Goal: Contribute content: Contribute content

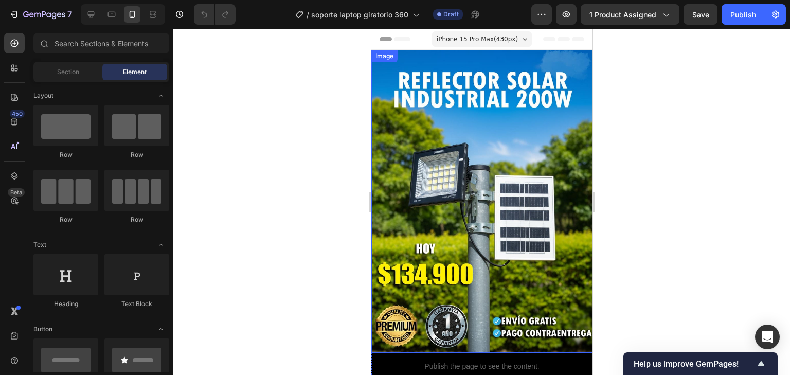
click at [426, 183] on img at bounding box center [481, 201] width 221 height 303
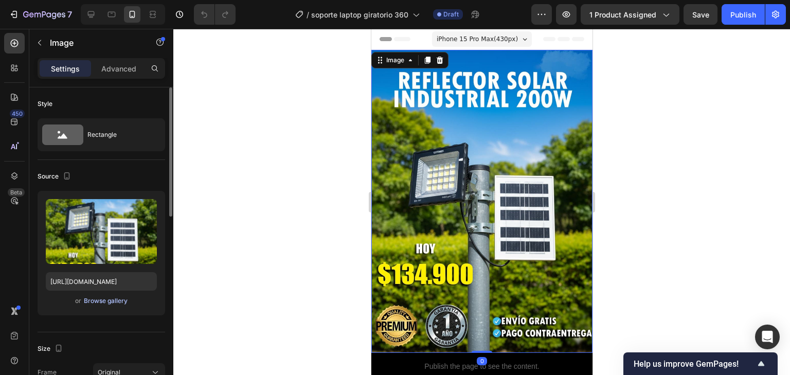
click at [84, 298] on div "Browse gallery" at bounding box center [106, 300] width 44 height 9
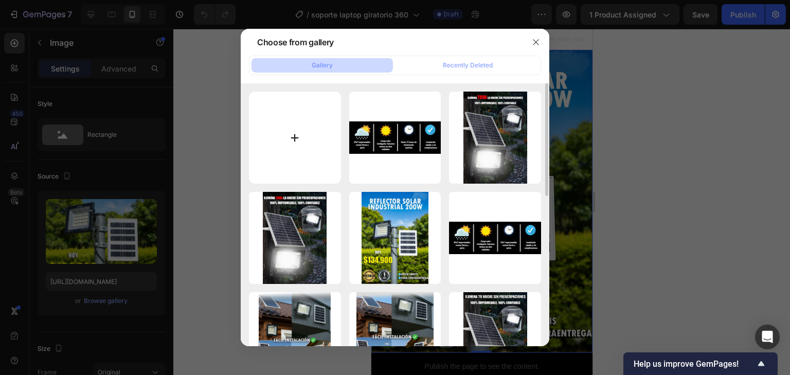
click at [273, 125] on input "file" at bounding box center [295, 138] width 92 height 92
type input "C:\fakepath\SOPORTE-LAPTOP_03 (1).jpg"
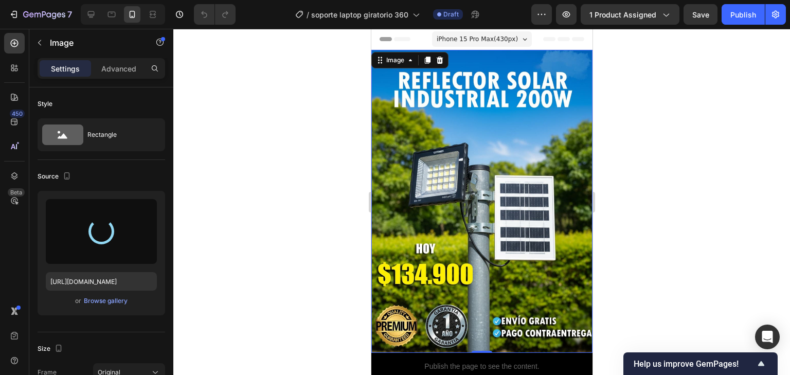
type input "[URL][DOMAIN_NAME]"
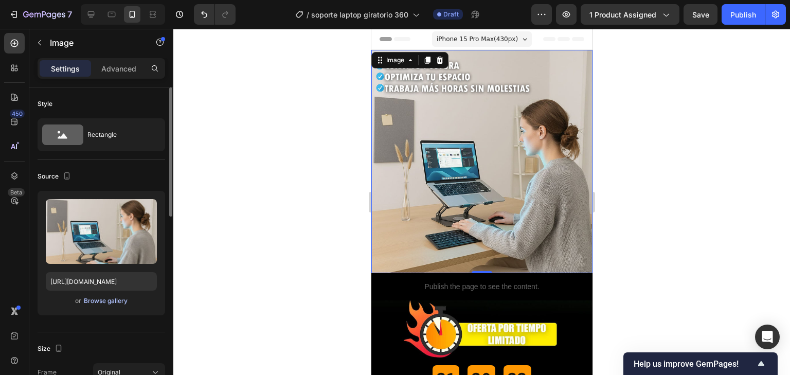
click at [98, 302] on div "Browse gallery" at bounding box center [106, 300] width 44 height 9
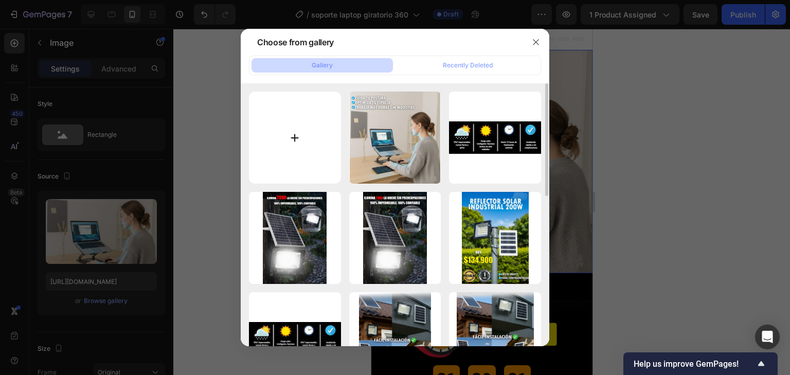
click at [297, 137] on input "file" at bounding box center [295, 138] width 92 height 92
type input "C:\fakepath\SOPORTE-LAPTOP_01 (1).jpg"
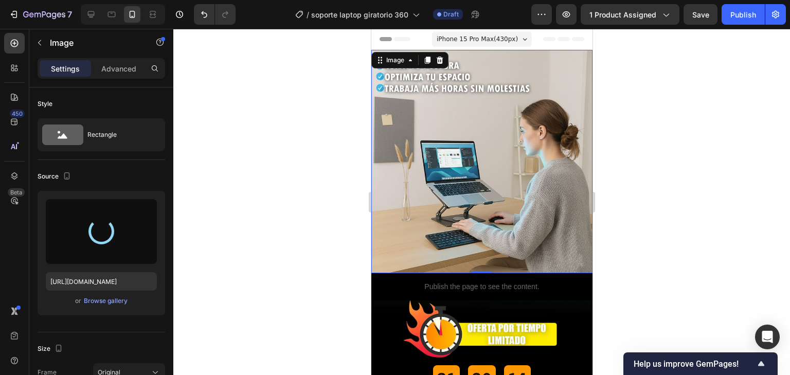
type input "[URL][DOMAIN_NAME]"
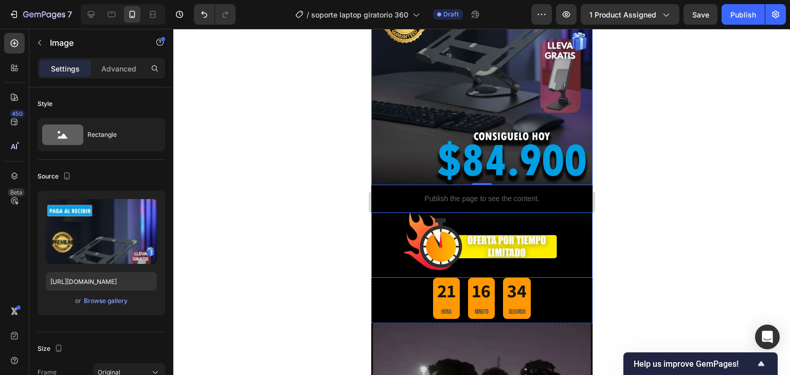
scroll to position [247, 0]
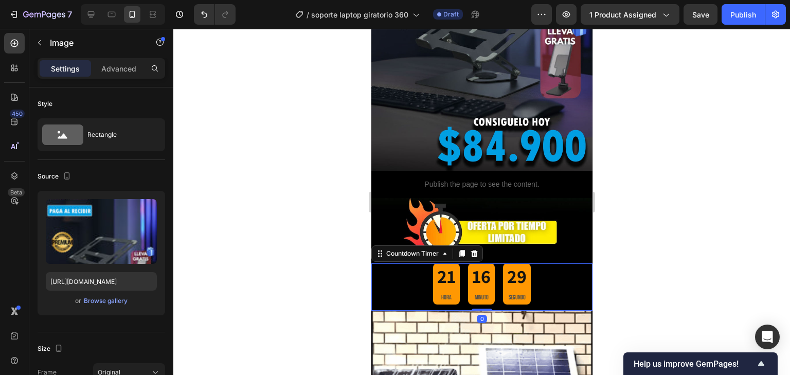
click at [498, 273] on div "21 HORA 16 MINUTO 29 SEGUNDO" at bounding box center [481, 283] width 98 height 41
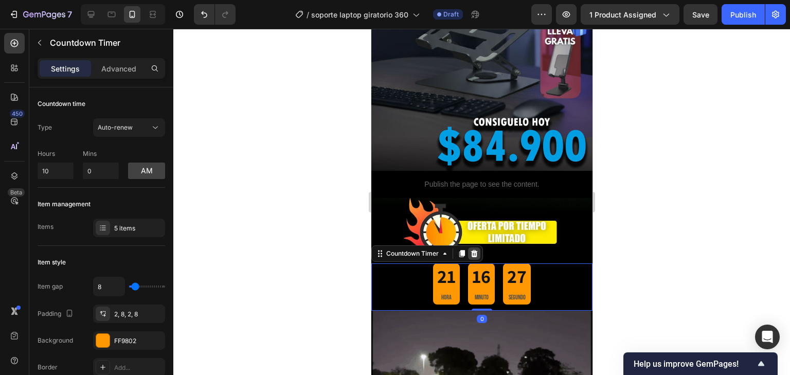
click at [476, 249] on icon at bounding box center [473, 252] width 7 height 7
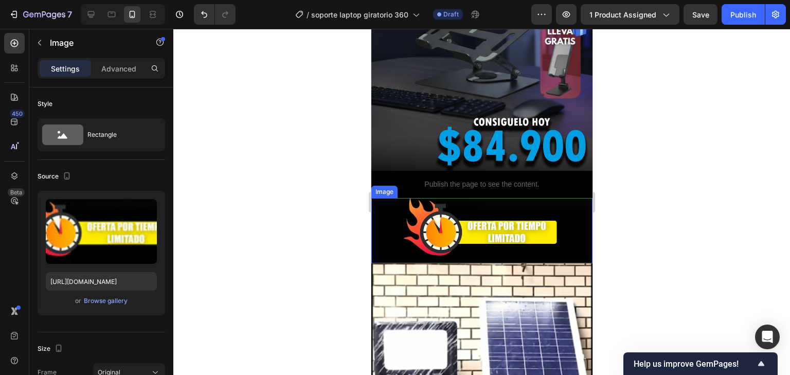
click at [485, 213] on img at bounding box center [481, 230] width 221 height 65
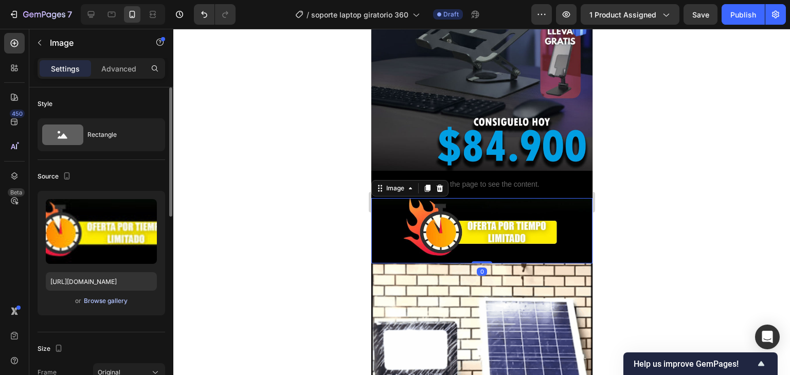
click at [91, 301] on div "Browse gallery" at bounding box center [106, 300] width 44 height 9
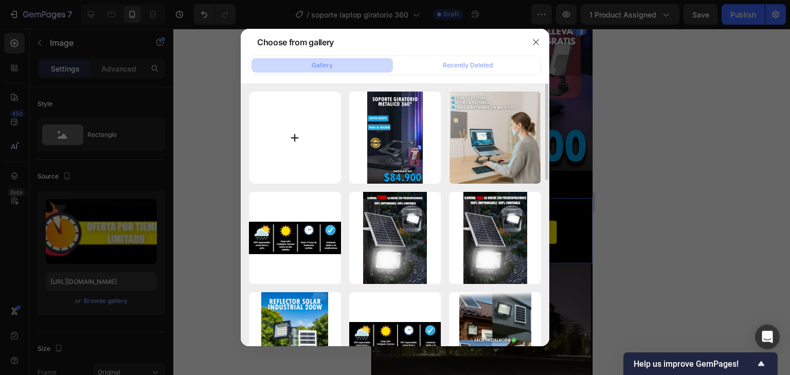
click at [292, 142] on input "file" at bounding box center [295, 138] width 92 height 92
type input "C:\fakepath\SOPORTE-LAPTOP_02 (1).jpg"
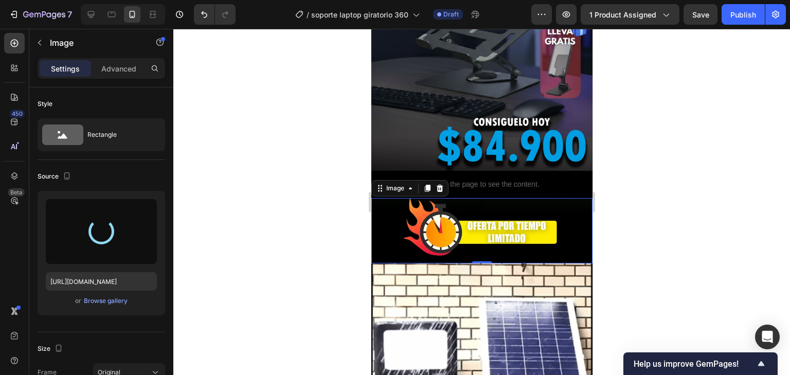
type input "[URL][DOMAIN_NAME]"
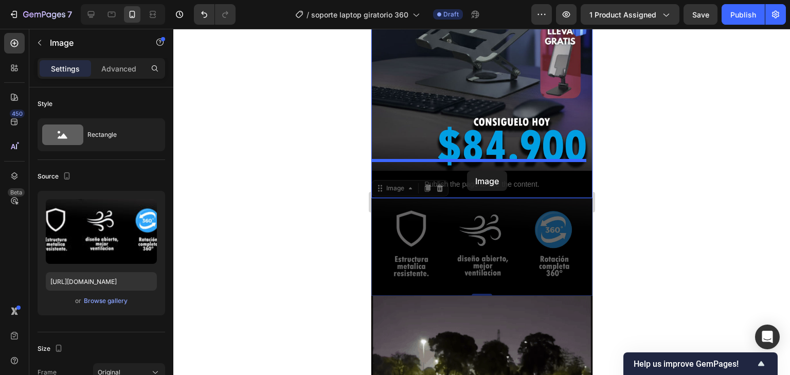
drag, startPoint x: 458, startPoint y: 220, endPoint x: 466, endPoint y: 171, distance: 50.0
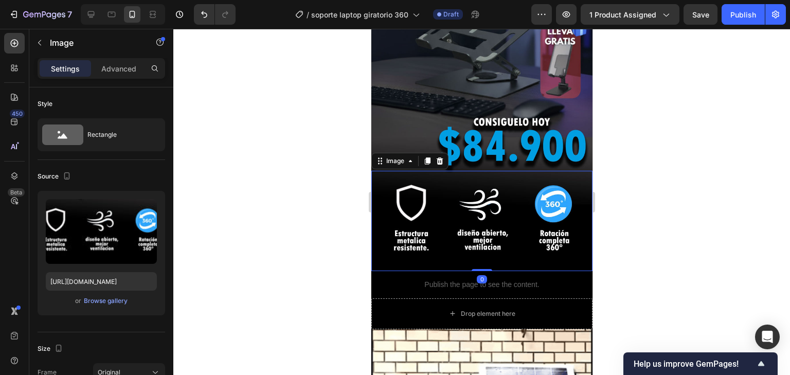
click at [691, 241] on div at bounding box center [481, 202] width 616 height 346
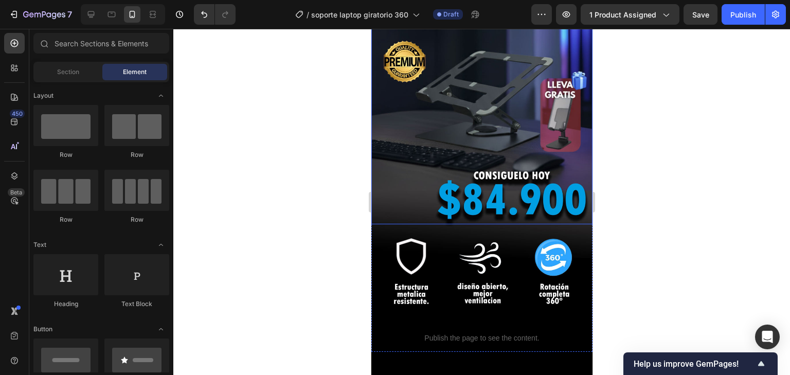
scroll to position [370, 0]
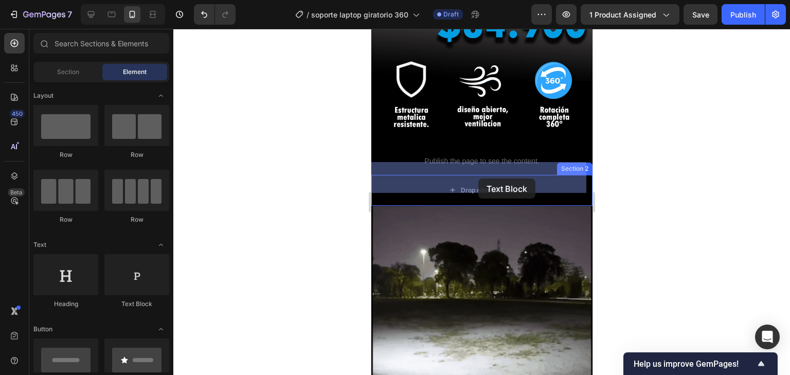
drag, startPoint x: 521, startPoint y: 304, endPoint x: 478, endPoint y: 178, distance: 133.3
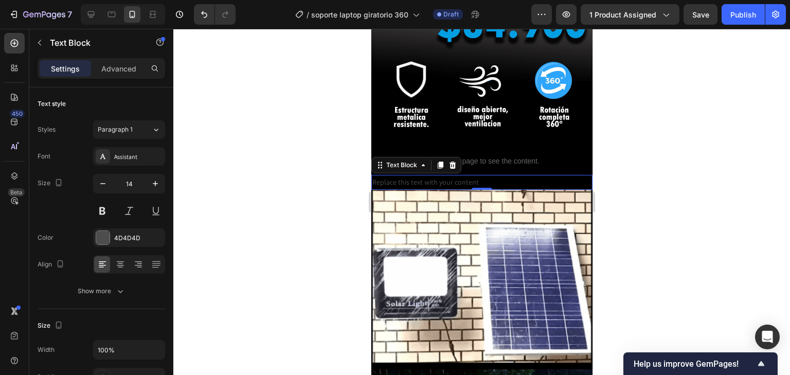
click at [514, 175] on div "Replace this text with your content" at bounding box center [481, 182] width 221 height 15
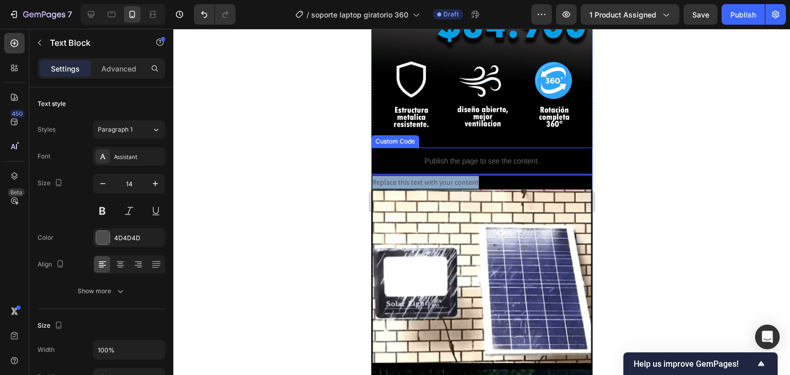
drag, startPoint x: 516, startPoint y: 165, endPoint x: 365, endPoint y: 155, distance: 151.4
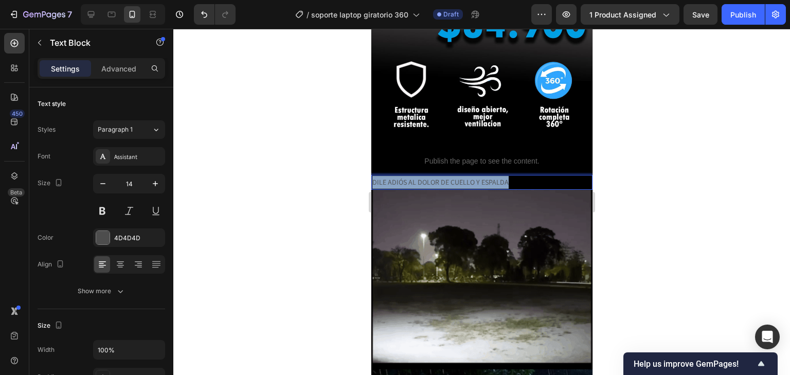
drag, startPoint x: 509, startPoint y: 167, endPoint x: 341, endPoint y: 170, distance: 167.6
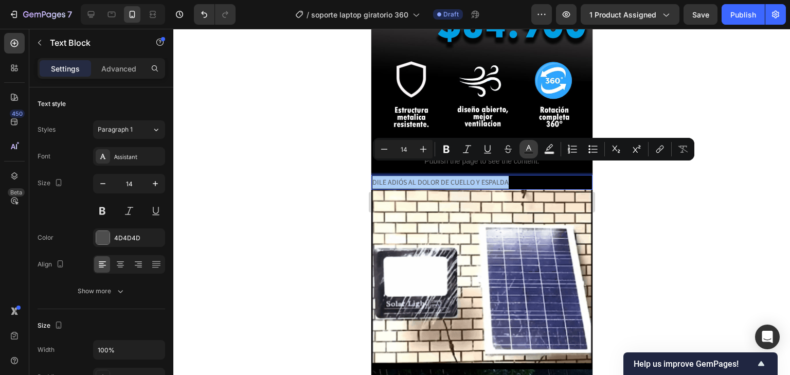
click at [530, 144] on icon "Editor contextual toolbar" at bounding box center [528, 149] width 10 height 10
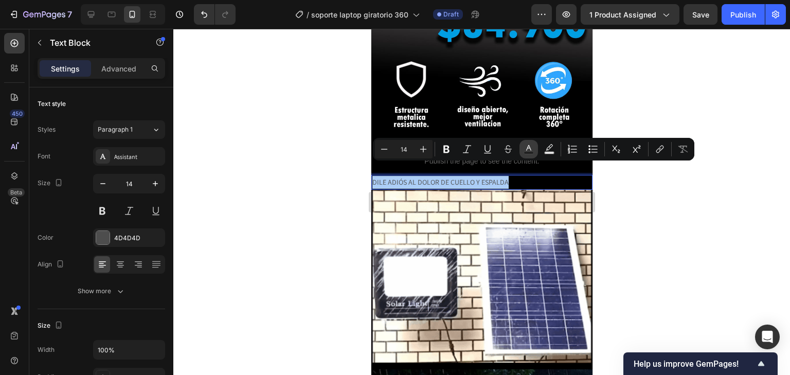
type input "4D4D4D"
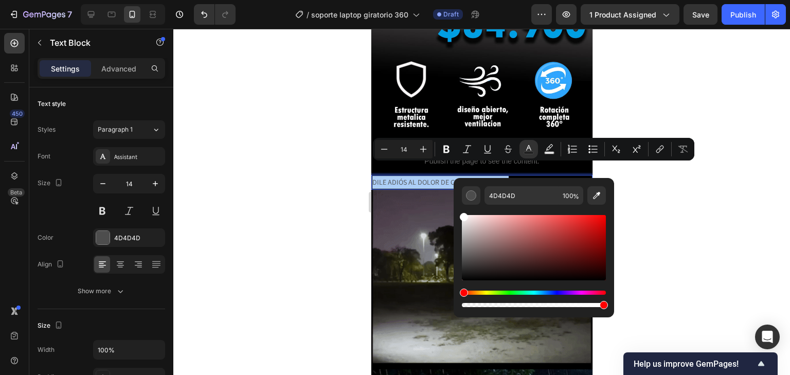
drag, startPoint x: 466, startPoint y: 258, endPoint x: 452, endPoint y: 199, distance: 60.1
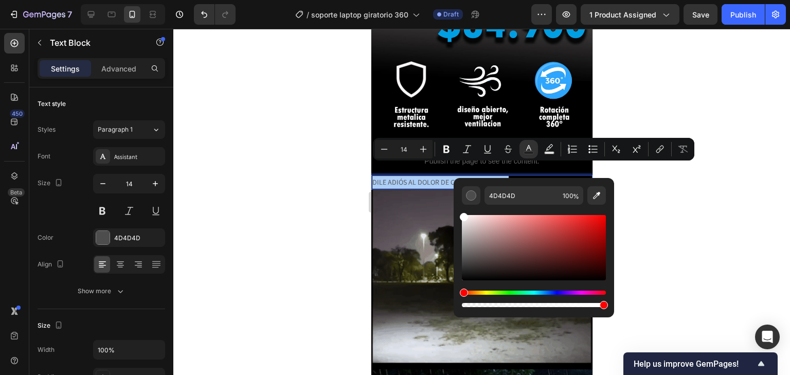
click at [453, 199] on div "4D4D4D 100 %" at bounding box center [533, 243] width 160 height 131
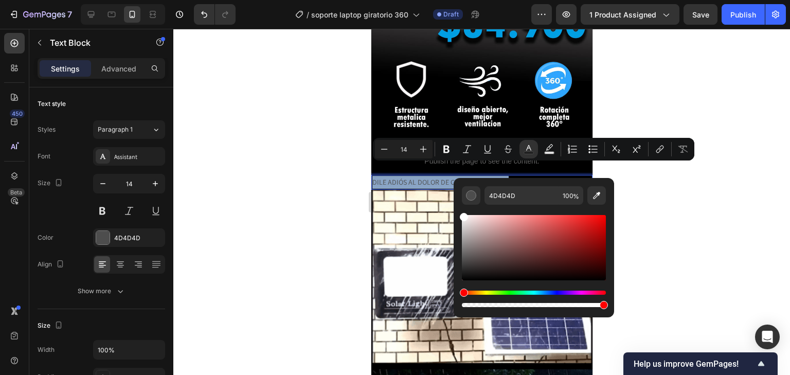
type input "FFFFFF"
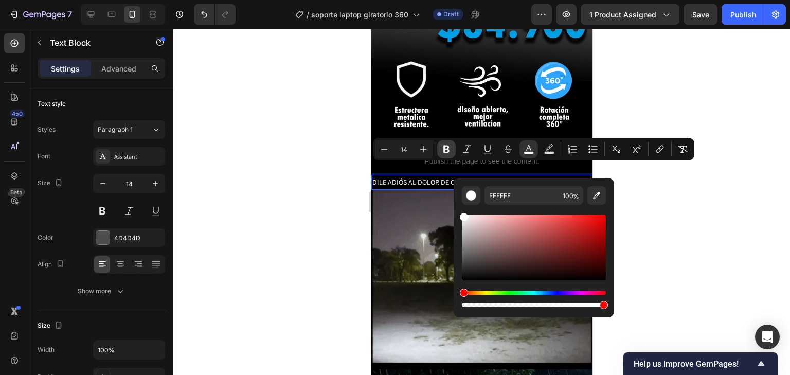
click at [446, 151] on icon "Editor contextual toolbar" at bounding box center [446, 149] width 10 height 10
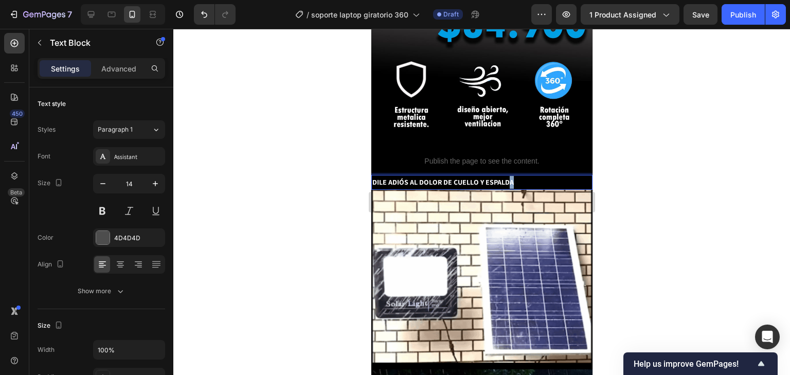
click at [509, 177] on strong "DILE ADIÓS AL DOLOR DE CUELLO Y ESPALDA" at bounding box center [442, 181] width 141 height 9
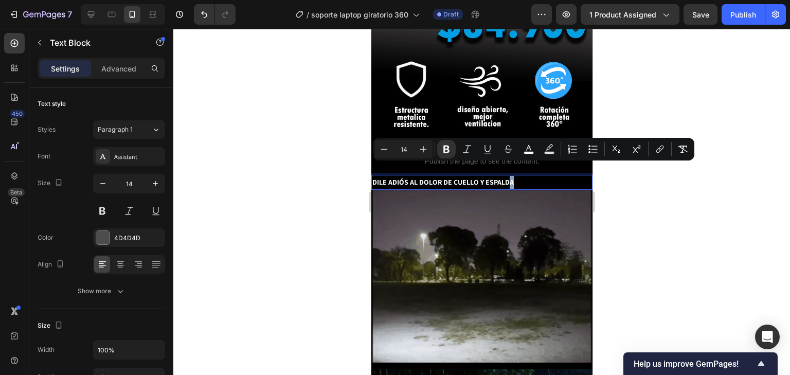
click at [517, 176] on p "DILE ADIÓS AL DOLOR DE CUELLO Y ESPALDA" at bounding box center [481, 182] width 219 height 13
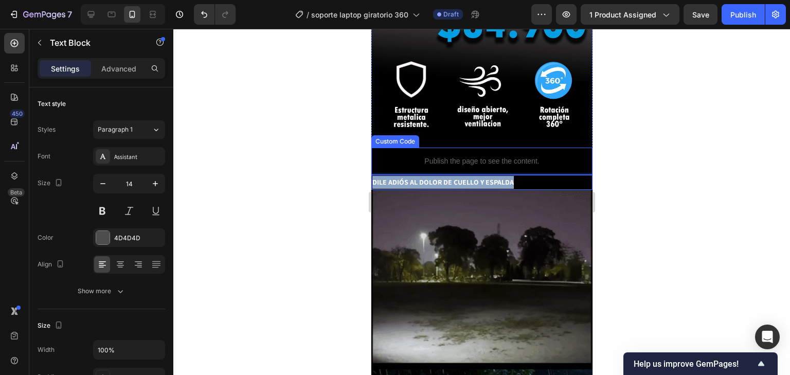
drag, startPoint x: 517, startPoint y: 171, endPoint x: 370, endPoint y: 157, distance: 147.7
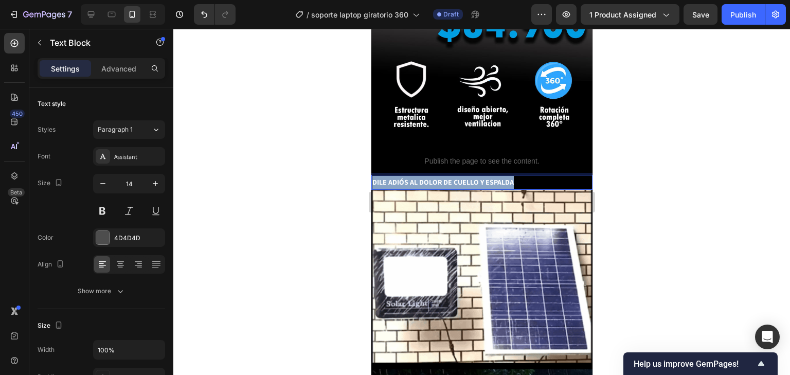
click at [468, 177] on strong "DILE ADIÓS AL DOLOR DE CUELLO Y ESPALDA" at bounding box center [442, 181] width 141 height 9
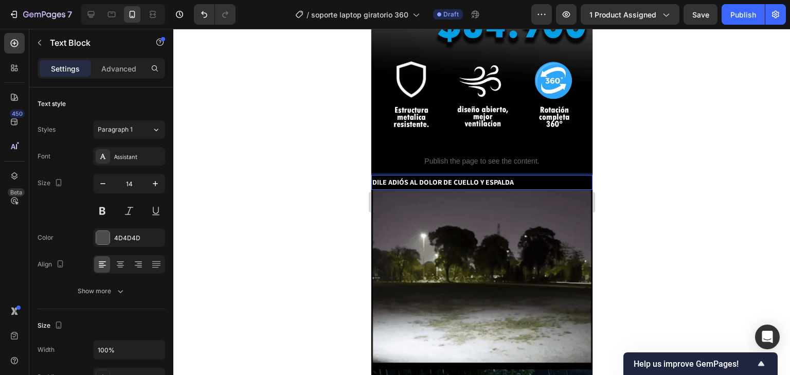
click at [525, 176] on p "DILE ADIÓS AL DOLOR DE CUELLO Y ESPALDA" at bounding box center [481, 182] width 219 height 13
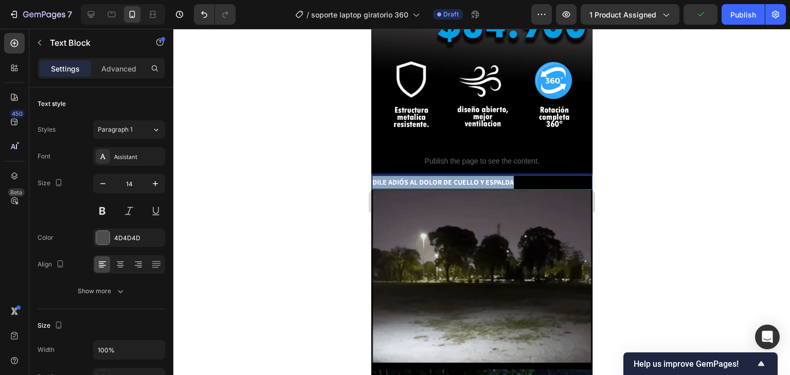
drag, startPoint x: 525, startPoint y: 164, endPoint x: 344, endPoint y: 172, distance: 181.1
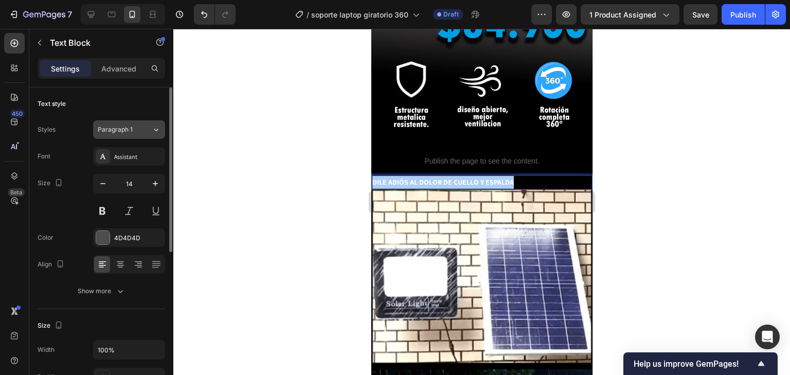
click at [150, 132] on div "Paragraph 1" at bounding box center [125, 129] width 54 height 9
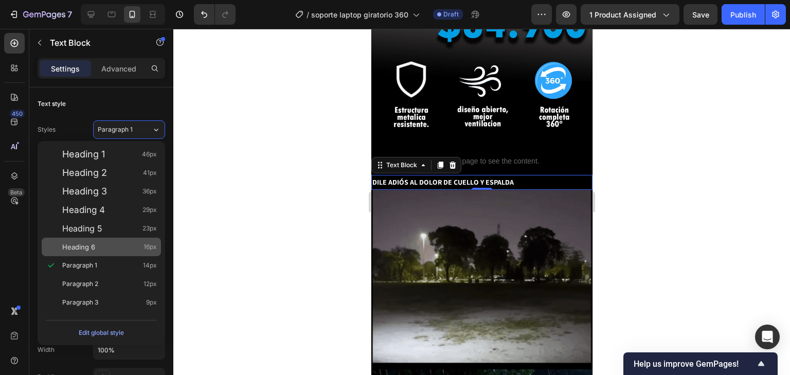
click at [96, 250] on div "Heading 6 16px" at bounding box center [109, 247] width 95 height 10
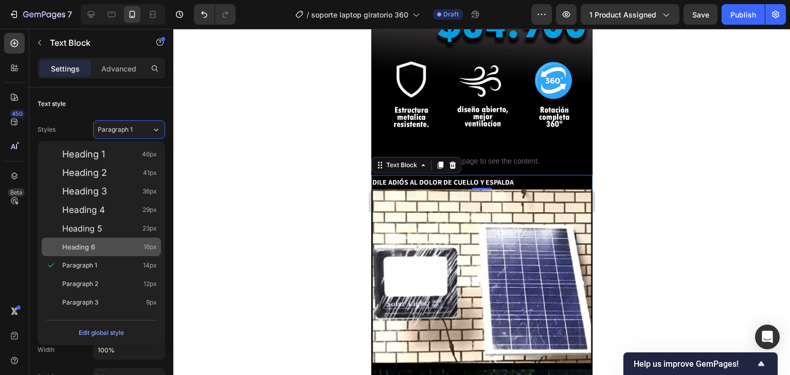
type input "16"
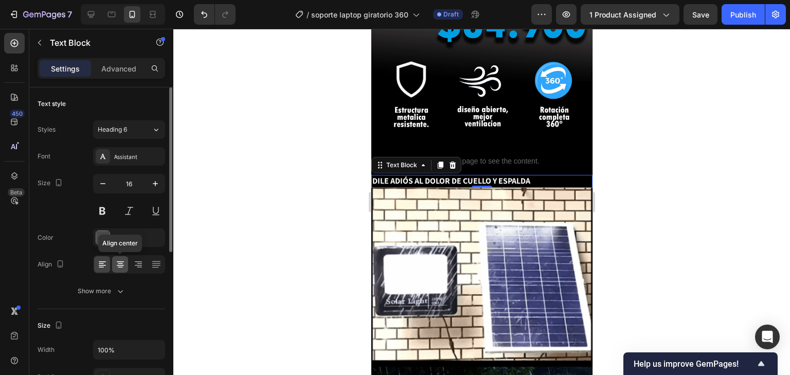
click at [119, 261] on icon at bounding box center [120, 261] width 7 height 1
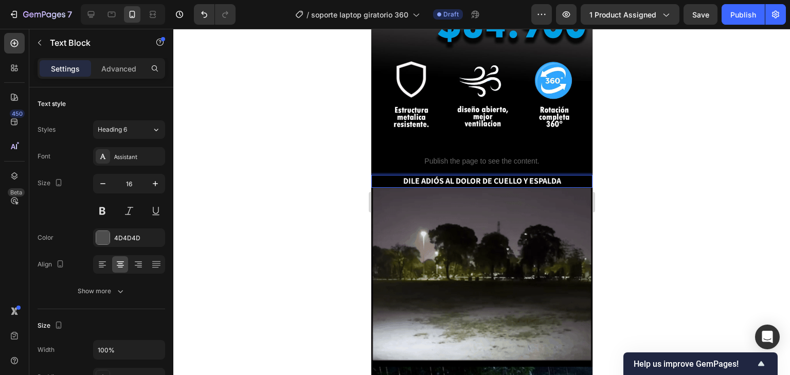
click at [575, 176] on p "DILE ADIÓS AL DOLOR DE CUELLO Y ESPALDA" at bounding box center [481, 181] width 219 height 11
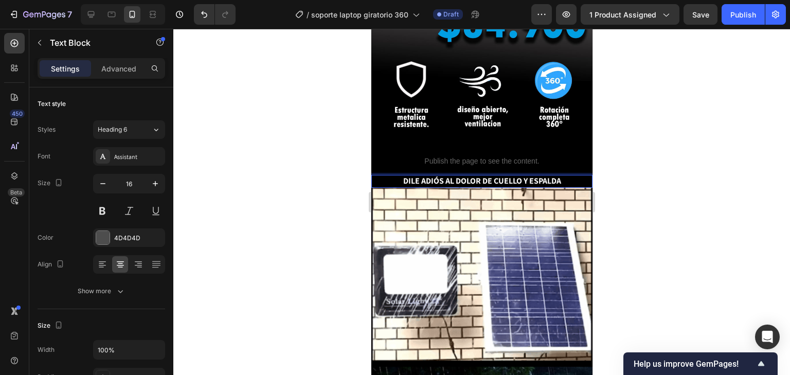
click at [556, 175] on strong "DILE ADIÓS AL DOLOR DE CUELLO Y ESPALDA" at bounding box center [482, 180] width 158 height 11
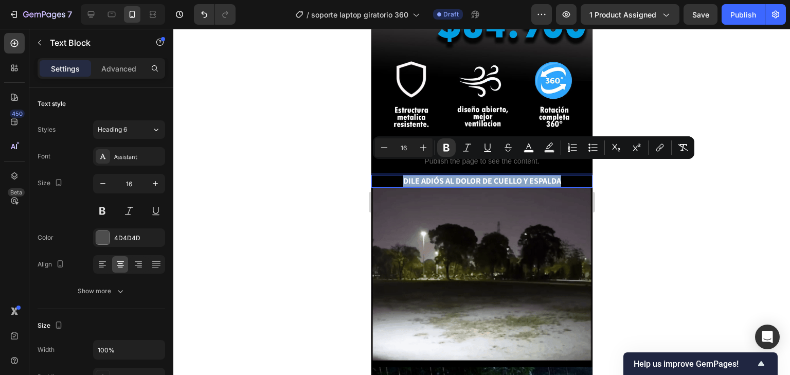
drag, startPoint x: 558, startPoint y: 168, endPoint x: 648, endPoint y: 213, distance: 100.9
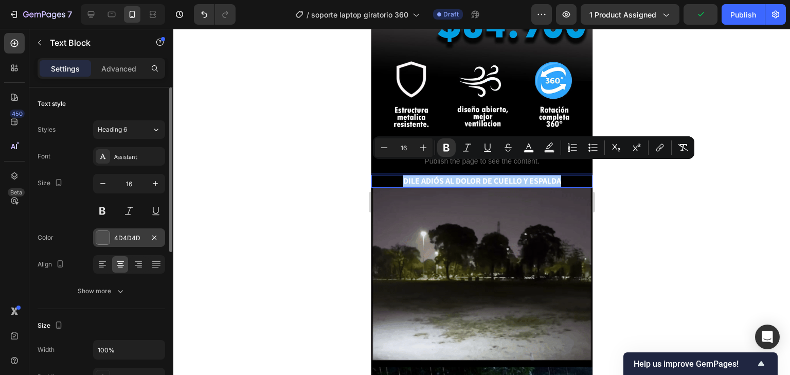
click at [103, 235] on div at bounding box center [102, 237] width 13 height 13
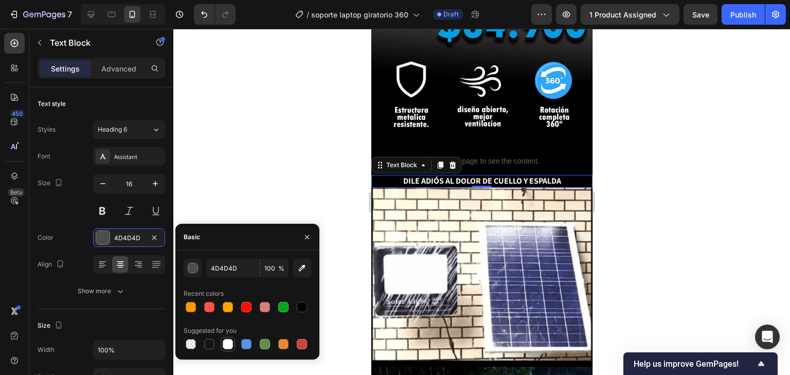
click at [228, 344] on div at bounding box center [228, 344] width 10 height 10
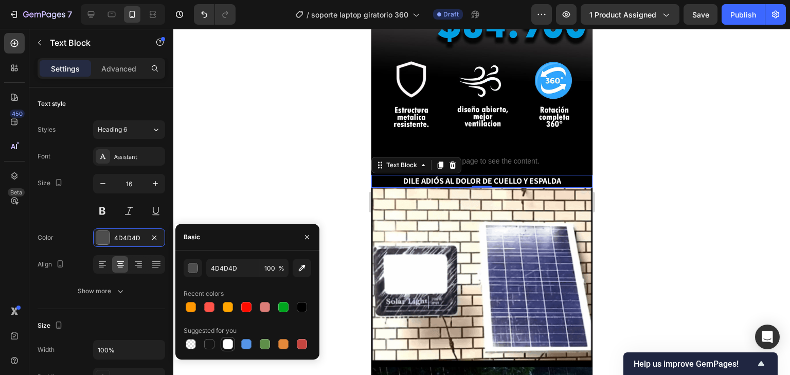
type input "FFFFFF"
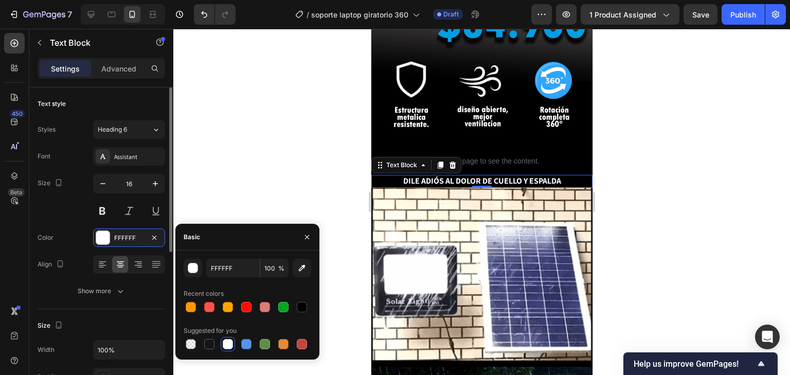
click at [61, 201] on div "Size 16" at bounding box center [102, 197] width 128 height 46
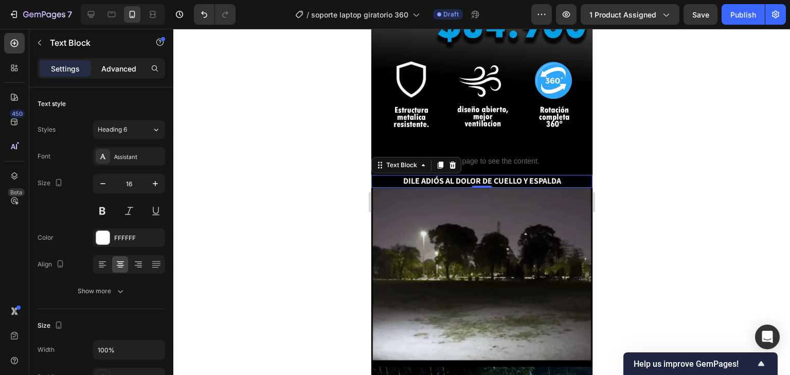
click at [125, 72] on p "Advanced" at bounding box center [118, 68] width 35 height 11
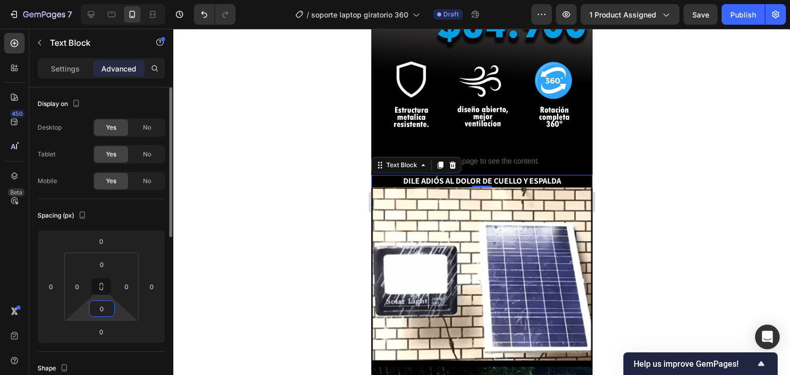
click at [101, 308] on input "0" at bounding box center [102, 308] width 21 height 15
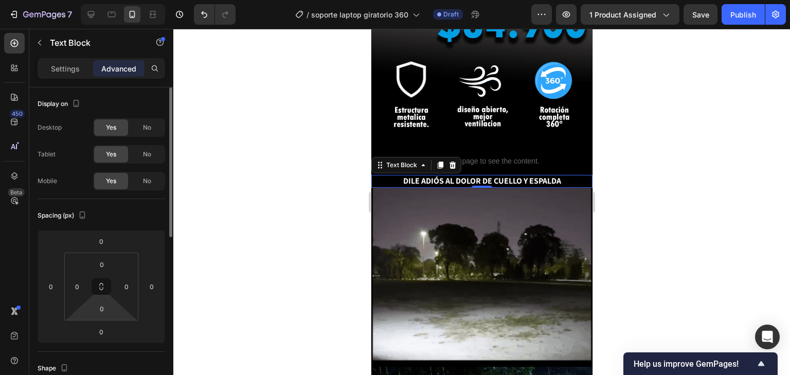
click at [120, 0] on html "7 Version history / soporte laptop giratorio 360 Draft Preview 1 product assign…" at bounding box center [395, 0] width 790 height 0
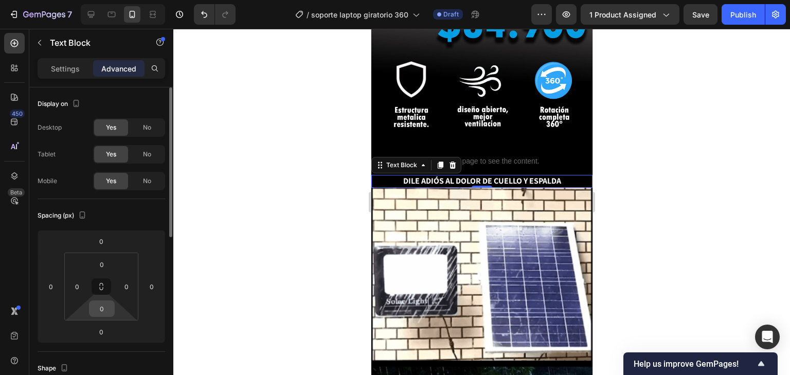
click at [110, 310] on input "0" at bounding box center [102, 308] width 21 height 15
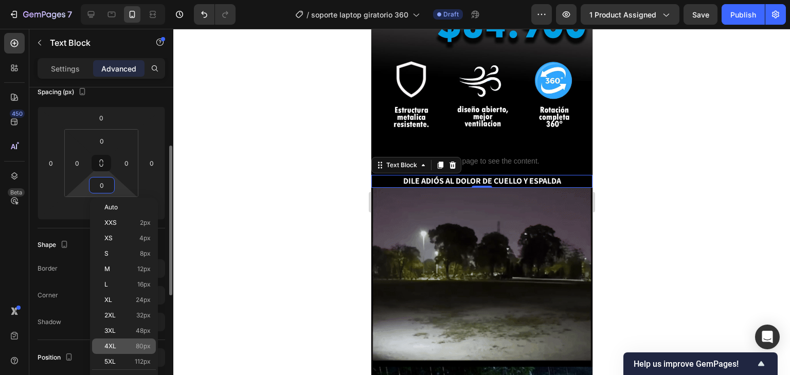
scroll to position [165, 0]
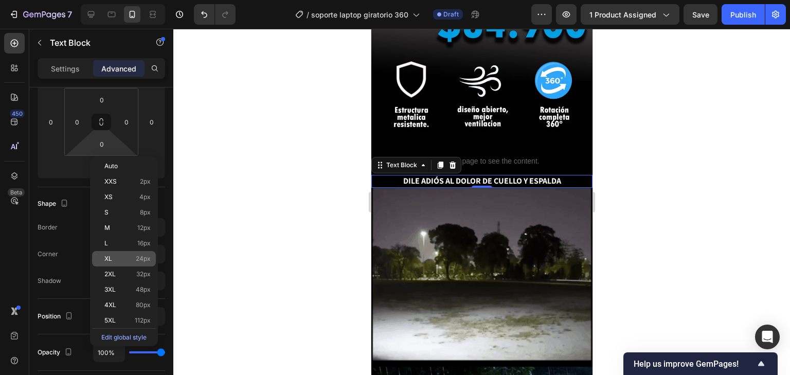
click at [143, 258] on span "24px" at bounding box center [143, 258] width 15 height 7
type input "24"
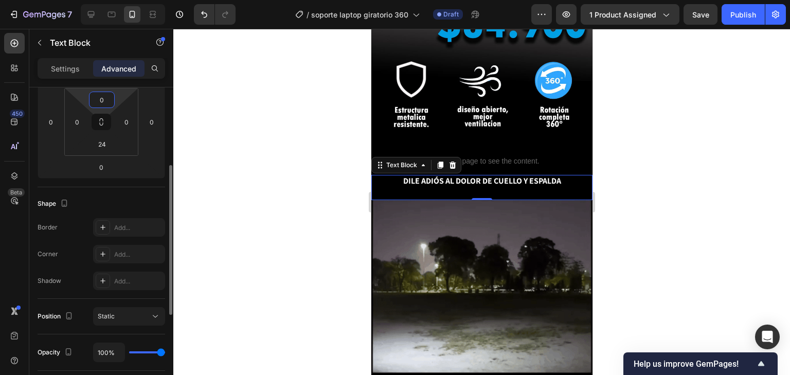
click at [110, 96] on input "0" at bounding box center [102, 99] width 21 height 15
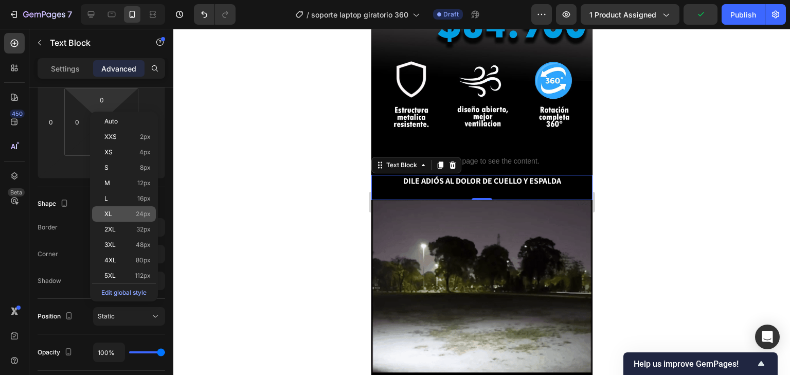
click at [147, 214] on span "24px" at bounding box center [143, 213] width 15 height 7
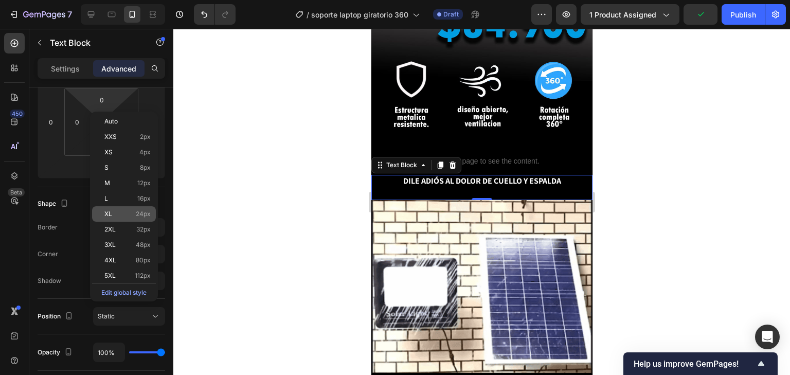
type input "24"
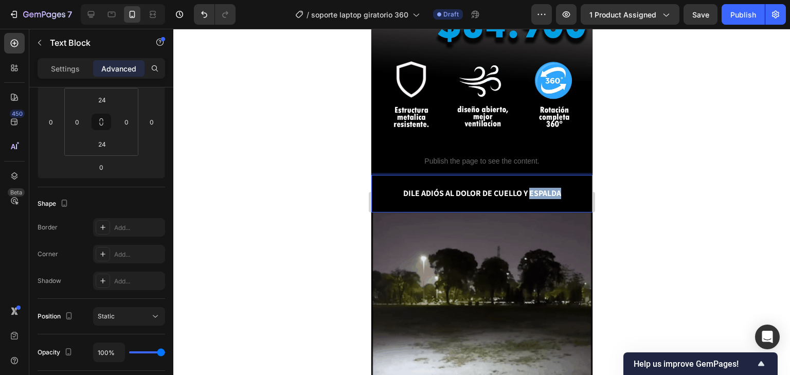
click at [553, 188] on strong "DILE ADIÓS AL DOLOR DE CUELLO Y ESPALDA" at bounding box center [482, 193] width 158 height 11
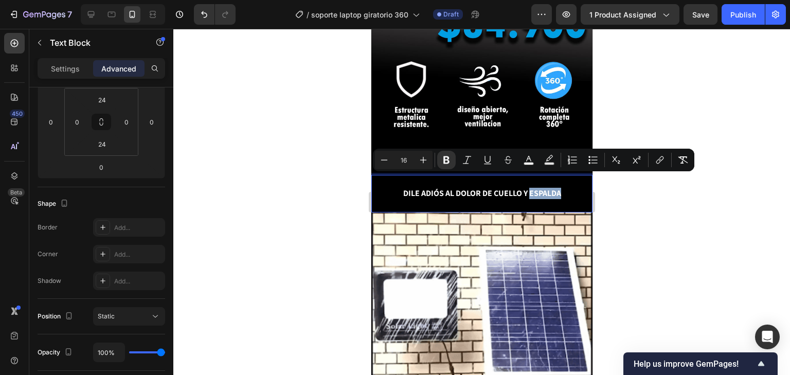
click at [561, 188] on p "DILE ADIÓS AL DOLOR DE CUELLO Y ESPALDA" at bounding box center [481, 193] width 219 height 11
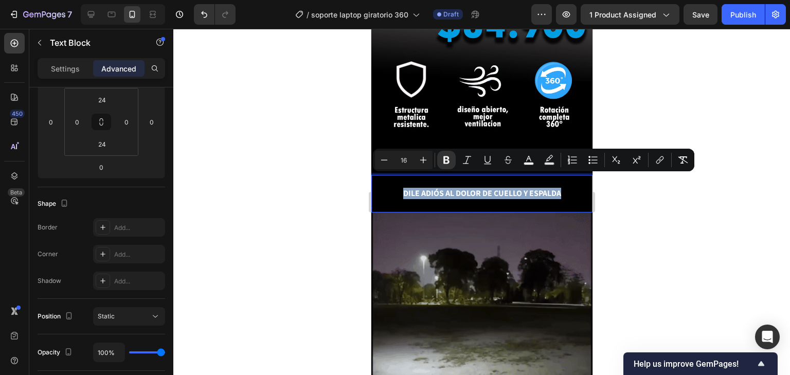
drag, startPoint x: 560, startPoint y: 179, endPoint x: 375, endPoint y: 178, distance: 184.6
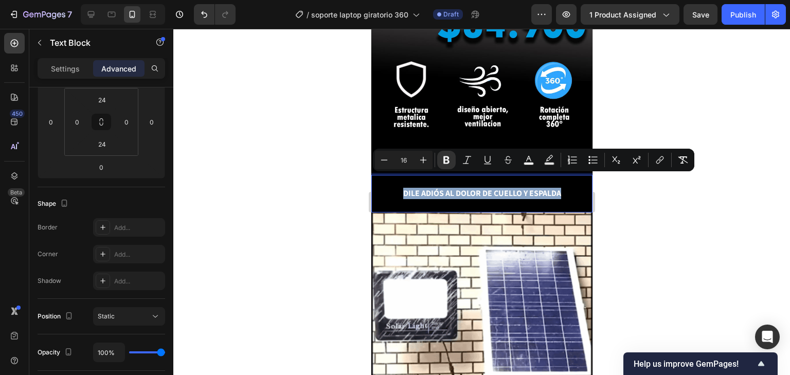
click at [379, 188] on p "DILE ADIÓS AL DOLOR DE CUELLO Y ESPALDA" at bounding box center [481, 193] width 219 height 11
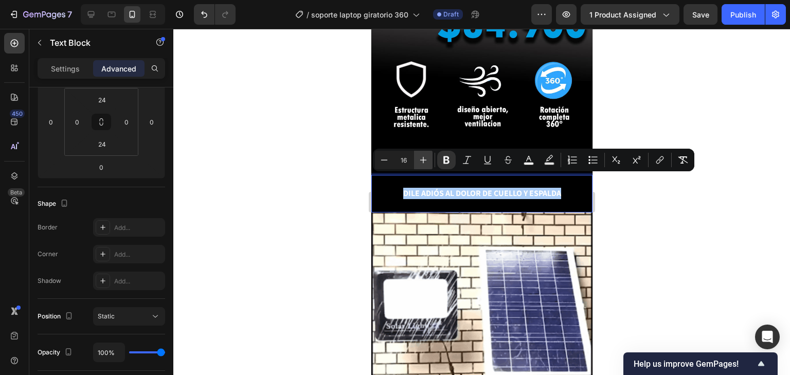
click at [421, 160] on icon "Editor contextual toolbar" at bounding box center [423, 160] width 10 height 10
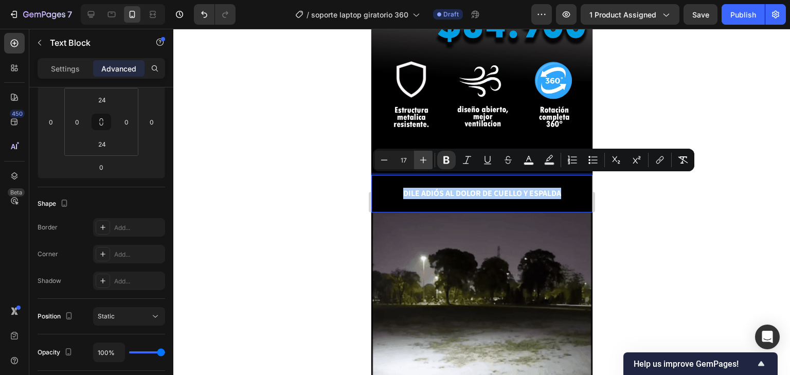
click at [421, 160] on icon "Editor contextual toolbar" at bounding box center [423, 160] width 10 height 10
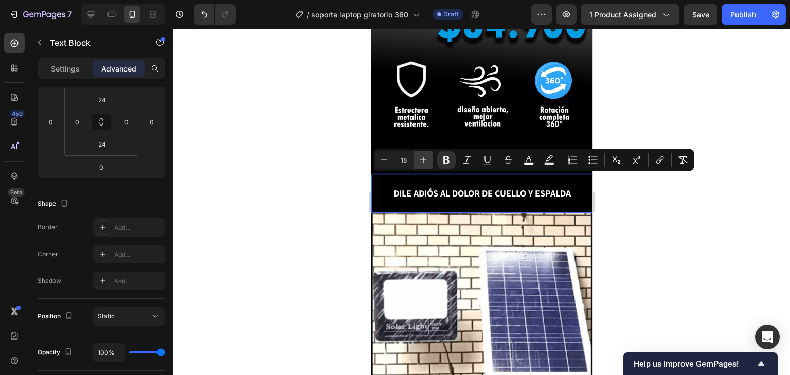
click at [421, 160] on icon "Editor contextual toolbar" at bounding box center [423, 160] width 10 height 10
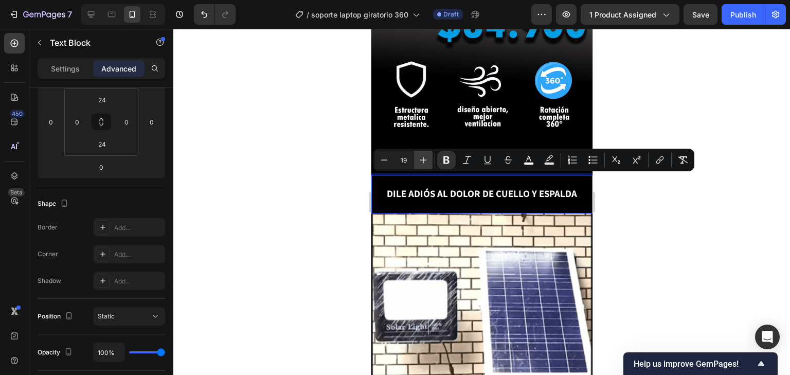
click at [421, 160] on icon "Editor contextual toolbar" at bounding box center [423, 160] width 10 height 10
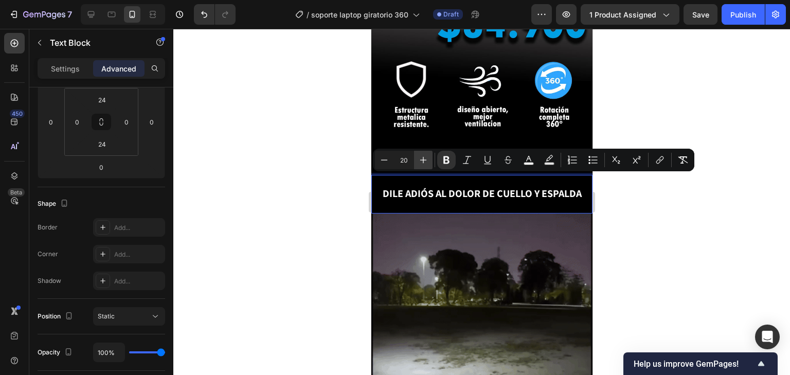
click at [421, 160] on icon "Editor contextual toolbar" at bounding box center [423, 160] width 10 height 10
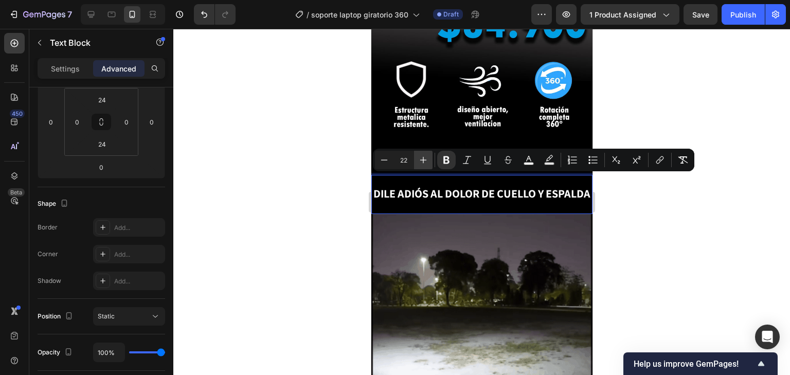
click at [421, 160] on icon "Editor contextual toolbar" at bounding box center [423, 160] width 10 height 10
type input "23"
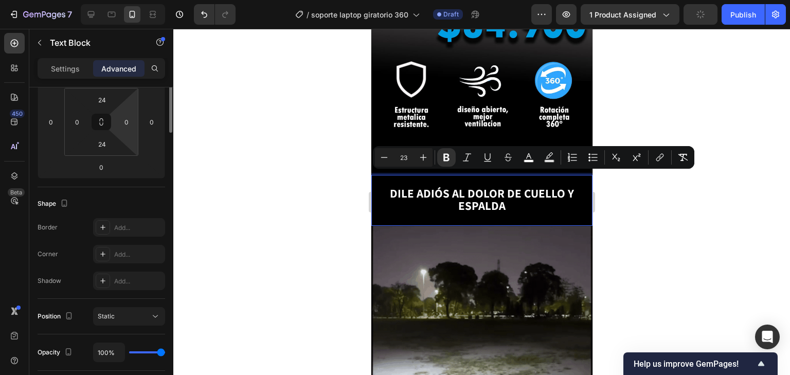
scroll to position [0, 0]
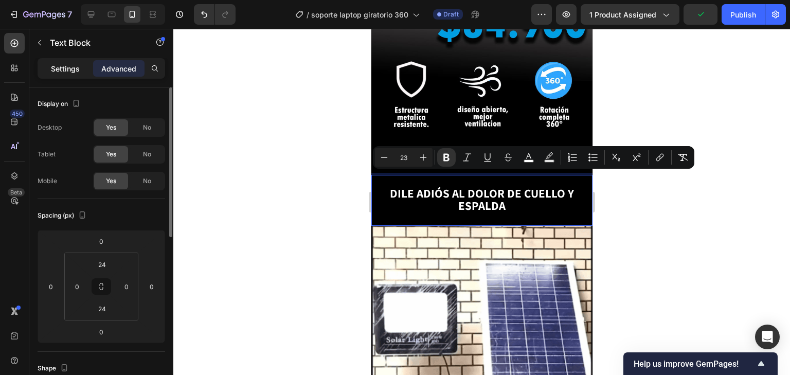
click at [60, 70] on p "Settings" at bounding box center [65, 68] width 29 height 11
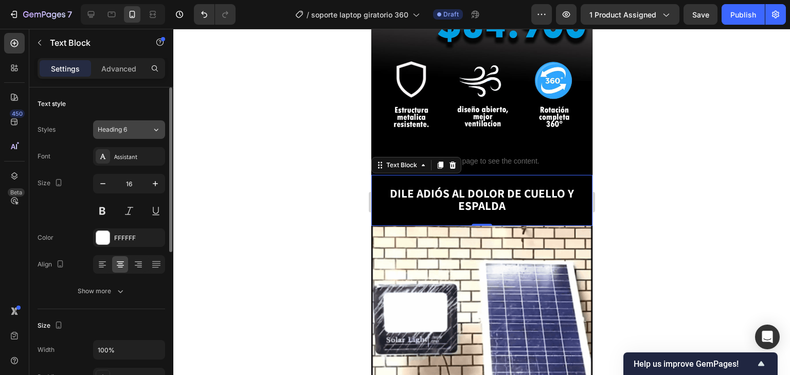
click at [150, 126] on div "Heading 6" at bounding box center [125, 129] width 54 height 9
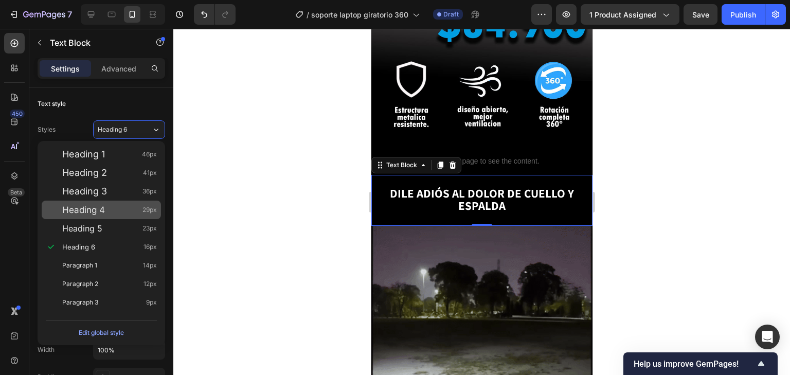
click at [84, 218] on div "Heading 4 29px" at bounding box center [101, 210] width 119 height 19
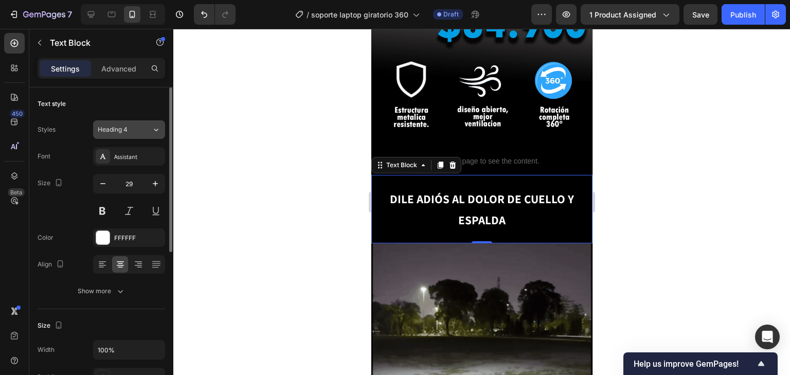
click at [150, 133] on div "Heading 4" at bounding box center [125, 129] width 54 height 9
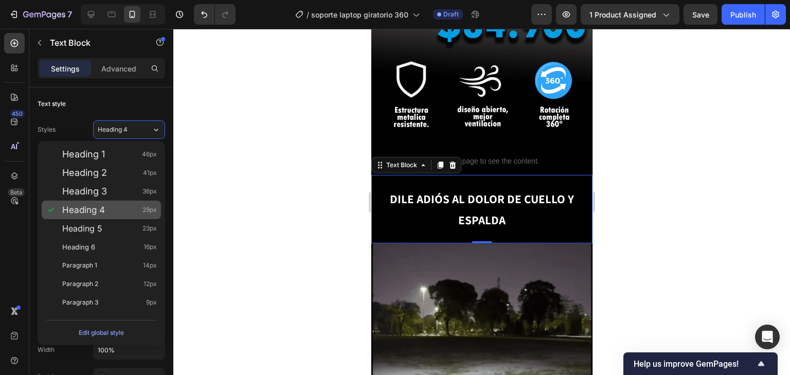
drag, startPoint x: 117, startPoint y: 193, endPoint x: 117, endPoint y: 200, distance: 6.7
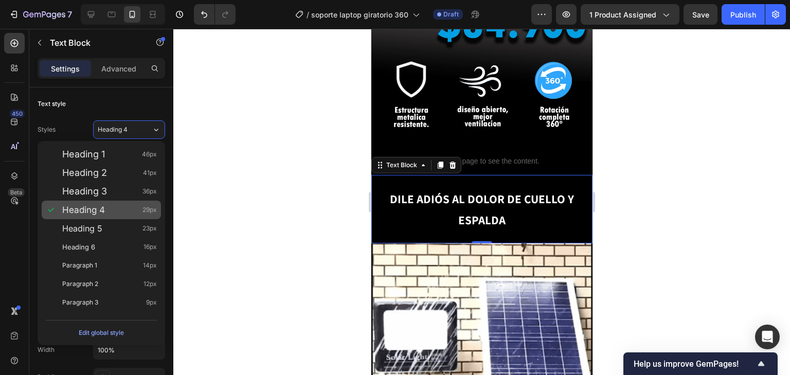
click at [117, 200] on div "Heading 1 46px Heading 2 41px Heading 3 36px Heading 4 29px Heading 5 23px Head…" at bounding box center [102, 228] width 128 height 175
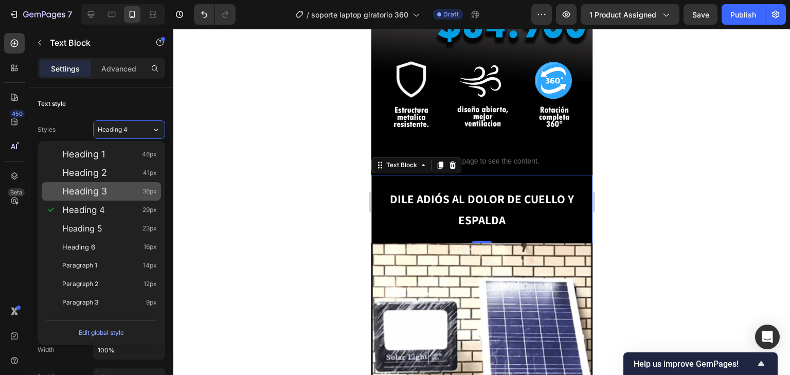
click at [119, 193] on div "Heading 3 36px" at bounding box center [109, 191] width 95 height 10
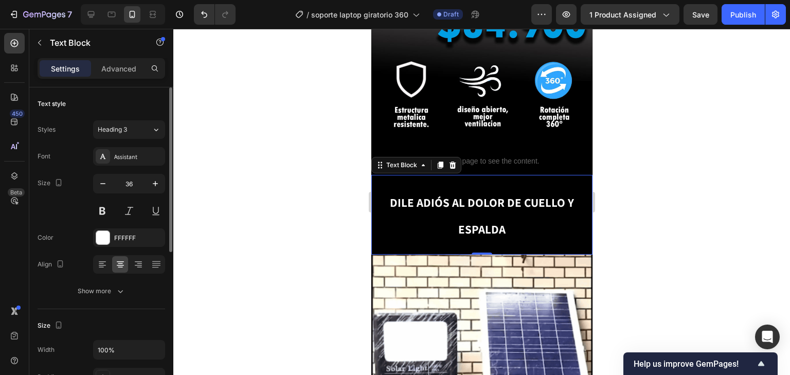
click at [157, 113] on div "Text style Styles Heading 3 Font Assistant Size 36 Color FFFFFF Align Show more" at bounding box center [102, 198] width 128 height 222
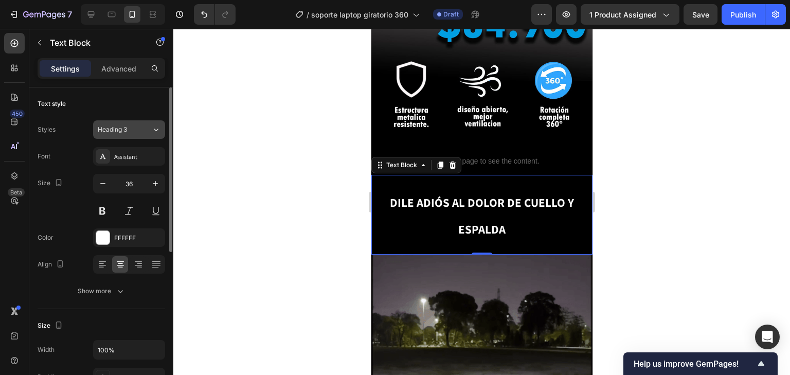
click at [153, 135] on button "Heading 3" at bounding box center [129, 129] width 72 height 19
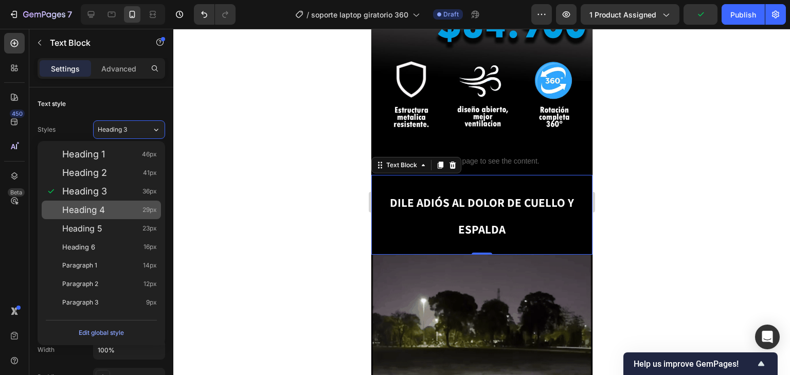
click at [74, 207] on span "Heading 4" at bounding box center [83, 210] width 43 height 10
type input "29"
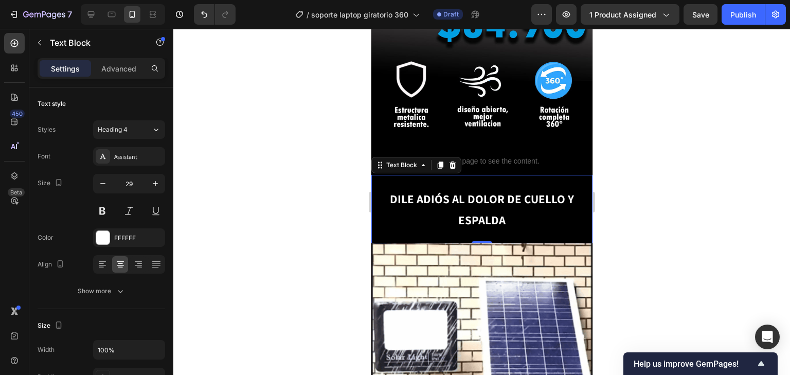
click at [613, 244] on div at bounding box center [481, 202] width 616 height 346
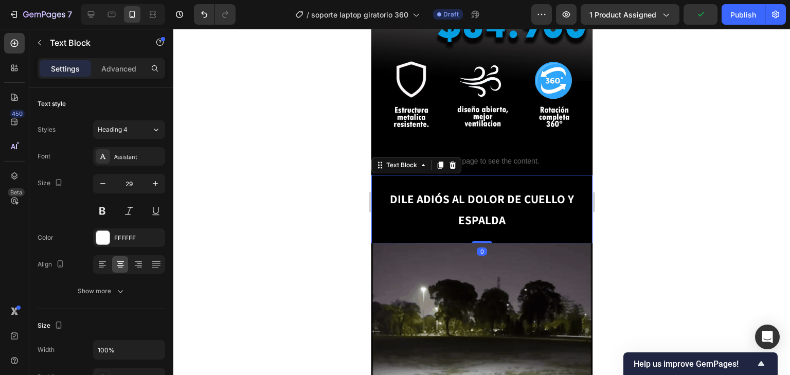
click at [520, 201] on p "DILE ADIÓS AL DOLOR DE CUELLO Y ESPALDA" at bounding box center [481, 209] width 219 height 42
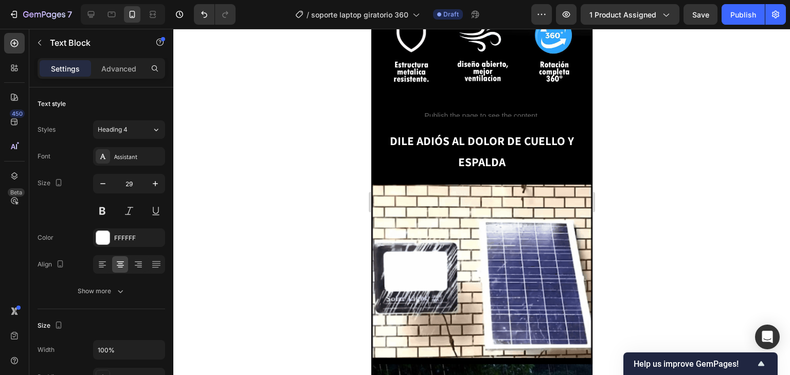
scroll to position [411, 0]
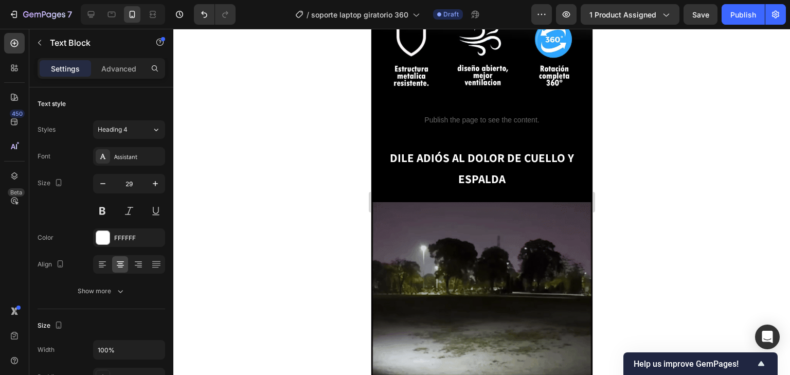
click at [514, 178] on div "DILE ADIÓS AL DOLOR [PERSON_NAME] Y ESPALDA Text Block" at bounding box center [481, 168] width 221 height 68
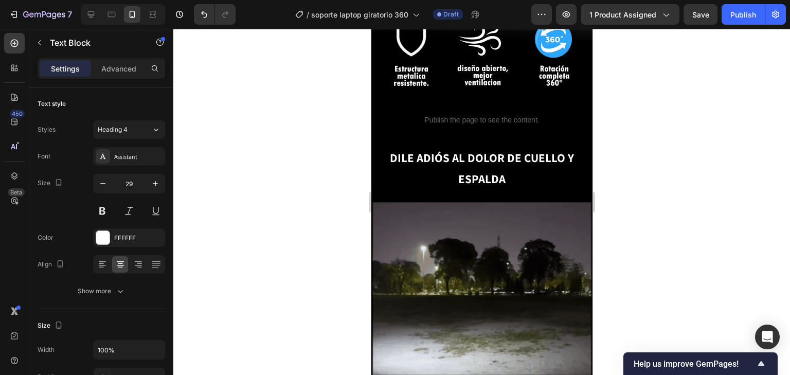
click at [566, 163] on p "DILE ADIÓS AL DOLOR DE CUELLO Y ESPALDA" at bounding box center [481, 168] width 219 height 42
click at [576, 165] on p "DILE ADIÓS AL DOLOR DE CUELLO Y ESPALDA" at bounding box center [481, 168] width 219 height 42
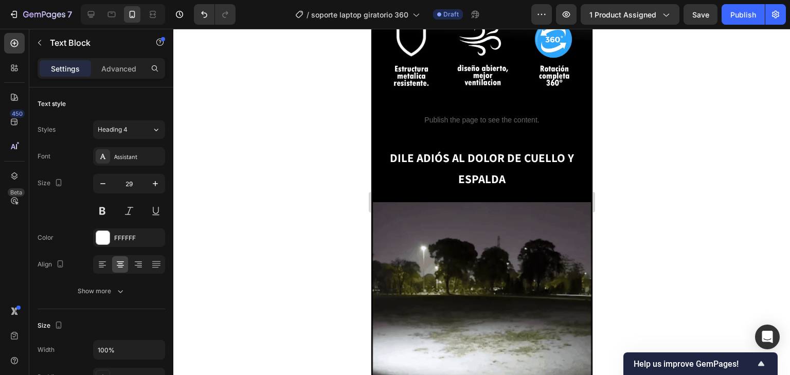
click at [584, 173] on p "DILE ADIÓS AL DOLOR DE CUELLO Y ESPALDA" at bounding box center [481, 168] width 219 height 42
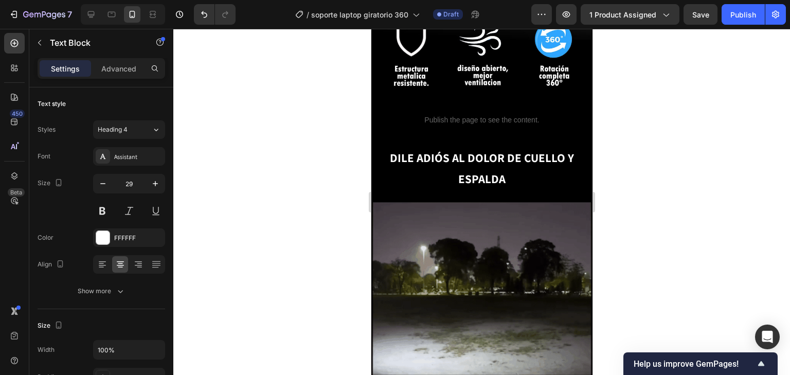
click at [725, 190] on div at bounding box center [481, 202] width 616 height 346
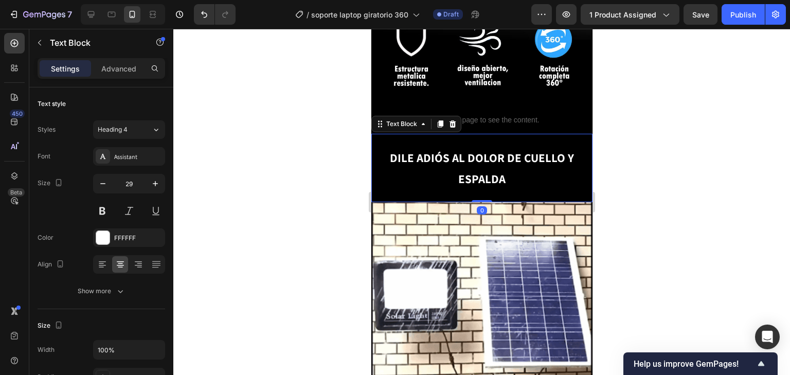
click at [580, 134] on div "DILE ADIÓS AL DOLOR [PERSON_NAME] Y ESPALDA Text Block 0" at bounding box center [481, 168] width 221 height 68
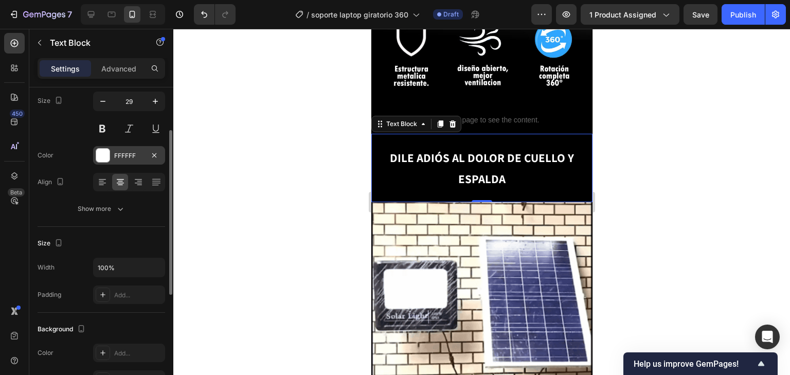
click at [136, 151] on div "FFFFFF" at bounding box center [129, 155] width 30 height 9
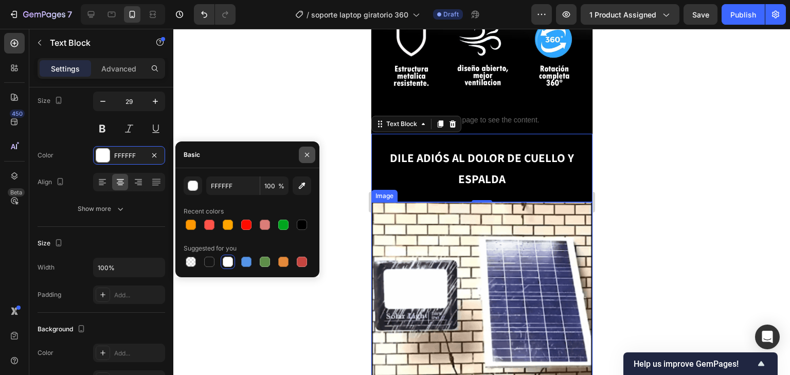
click at [302, 158] on button "button" at bounding box center [307, 155] width 16 height 16
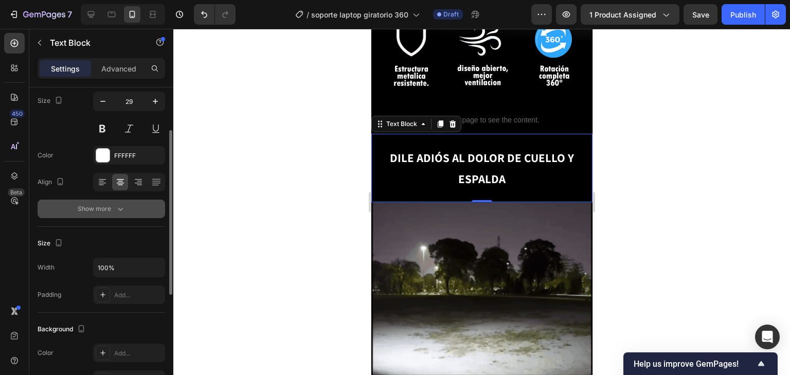
click at [95, 206] on div "Show more" at bounding box center [102, 209] width 48 height 10
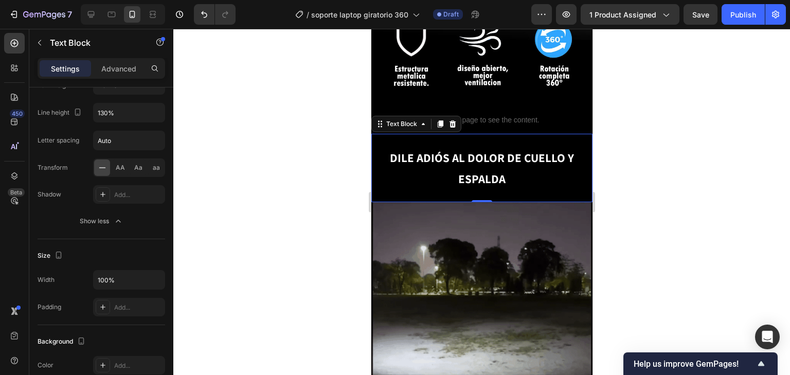
scroll to position [0, 0]
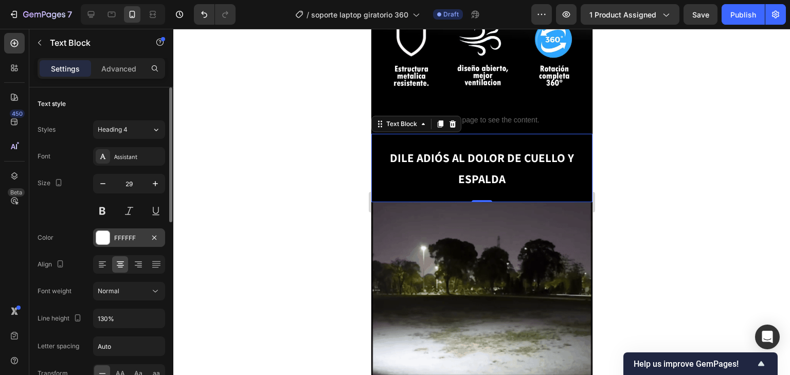
click at [103, 235] on div at bounding box center [102, 237] width 13 height 13
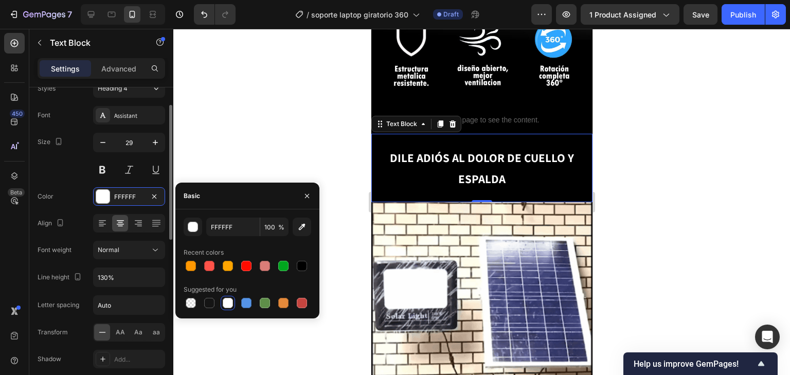
scroll to position [82, 0]
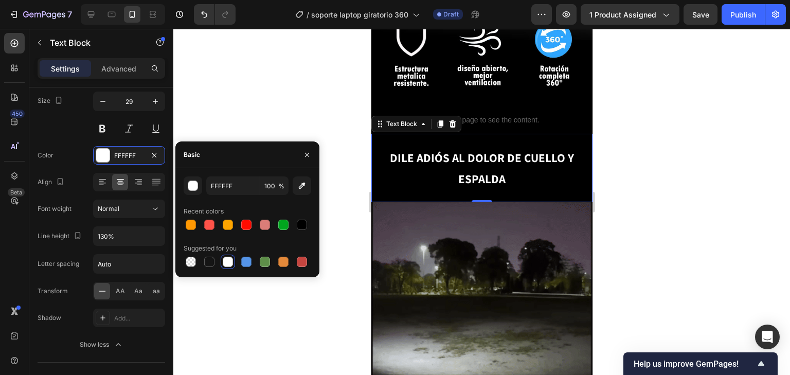
click at [289, 182] on div "FFFFFF 100 %" at bounding box center [248, 185] width 128 height 19
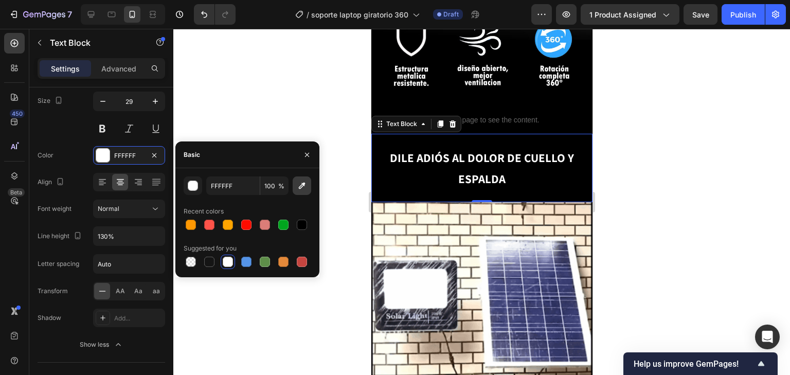
click at [309, 183] on button "button" at bounding box center [302, 185] width 19 height 19
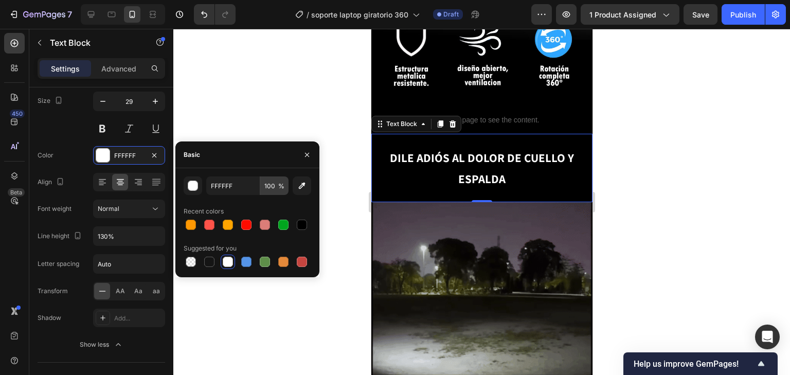
type input "2181C1"
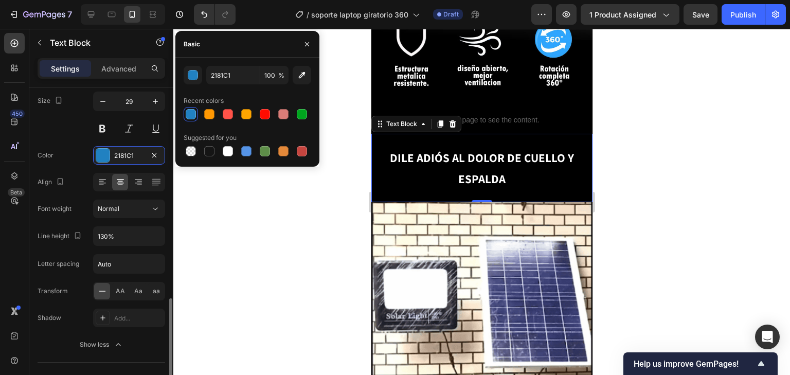
scroll to position [288, 0]
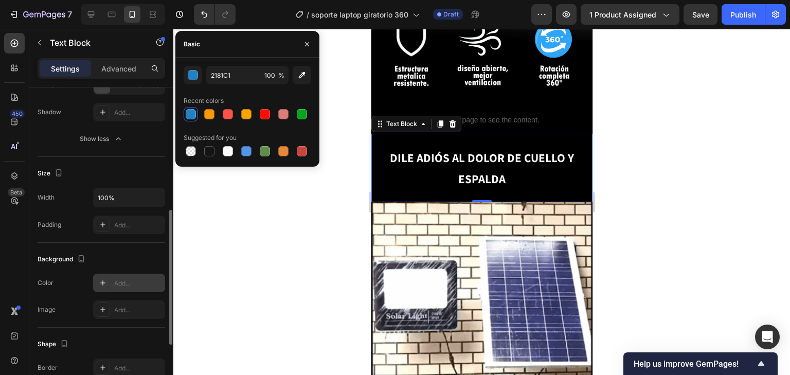
click at [96, 281] on div at bounding box center [103, 283] width 14 height 14
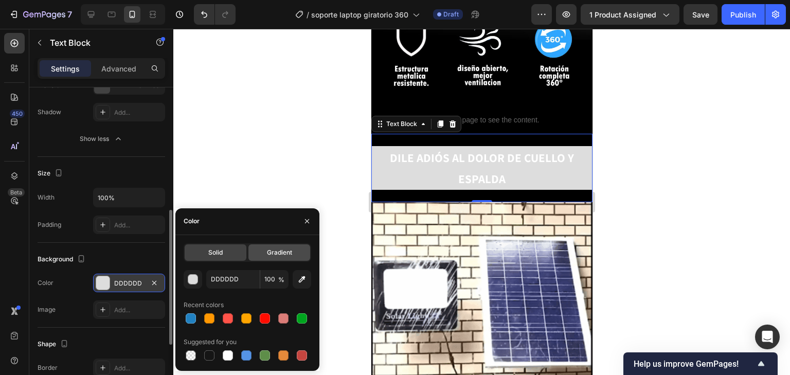
click at [282, 245] on div "Gradient" at bounding box center [279, 252] width 62 height 16
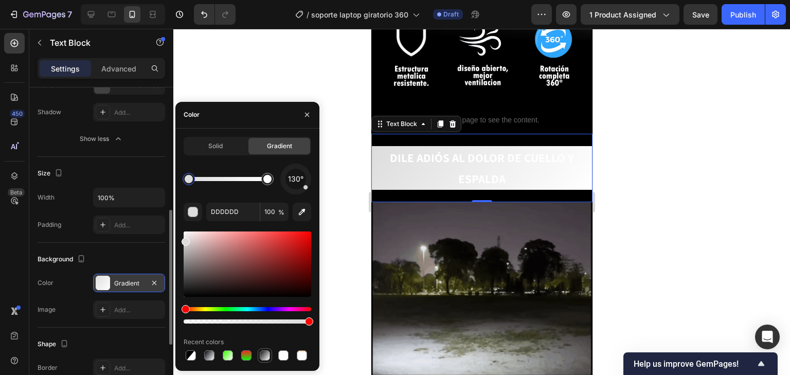
click at [268, 351] on div at bounding box center [265, 355] width 10 height 10
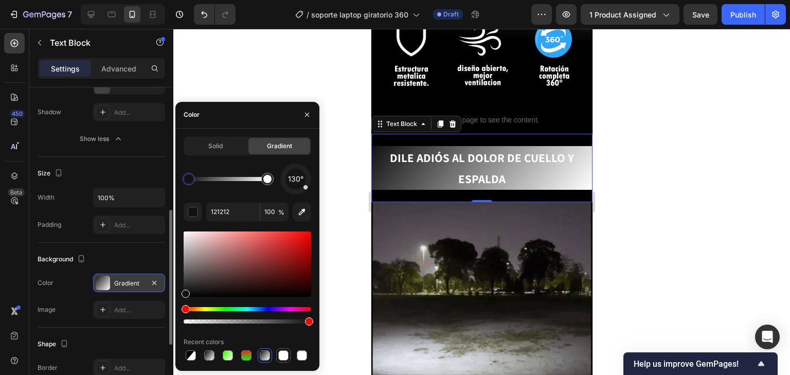
click at [284, 356] on div at bounding box center [283, 355] width 10 height 10
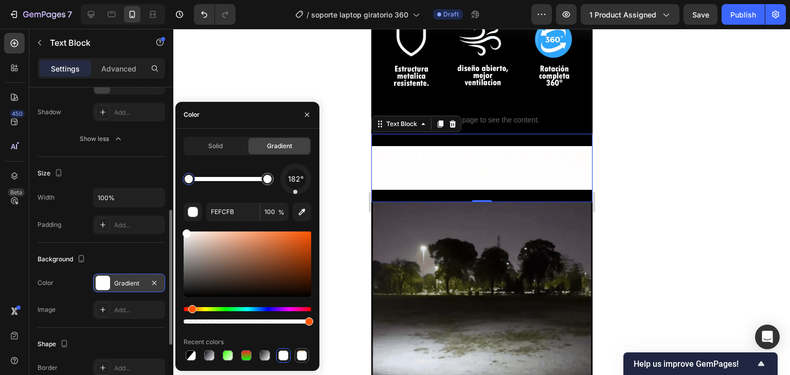
click at [306, 356] on div at bounding box center [302, 355] width 10 height 10
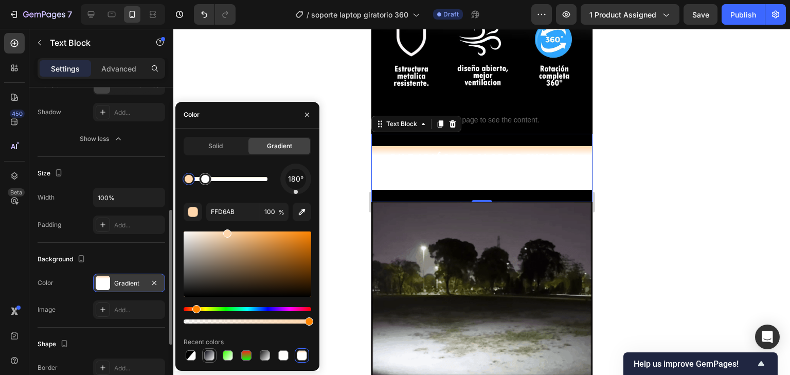
click at [207, 360] on div at bounding box center [209, 355] width 12 height 12
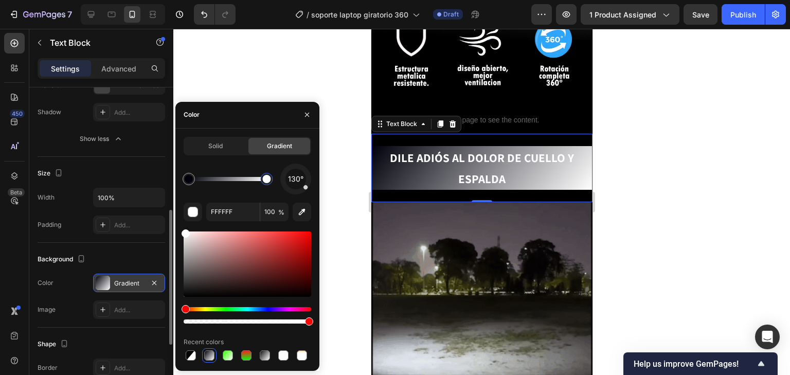
drag, startPoint x: 273, startPoint y: 177, endPoint x: 364, endPoint y: 207, distance: 95.8
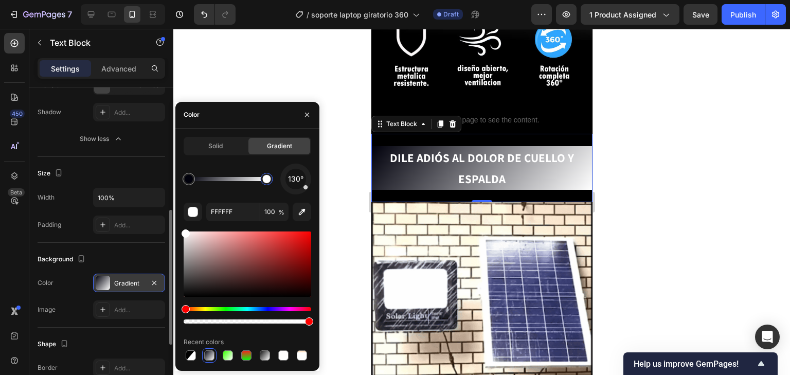
click at [364, 0] on div "7 Version history / soporte laptop giratorio 360 Draft Preview 1 product assign…" at bounding box center [395, 0] width 790 height 0
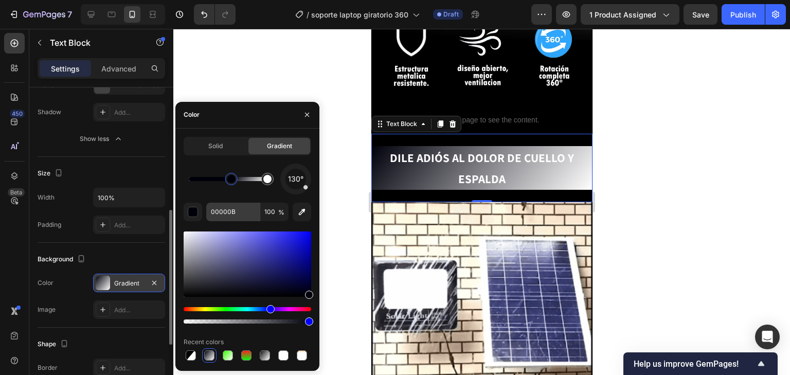
drag, startPoint x: 186, startPoint y: 184, endPoint x: 231, endPoint y: 205, distance: 49.7
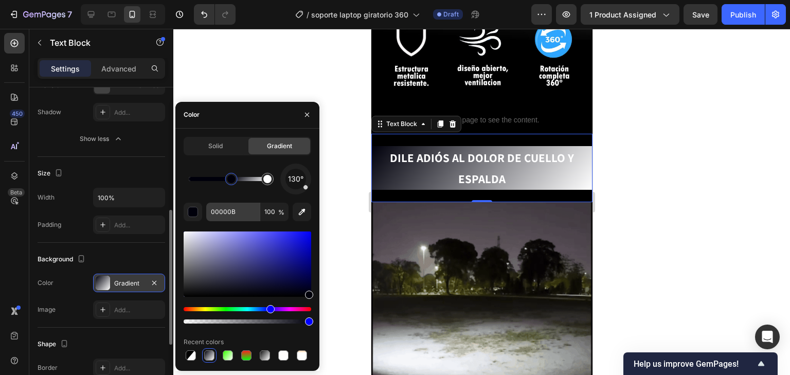
click at [231, 205] on div "130° 00000B 100 % Recent colors" at bounding box center [248, 263] width 128 height 199
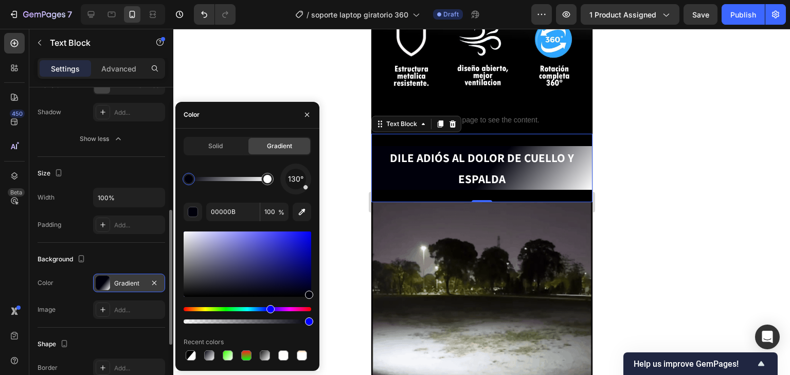
drag, startPoint x: 234, startPoint y: 178, endPoint x: 133, endPoint y: 147, distance: 106.5
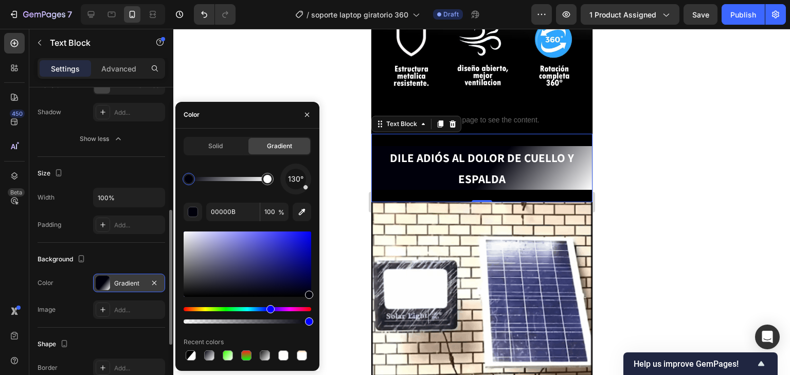
click at [133, 147] on div "450 Beta Sections(18) Elements(84) Section Element Hero Section Product Detail …" at bounding box center [86, 202] width 173 height 346
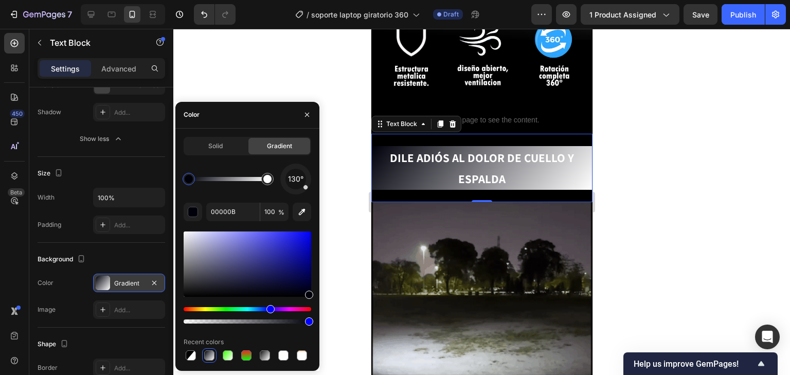
click at [299, 189] on div at bounding box center [296, 179] width 44 height 44
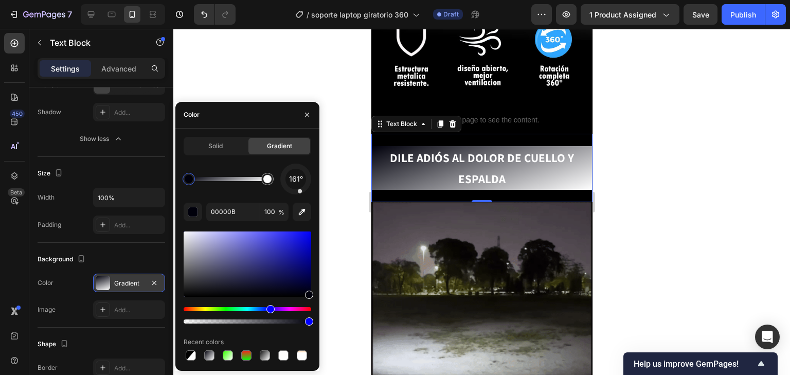
click at [299, 189] on div at bounding box center [299, 190] width 5 height 5
click at [298, 176] on span "161°" at bounding box center [296, 179] width 14 height 12
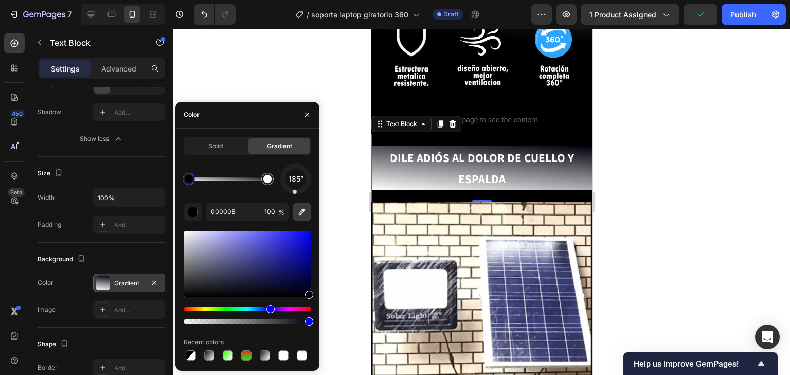
drag, startPoint x: 308, startPoint y: 173, endPoint x: 293, endPoint y: 207, distance: 37.3
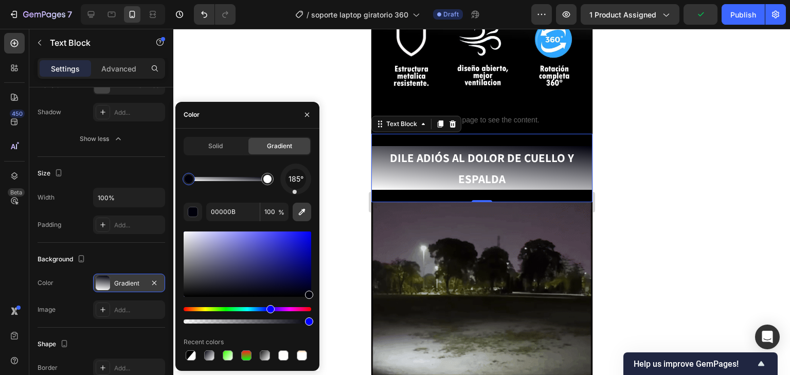
click at [293, 207] on div "185° 00000B 100 % Recent colors" at bounding box center [248, 263] width 128 height 199
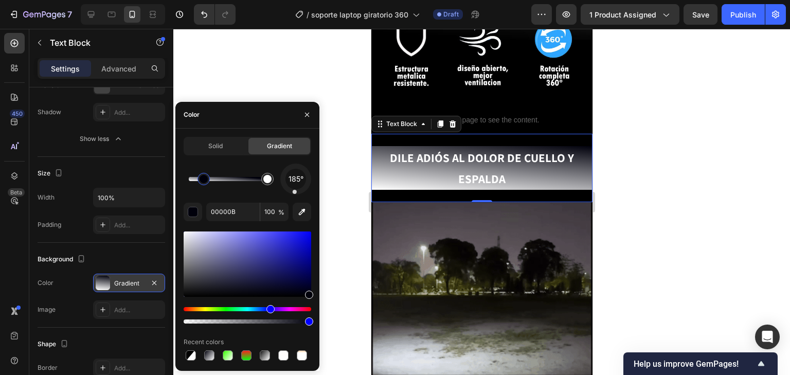
drag, startPoint x: 195, startPoint y: 181, endPoint x: 207, endPoint y: 186, distance: 12.7
click at [207, 186] on div at bounding box center [203, 179] width 19 height 19
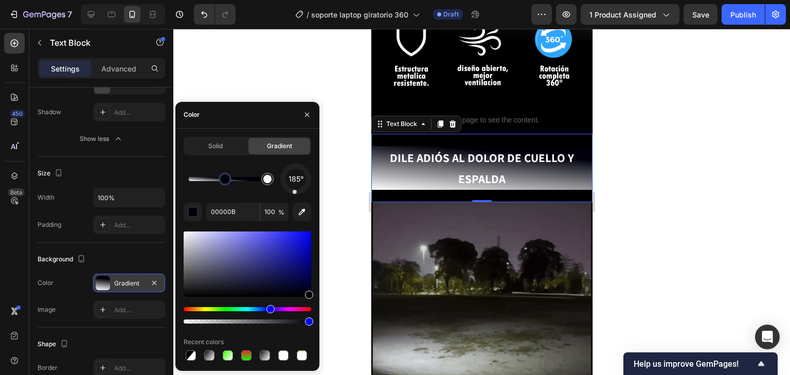
drag, startPoint x: 208, startPoint y: 184, endPoint x: 225, endPoint y: 190, distance: 18.4
click at [225, 190] on div "185°" at bounding box center [248, 179] width 128 height 31
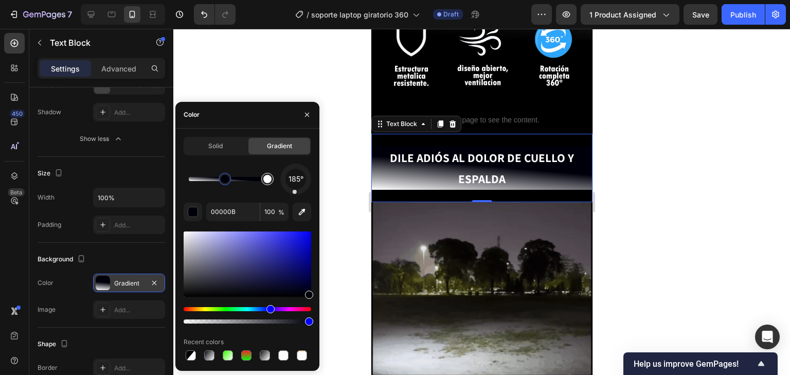
type input "FFFFFF"
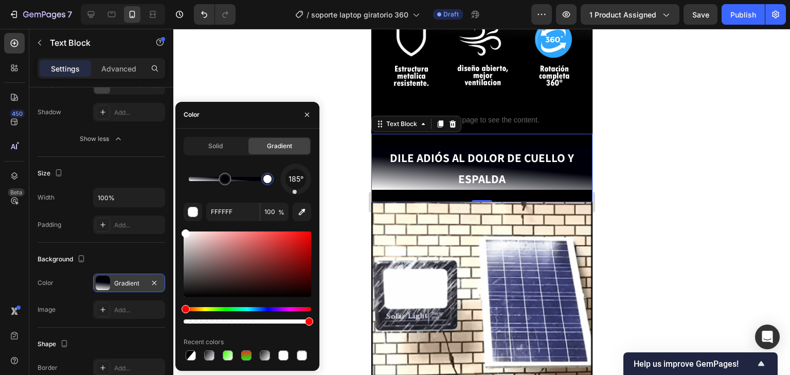
click at [269, 185] on div at bounding box center [267, 179] width 19 height 19
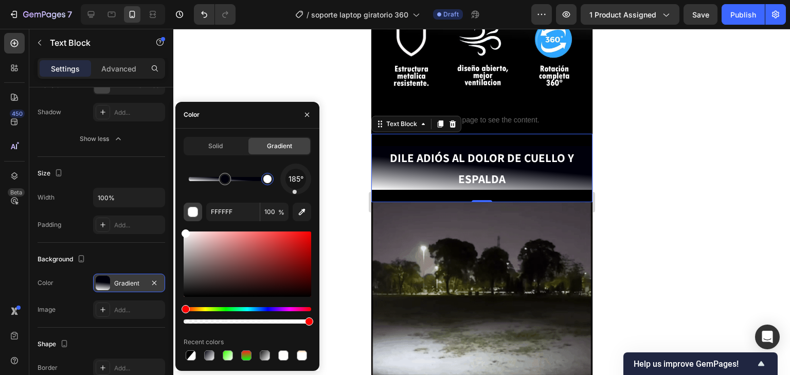
click at [188, 208] on div "button" at bounding box center [193, 212] width 10 height 10
drag, startPoint x: 184, startPoint y: 233, endPoint x: 176, endPoint y: 227, distance: 9.9
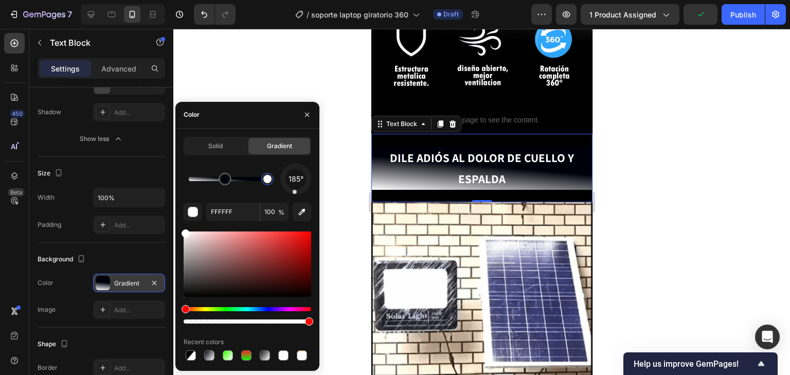
click at [176, 227] on div "Solid Gradient 185° FFFFFF 100 % Recent colors" at bounding box center [247, 250] width 144 height 226
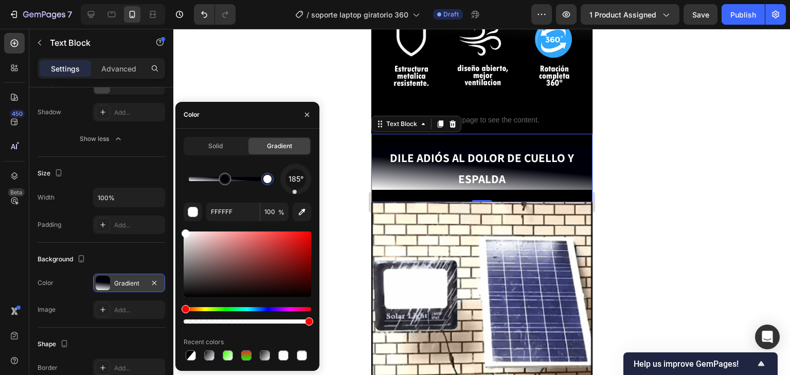
click at [402, 181] on div "DILE ADIÓS AL DOLOR [PERSON_NAME] Y ESPALDA Text Block 0" at bounding box center [481, 168] width 221 height 68
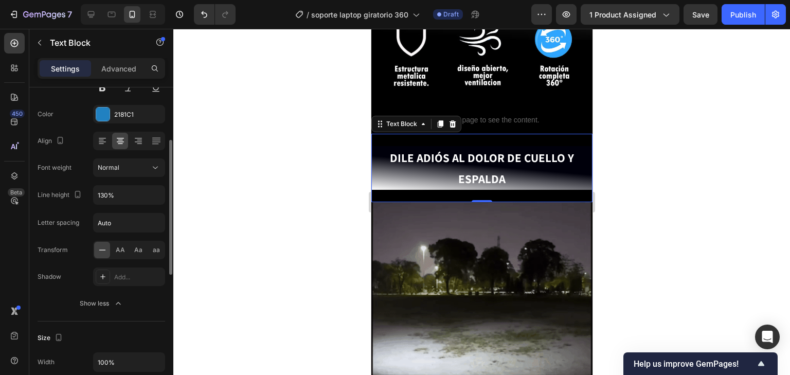
scroll to position [41, 0]
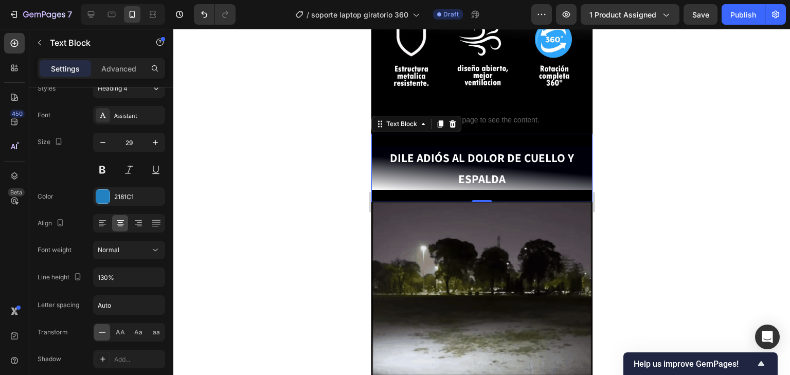
click at [446, 183] on div "DILE ADIÓS AL DOLOR [PERSON_NAME] Y ESPALDA Text Block 0" at bounding box center [481, 168] width 221 height 68
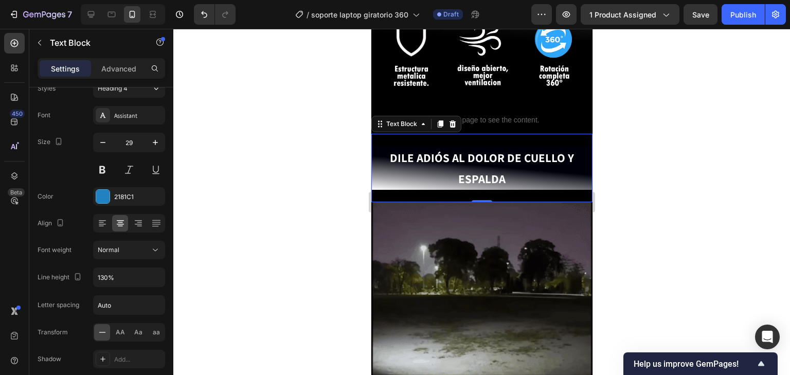
click at [446, 183] on div "DILE ADIÓS AL DOLOR [PERSON_NAME] Y ESPALDA Text Block 0" at bounding box center [481, 168] width 221 height 68
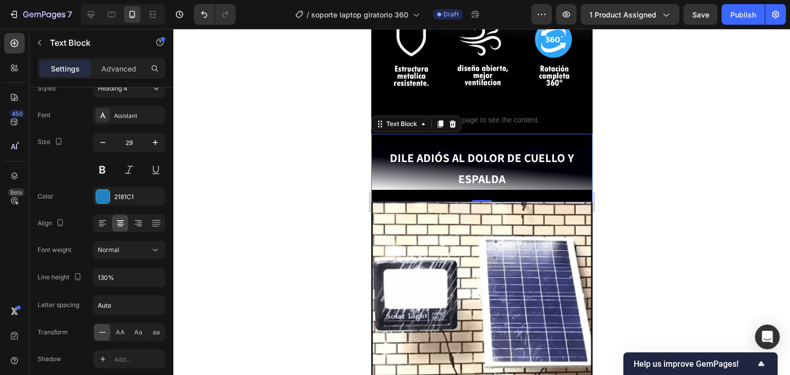
click at [446, 183] on div "DILE ADIÓS AL DOLOR [PERSON_NAME] Y ESPALDA Text Block 0" at bounding box center [481, 168] width 221 height 68
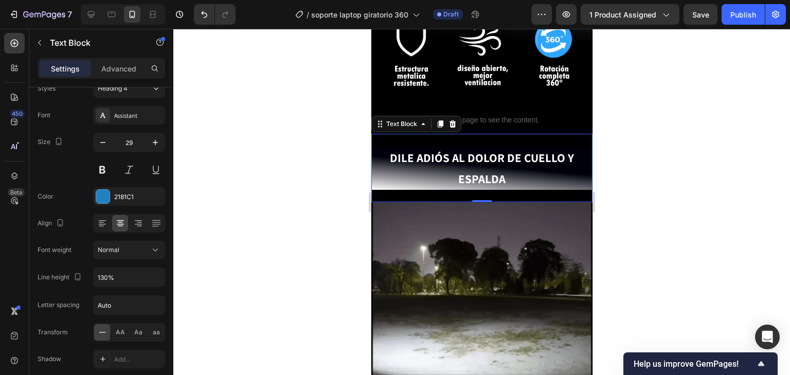
click at [446, 183] on div "DILE ADIÓS AL DOLOR [PERSON_NAME] Y ESPALDA Text Block 0" at bounding box center [481, 168] width 221 height 68
click at [572, 187] on div "DILE ADIÓS AL DOLOR [PERSON_NAME] Y ESPALDA Text Block 0" at bounding box center [481, 168] width 221 height 68
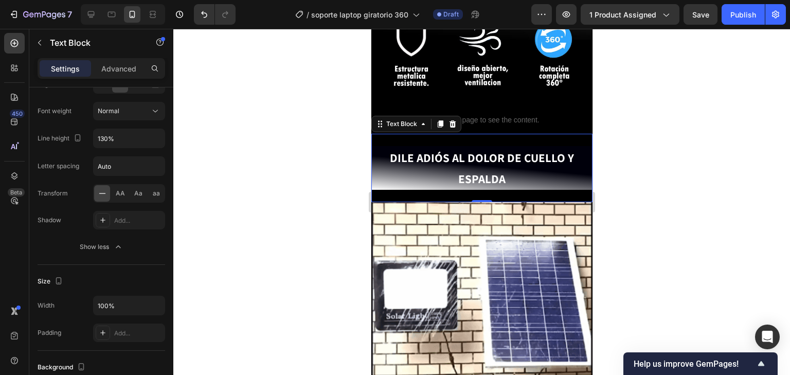
scroll to position [0, 0]
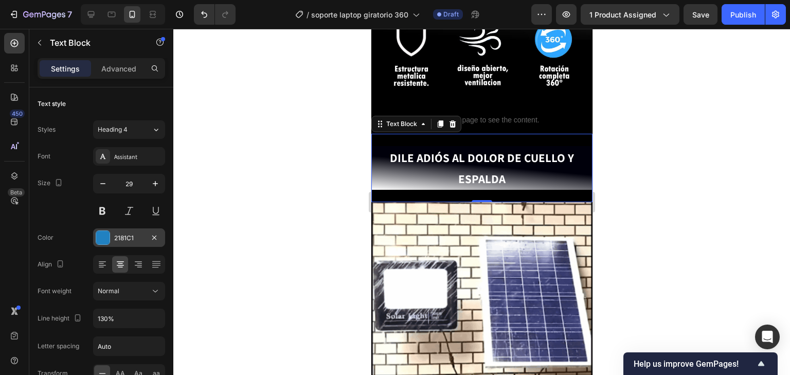
click at [120, 237] on div "2181C1" at bounding box center [129, 237] width 30 height 9
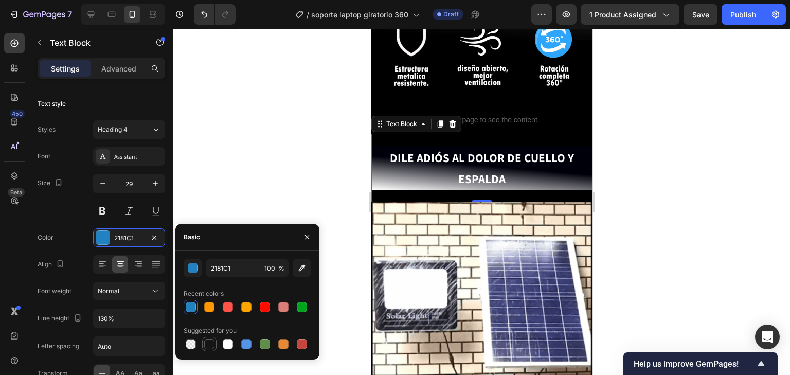
click at [210, 345] on div at bounding box center [209, 344] width 10 height 10
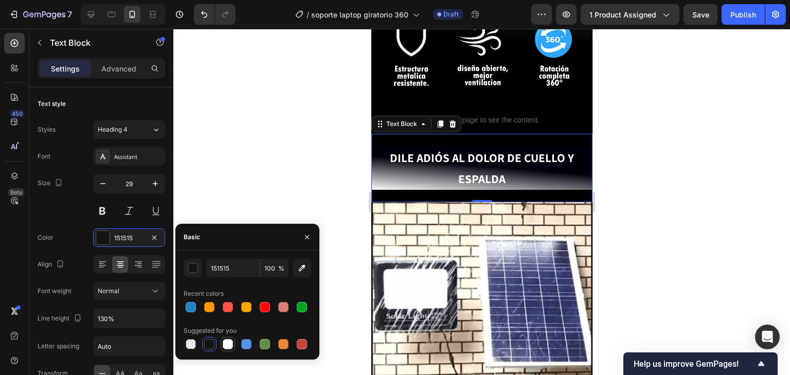
click at [232, 344] on div at bounding box center [228, 344] width 10 height 10
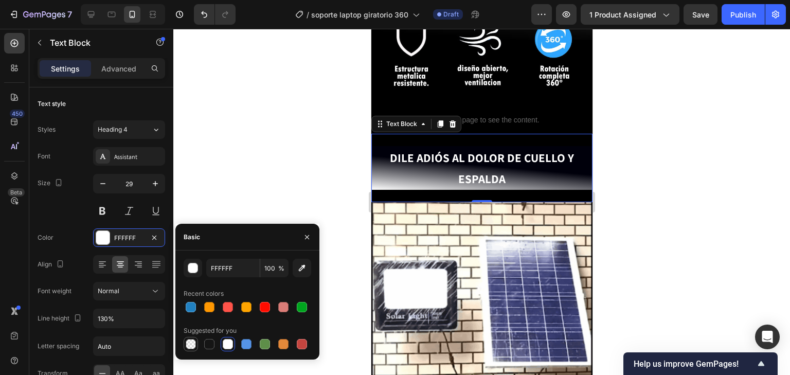
click at [193, 343] on div at bounding box center [191, 344] width 10 height 10
type input "000000"
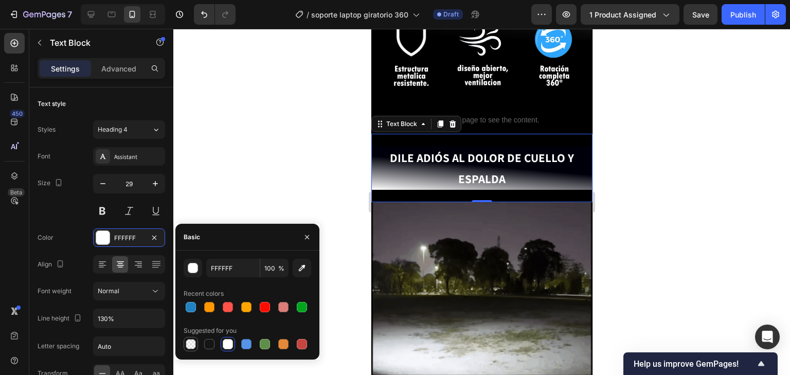
type input "0"
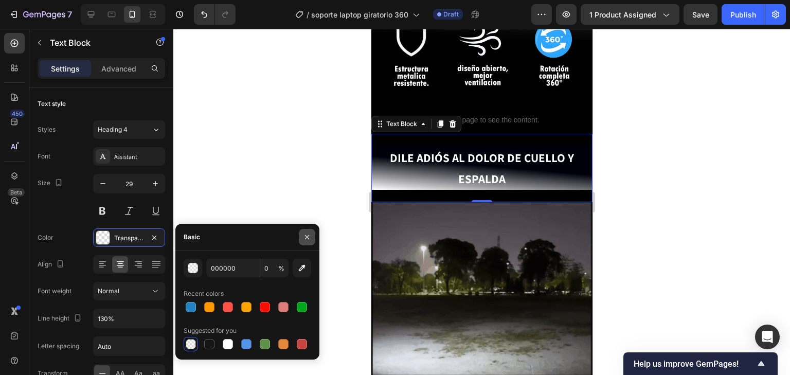
click at [311, 234] on icon "button" at bounding box center [307, 237] width 8 height 8
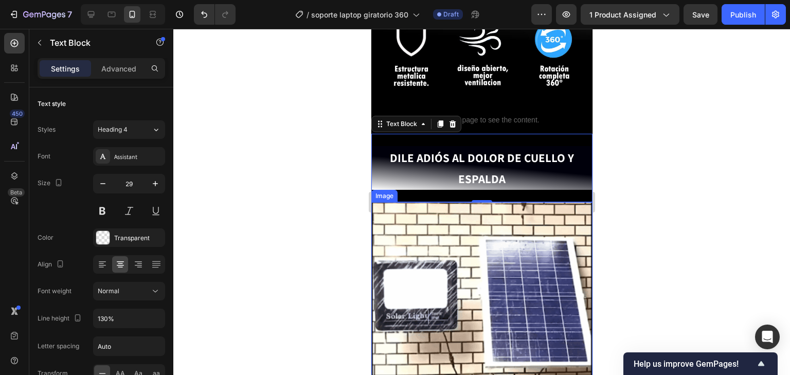
click at [531, 239] on img at bounding box center [481, 288] width 221 height 173
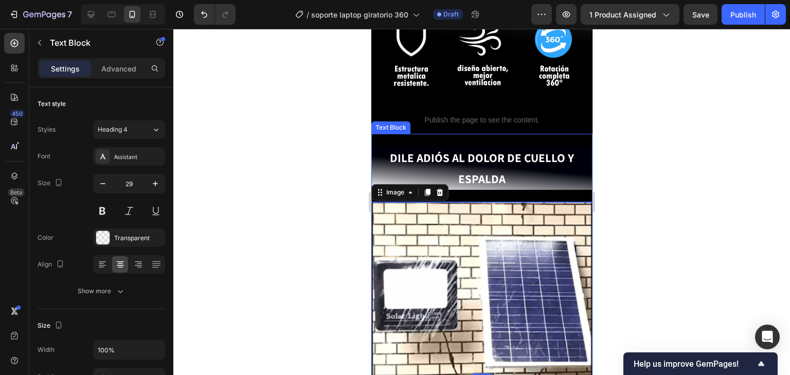
click at [474, 182] on div "DILE ADIÓS AL DOLOR [PERSON_NAME] Y ESPALDA Text Block" at bounding box center [481, 168] width 221 height 68
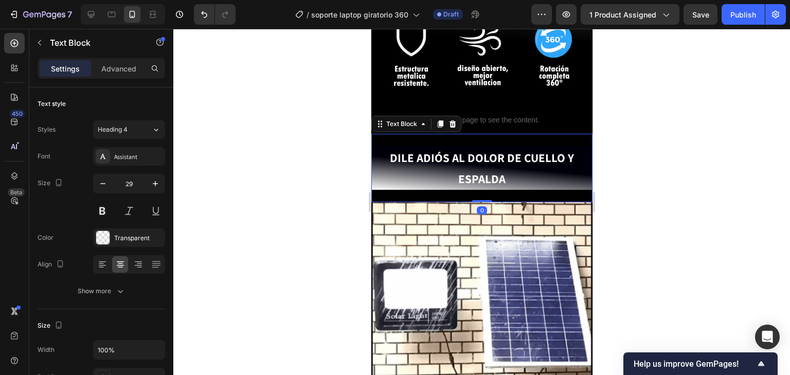
click at [474, 182] on div "DILE ADIÓS AL DOLOR [PERSON_NAME] Y ESPALDA Text Block 0" at bounding box center [481, 168] width 221 height 68
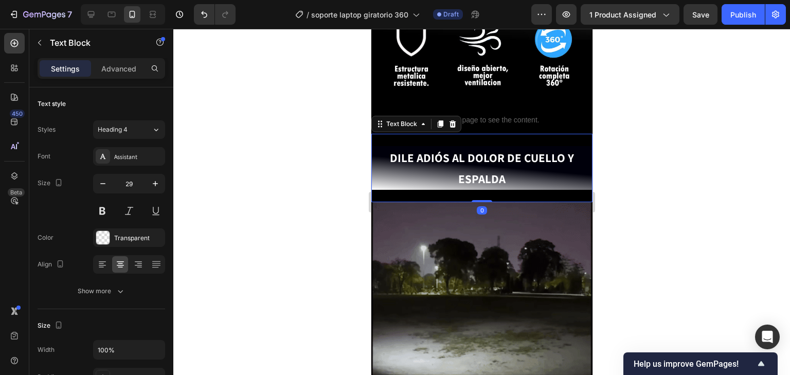
click at [474, 182] on div "DILE ADIÓS AL DOLOR [PERSON_NAME] Y ESPALDA Text Block 0" at bounding box center [481, 168] width 221 height 68
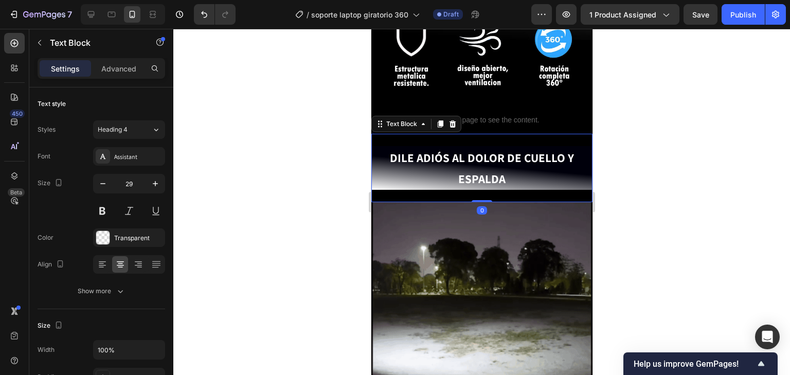
click at [472, 184] on div "DILE ADIÓS AL DOLOR [PERSON_NAME] Y ESPALDA Text Block 0" at bounding box center [481, 168] width 221 height 68
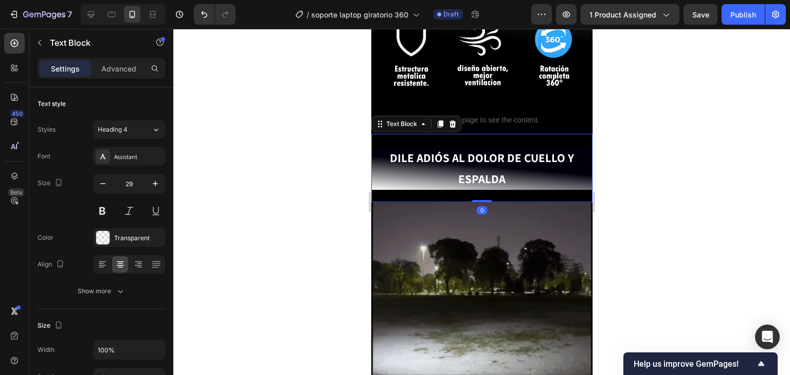
click at [472, 184] on div "DILE ADIÓS AL DOLOR [PERSON_NAME] Y ESPALDA Text Block 0" at bounding box center [481, 168] width 221 height 68
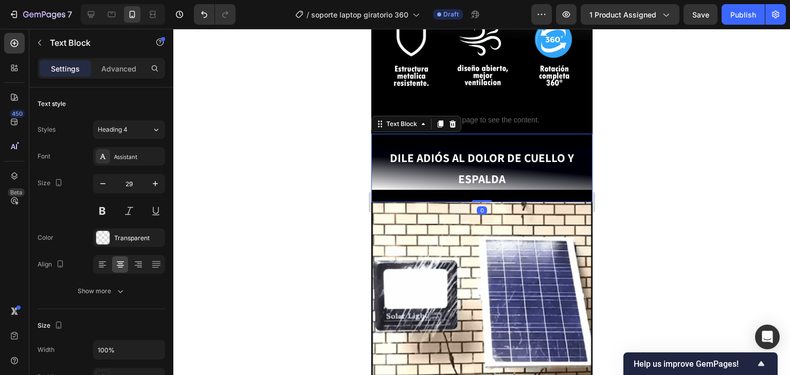
click at [472, 184] on div "DILE ADIÓS AL DOLOR [PERSON_NAME] Y ESPALDA Text Block 0" at bounding box center [481, 168] width 221 height 68
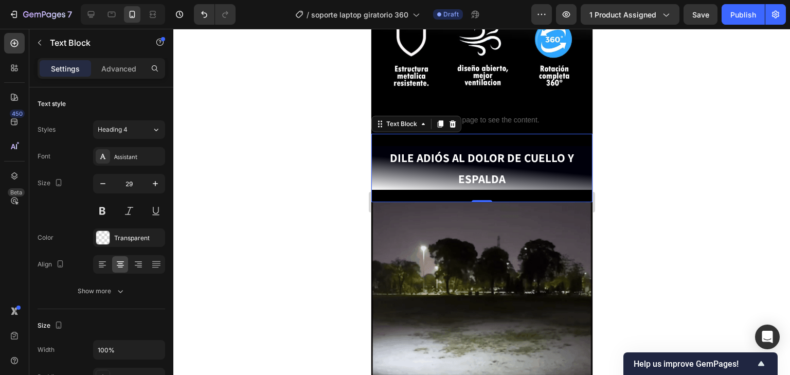
click at [116, 77] on div "Settings Advanced" at bounding box center [102, 68] width 128 height 21
click at [119, 71] on p "Advanced" at bounding box center [118, 68] width 35 height 11
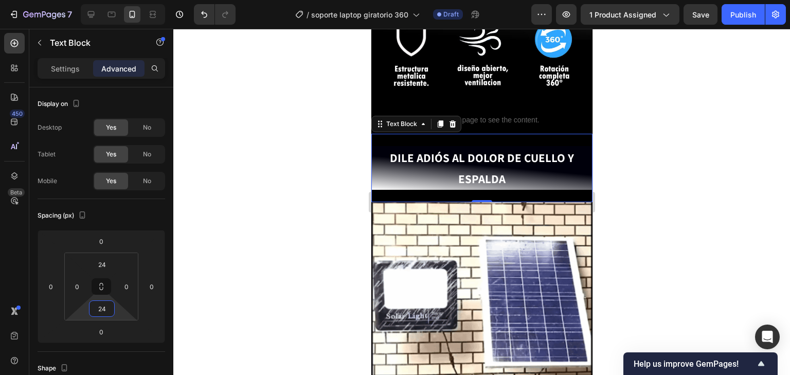
click at [115, 0] on html "7 Version history / soporte laptop giratorio 360 Draft Preview 1 product assign…" at bounding box center [395, 0] width 790 height 0
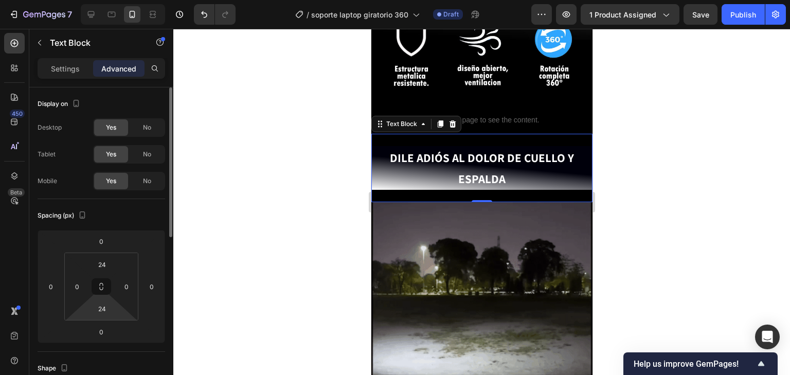
click at [125, 0] on html "7 Version history / soporte laptop giratorio 360 Draft Preview 1 product assign…" at bounding box center [395, 0] width 790 height 0
click at [113, 304] on div "24" at bounding box center [102, 308] width 26 height 16
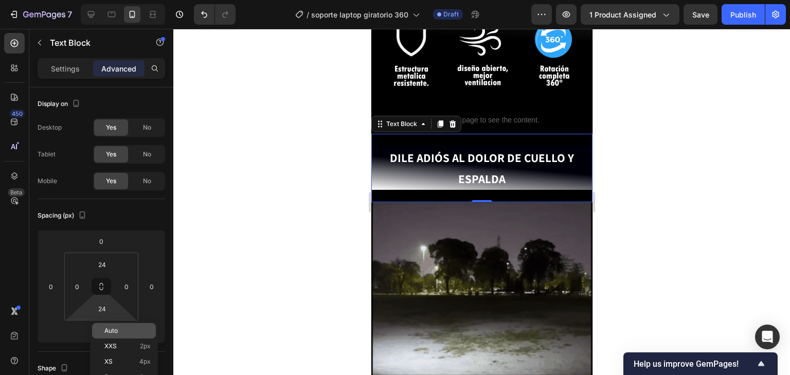
click at [125, 329] on p "Auto" at bounding box center [127, 330] width 46 height 7
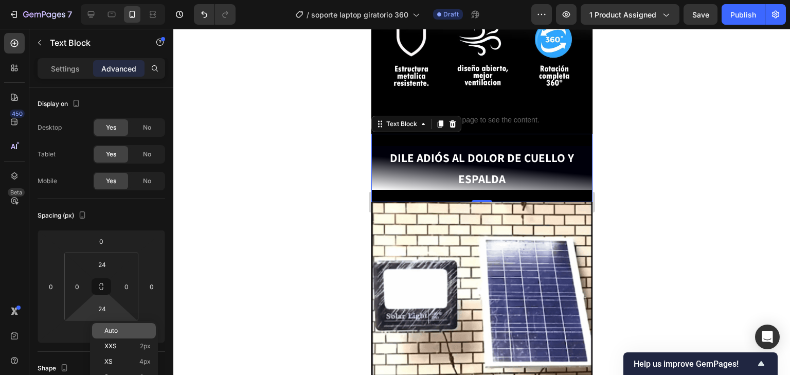
type input "Auto"
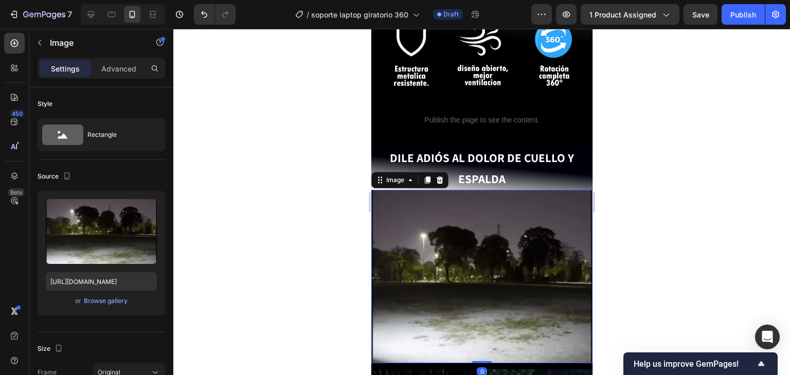
click at [478, 209] on img at bounding box center [481, 276] width 221 height 173
click at [111, 303] on div "Browse gallery" at bounding box center [106, 300] width 44 height 9
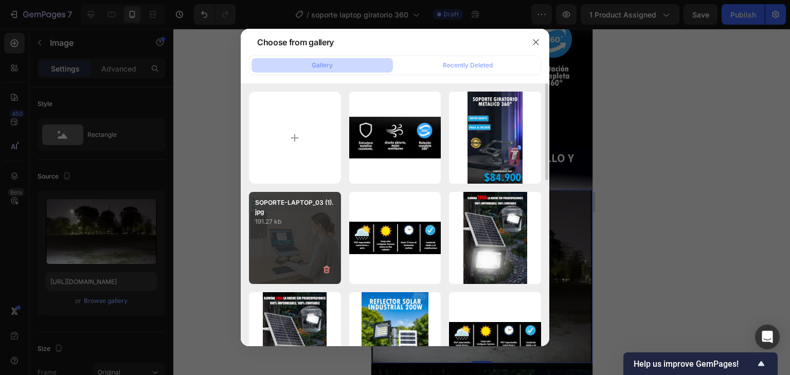
click at [282, 225] on p "191.27 kb" at bounding box center [295, 221] width 80 height 10
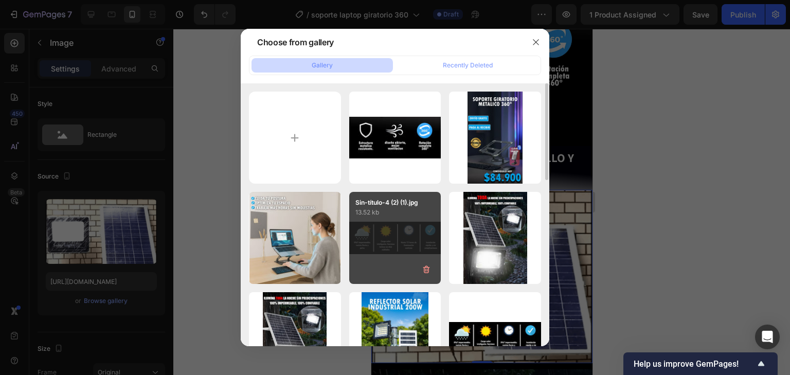
type input "[URL][DOMAIN_NAME]"
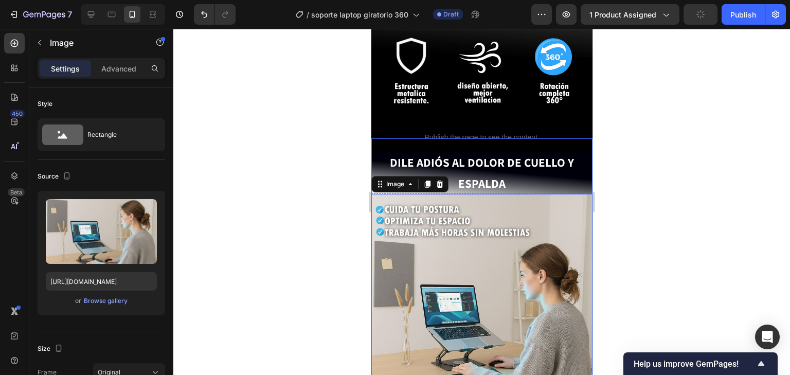
scroll to position [370, 0]
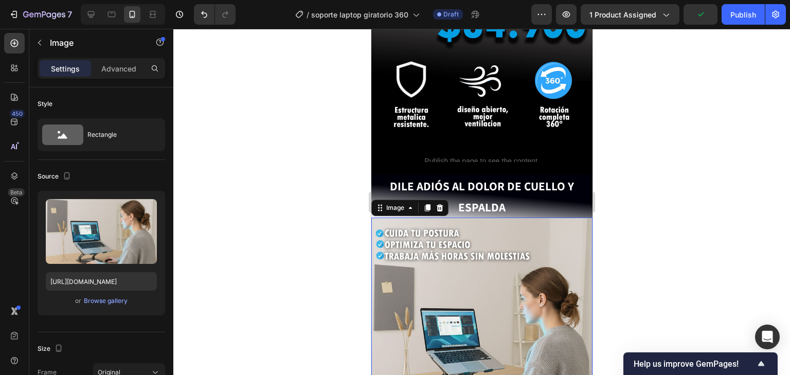
click at [655, 258] on div at bounding box center [481, 202] width 616 height 346
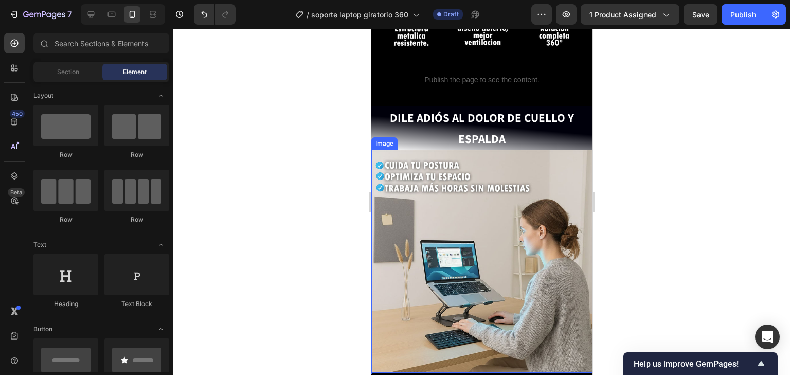
scroll to position [452, 0]
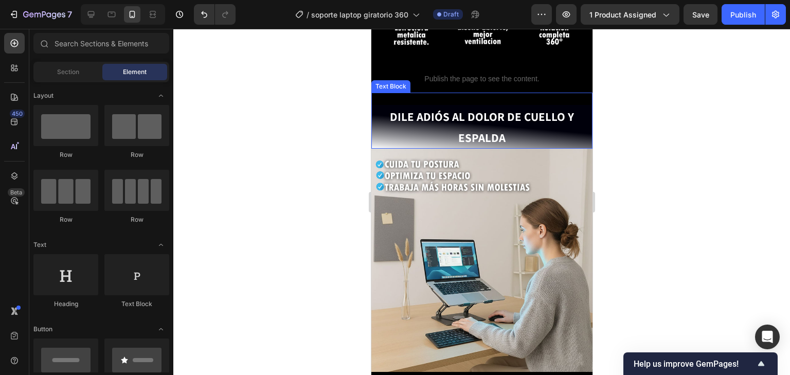
click at [410, 129] on p "DILE ADIÓS AL DOLOR DE CUELLO Y ESPALDA" at bounding box center [481, 127] width 219 height 42
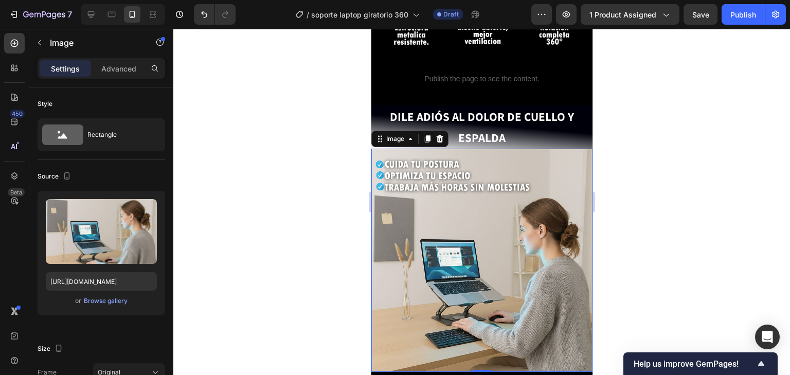
click at [513, 149] on img at bounding box center [481, 260] width 221 height 223
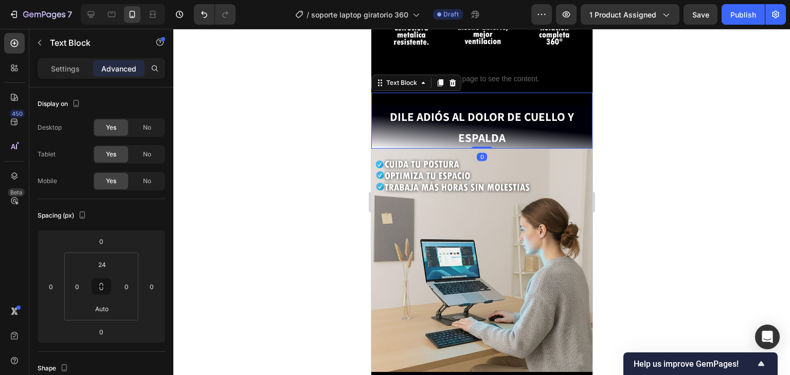
click at [519, 122] on p "DILE ADIÓS AL DOLOR DE CUELLO Y ESPALDA" at bounding box center [481, 127] width 219 height 42
click at [59, 68] on p "Settings" at bounding box center [65, 68] width 29 height 11
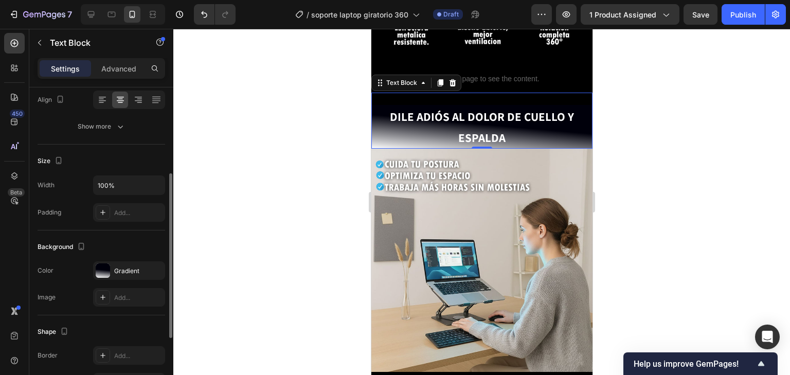
scroll to position [247, 0]
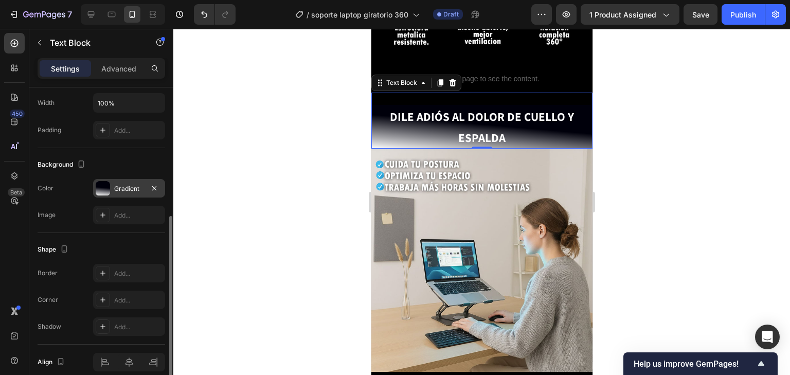
click at [106, 184] on div at bounding box center [103, 188] width 14 height 14
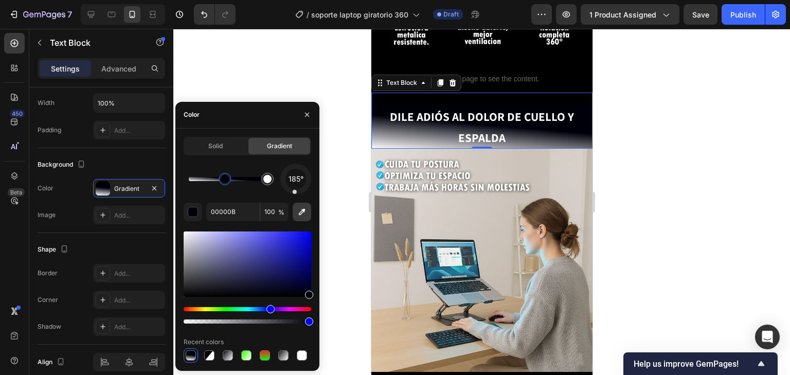
click at [303, 206] on button "button" at bounding box center [302, 212] width 19 height 19
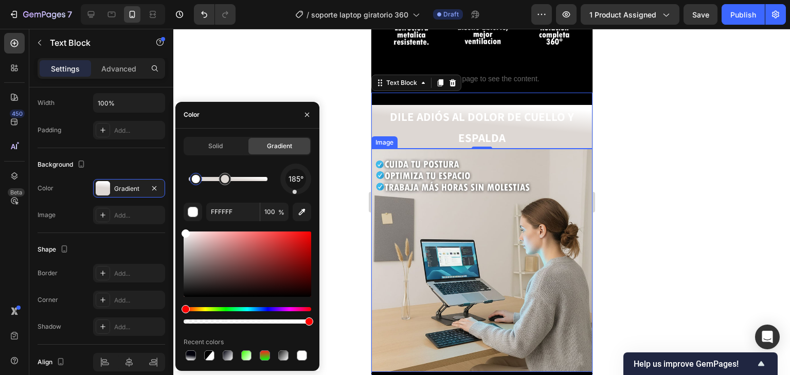
drag, startPoint x: 268, startPoint y: 178, endPoint x: 181, endPoint y: 160, distance: 88.1
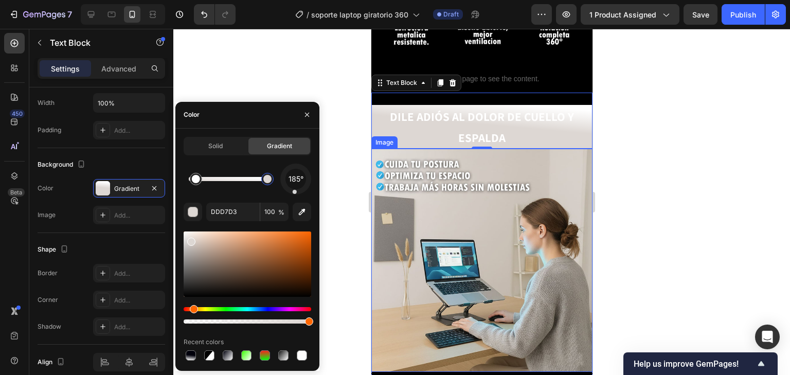
drag, startPoint x: 224, startPoint y: 184, endPoint x: 302, endPoint y: 194, distance: 78.8
click at [302, 194] on div "185°" at bounding box center [248, 179] width 128 height 31
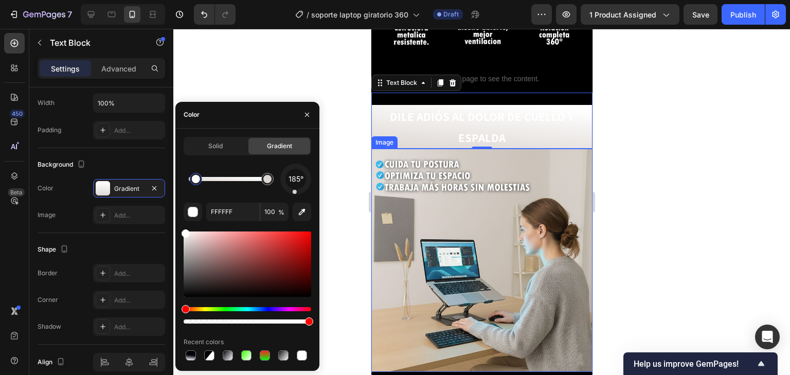
click at [200, 178] on div at bounding box center [196, 179] width 8 height 8
click at [181, 234] on div at bounding box center [185, 233] width 8 height 8
drag, startPoint x: 182, startPoint y: 231, endPoint x: 174, endPoint y: 287, distance: 56.6
click at [185, 348] on div "Solid Gradient 185° F2F2F2 100 % Recent colors" at bounding box center [247, 250] width 144 height 226
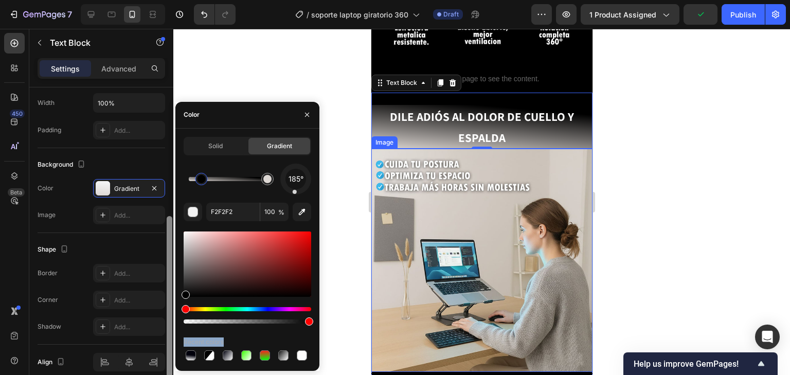
drag, startPoint x: 185, startPoint y: 237, endPoint x: 166, endPoint y: 312, distance: 78.1
click at [166, 312] on div "450 Beta Sections(18) Elements(84) Section Element Hero Section Product Detail …" at bounding box center [86, 202] width 173 height 346
type input "000000"
drag, startPoint x: 203, startPoint y: 180, endPoint x: 178, endPoint y: 185, distance: 25.1
click at [178, 185] on div "Solid Gradient 185° 000000 100 % Recent colors" at bounding box center [247, 250] width 144 height 226
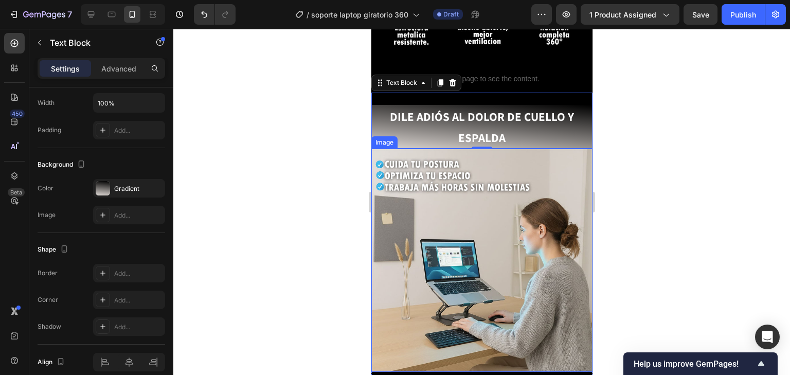
click at [348, 146] on div at bounding box center [481, 202] width 616 height 346
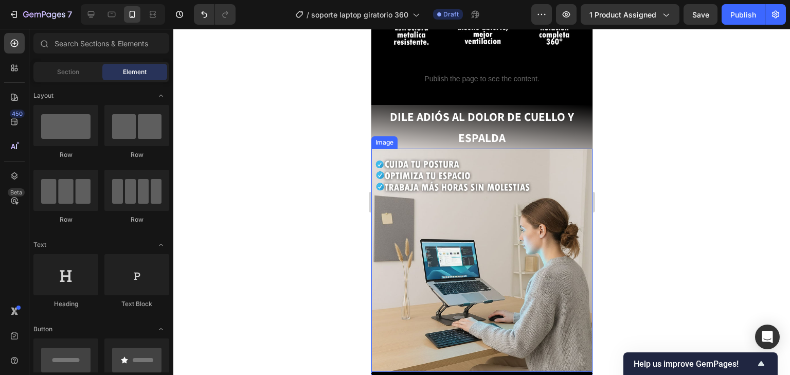
click at [348, 146] on div at bounding box center [481, 202] width 616 height 346
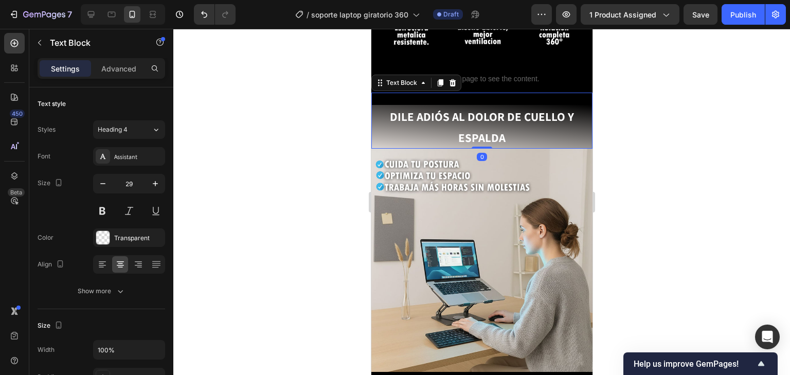
click at [552, 115] on p "DILE ADIÓS AL DOLOR DE CUELLO Y ESPALDA" at bounding box center [481, 127] width 219 height 42
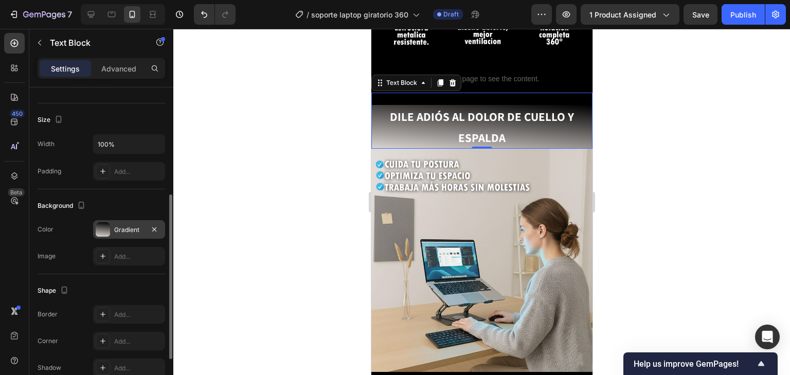
click at [126, 235] on div "Gradient" at bounding box center [129, 229] width 72 height 19
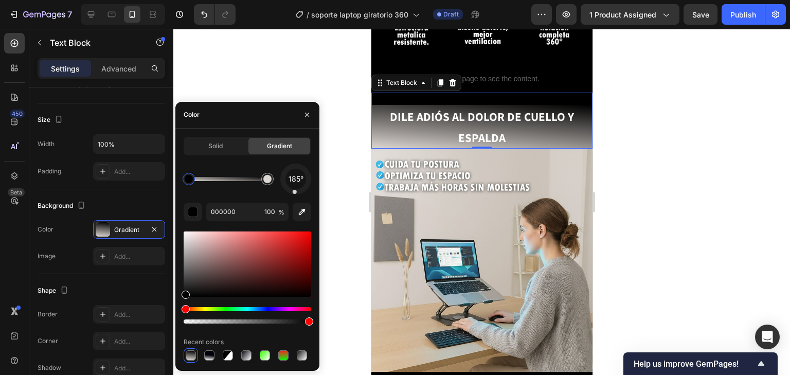
click at [474, 93] on div "DILE ADIÓS AL DOLOR [PERSON_NAME] Y ESPALDA Text Block 0" at bounding box center [481, 121] width 221 height 56
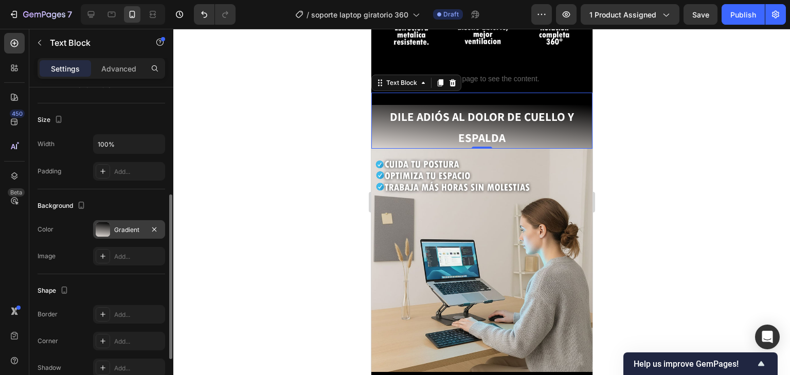
click at [134, 233] on div "Gradient" at bounding box center [129, 229] width 72 height 19
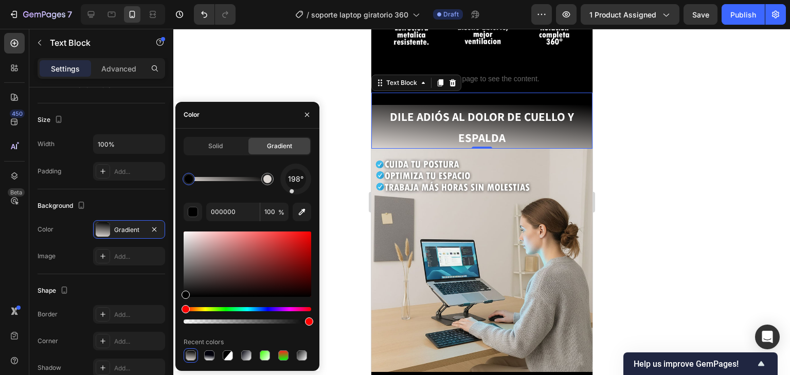
click at [291, 193] on div at bounding box center [295, 178] width 39 height 39
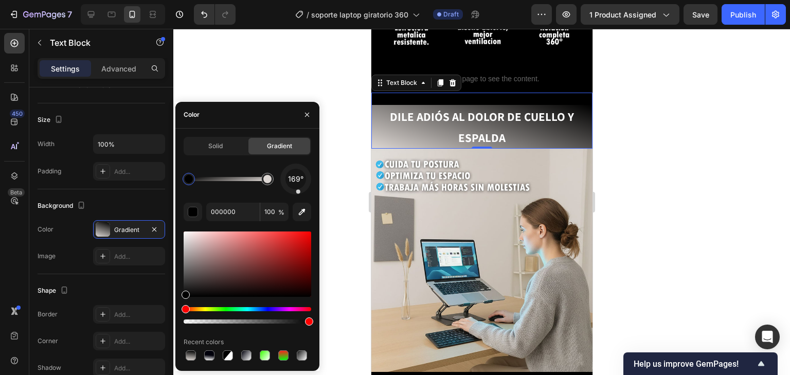
drag, startPoint x: 291, startPoint y: 193, endPoint x: 299, endPoint y: 197, distance: 9.2
click at [299, 197] on div "169° 000000 100 % Recent colors" at bounding box center [248, 263] width 128 height 199
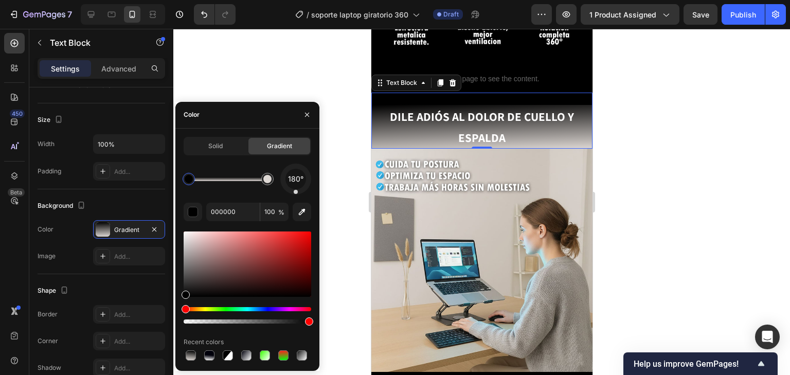
click at [296, 195] on div "180° 000000 100 % Recent colors" at bounding box center [248, 263] width 128 height 199
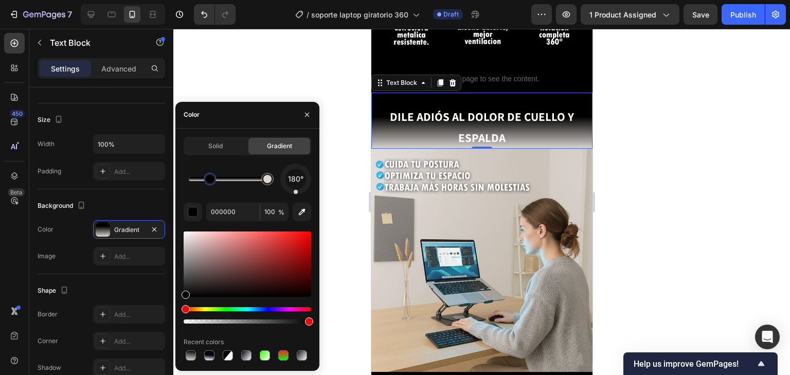
drag, startPoint x: 187, startPoint y: 178, endPoint x: 210, endPoint y: 185, distance: 24.1
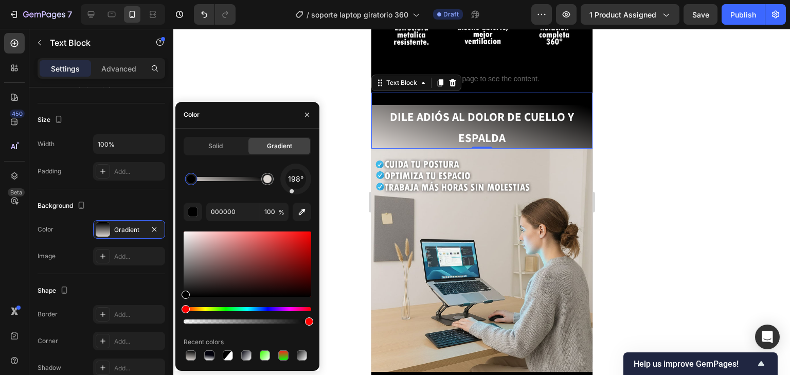
click at [292, 191] on div at bounding box center [295, 178] width 39 height 39
drag, startPoint x: 292, startPoint y: 191, endPoint x: 306, endPoint y: 196, distance: 15.6
click at [306, 196] on div "148° 000000 100 % Recent colors" at bounding box center [248, 263] width 128 height 199
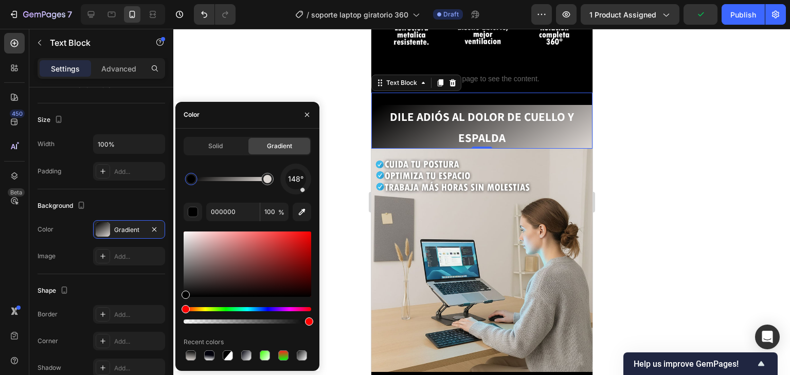
click at [299, 192] on div at bounding box center [296, 178] width 43 height 43
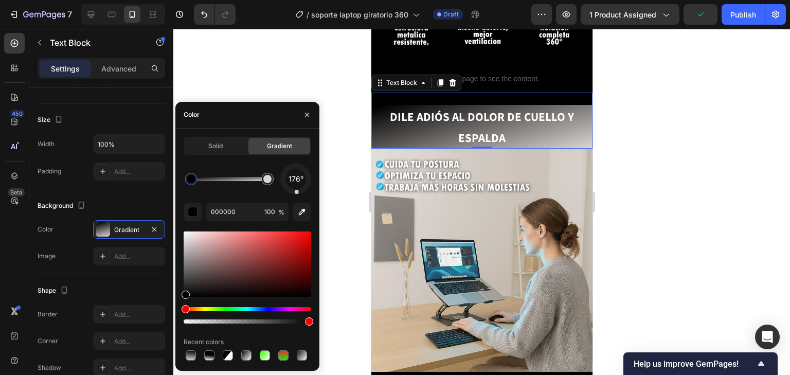
click at [297, 193] on div at bounding box center [295, 178] width 33 height 33
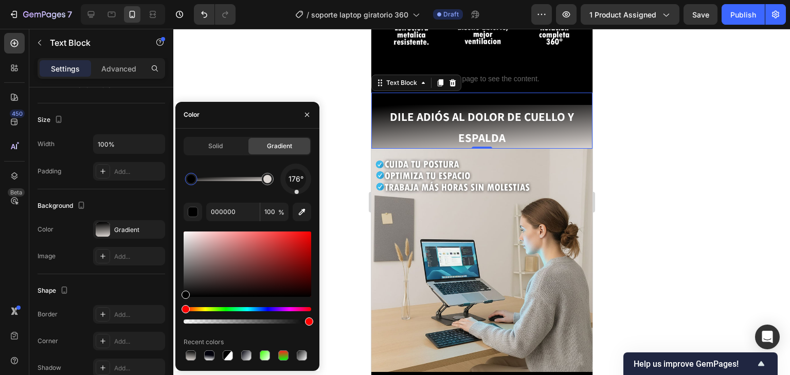
click at [520, 93] on div "DILE ADIÓS AL DOLOR [PERSON_NAME] Y ESPALDA Text Block 0" at bounding box center [481, 121] width 221 height 56
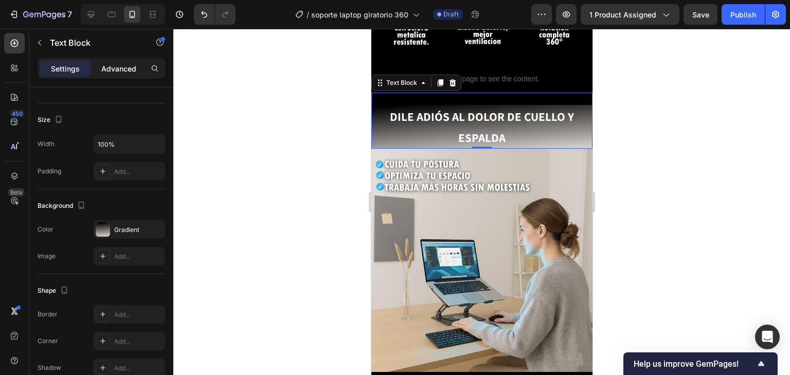
click at [137, 65] on div "Advanced" at bounding box center [118, 68] width 51 height 16
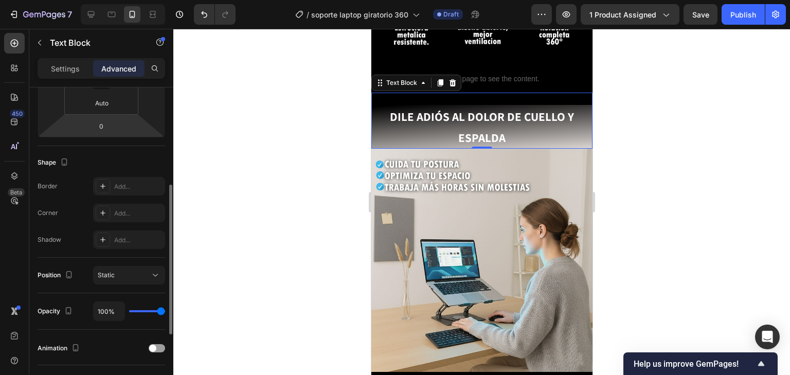
scroll to position [41, 0]
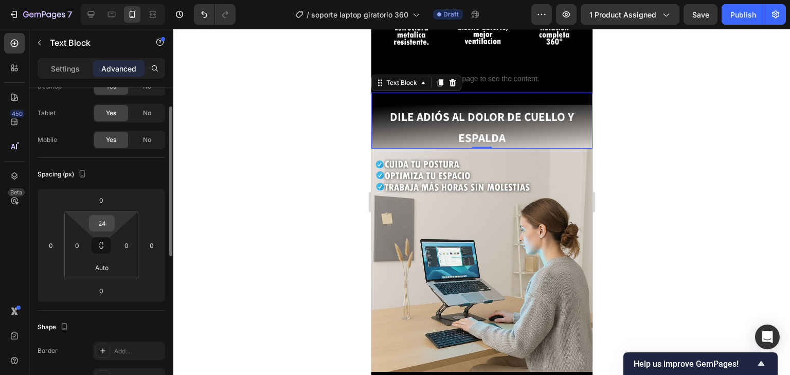
click at [100, 229] on input "24" at bounding box center [102, 222] width 21 height 15
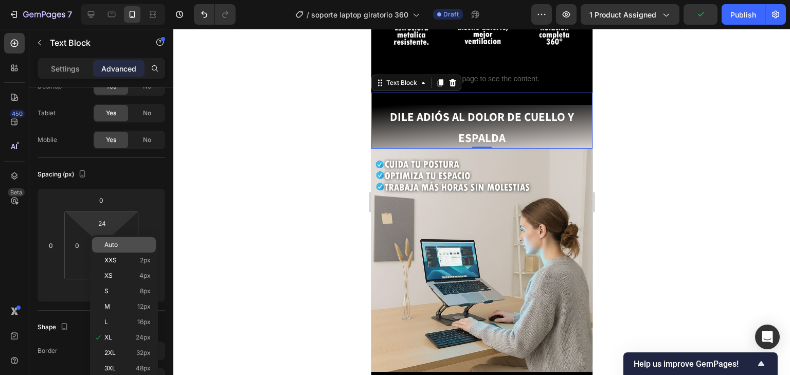
click at [124, 245] on p "Auto" at bounding box center [127, 244] width 46 height 7
type input "Auto"
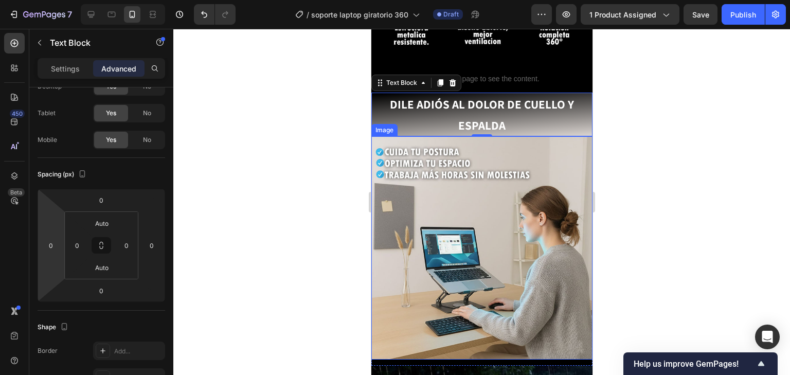
click at [329, 141] on div at bounding box center [481, 202] width 616 height 346
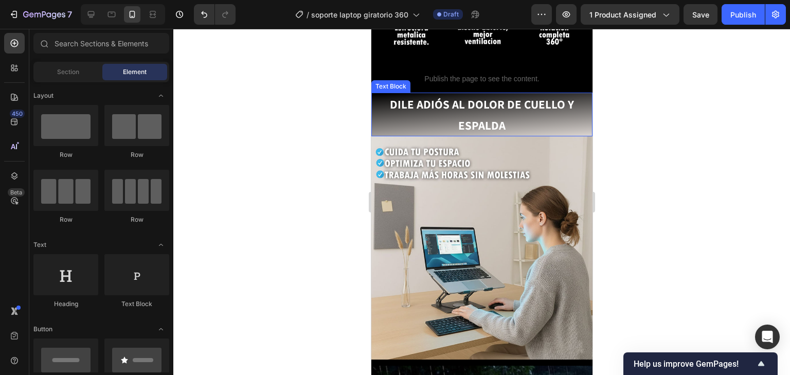
click at [570, 93] on div "DILE ADIÓS AL DOLOR DE CUELLO Y ESPALDA" at bounding box center [481, 115] width 221 height 44
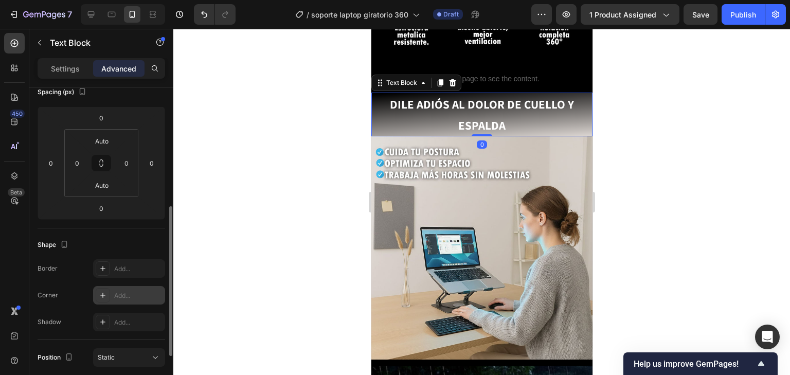
scroll to position [165, 0]
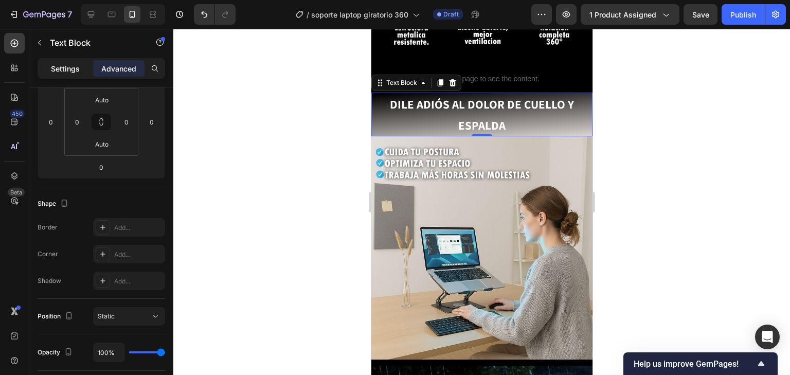
click at [82, 70] on div "Settings" at bounding box center [65, 68] width 51 height 16
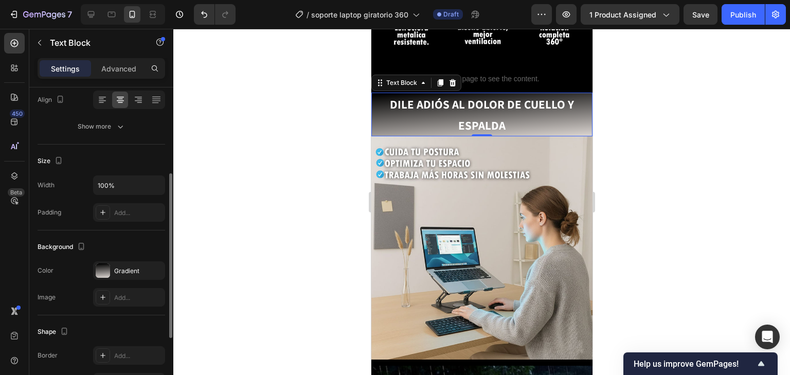
scroll to position [206, 0]
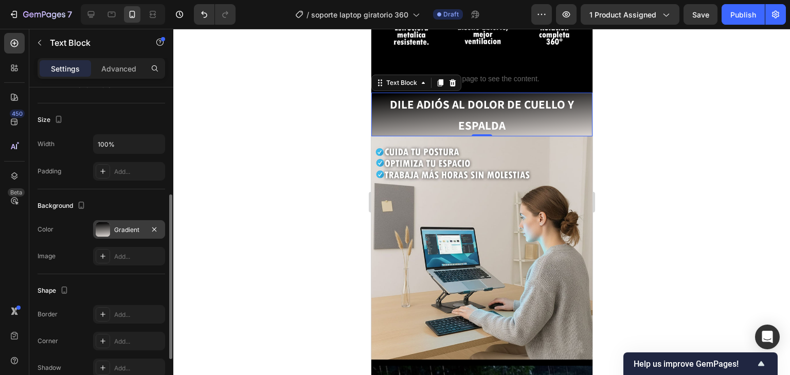
click at [130, 229] on div "Gradient" at bounding box center [129, 229] width 30 height 9
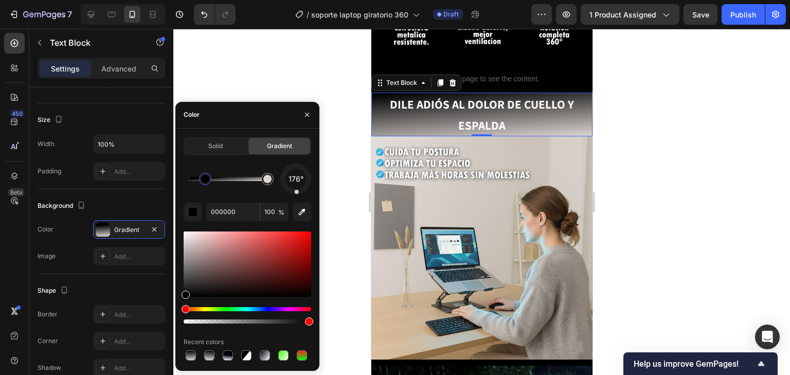
drag, startPoint x: 193, startPoint y: 178, endPoint x: 206, endPoint y: 185, distance: 14.5
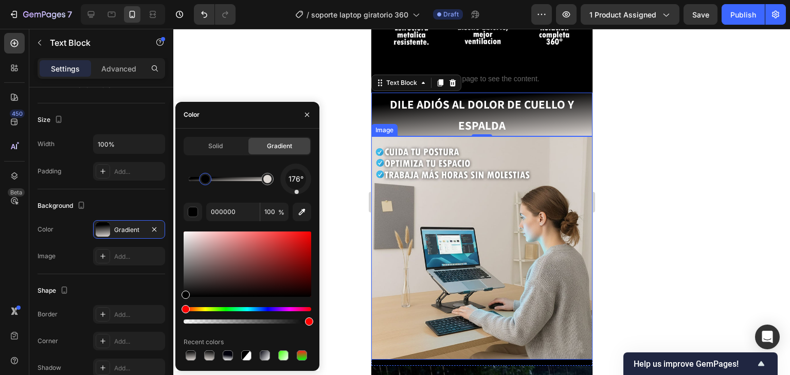
click at [683, 158] on div at bounding box center [481, 202] width 616 height 346
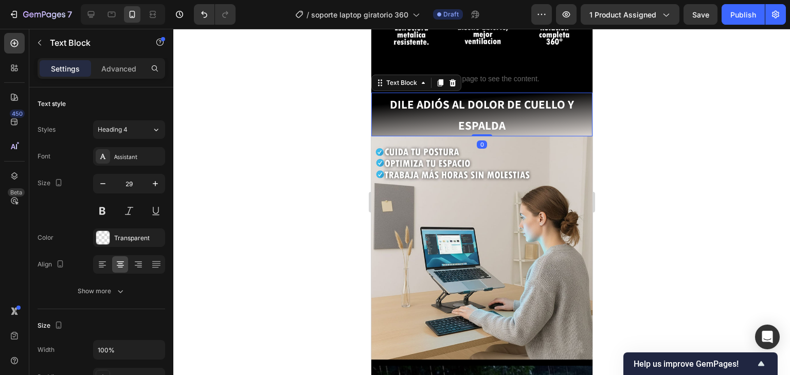
click at [555, 113] on p "DILE ADIÓS AL DOLOR DE CUELLO Y ESPALDA" at bounding box center [481, 115] width 219 height 42
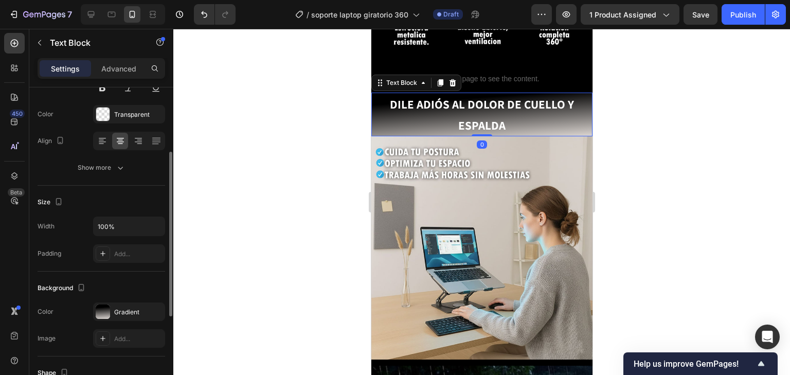
scroll to position [165, 0]
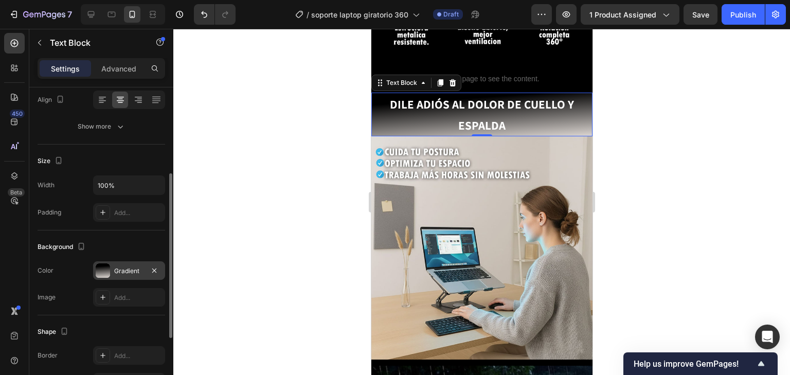
click at [109, 265] on div at bounding box center [103, 270] width 14 height 14
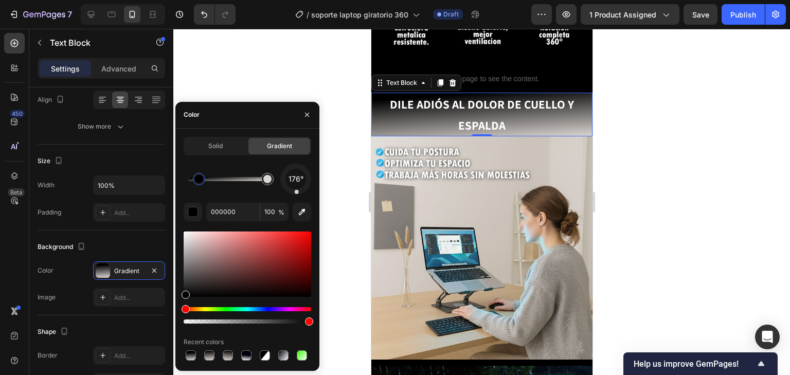
drag, startPoint x: 205, startPoint y: 183, endPoint x: 197, endPoint y: 185, distance: 7.9
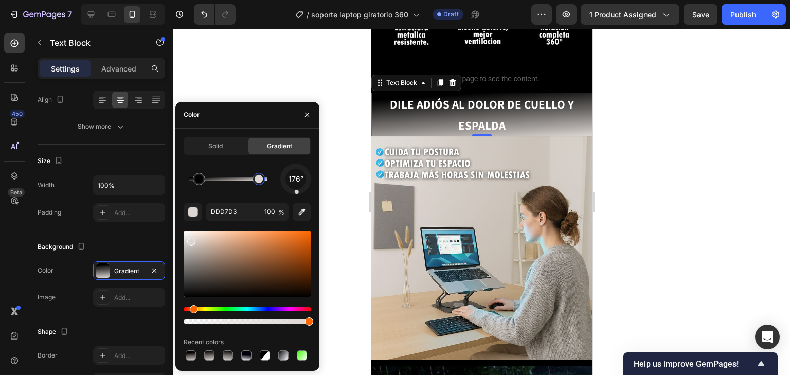
drag, startPoint x: 266, startPoint y: 177, endPoint x: 259, endPoint y: 179, distance: 7.5
click at [259, 179] on div at bounding box center [259, 179] width 8 height 8
type input "000000"
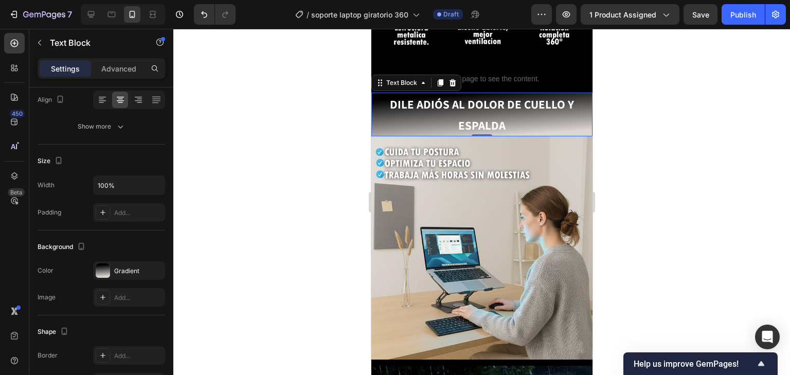
click at [688, 99] on div at bounding box center [481, 202] width 616 height 346
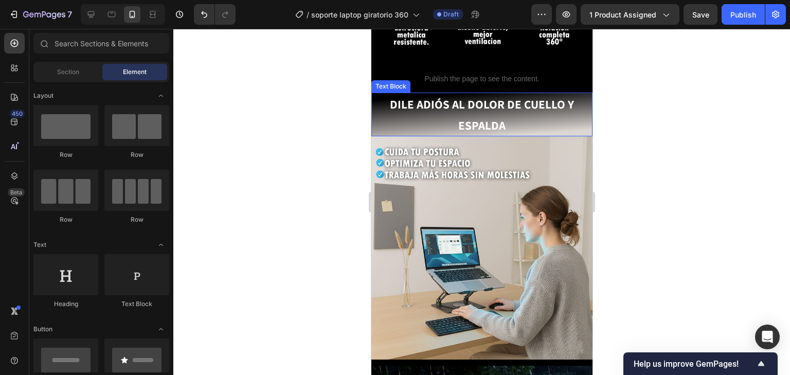
click at [555, 109] on p "DILE ADIÓS AL DOLOR DE CUELLO Y ESPALDA" at bounding box center [481, 115] width 219 height 42
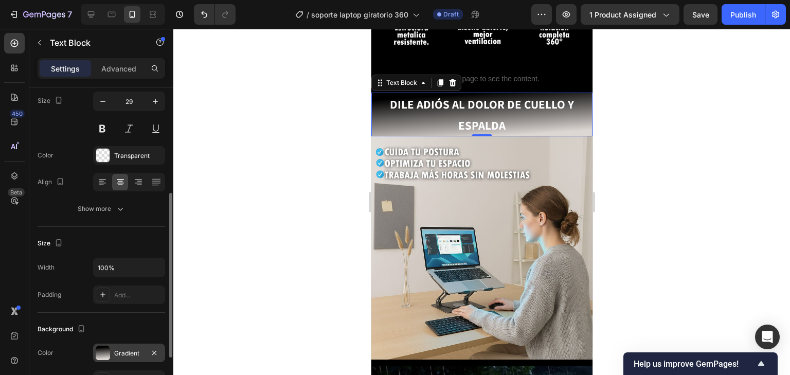
scroll to position [123, 0]
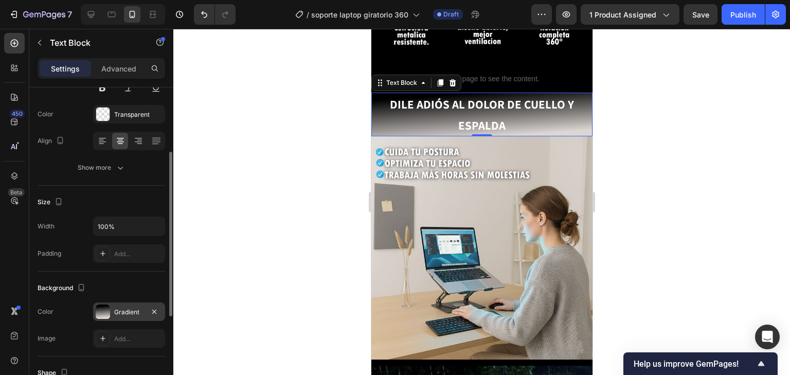
click at [124, 313] on div "Gradient" at bounding box center [129, 311] width 30 height 9
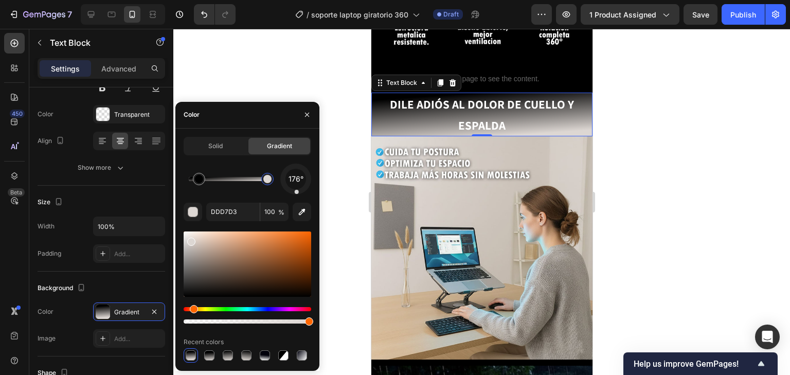
drag, startPoint x: 265, startPoint y: 183, endPoint x: 280, endPoint y: 186, distance: 15.2
click at [280, 186] on div "176°" at bounding box center [248, 179] width 128 height 31
type input "000000"
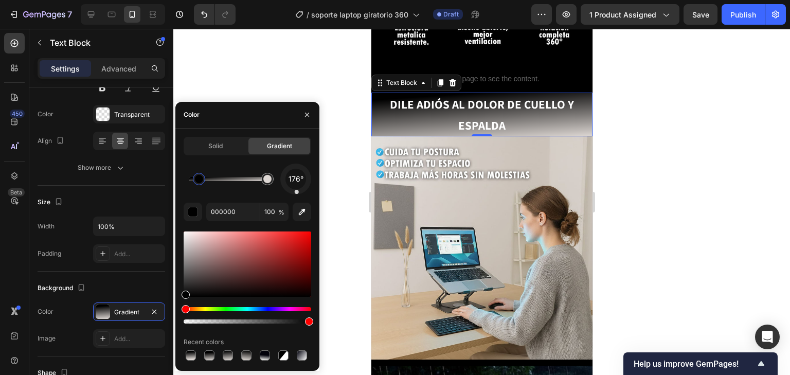
click at [295, 194] on div "176° 000000 100 % Recent colors" at bounding box center [248, 263] width 128 height 199
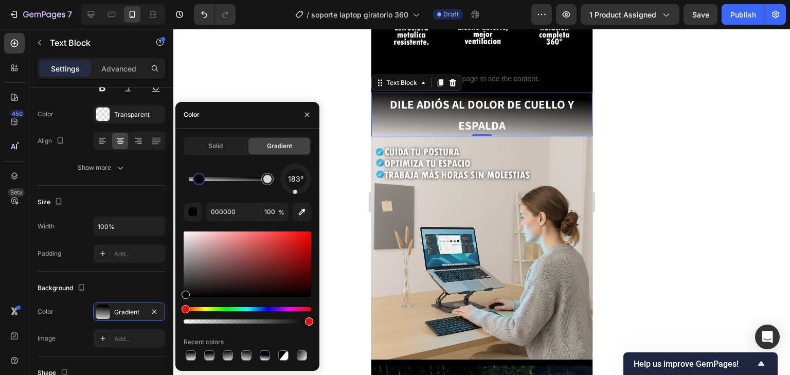
click at [295, 196] on div "183° 000000 100 % Recent colors" at bounding box center [248, 263] width 128 height 199
click at [626, 176] on div at bounding box center [481, 202] width 616 height 346
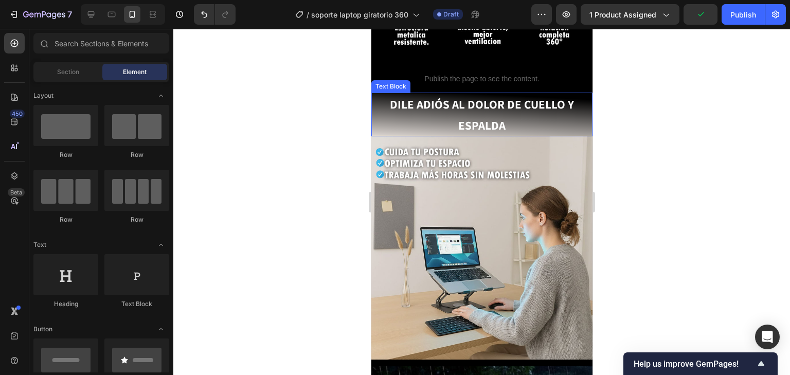
click at [397, 106] on p "DILE ADIÓS AL DOLOR DE CUELLO Y ESPALDA" at bounding box center [481, 115] width 219 height 42
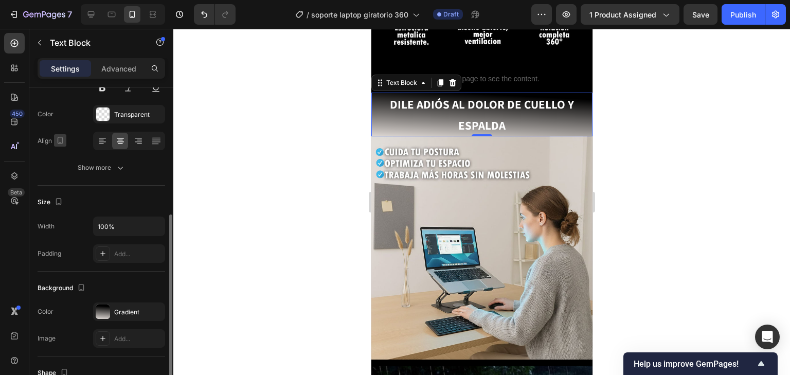
scroll to position [165, 0]
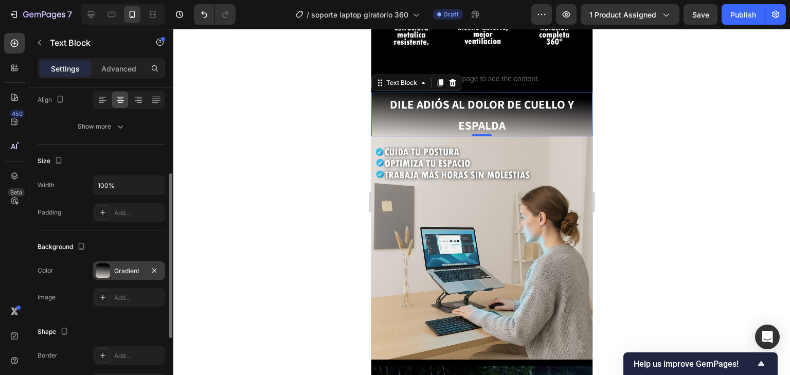
click at [129, 273] on div "Gradient" at bounding box center [129, 270] width 30 height 9
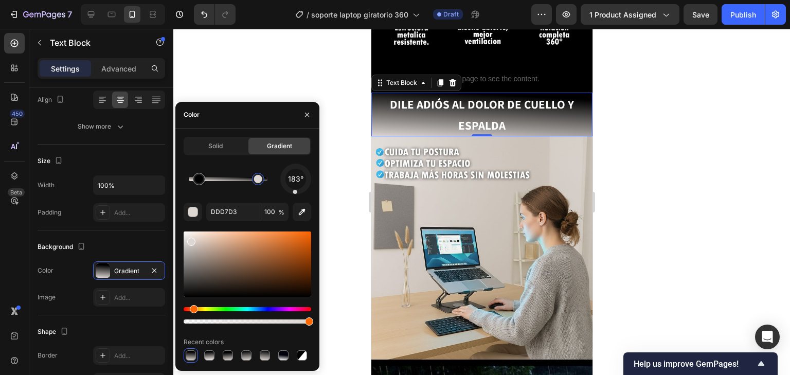
drag, startPoint x: 271, startPoint y: 183, endPoint x: 258, endPoint y: 177, distance: 14.5
click at [258, 177] on div at bounding box center [258, 179] width 8 height 8
type input "000000"
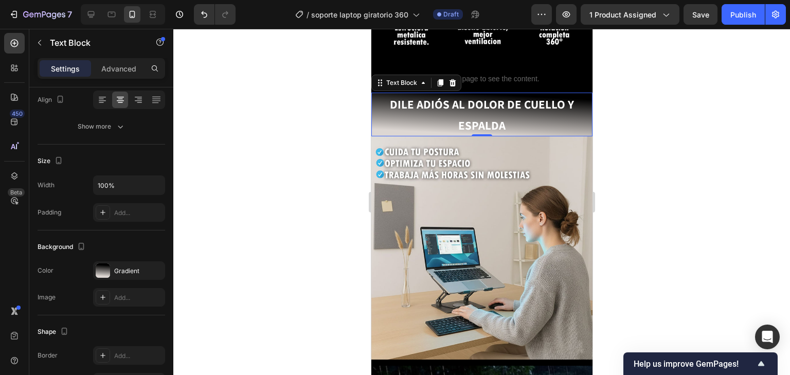
click at [678, 171] on div at bounding box center [481, 202] width 616 height 346
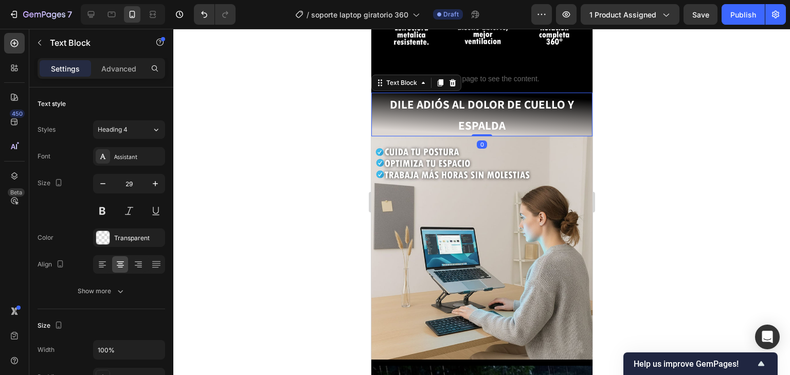
click at [656, 109] on div at bounding box center [481, 202] width 616 height 346
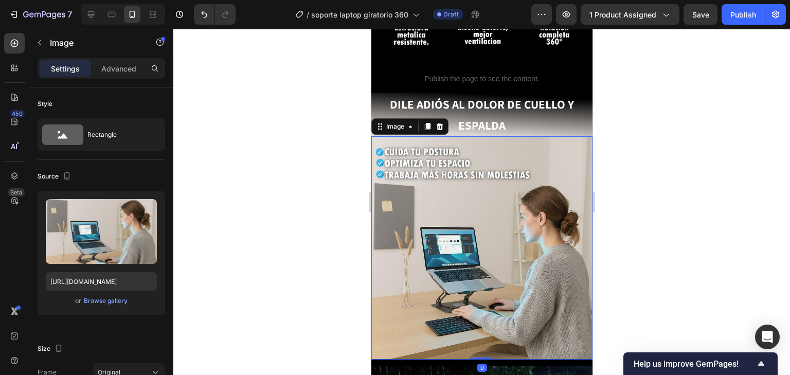
click at [707, 151] on div at bounding box center [481, 202] width 616 height 346
click at [568, 148] on img at bounding box center [481, 247] width 221 height 223
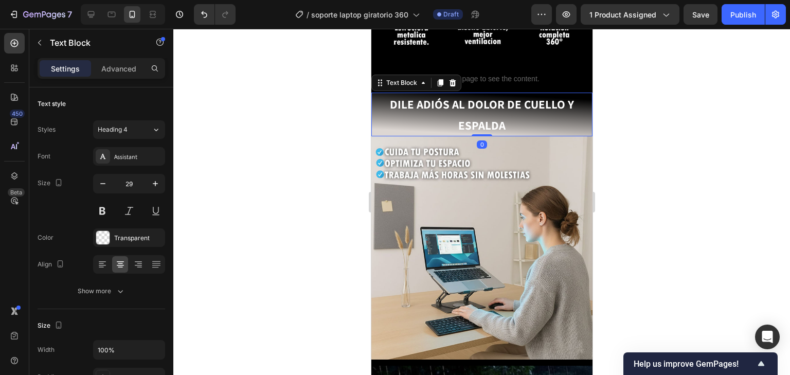
click at [564, 106] on p "DILE ADIÓS AL DOLOR DE CUELLO Y ESPALDA" at bounding box center [481, 115] width 219 height 42
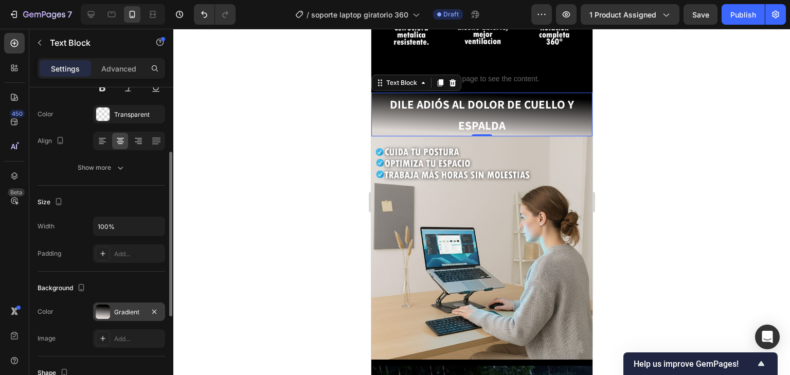
click at [109, 318] on div "Gradient" at bounding box center [129, 311] width 72 height 19
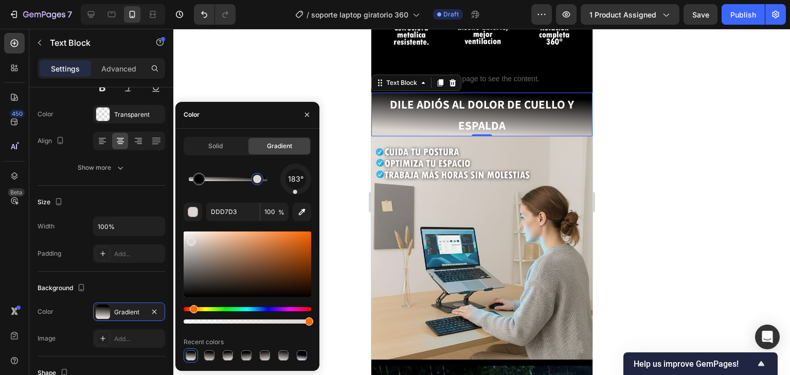
click at [258, 179] on div at bounding box center [257, 179] width 8 height 8
click at [304, 212] on icon "button" at bounding box center [302, 211] width 7 height 7
type input "D2CAC2"
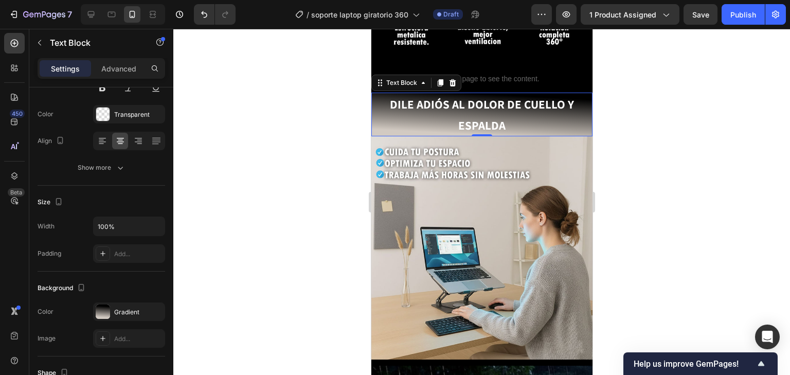
click at [669, 133] on div at bounding box center [481, 202] width 616 height 346
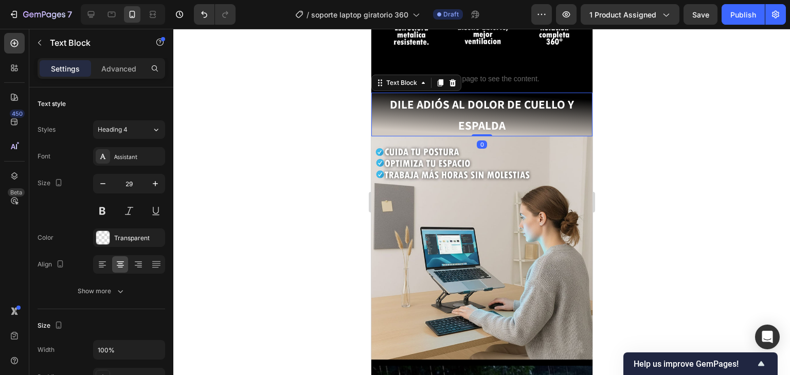
click at [546, 110] on p "DILE ADIÓS AL DOLOR DE CUELLO Y ESPALDA" at bounding box center [481, 115] width 219 height 42
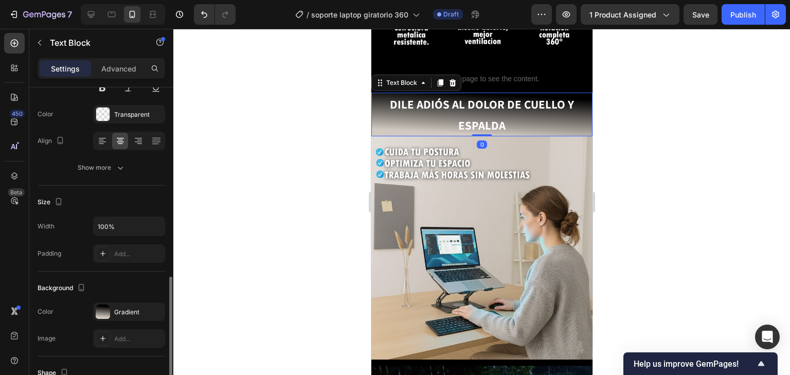
scroll to position [206, 0]
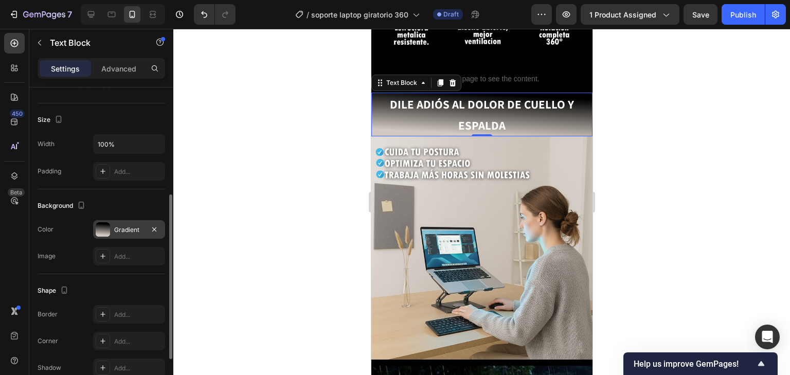
click at [122, 226] on div "Gradient" at bounding box center [129, 229] width 30 height 9
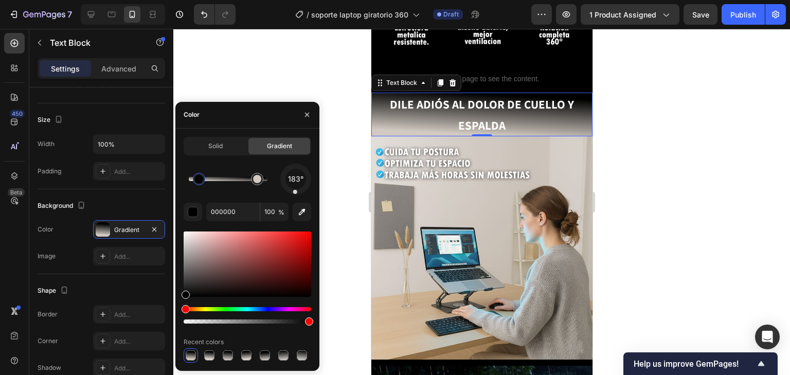
click at [673, 156] on div at bounding box center [481, 202] width 616 height 346
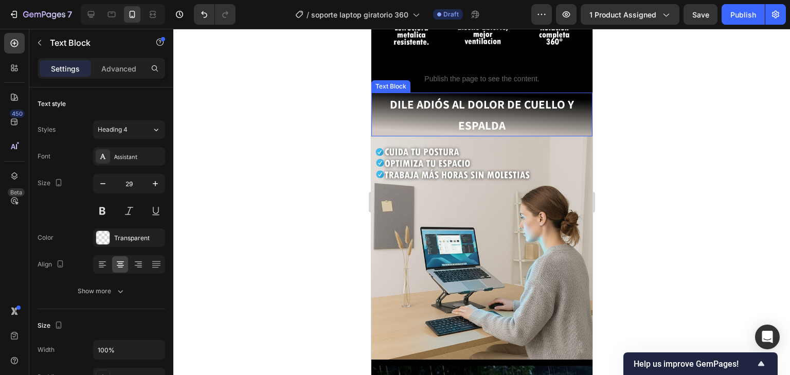
click at [556, 116] on p "DILE ADIÓS AL DOLOR DE CUELLO Y ESPALDA" at bounding box center [481, 115] width 219 height 42
click at [669, 174] on div at bounding box center [481, 202] width 616 height 346
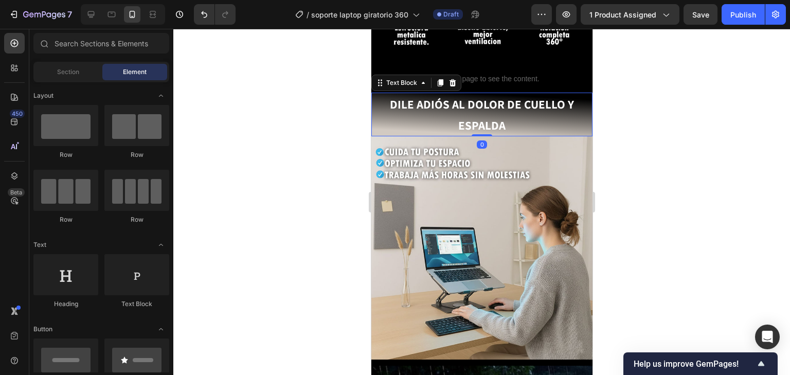
click at [540, 111] on p "DILE ADIÓS AL DOLOR DE CUELLO Y ESPALDA" at bounding box center [481, 115] width 219 height 42
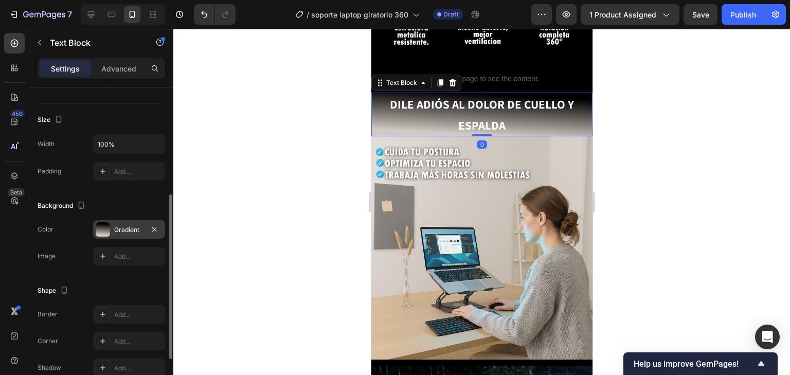
click at [126, 239] on div "The changes might be hidden by the video. Color Gradient Image Add..." at bounding box center [102, 242] width 128 height 45
click at [126, 229] on div "Gradient" at bounding box center [129, 229] width 30 height 9
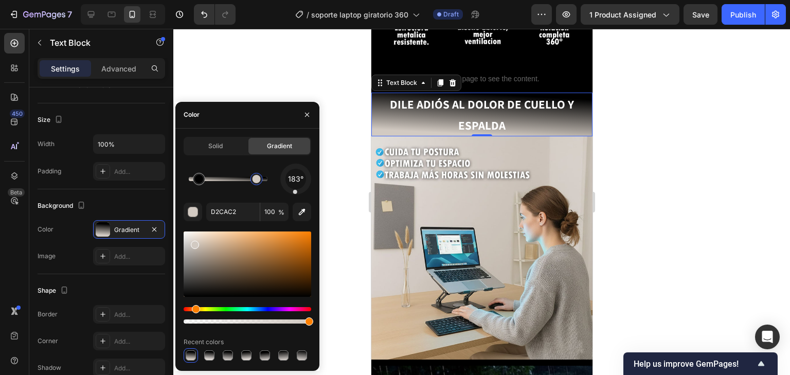
click at [257, 179] on div at bounding box center [256, 179] width 8 height 8
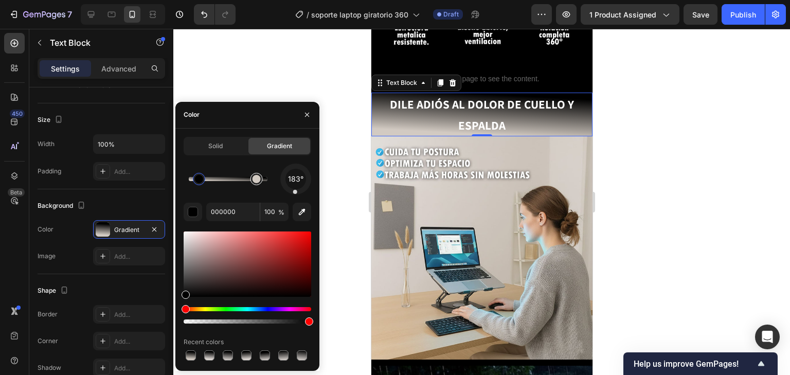
type input "D2CAC2"
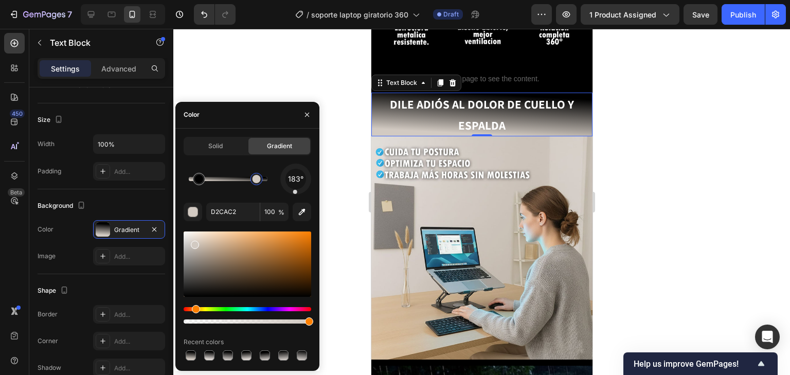
click at [259, 179] on div at bounding box center [256, 179] width 8 height 8
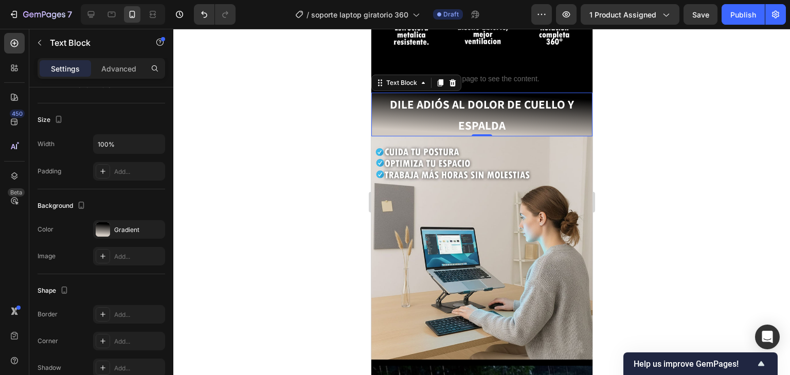
click at [650, 169] on div at bounding box center [481, 202] width 616 height 346
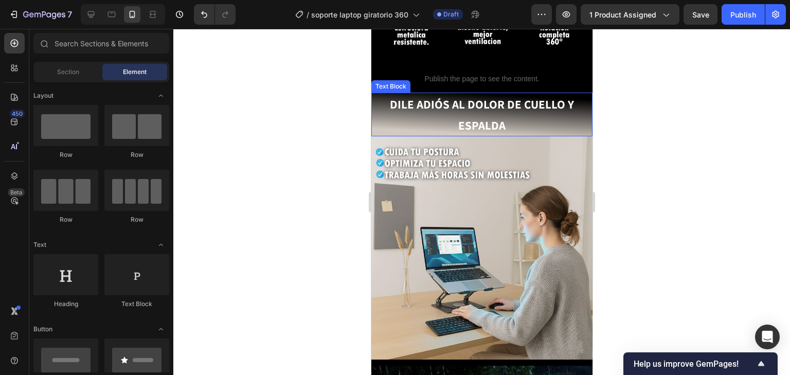
click at [515, 111] on p "DILE ADIÓS AL DOLOR DE CUELLO Y ESPALDA" at bounding box center [481, 115] width 219 height 42
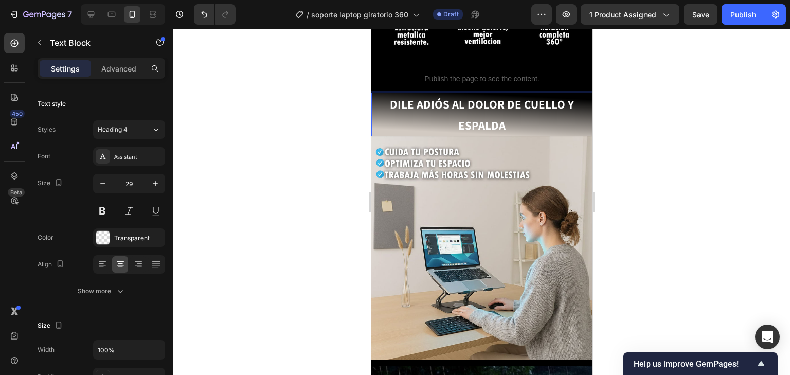
click at [515, 111] on p "DILE ADIÓS AL DOLOR DE CUELLO Y ESPALDA" at bounding box center [481, 115] width 219 height 42
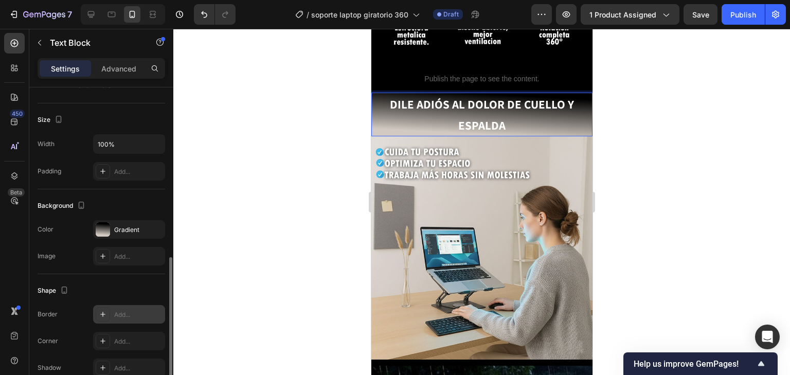
scroll to position [247, 0]
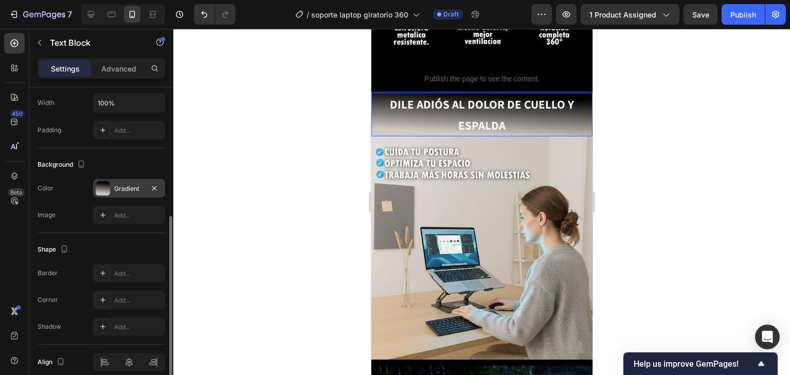
click at [106, 187] on div at bounding box center [103, 188] width 14 height 14
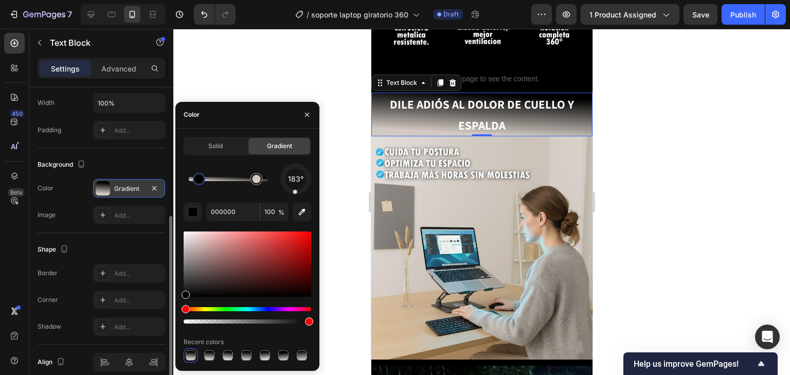
click at [106, 187] on div at bounding box center [103, 188] width 14 height 14
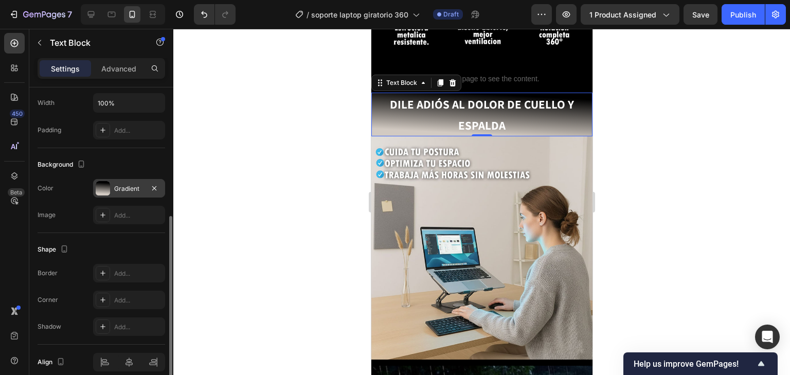
click at [103, 186] on div at bounding box center [103, 188] width 14 height 14
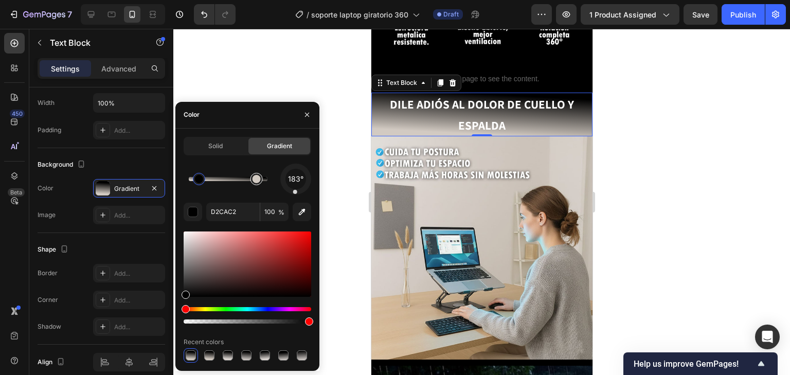
click at [257, 186] on div at bounding box center [256, 179] width 19 height 19
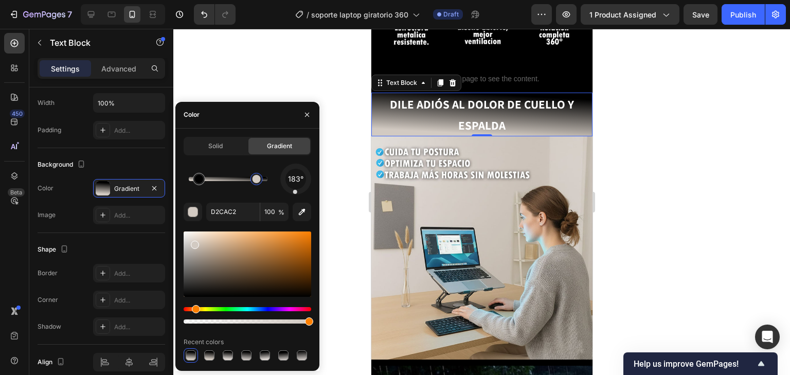
click at [257, 186] on div at bounding box center [256, 179] width 19 height 19
click at [298, 209] on icon "button" at bounding box center [302, 212] width 10 height 10
type input "D3CBC5"
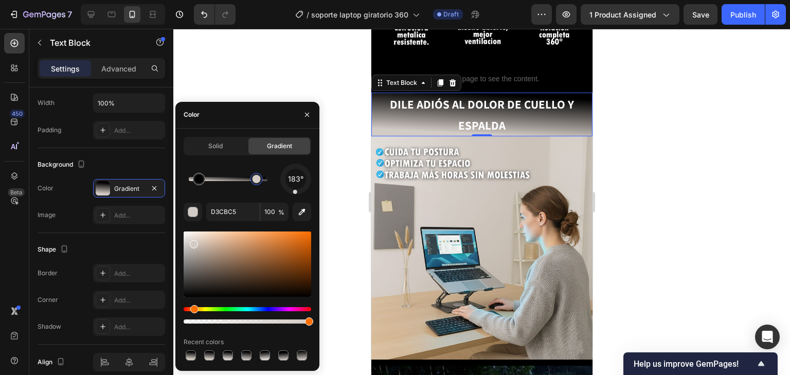
click at [690, 197] on div at bounding box center [481, 202] width 616 height 346
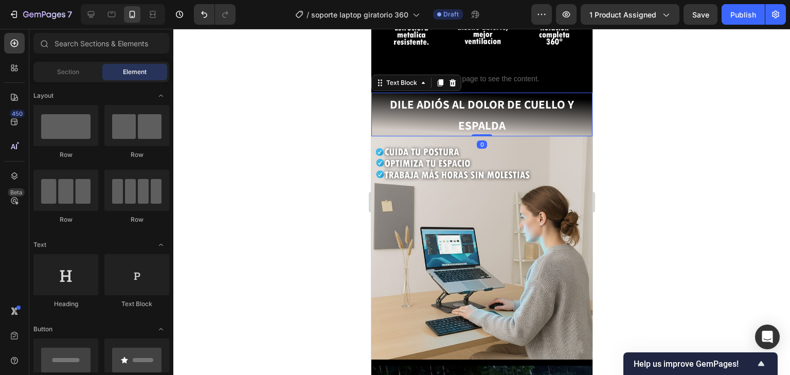
click at [434, 110] on p "DILE ADIÓS AL DOLOR DE CUELLO Y ESPALDA" at bounding box center [481, 115] width 219 height 42
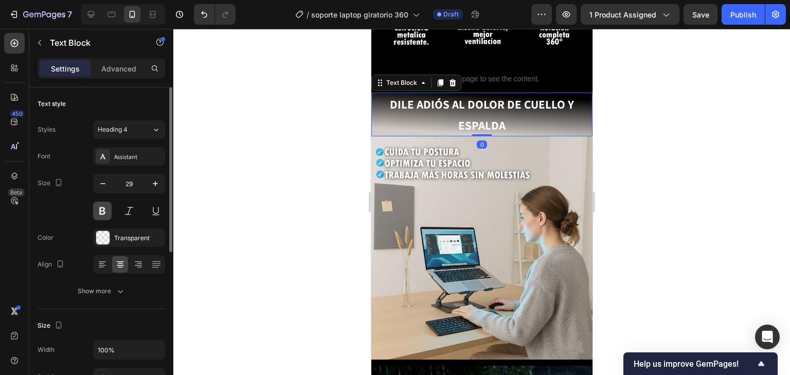
scroll to position [123, 0]
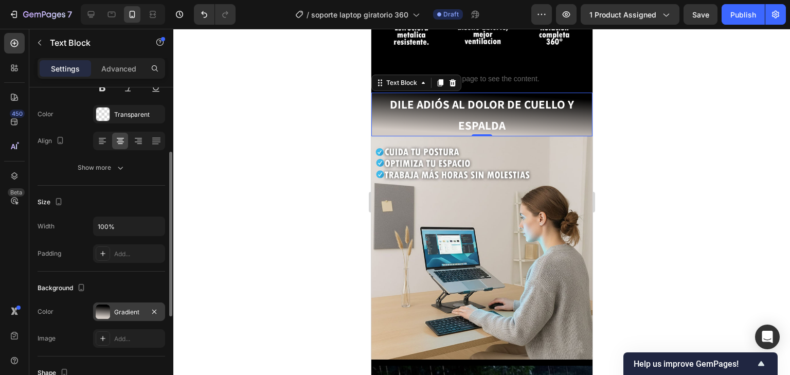
click at [121, 311] on div "Gradient" at bounding box center [129, 311] width 30 height 9
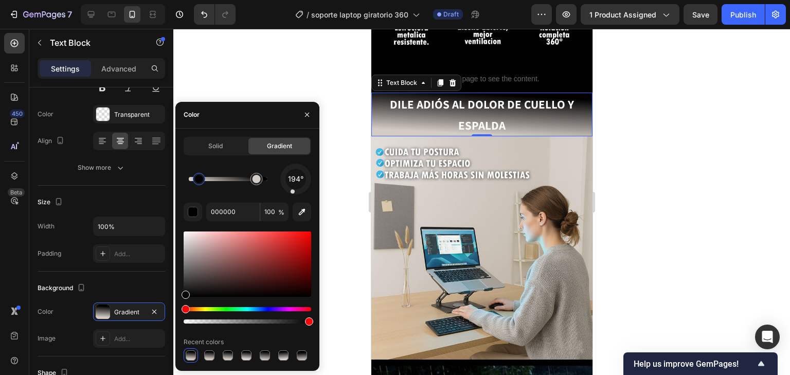
click at [292, 193] on div at bounding box center [292, 191] width 5 height 5
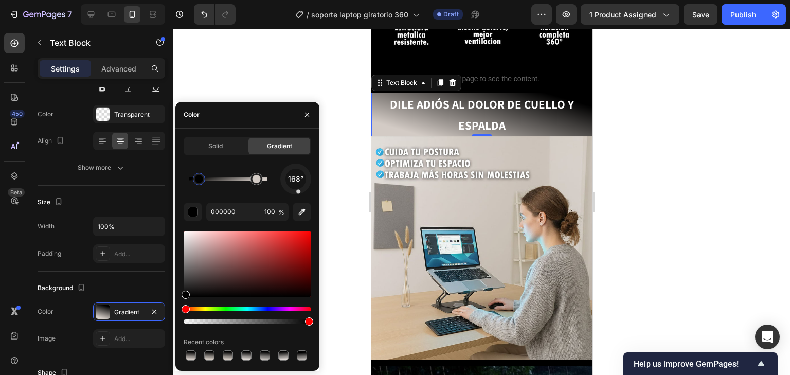
drag, startPoint x: 292, startPoint y: 193, endPoint x: 300, endPoint y: 198, distance: 9.7
click at [300, 198] on div "168° 000000 100 % Recent colors" at bounding box center [248, 263] width 128 height 199
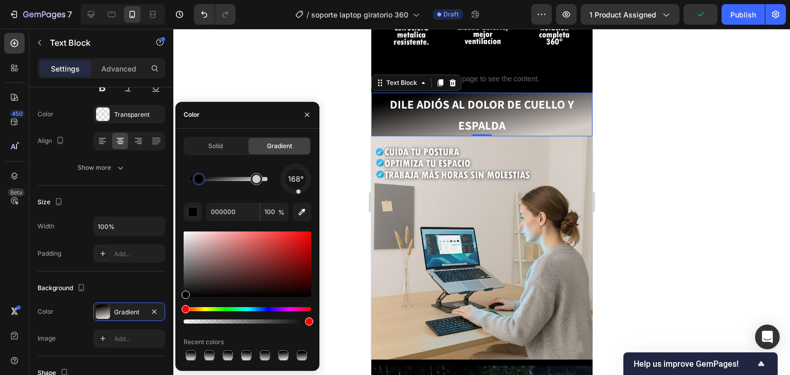
drag, startPoint x: 300, startPoint y: 198, endPoint x: 295, endPoint y: 201, distance: 5.3
click at [295, 201] on div "168° 000000 100 % Recent colors" at bounding box center [248, 263] width 128 height 199
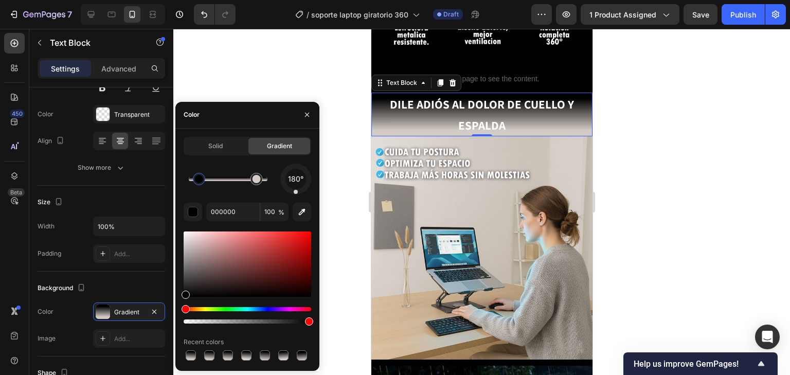
click at [296, 192] on div at bounding box center [296, 192] width 4 height 4
click at [789, 298] on div at bounding box center [481, 202] width 616 height 346
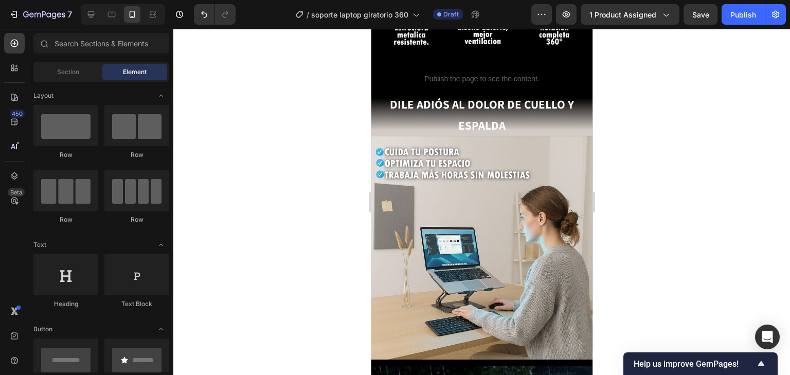
click at [638, 235] on div at bounding box center [481, 202] width 616 height 346
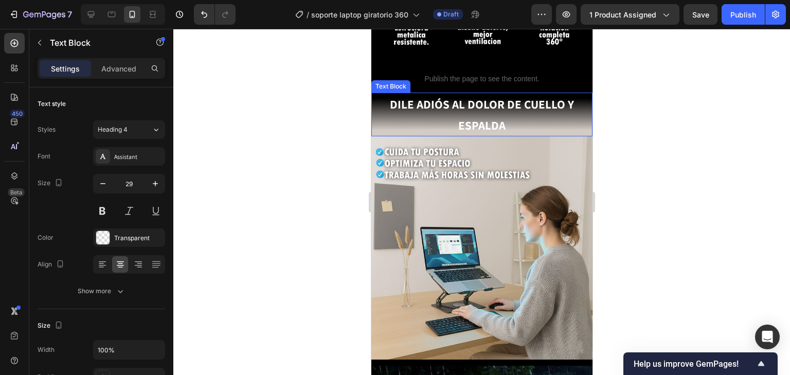
click at [536, 118] on p "DILE ADIÓS AL DOLOR DE CUELLO Y ESPALDA" at bounding box center [481, 115] width 219 height 42
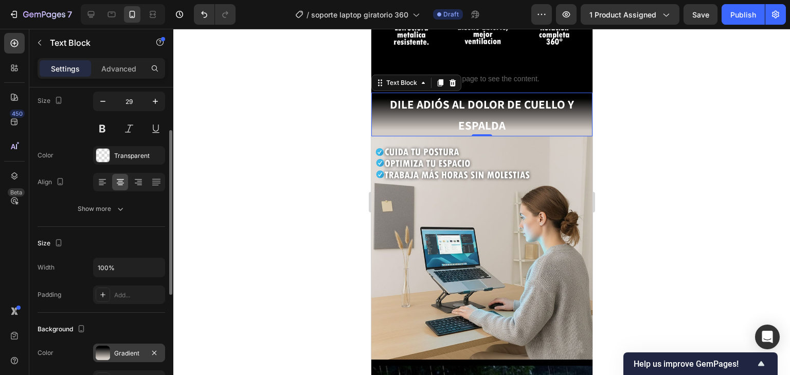
click at [135, 351] on div "Gradient" at bounding box center [129, 353] width 30 height 9
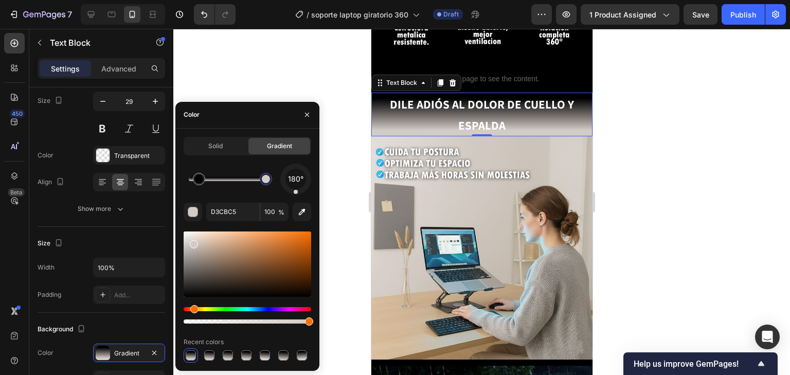
drag, startPoint x: 257, startPoint y: 181, endPoint x: 266, endPoint y: 186, distance: 10.3
click at [266, 183] on div at bounding box center [266, 179] width 8 height 8
type input "000000"
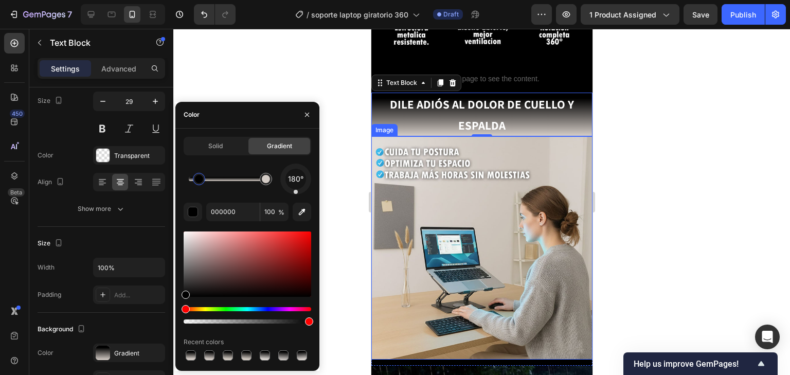
click at [658, 254] on div at bounding box center [481, 202] width 616 height 346
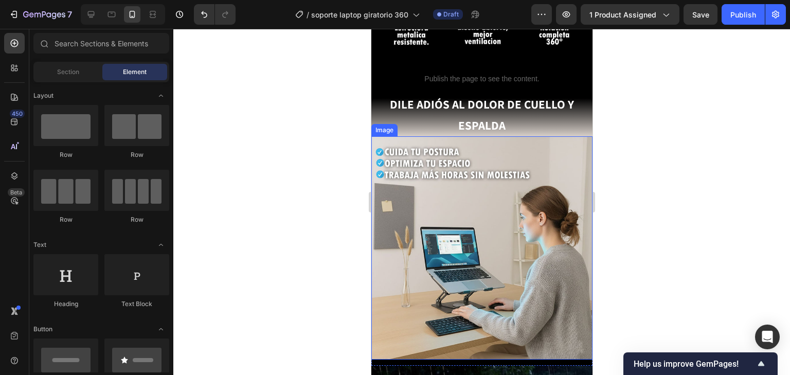
click at [647, 255] on div at bounding box center [481, 202] width 616 height 346
click at [610, 242] on div at bounding box center [481, 202] width 616 height 346
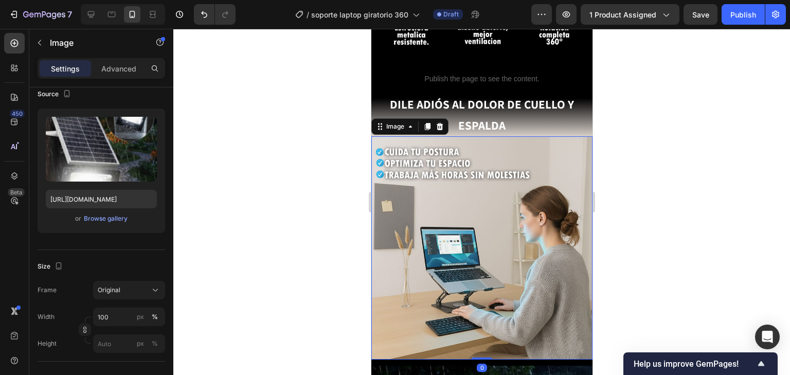
click at [478, 300] on img at bounding box center [481, 247] width 221 height 223
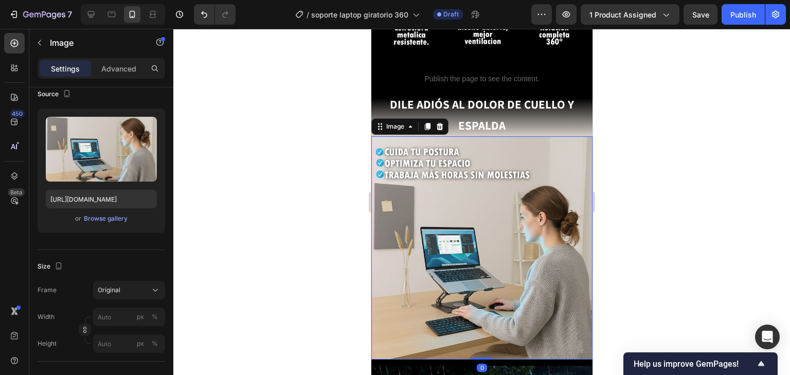
click at [669, 292] on div at bounding box center [481, 202] width 616 height 346
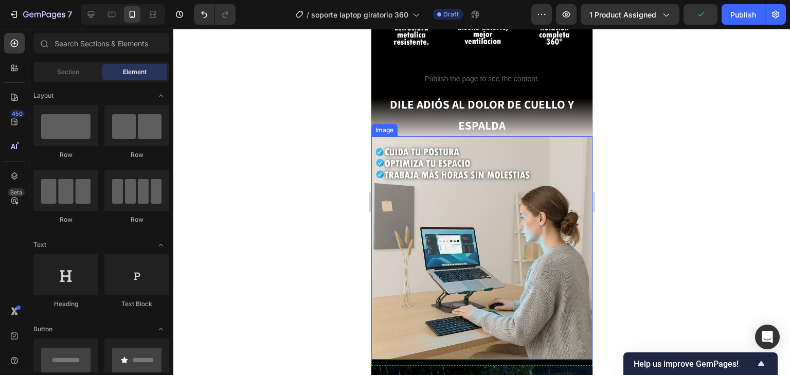
click at [504, 148] on img at bounding box center [481, 247] width 221 height 223
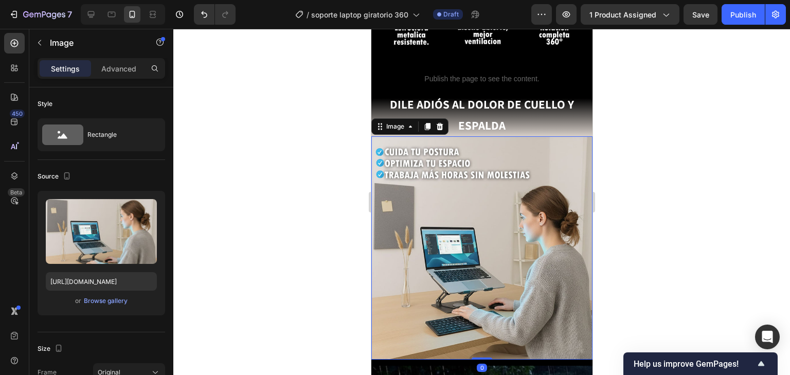
drag, startPoint x: 504, startPoint y: 148, endPoint x: 492, endPoint y: 177, distance: 31.1
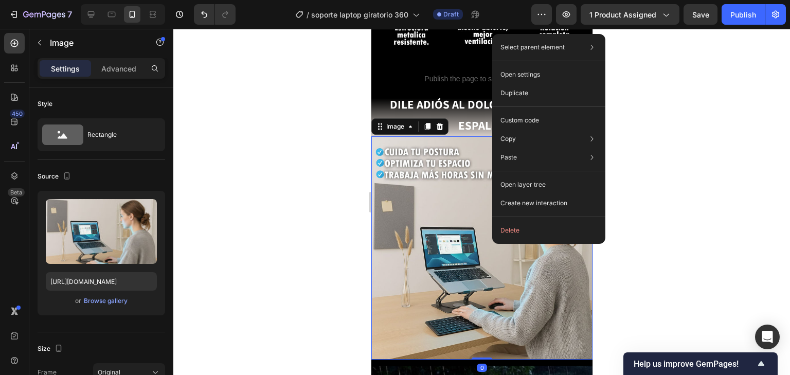
click at [661, 239] on div at bounding box center [481, 202] width 616 height 346
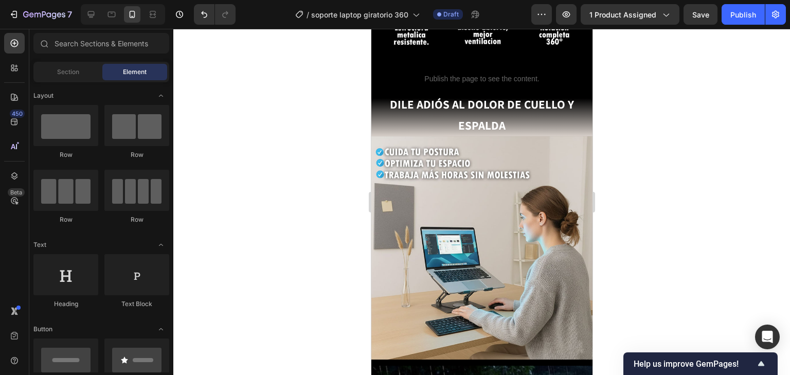
click at [635, 219] on div at bounding box center [481, 202] width 616 height 346
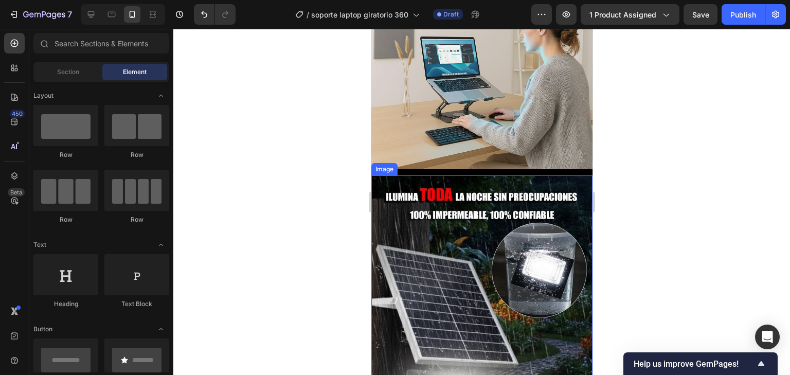
scroll to position [617, 0]
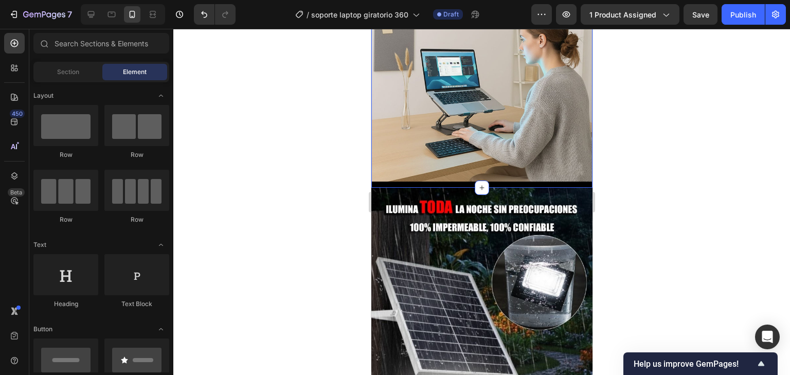
click at [507, 175] on div "Image Section 3" at bounding box center [481, 72] width 221 height 229
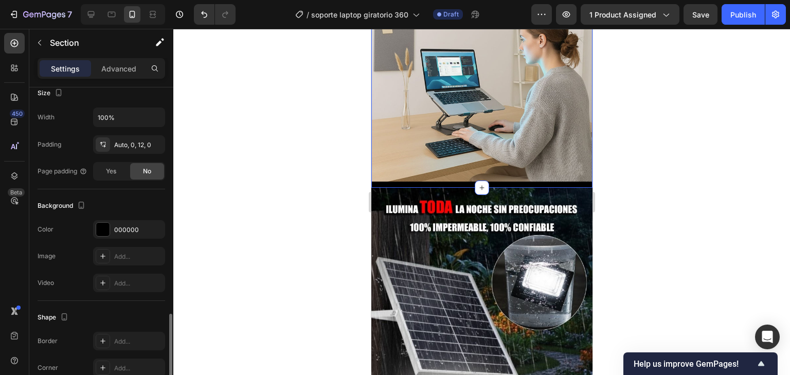
scroll to position [283, 0]
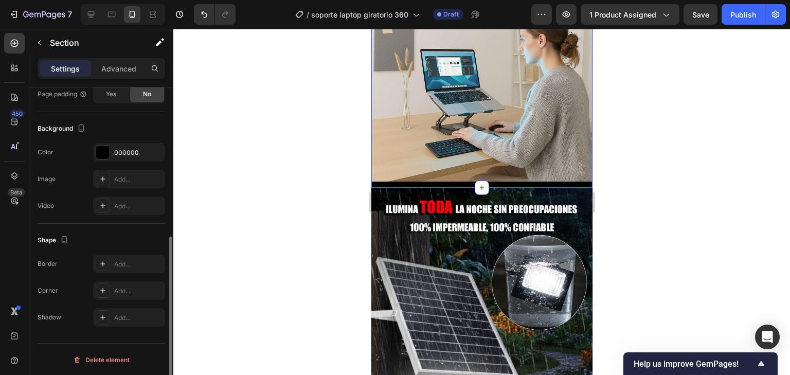
click at [125, 140] on div "Background The changes might be hidden by the video. Color 000000 Image Add... …" at bounding box center [102, 168] width 128 height 112
click at [126, 145] on div "000000" at bounding box center [129, 152] width 72 height 19
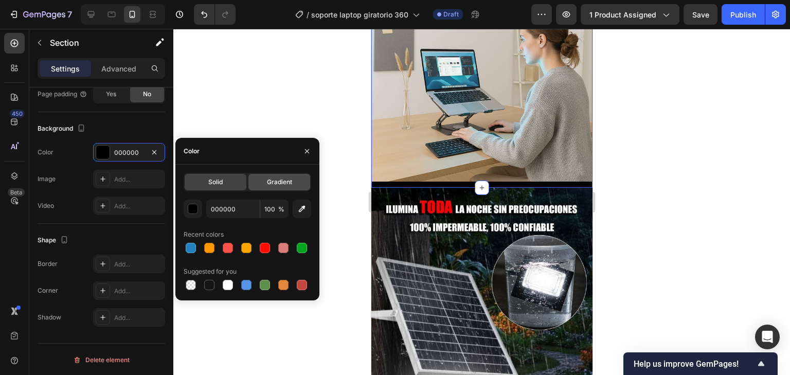
click at [278, 176] on div "Gradient" at bounding box center [279, 182] width 62 height 16
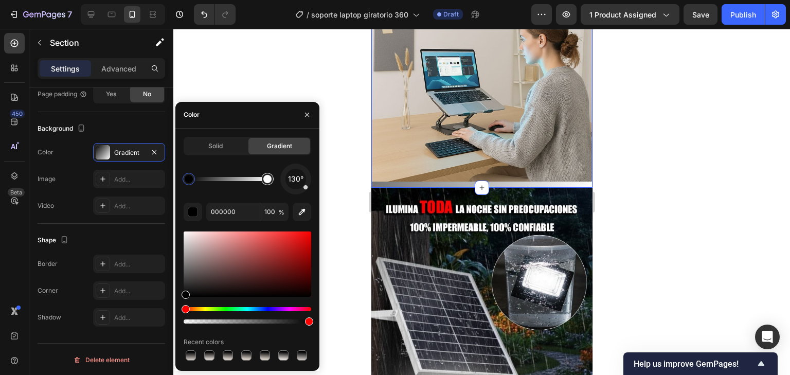
type input "FFFFFF"
click at [269, 183] on div at bounding box center [267, 179] width 12 height 12
click at [422, 172] on img at bounding box center [481, 69] width 221 height 223
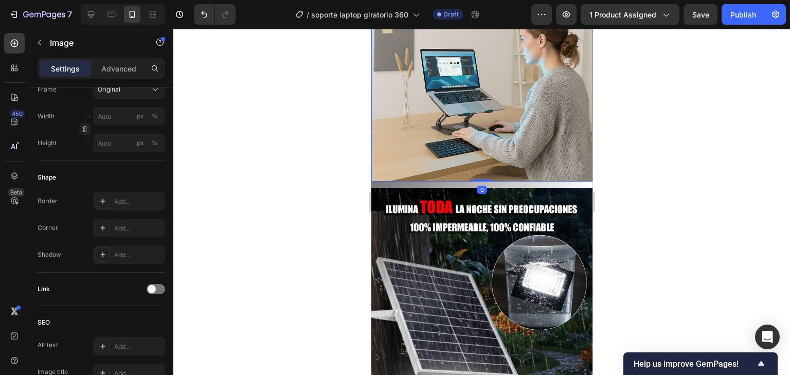
scroll to position [0, 0]
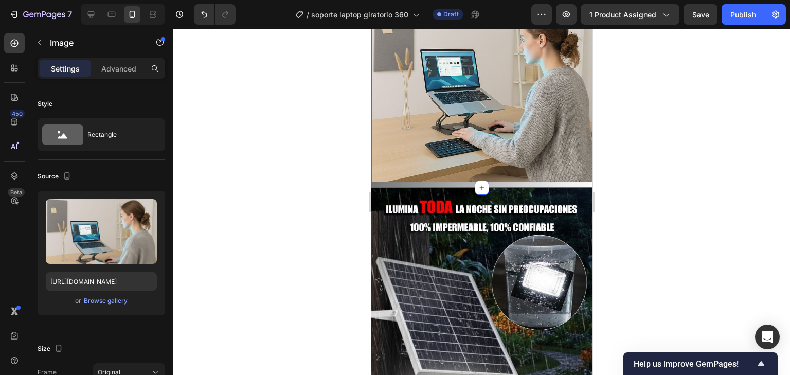
click at [539, 177] on div "Image Section 3 You can create reusable sections Create Theme Section AI Conten…" at bounding box center [481, 72] width 221 height 229
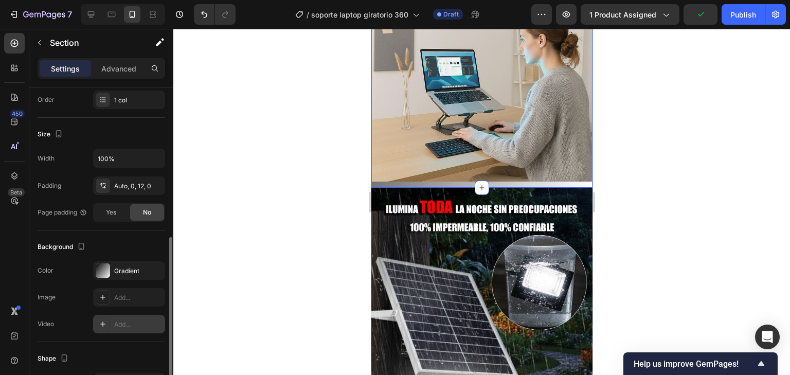
scroll to position [206, 0]
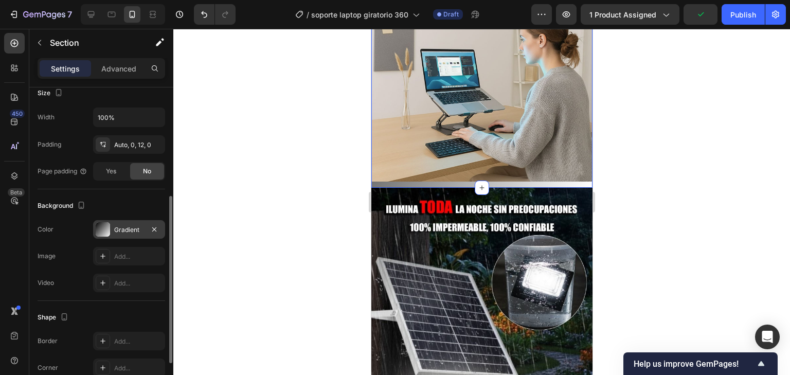
click at [107, 231] on div at bounding box center [103, 229] width 14 height 14
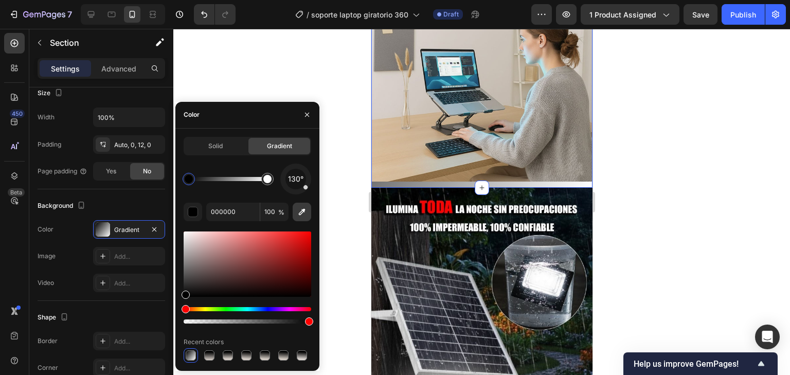
click at [302, 210] on icon "button" at bounding box center [302, 211] width 7 height 7
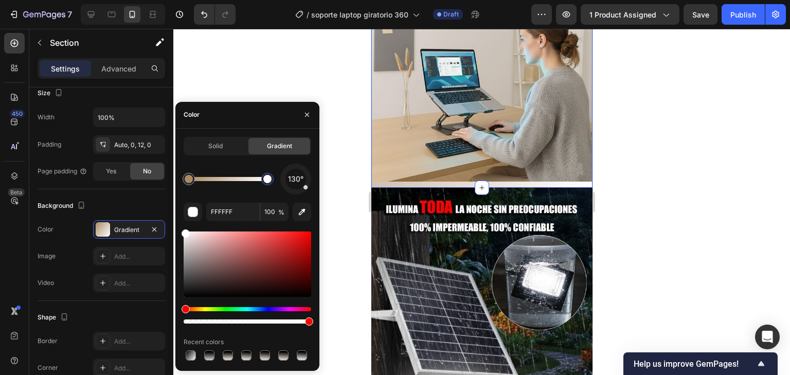
click at [270, 184] on div at bounding box center [267, 179] width 19 height 19
click at [270, 184] on div at bounding box center [267, 179] width 12 height 12
click at [269, 182] on div at bounding box center [267, 179] width 8 height 8
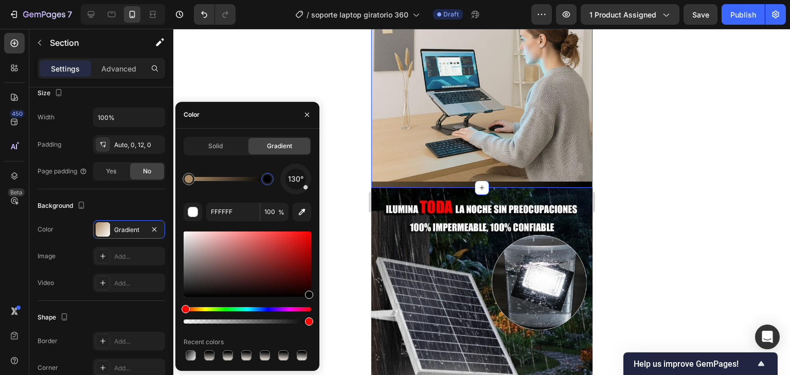
drag, startPoint x: 298, startPoint y: 278, endPoint x: 331, endPoint y: 343, distance: 73.4
click at [331, 0] on div "7 Version history / soporte laptop giratorio 360 Draft Preview 1 product assign…" at bounding box center [395, 0] width 790 height 0
type input "000000"
drag, startPoint x: 307, startPoint y: 191, endPoint x: 296, endPoint y: 205, distance: 18.3
click at [296, 205] on div "130° 000000 100 % Recent colors" at bounding box center [248, 263] width 128 height 199
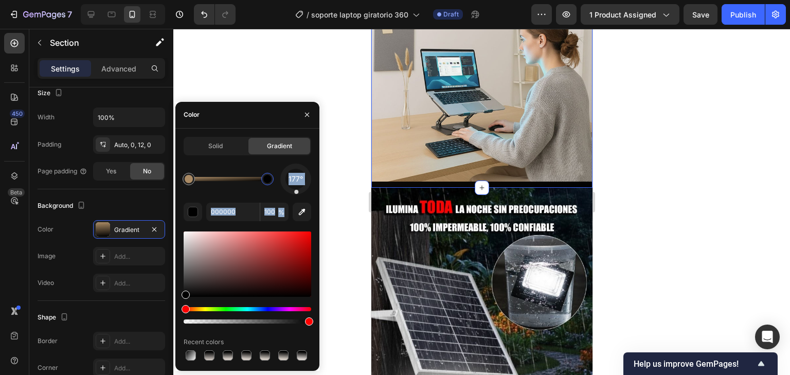
drag, startPoint x: 304, startPoint y: 186, endPoint x: 297, endPoint y: 197, distance: 13.7
click at [297, 197] on div "177° 000000 100 % Recent colors" at bounding box center [248, 263] width 128 height 199
drag, startPoint x: 293, startPoint y: 191, endPoint x: 278, endPoint y: 180, distance: 18.4
click at [278, 180] on div "266°" at bounding box center [248, 179] width 128 height 31
drag, startPoint x: 284, startPoint y: 182, endPoint x: 284, endPoint y: 173, distance: 8.7
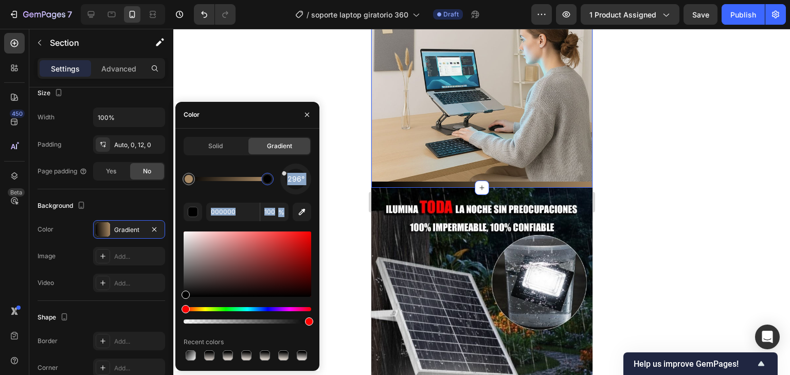
click at [284, 173] on div at bounding box center [295, 178] width 41 height 41
drag, startPoint x: 284, startPoint y: 173, endPoint x: 288, endPoint y: 165, distance: 9.5
click at [288, 165] on div at bounding box center [296, 178] width 43 height 43
click at [288, 165] on div at bounding box center [296, 179] width 42 height 42
drag, startPoint x: 288, startPoint y: 165, endPoint x: 296, endPoint y: 160, distance: 8.7
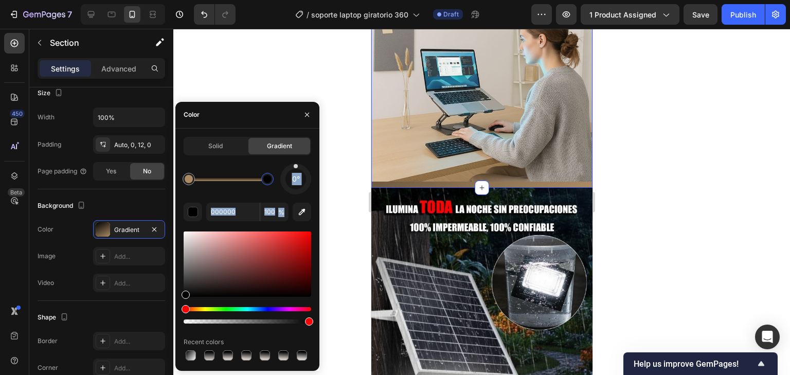
click at [296, 160] on div "Solid Gradient 0° 000000 100 % Recent colors" at bounding box center [248, 250] width 128 height 226
drag, startPoint x: 297, startPoint y: 165, endPoint x: 289, endPoint y: 176, distance: 14.4
click at [289, 176] on div "298°" at bounding box center [295, 179] width 31 height 31
click at [287, 174] on div "297°" at bounding box center [295, 179] width 21 height 21
drag, startPoint x: 286, startPoint y: 174, endPoint x: 290, endPoint y: 178, distance: 5.5
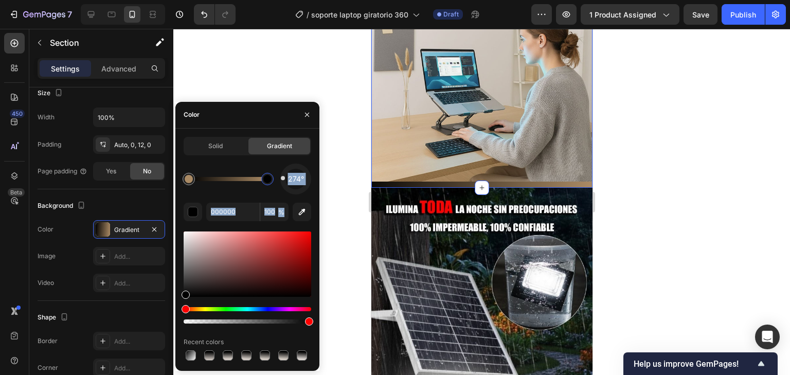
click at [290, 178] on div "274°" at bounding box center [295, 179] width 21 height 21
click at [358, 228] on div at bounding box center [481, 202] width 616 height 346
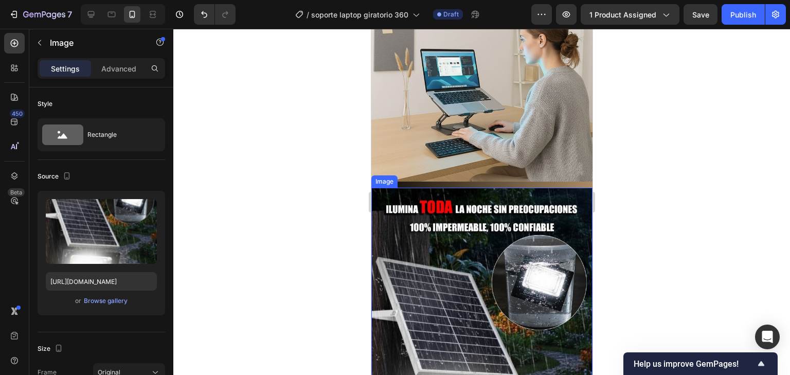
click at [511, 246] on img at bounding box center [481, 346] width 221 height 317
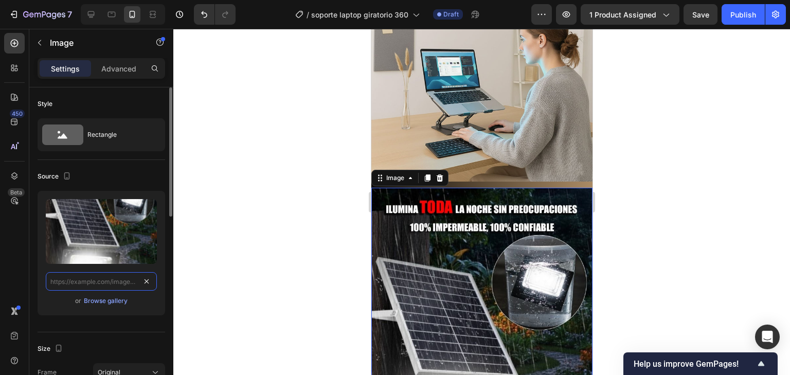
scroll to position [0, 0]
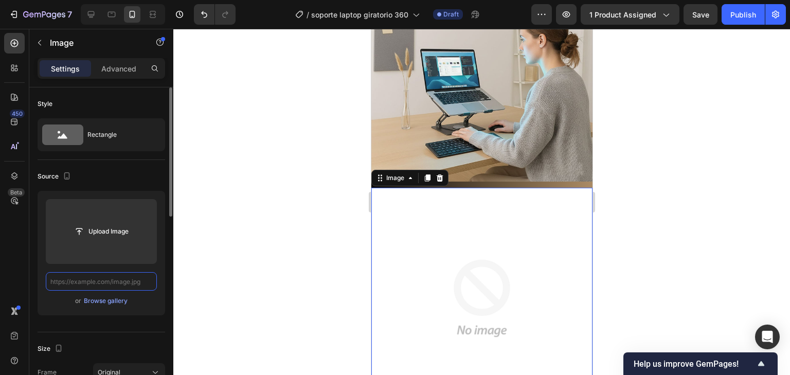
paste input "[URL][DOMAIN_NAME]"
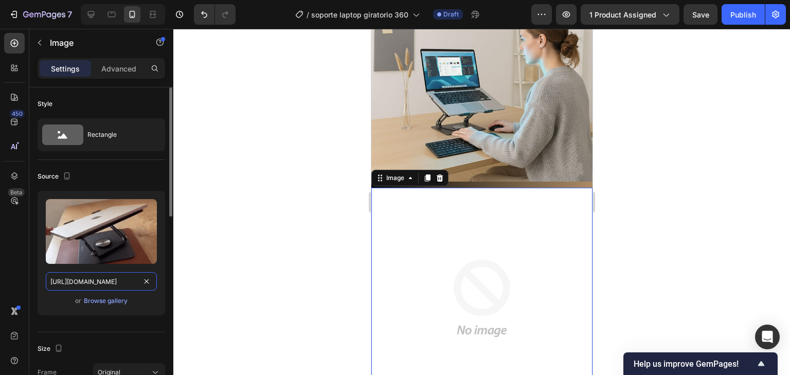
scroll to position [0, 531]
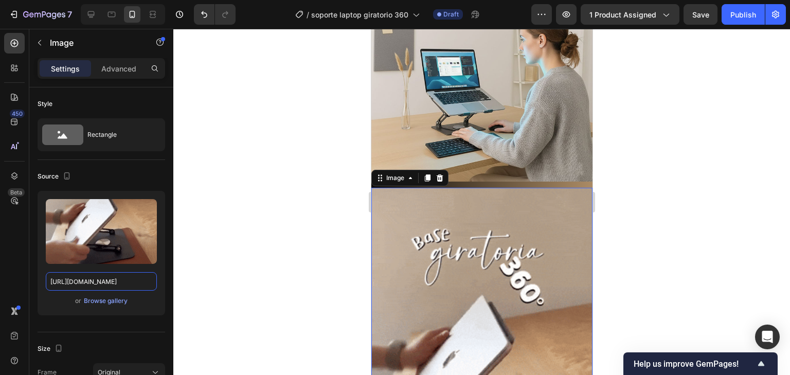
type input "[URL][DOMAIN_NAME]"
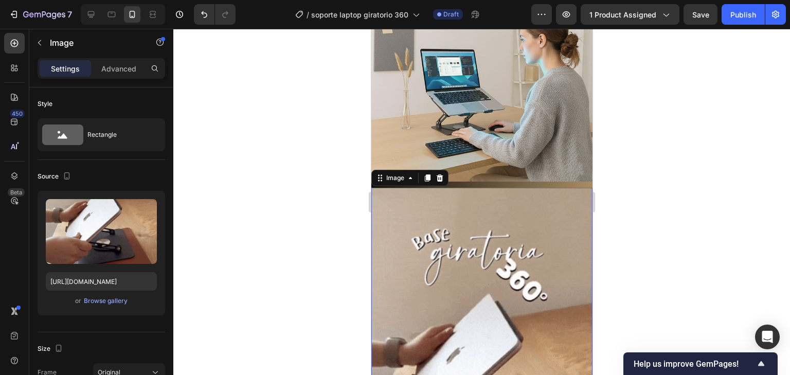
scroll to position [0, 0]
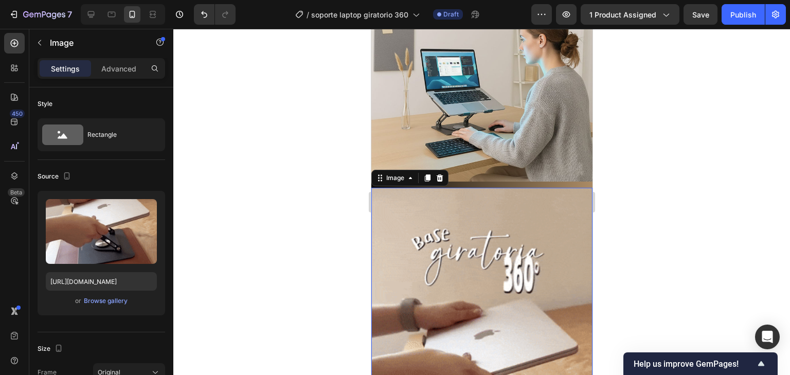
click at [658, 201] on div at bounding box center [481, 202] width 616 height 346
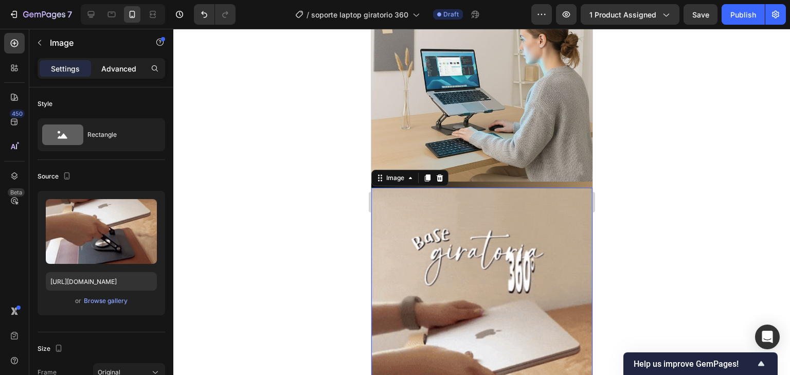
click at [109, 68] on p "Advanced" at bounding box center [118, 68] width 35 height 11
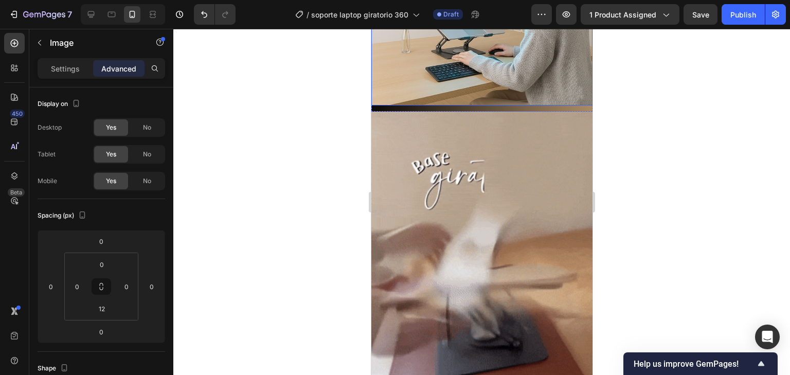
scroll to position [699, 0]
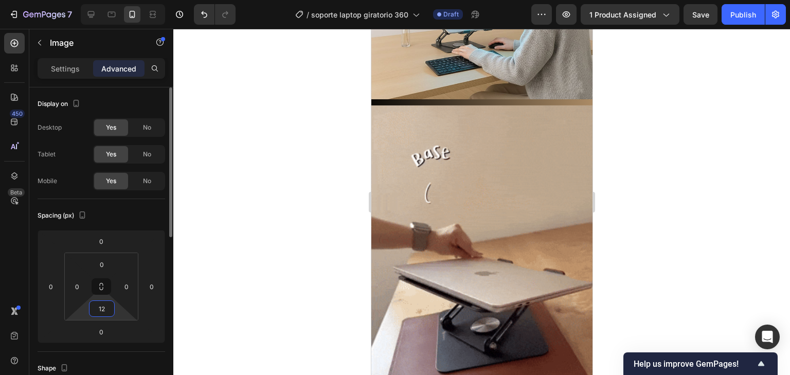
click at [109, 311] on input "12" at bounding box center [102, 308] width 21 height 15
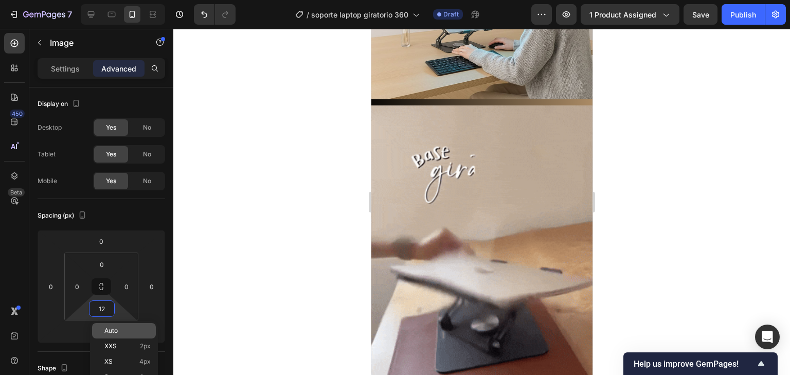
click at [115, 330] on span "Auto" at bounding box center [110, 330] width 13 height 7
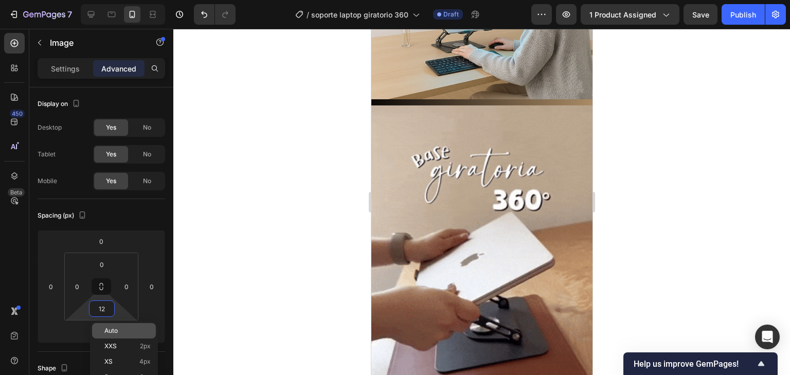
type input "Auto"
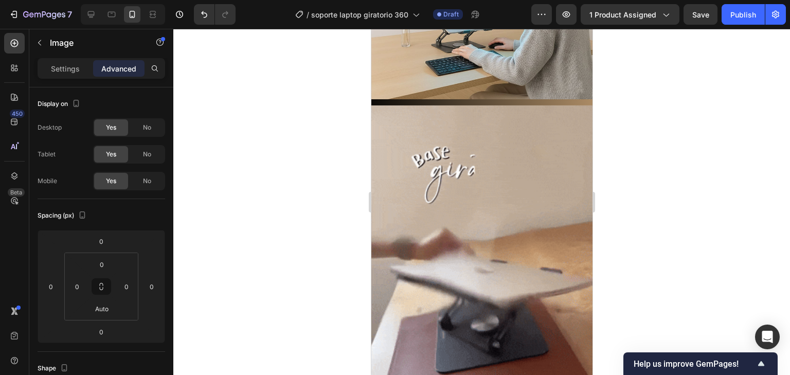
click at [261, 228] on div at bounding box center [481, 202] width 616 height 346
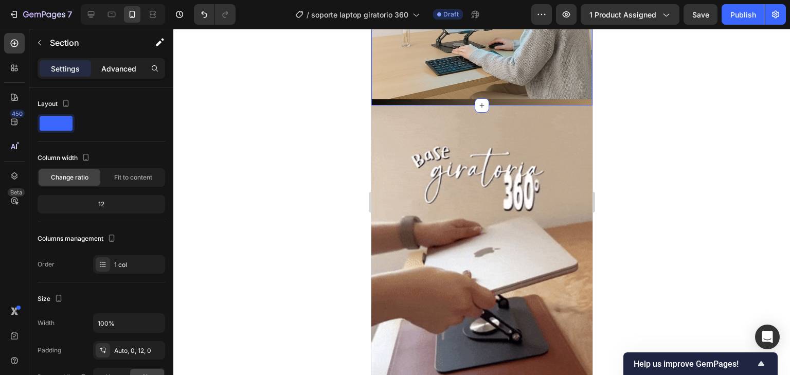
click at [130, 70] on p "Advanced" at bounding box center [118, 68] width 35 height 11
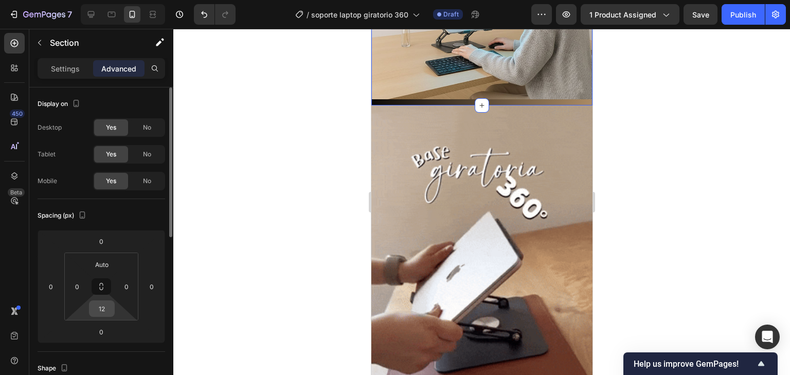
click at [113, 307] on div "12" at bounding box center [102, 308] width 26 height 16
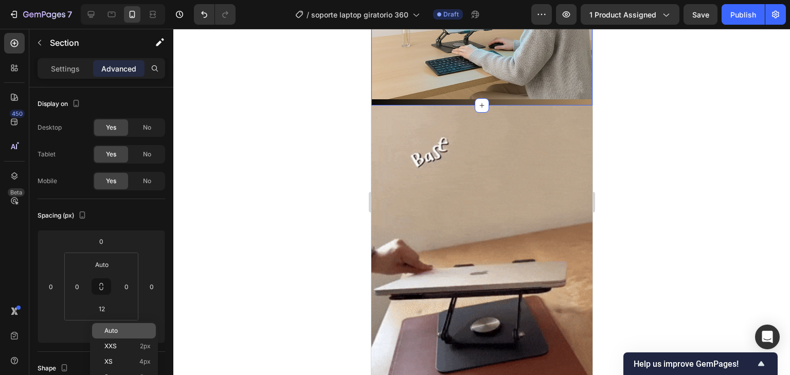
click at [125, 331] on p "Auto" at bounding box center [127, 330] width 46 height 7
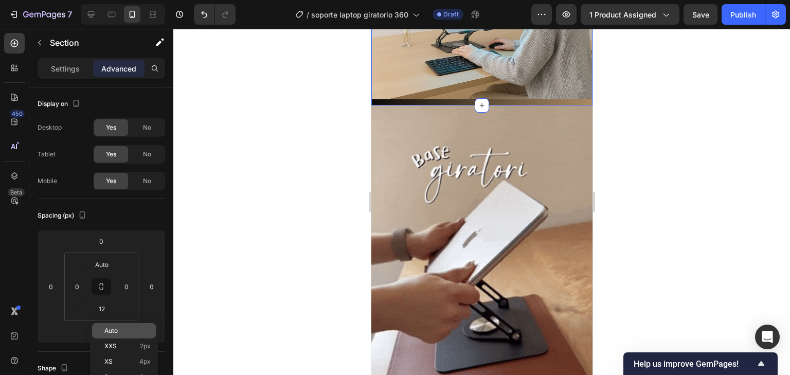
type input "Auto"
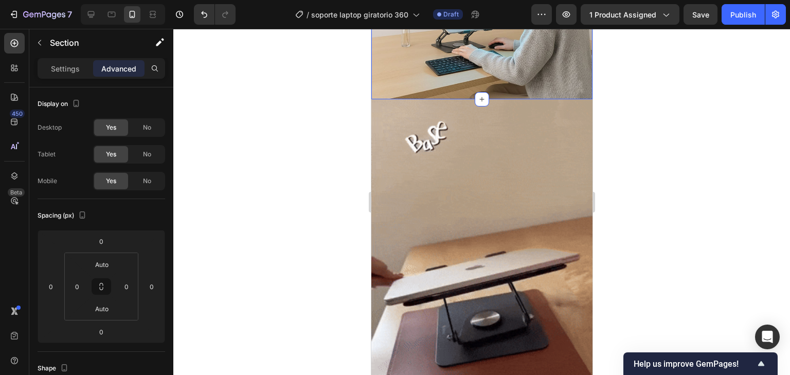
click at [296, 233] on div at bounding box center [481, 202] width 616 height 346
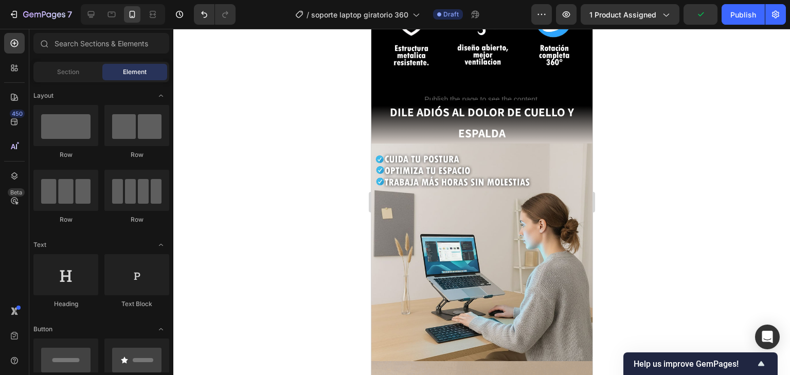
scroll to position [411, 0]
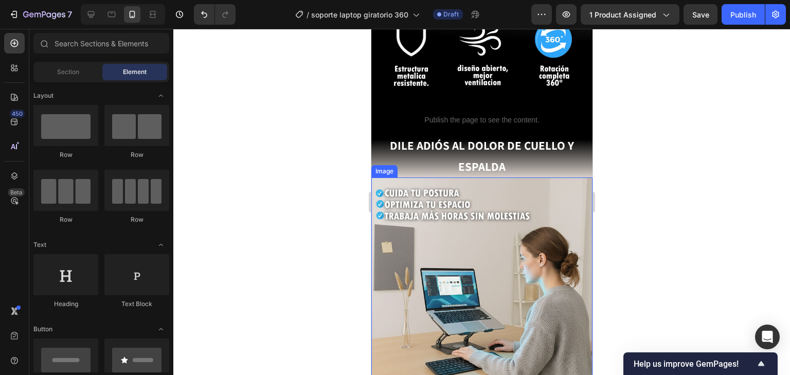
click at [509, 177] on img at bounding box center [481, 288] width 221 height 223
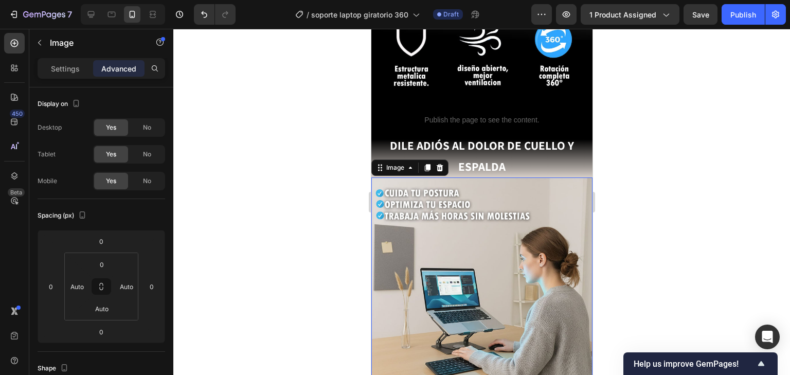
click at [753, 169] on div at bounding box center [481, 202] width 616 height 346
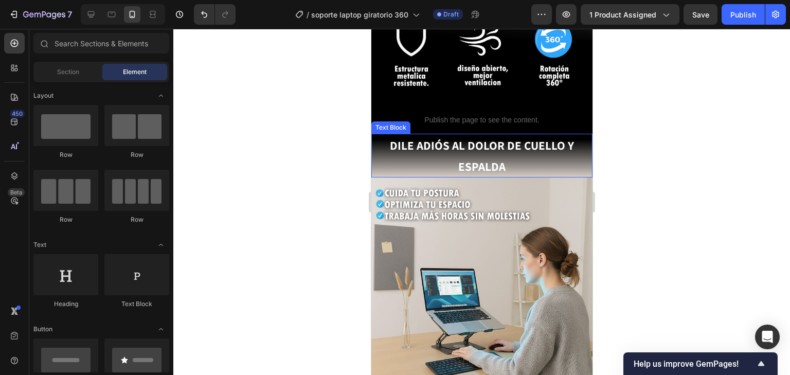
click at [546, 157] on p "DILE ADIÓS AL DOLOR DE CUELLO Y ESPALDA" at bounding box center [481, 156] width 219 height 42
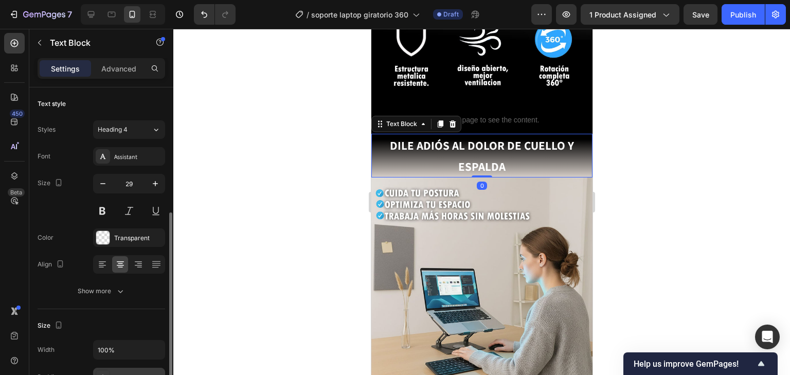
scroll to position [123, 0]
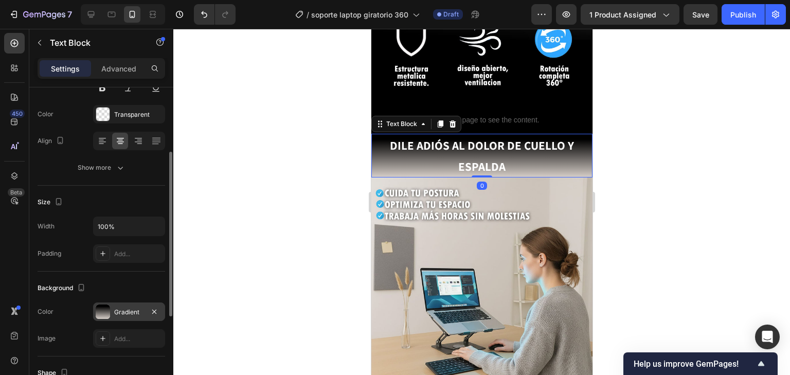
click at [129, 311] on div "Gradient" at bounding box center [129, 311] width 30 height 9
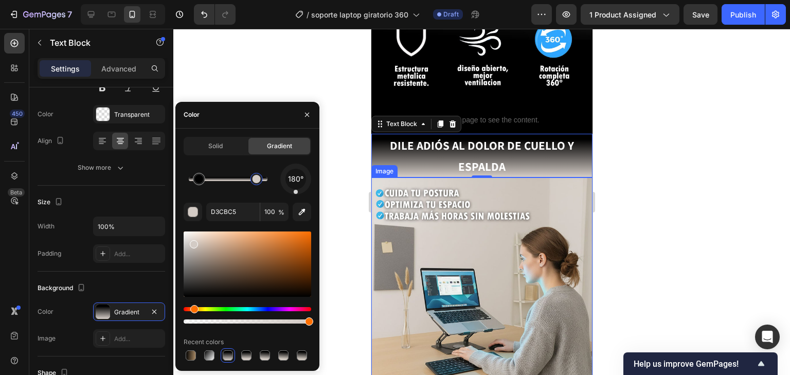
type input "000000"
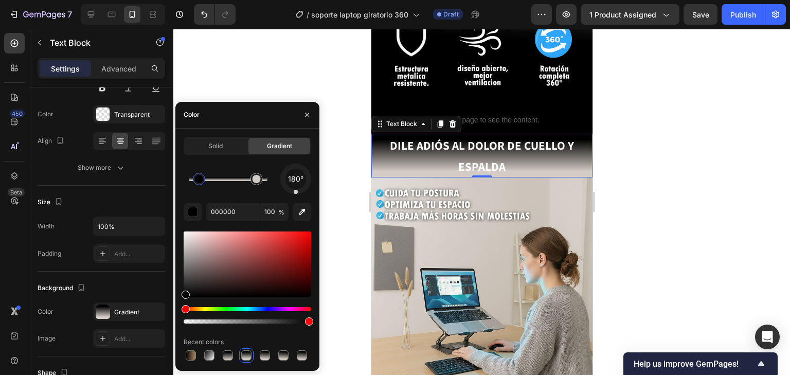
click at [662, 188] on div at bounding box center [481, 202] width 616 height 346
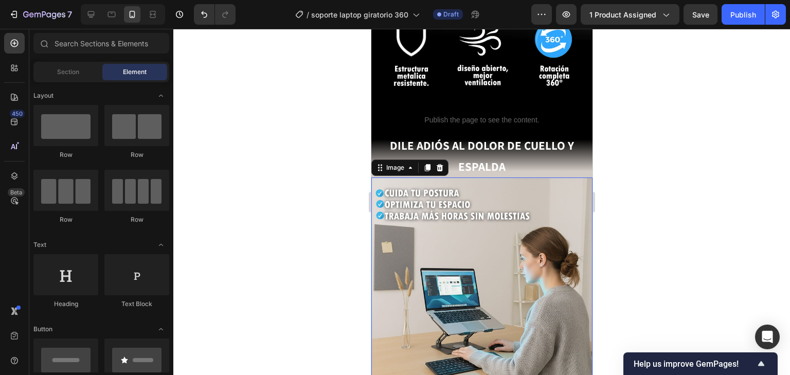
click at [564, 177] on img at bounding box center [481, 288] width 221 height 223
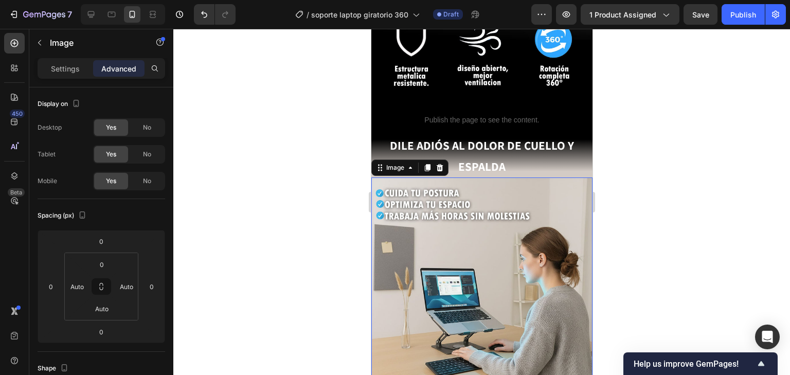
click at [780, 186] on div at bounding box center [481, 202] width 616 height 346
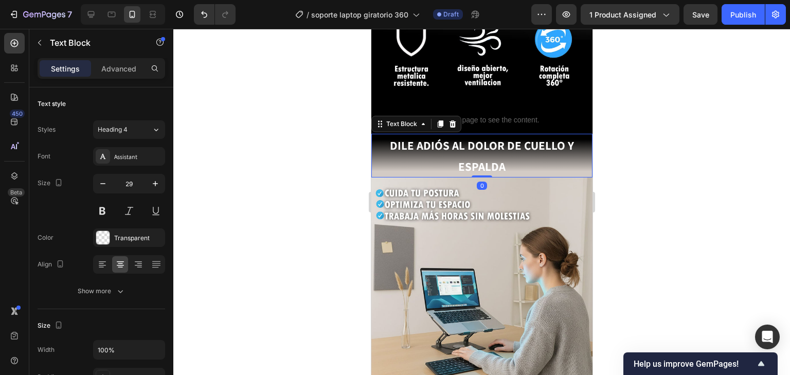
click at [500, 160] on strong "DILE ADIÓS AL DOLOR DE CUELLO Y ESPALDA" at bounding box center [481, 156] width 184 height 37
click at [197, 9] on button "Undo/Redo" at bounding box center [204, 14] width 21 height 21
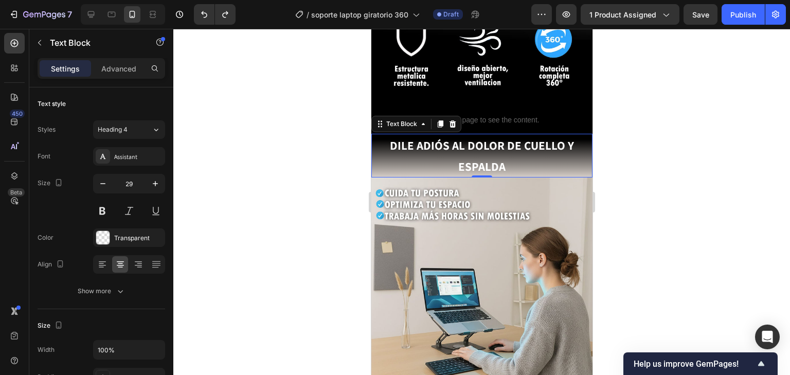
click at [716, 257] on div at bounding box center [481, 202] width 616 height 346
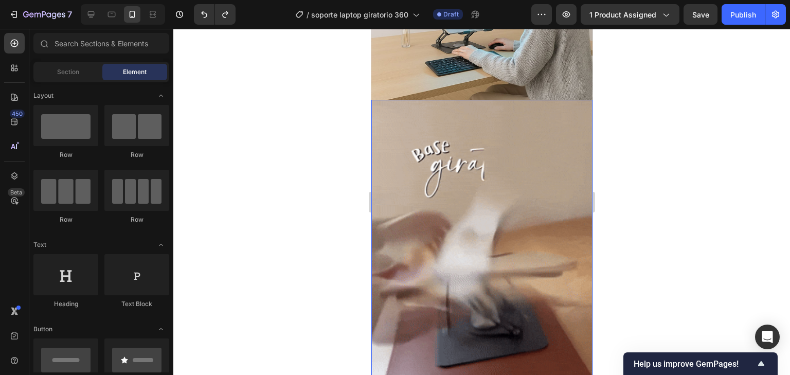
scroll to position [494, 0]
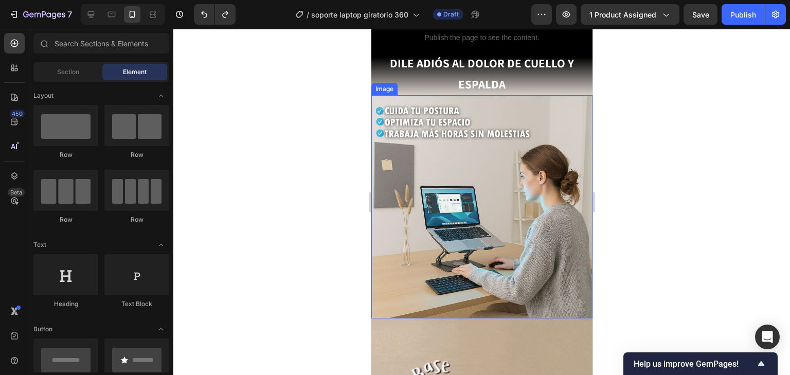
click at [521, 263] on img at bounding box center [481, 206] width 221 height 223
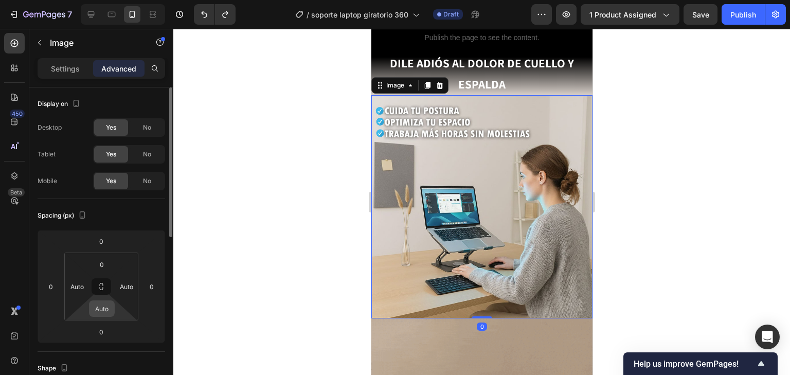
click at [111, 315] on div "Auto" at bounding box center [102, 308] width 26 height 16
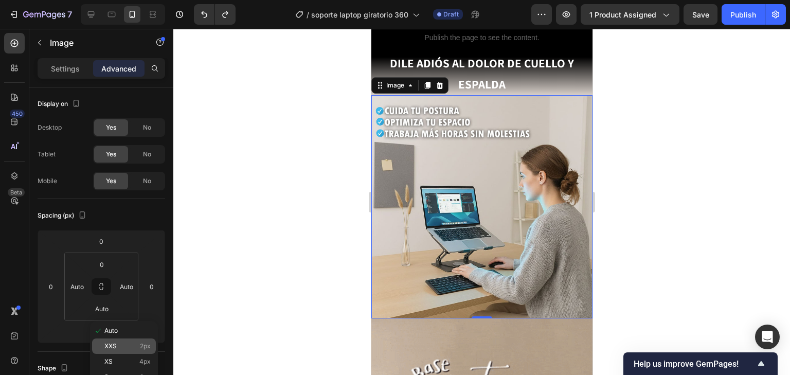
click at [122, 346] on p "XXS 2px" at bounding box center [127, 345] width 46 height 7
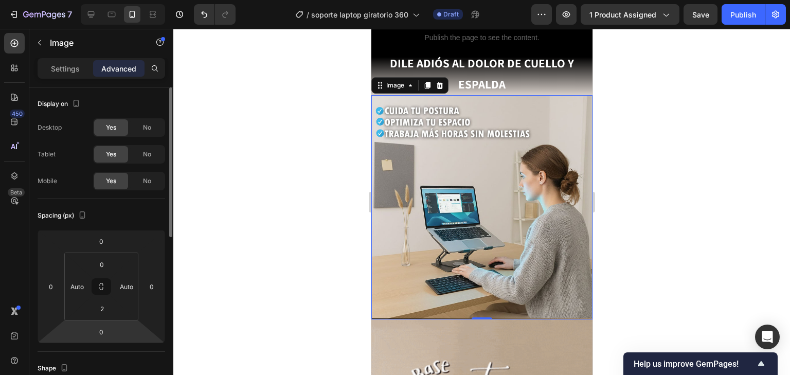
scroll to position [41, 0]
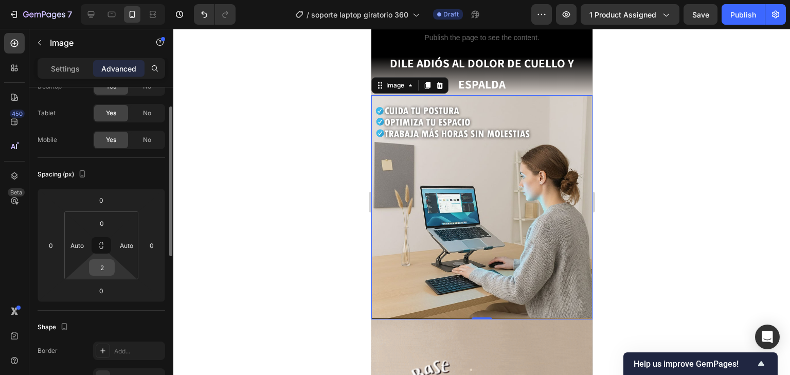
click at [112, 269] on div "2" at bounding box center [102, 267] width 26 height 16
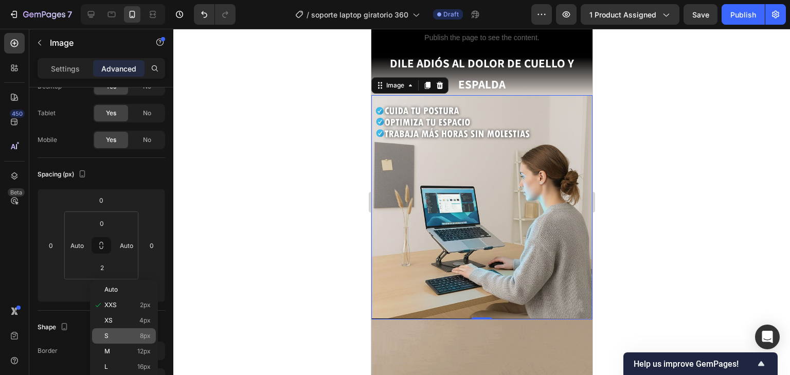
click at [123, 337] on p "S 8px" at bounding box center [127, 335] width 46 height 7
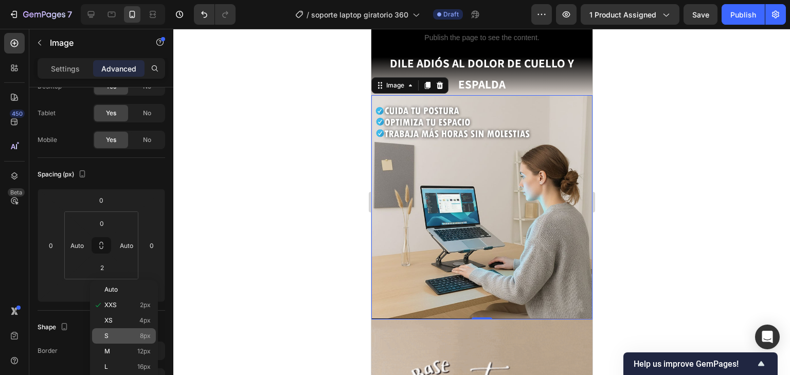
type input "8"
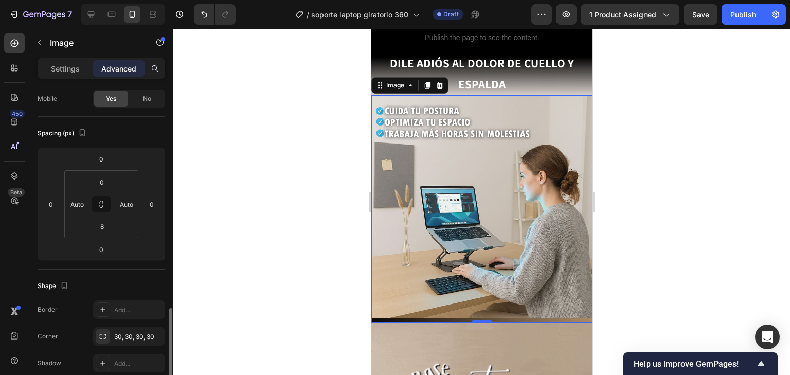
scroll to position [247, 0]
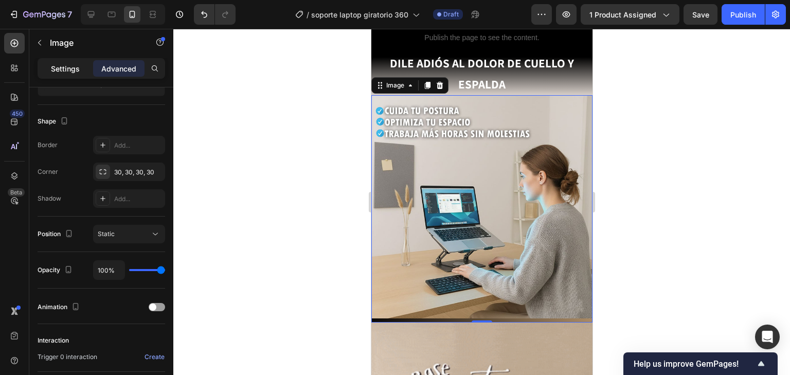
click at [60, 66] on p "Settings" at bounding box center [65, 68] width 29 height 11
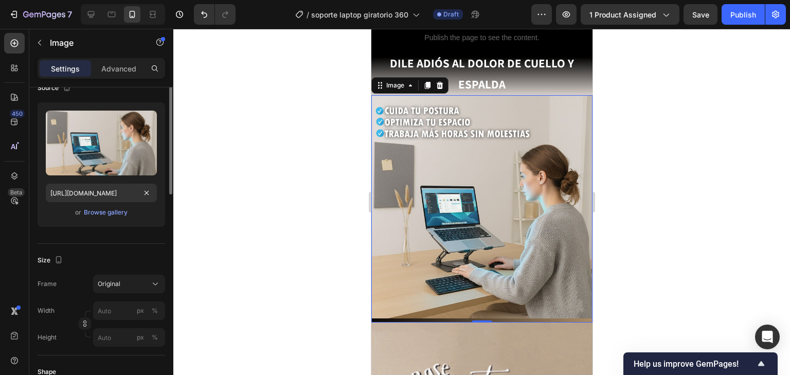
scroll to position [0, 0]
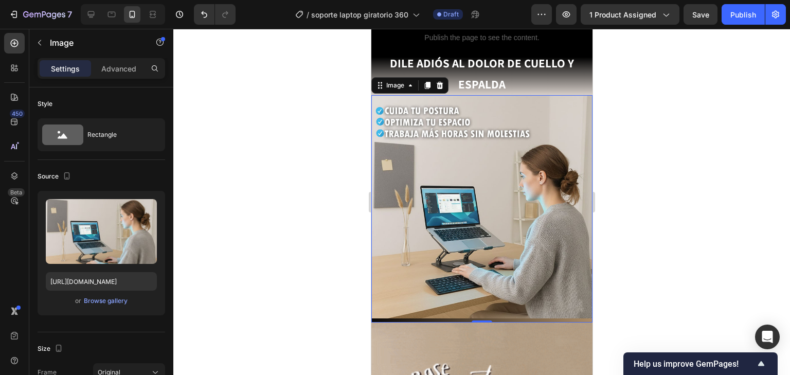
click at [56, 68] on p "Settings" at bounding box center [65, 68] width 29 height 11
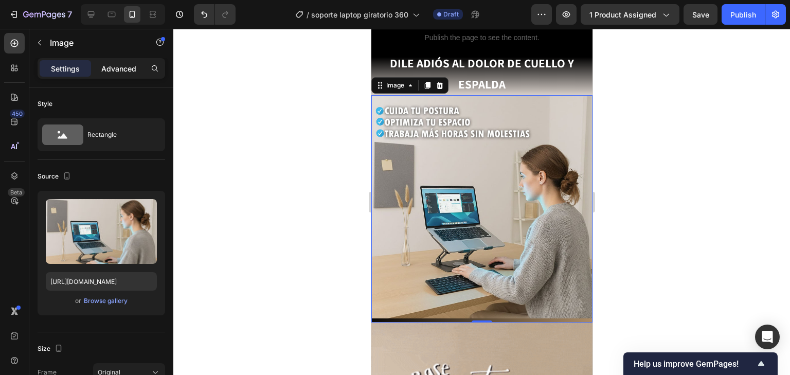
click at [125, 64] on p "Advanced" at bounding box center [118, 68] width 35 height 11
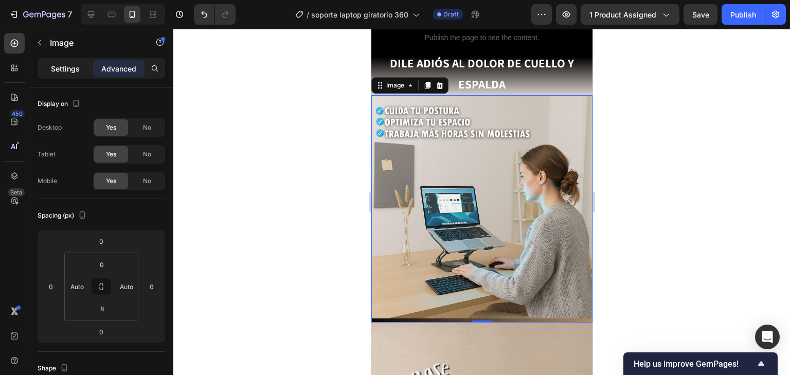
click at [71, 66] on p "Settings" at bounding box center [65, 68] width 29 height 11
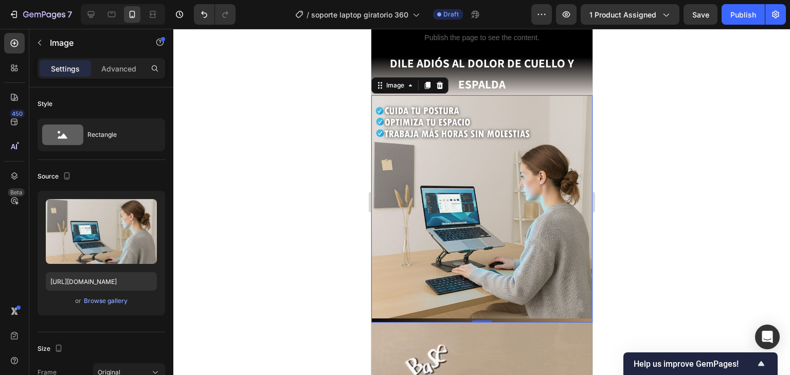
click at [560, 300] on div "Image 0" at bounding box center [481, 208] width 221 height 227
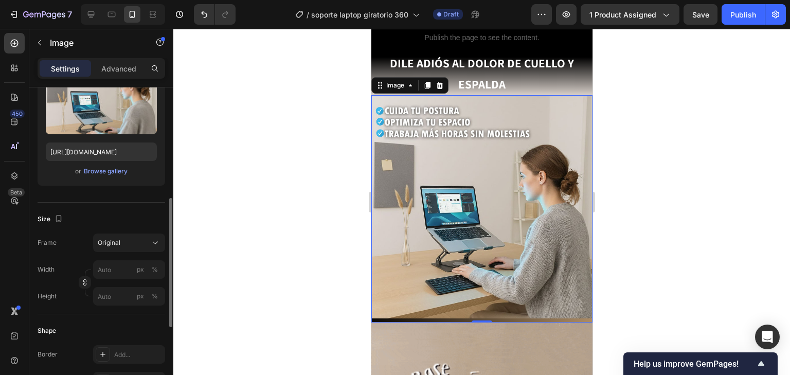
scroll to position [171, 0]
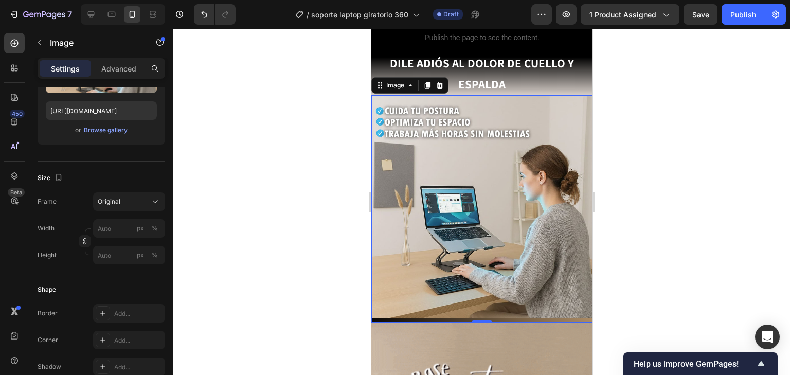
click at [564, 298] on img at bounding box center [481, 206] width 221 height 223
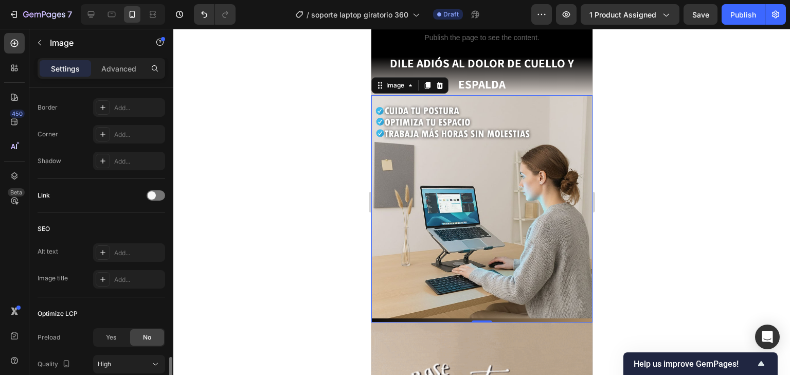
scroll to position [459, 0]
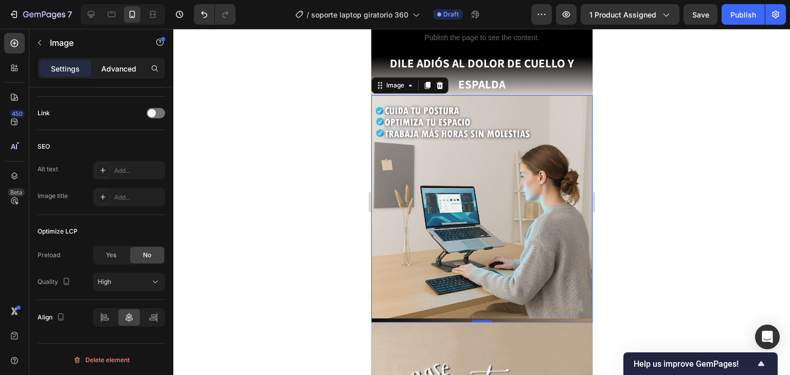
click at [109, 68] on p "Advanced" at bounding box center [118, 68] width 35 height 11
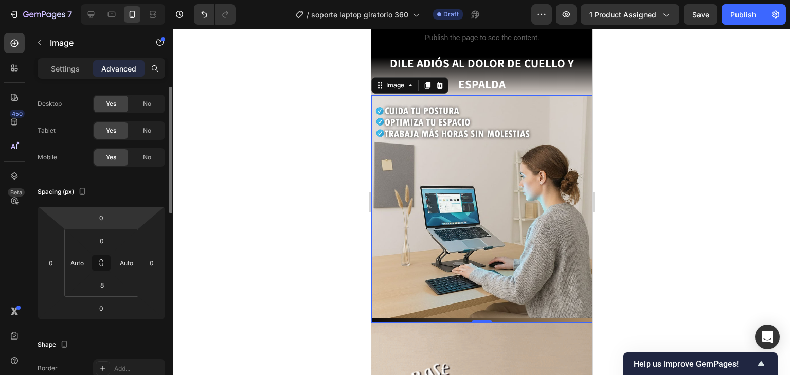
scroll to position [0, 0]
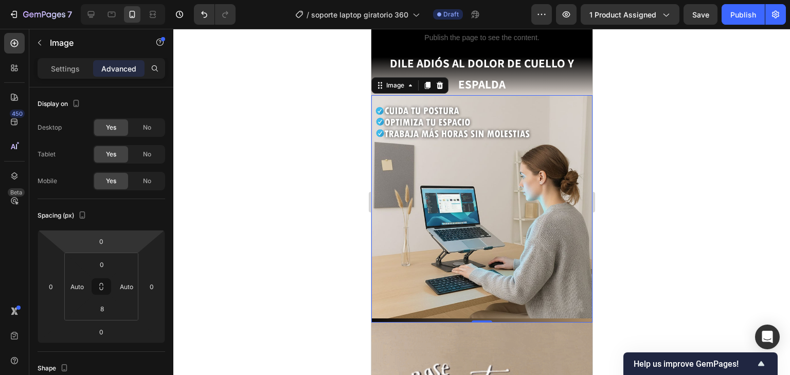
click at [556, 299] on div "Image 0" at bounding box center [481, 208] width 221 height 227
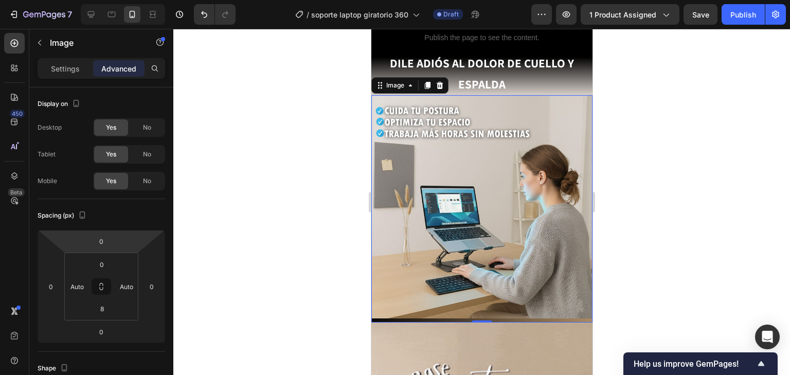
click at [556, 299] on div "Image 0" at bounding box center [481, 208] width 221 height 227
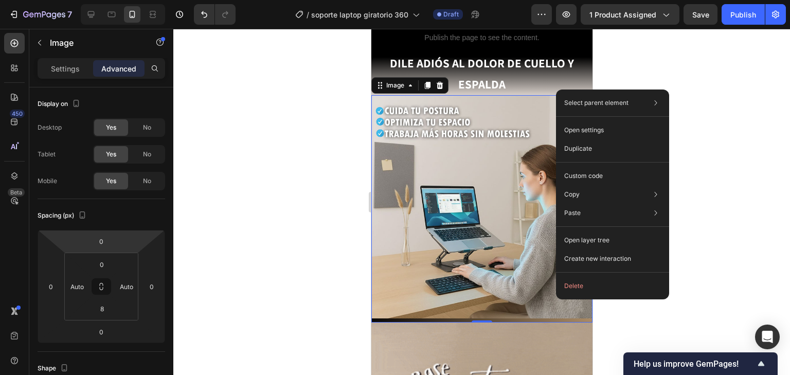
click at [556, 299] on div "Image 0" at bounding box center [481, 208] width 221 height 227
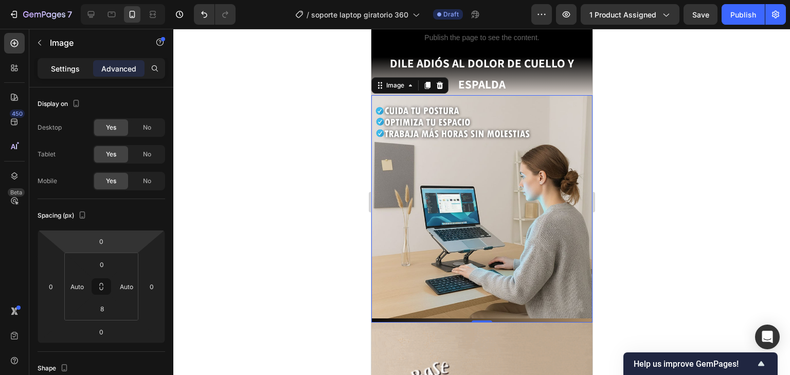
click at [76, 71] on p "Settings" at bounding box center [65, 68] width 29 height 11
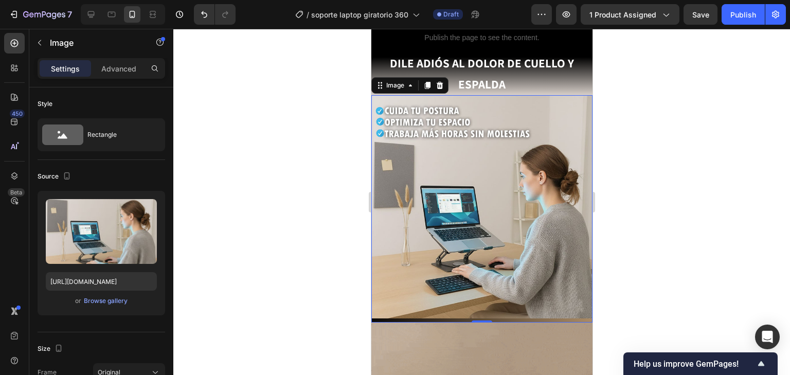
click at [695, 223] on div at bounding box center [481, 202] width 616 height 346
click at [553, 298] on img at bounding box center [481, 206] width 221 height 223
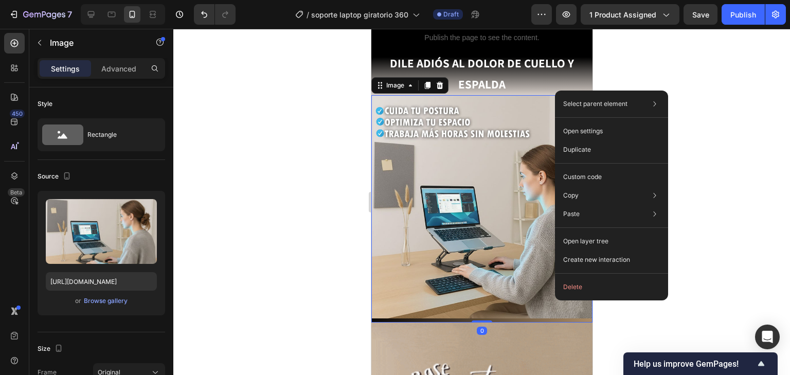
click at [555, 300] on div "Image 0" at bounding box center [481, 208] width 221 height 227
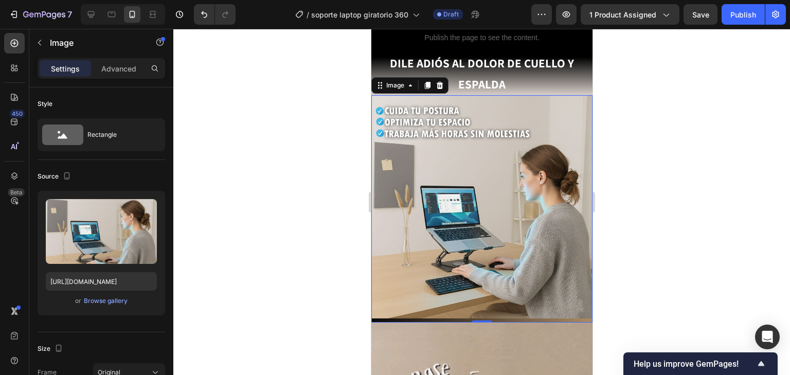
click at [560, 301] on div "Image 0" at bounding box center [481, 208] width 221 height 227
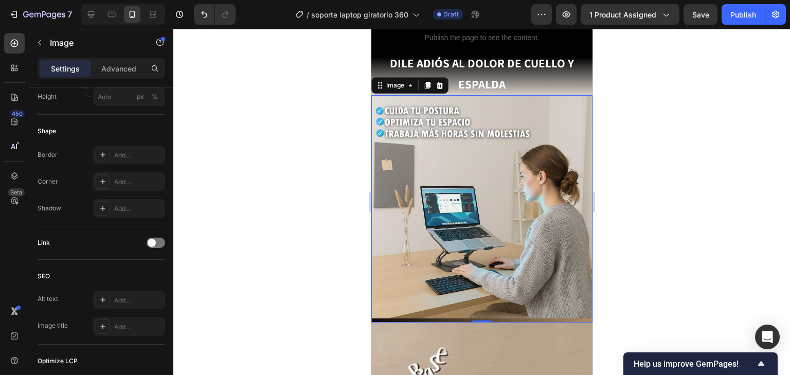
scroll to position [459, 0]
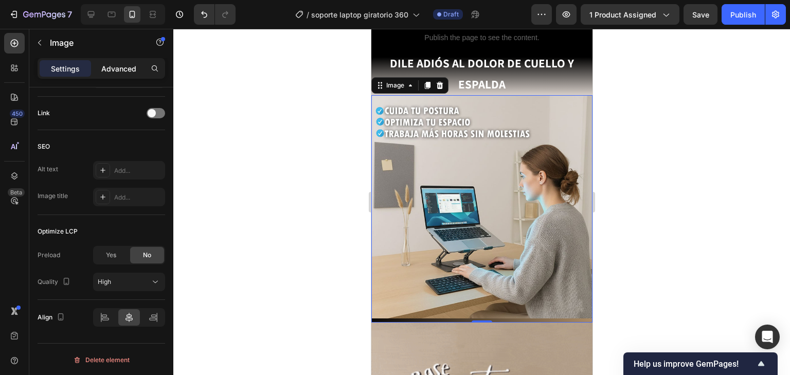
click at [118, 72] on p "Advanced" at bounding box center [118, 68] width 35 height 11
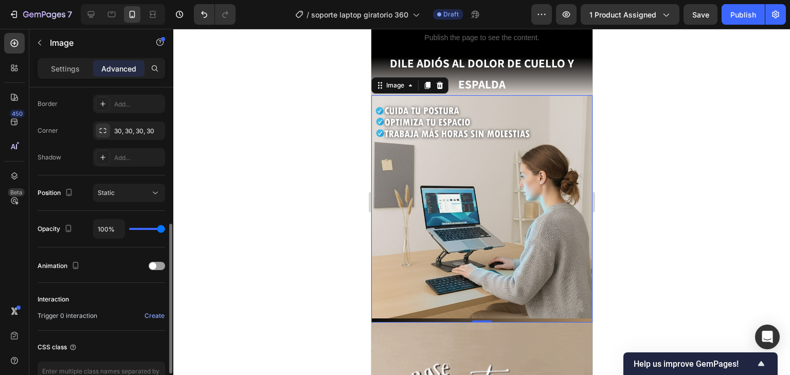
scroll to position [165, 0]
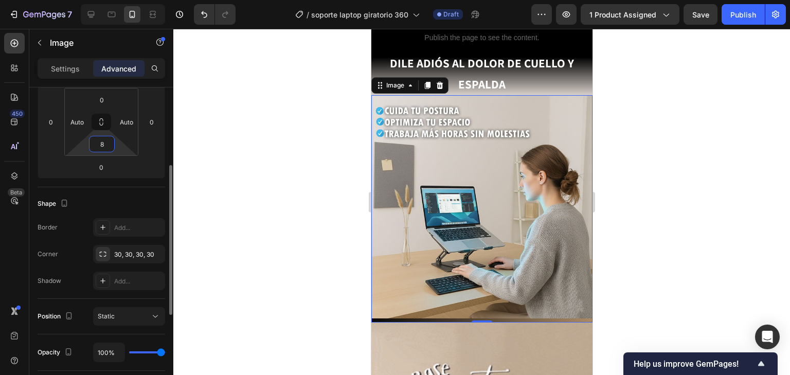
click at [117, 0] on html "7 Version history / soporte laptop giratorio 360 Draft Preview 1 product assign…" at bounding box center [395, 0] width 790 height 0
click at [106, 138] on input "8" at bounding box center [102, 143] width 21 height 15
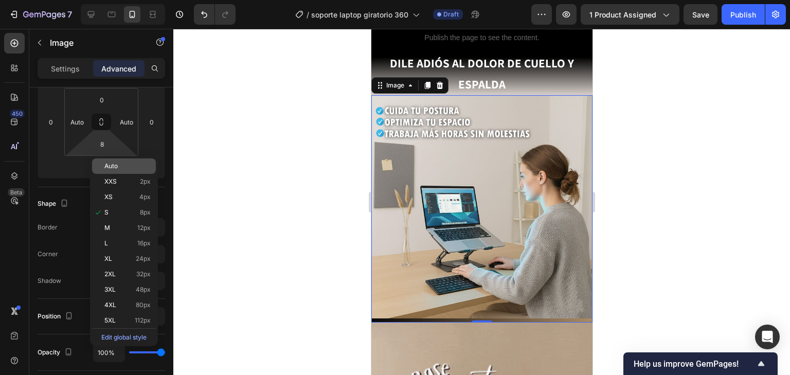
click at [122, 168] on p "Auto" at bounding box center [127, 165] width 46 height 7
type input "Auto"
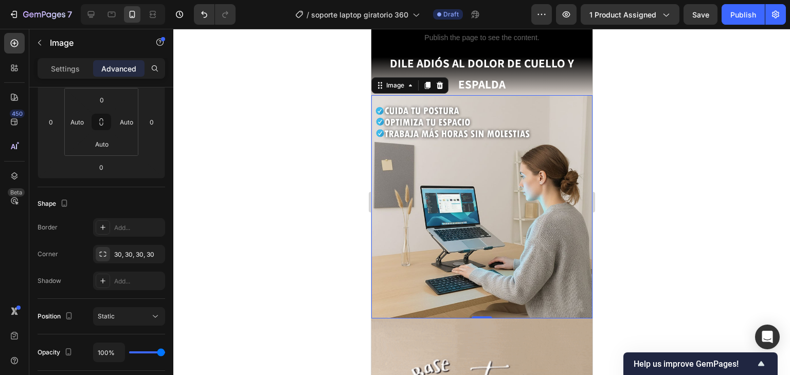
click at [638, 159] on div at bounding box center [481, 202] width 616 height 346
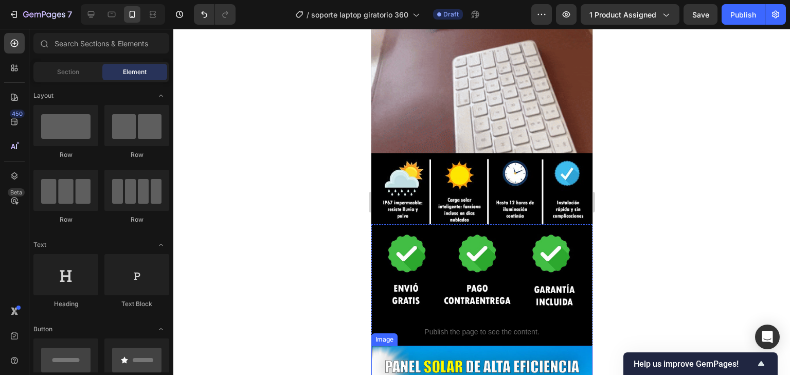
scroll to position [987, 0]
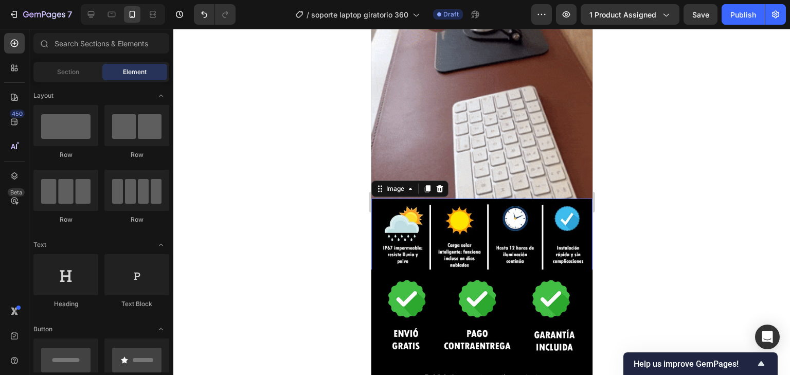
click at [523, 242] on img at bounding box center [481, 236] width 221 height 77
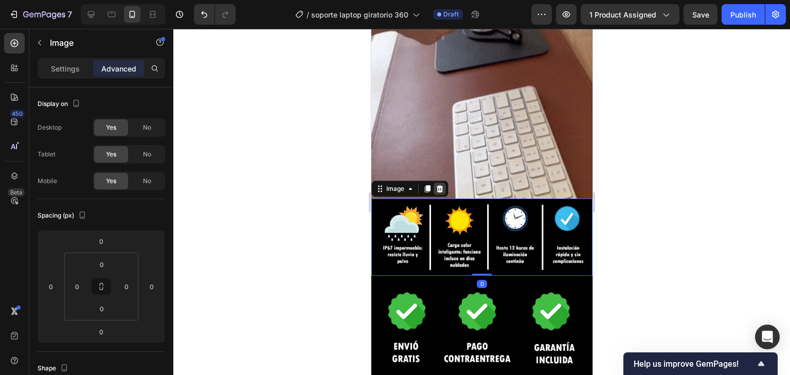
click at [437, 185] on icon at bounding box center [439, 188] width 7 height 7
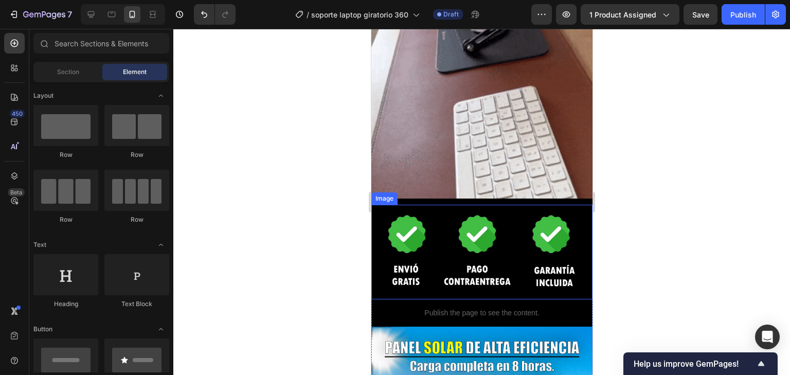
click at [468, 237] on img at bounding box center [481, 252] width 221 height 95
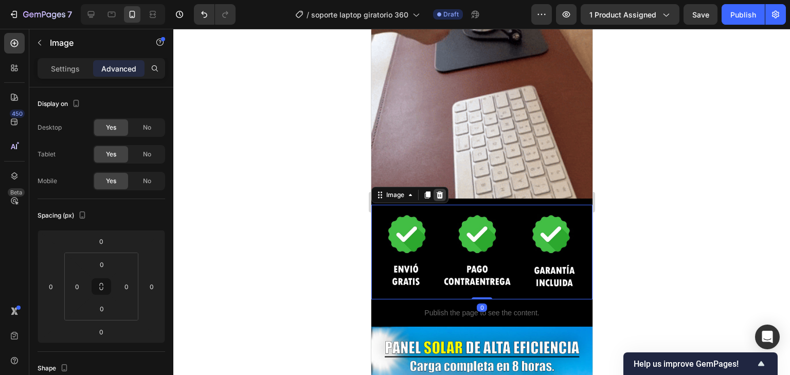
click at [440, 191] on icon at bounding box center [439, 194] width 7 height 7
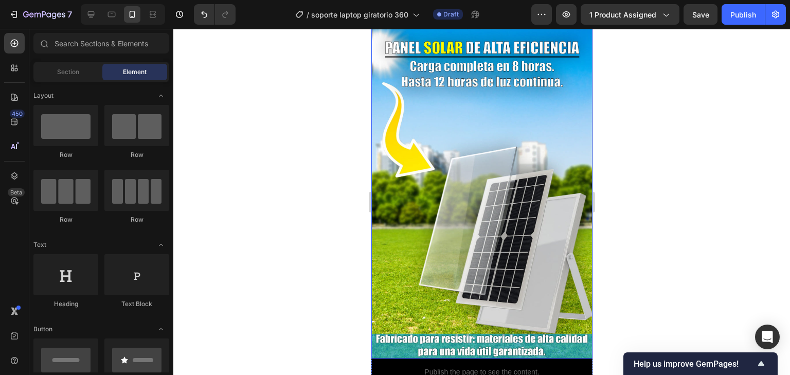
scroll to position [1193, 0]
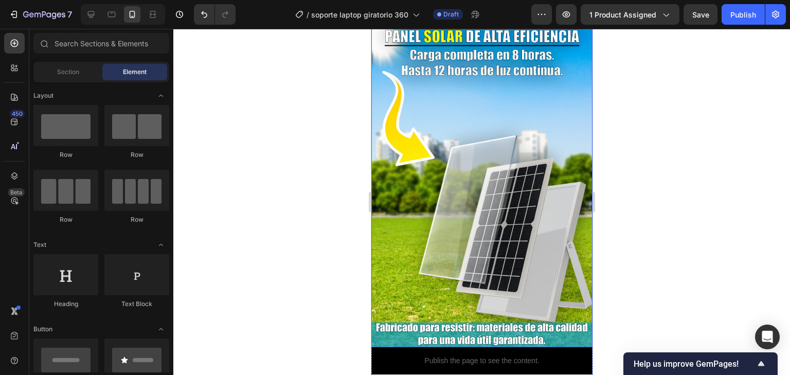
click at [397, 168] on img at bounding box center [481, 181] width 221 height 332
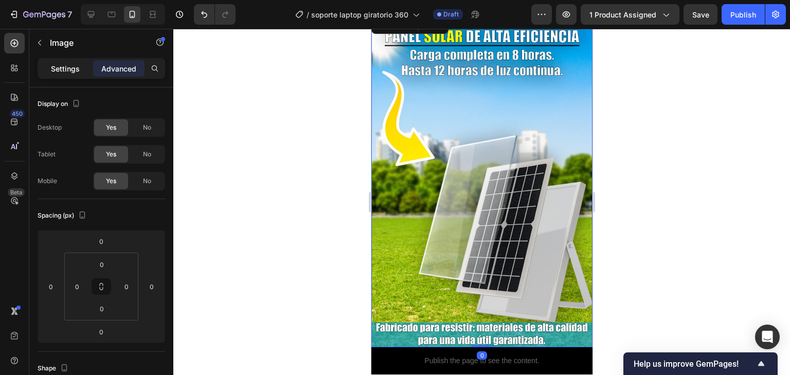
click at [64, 69] on p "Settings" at bounding box center [65, 68] width 29 height 11
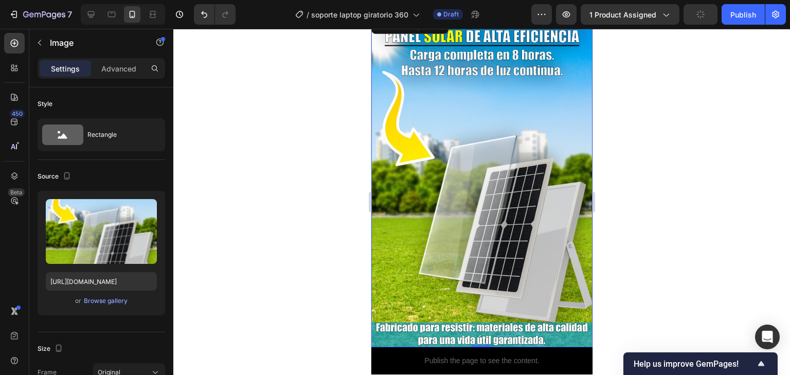
scroll to position [1028, 0]
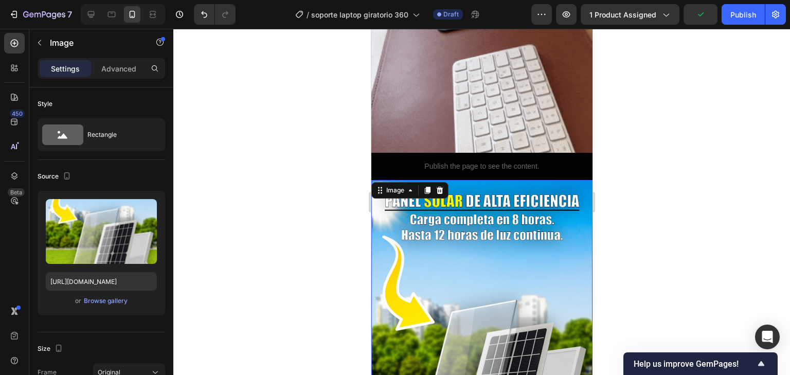
click at [493, 355] on img at bounding box center [481, 346] width 221 height 332
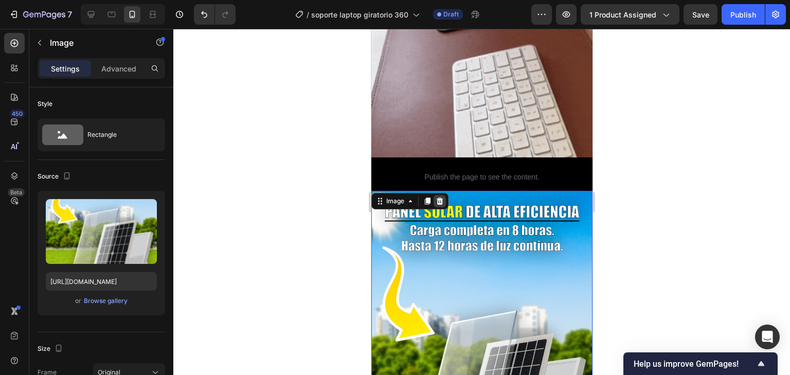
click at [433, 195] on div at bounding box center [439, 201] width 12 height 12
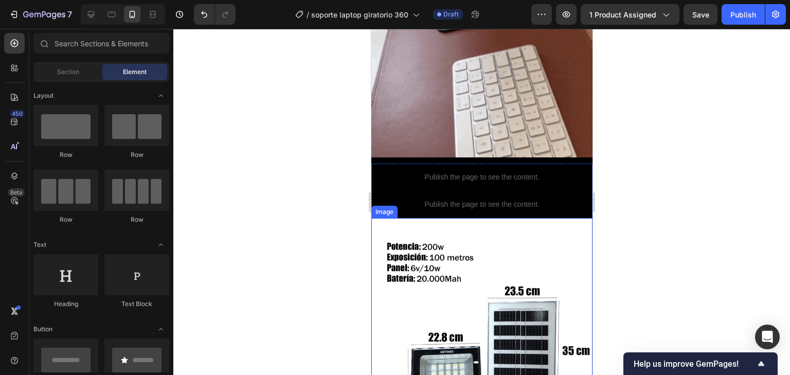
scroll to position [1111, 0]
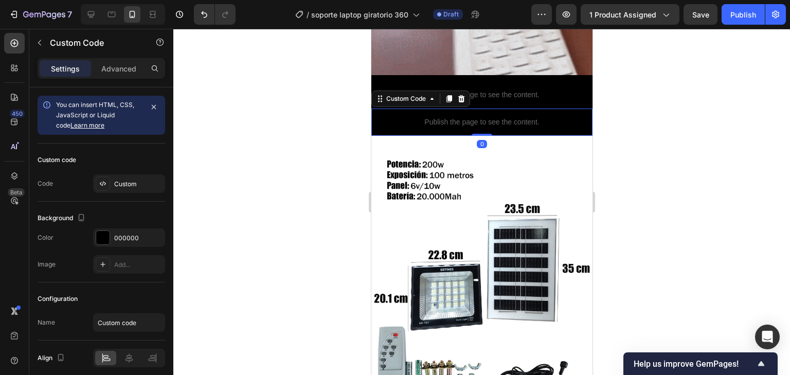
click at [549, 117] on p "Publish the page to see the content." at bounding box center [481, 122] width 221 height 11
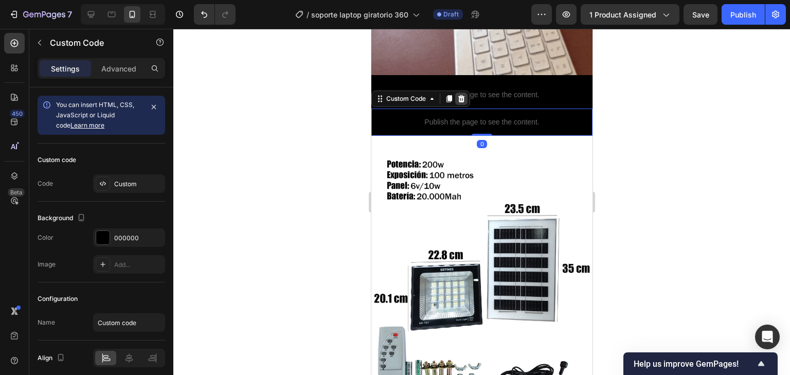
click at [466, 93] on div at bounding box center [461, 99] width 12 height 12
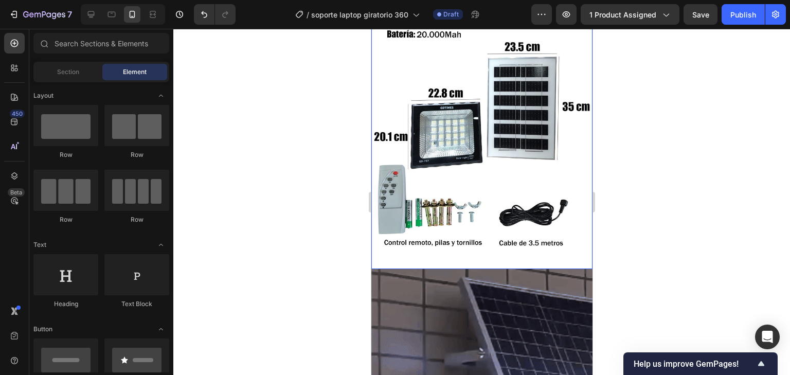
scroll to position [1234, 0]
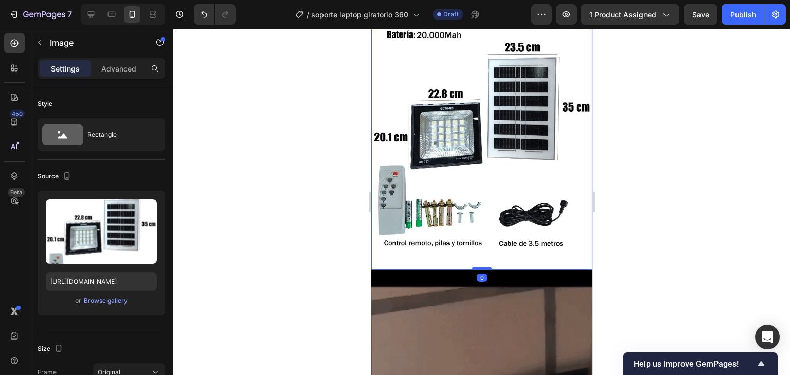
click at [437, 170] on img at bounding box center [481, 121] width 221 height 295
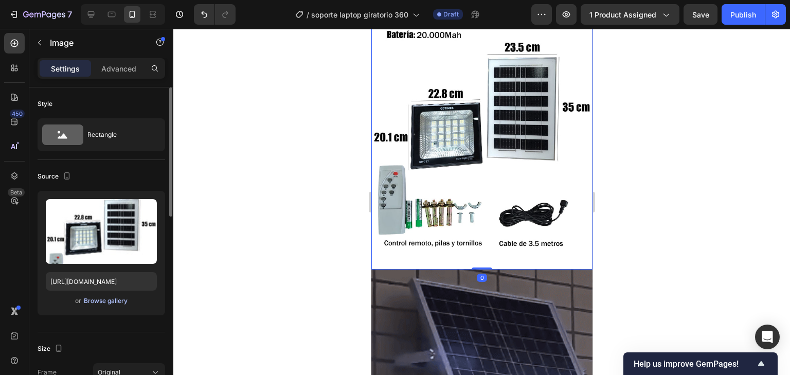
click at [113, 300] on div "Browse gallery" at bounding box center [106, 300] width 44 height 9
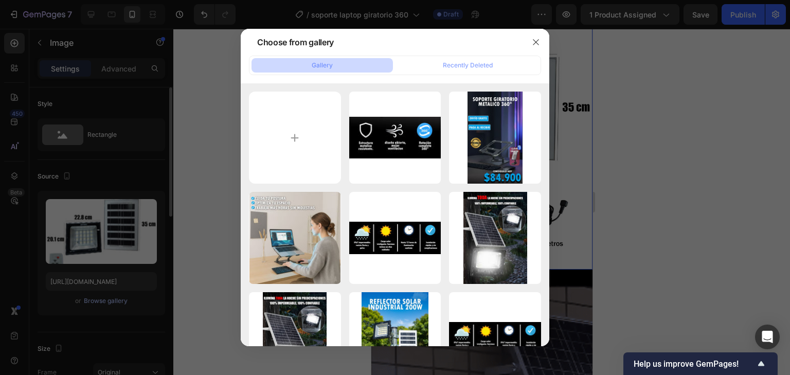
click at [113, 302] on div at bounding box center [395, 187] width 790 height 375
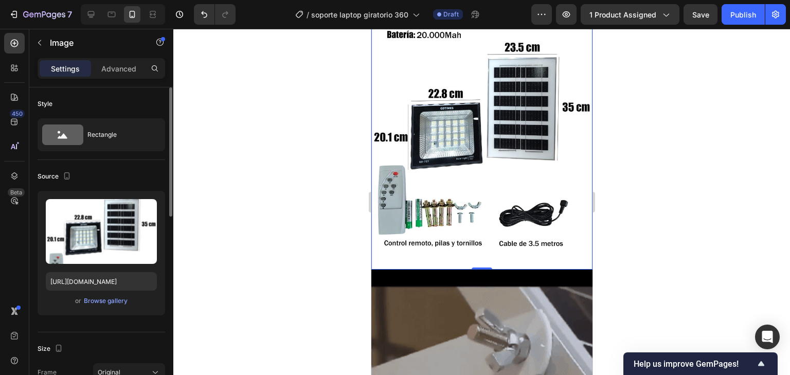
scroll to position [41, 0]
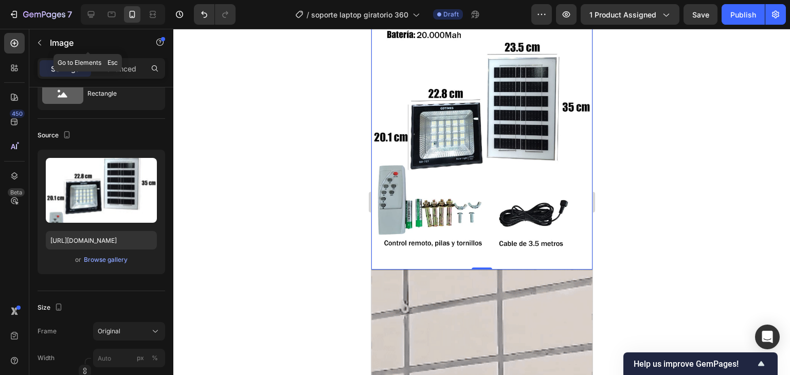
drag, startPoint x: 34, startPoint y: 41, endPoint x: 39, endPoint y: 48, distance: 8.1
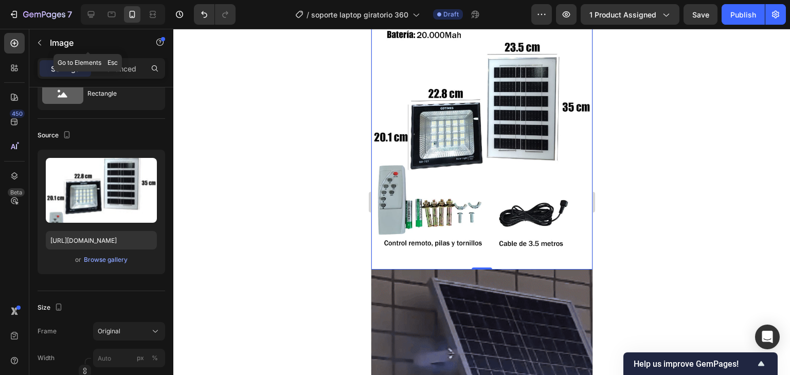
click at [35, 42] on button "button" at bounding box center [39, 42] width 16 height 16
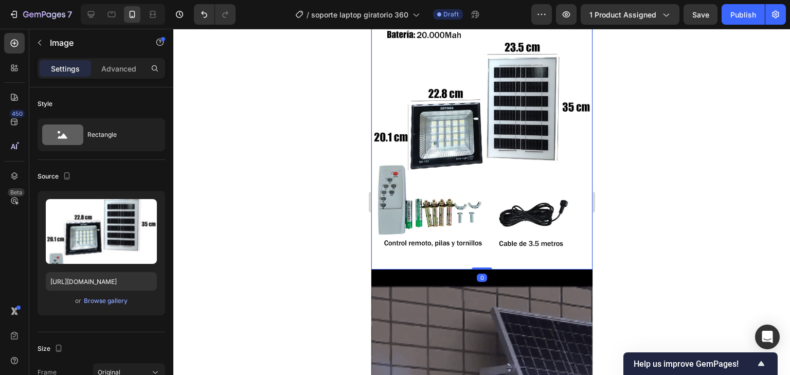
click at [562, 140] on img at bounding box center [481, 121] width 221 height 295
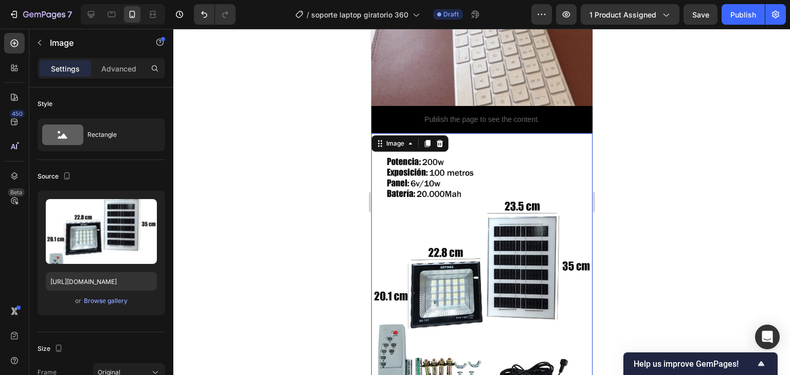
scroll to position [1028, 0]
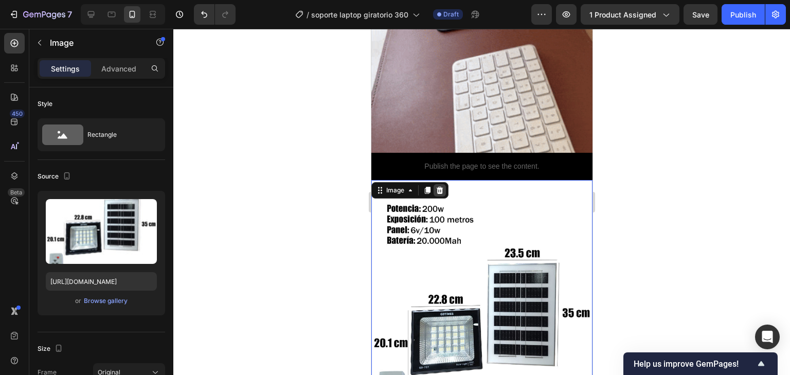
click at [443, 191] on icon at bounding box center [439, 190] width 8 height 8
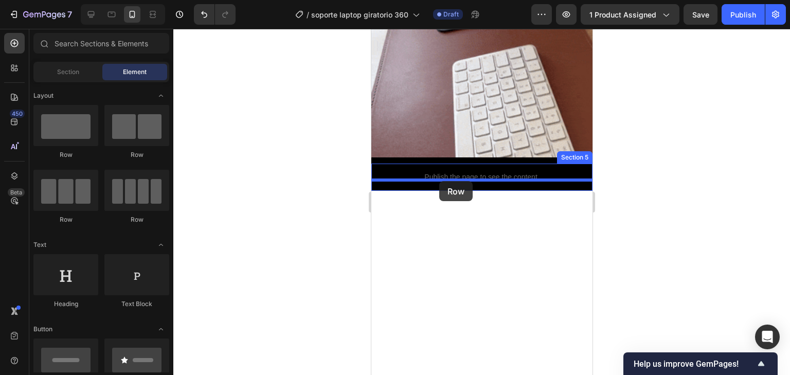
drag, startPoint x: 429, startPoint y: 172, endPoint x: 439, endPoint y: 181, distance: 13.1
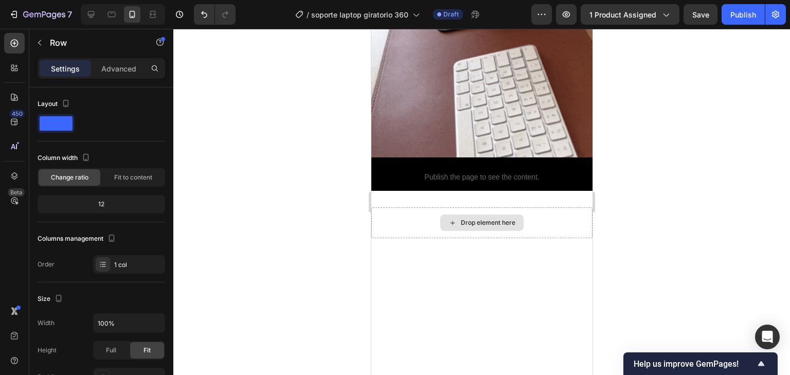
click at [506, 219] on div "Drop element here" at bounding box center [487, 223] width 55 height 8
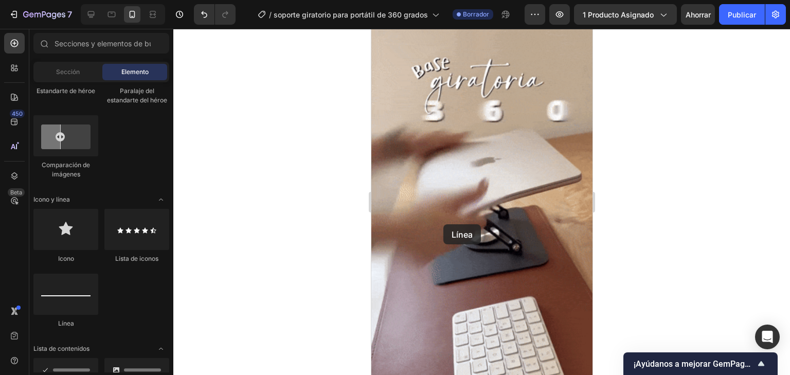
scroll to position [699, 0]
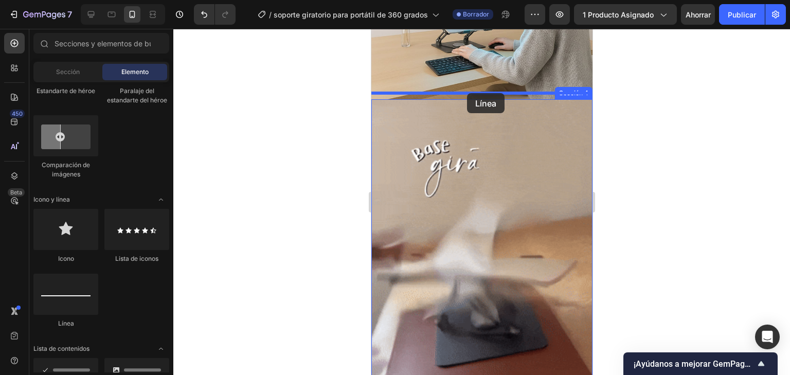
drag, startPoint x: 437, startPoint y: 325, endPoint x: 465, endPoint y: 94, distance: 232.6
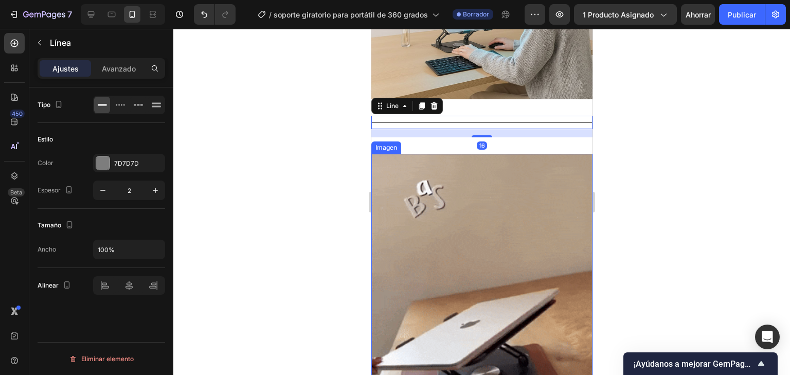
click at [612, 161] on div at bounding box center [481, 202] width 616 height 346
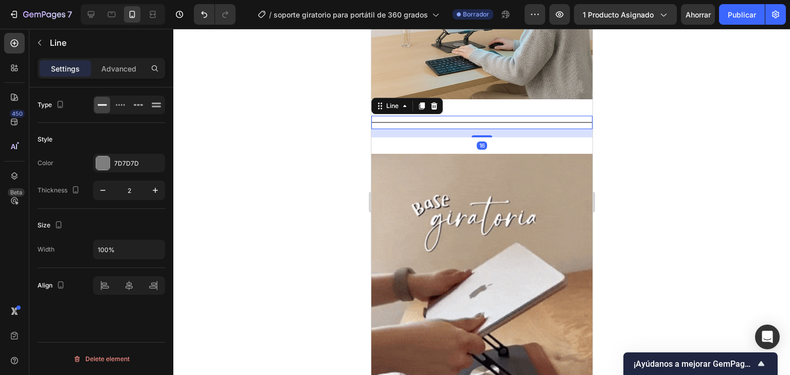
click at [439, 122] on div at bounding box center [481, 122] width 221 height 1
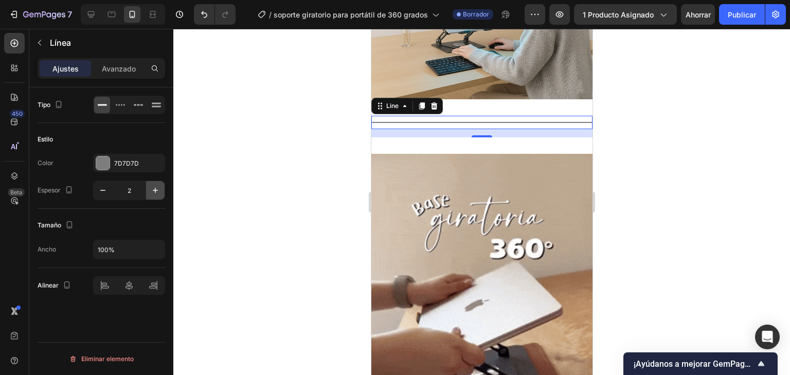
click at [160, 188] on icon "button" at bounding box center [155, 190] width 10 height 10
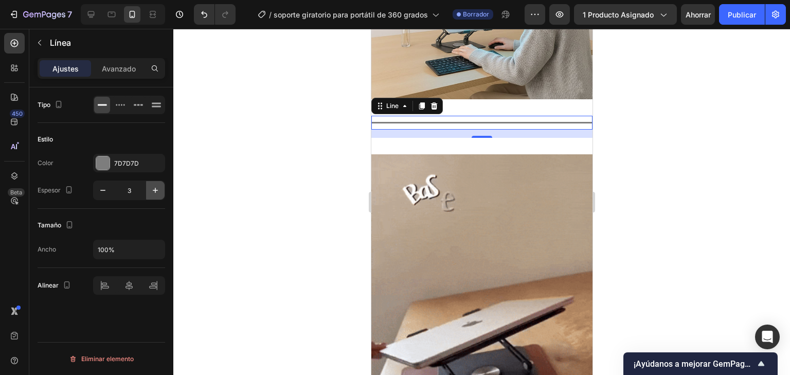
click at [160, 188] on icon "button" at bounding box center [155, 190] width 10 height 10
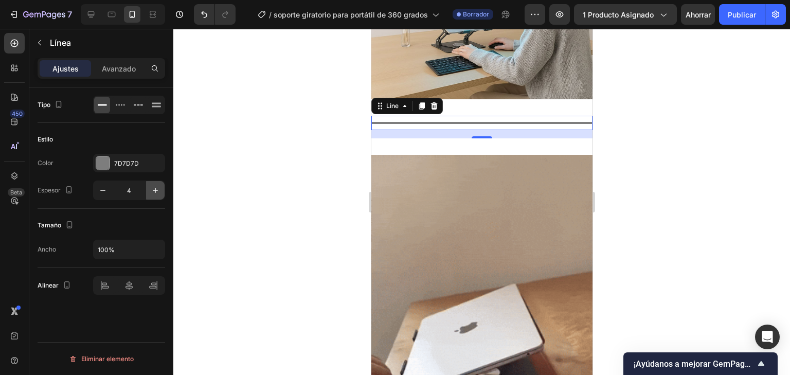
click at [160, 188] on icon "button" at bounding box center [155, 190] width 10 height 10
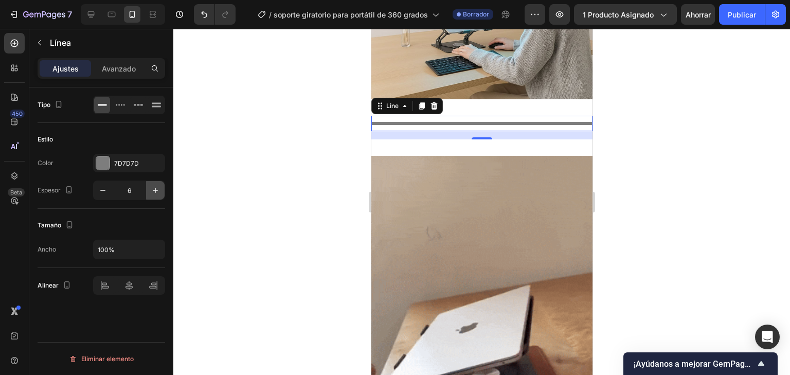
click at [160, 188] on icon "button" at bounding box center [155, 190] width 10 height 10
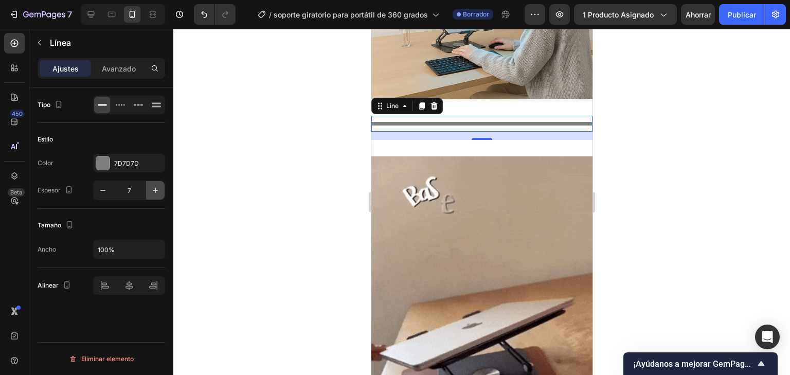
click at [160, 188] on icon "button" at bounding box center [155, 190] width 10 height 10
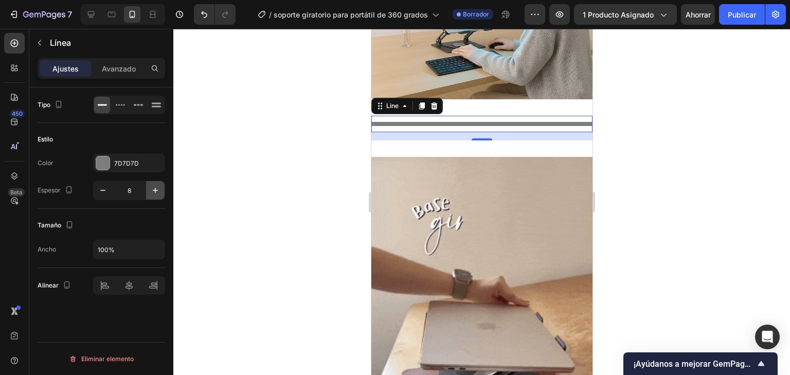
click at [160, 188] on icon "button" at bounding box center [155, 190] width 10 height 10
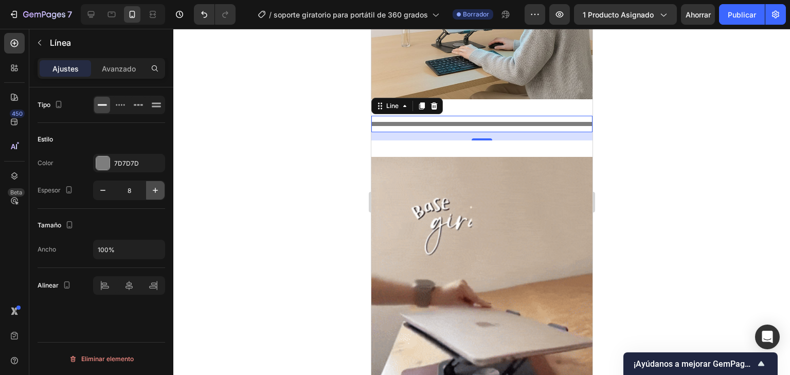
type input "9"
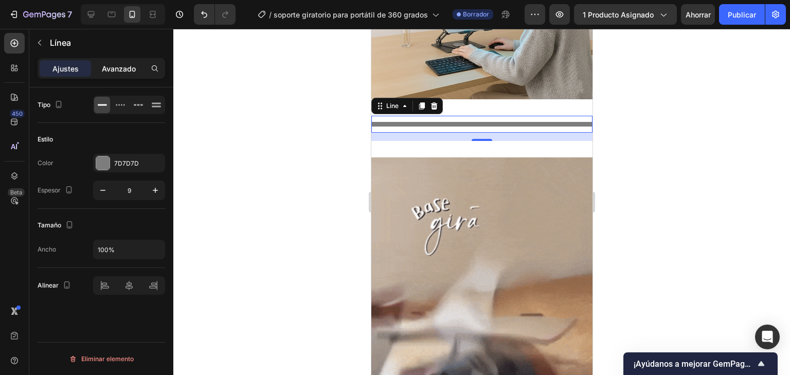
click at [134, 63] on p "Avanzado" at bounding box center [119, 68] width 34 height 11
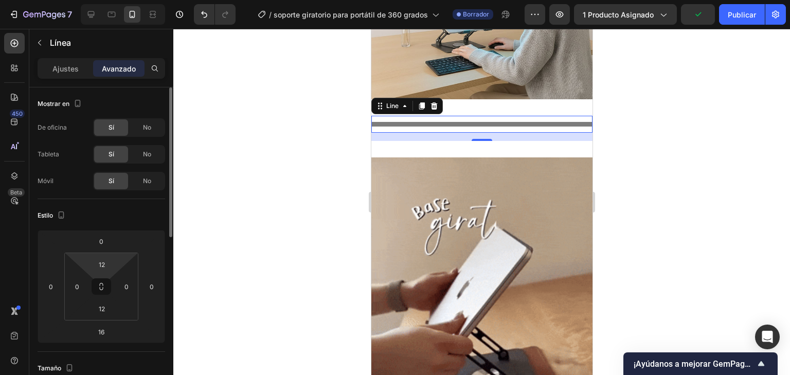
click at [118, 0] on html "7 Historial de versiones / soporte giratorio para portátil de 360 ​​grados Borr…" at bounding box center [395, 0] width 790 height 0
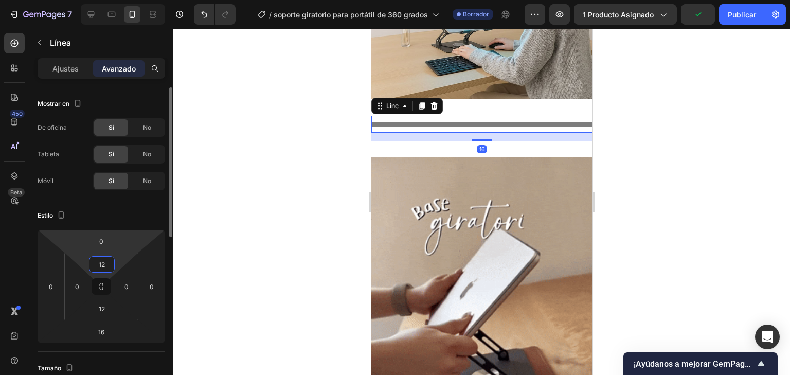
click at [122, 0] on html "7 Historial de versiones / soporte giratorio para portátil de 360 ​​grados Borr…" at bounding box center [395, 0] width 790 height 0
click at [116, 0] on html "7 Historial de versiones / soporte giratorio para portátil de 360 ​​grados Borr…" at bounding box center [395, 0] width 790 height 0
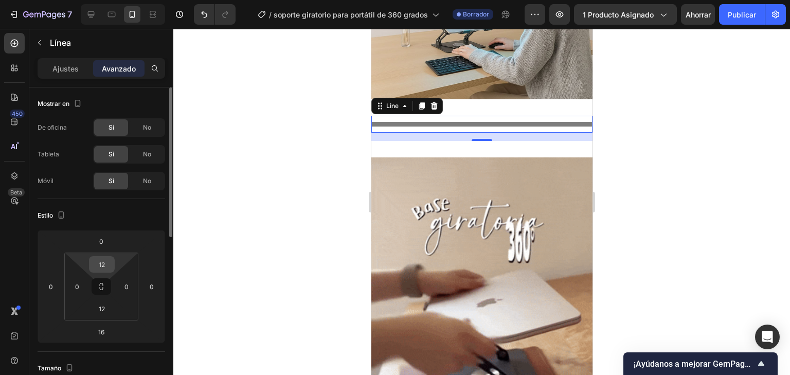
click at [108, 264] on input "12" at bounding box center [102, 264] width 21 height 15
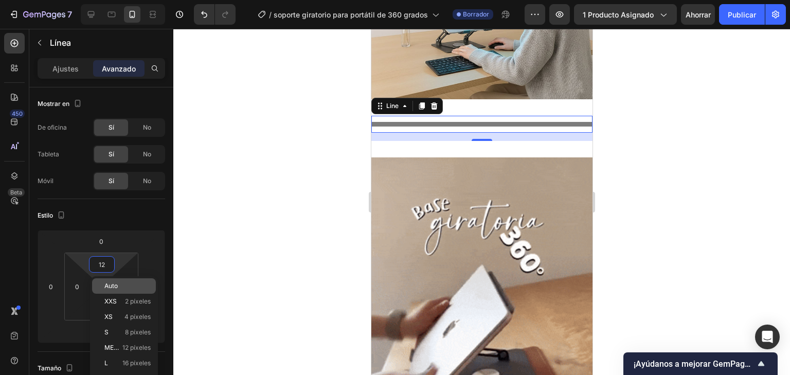
click at [123, 288] on p "Auto" at bounding box center [127, 285] width 46 height 7
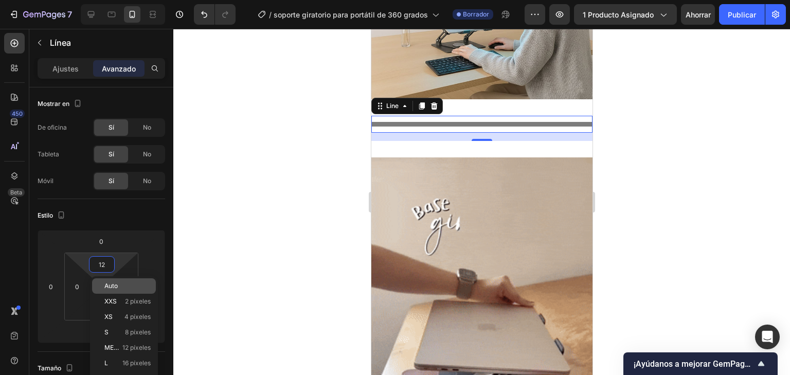
type input "Auto"
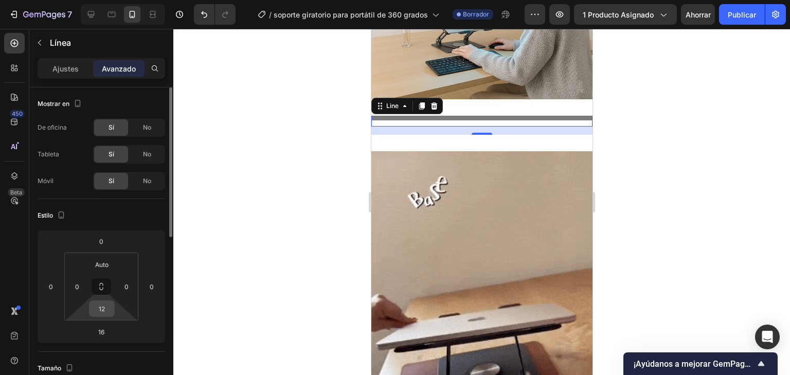
click at [109, 308] on input "12" at bounding box center [102, 308] width 21 height 15
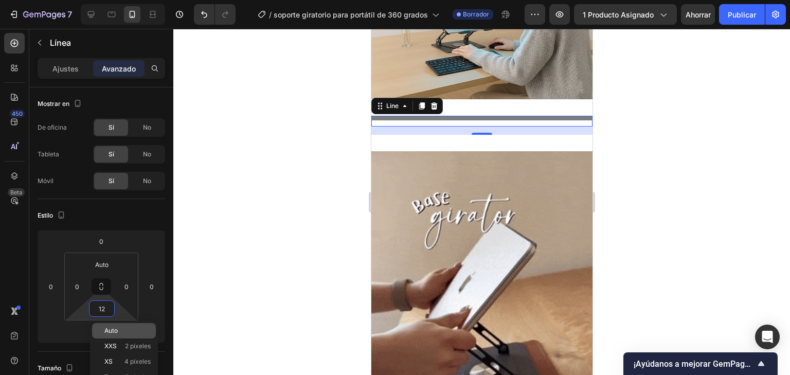
click at [114, 327] on font "Auto" at bounding box center [110, 330] width 13 height 8
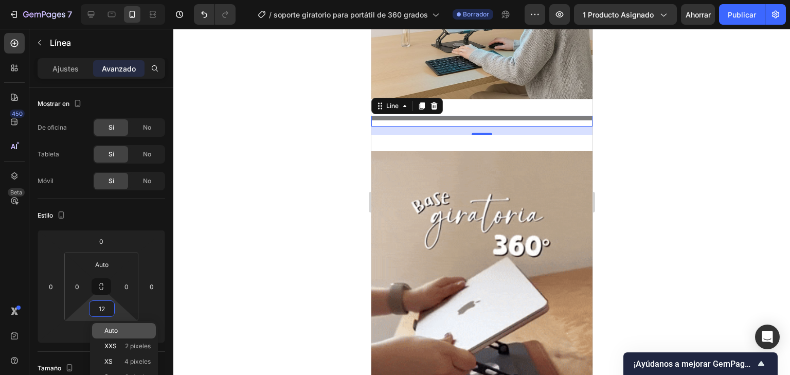
type input "Auto"
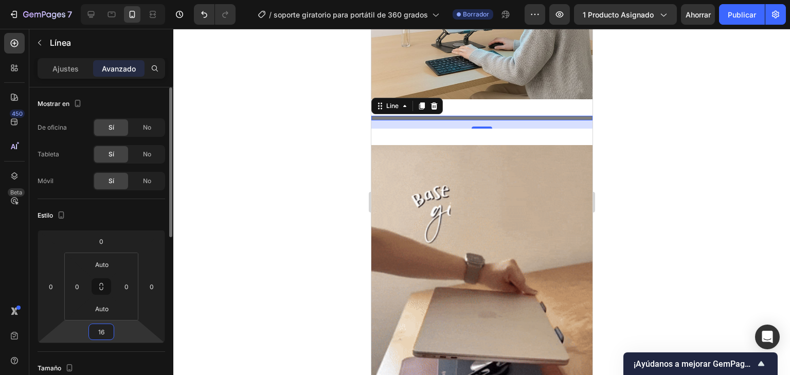
click at [107, 325] on input "16" at bounding box center [101, 331] width 21 height 15
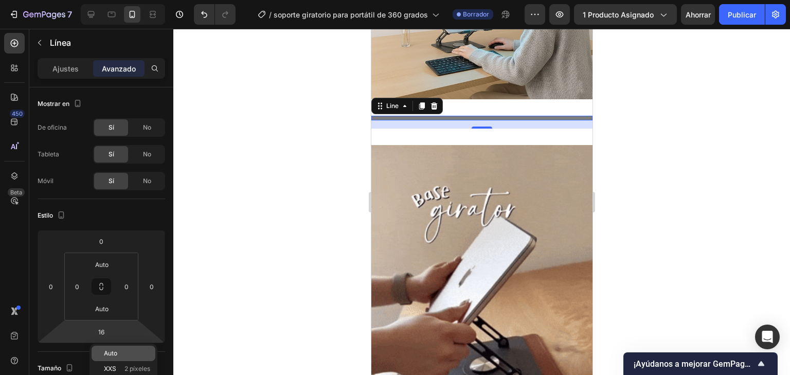
click at [115, 346] on div "Auto" at bounding box center [124, 353] width 64 height 15
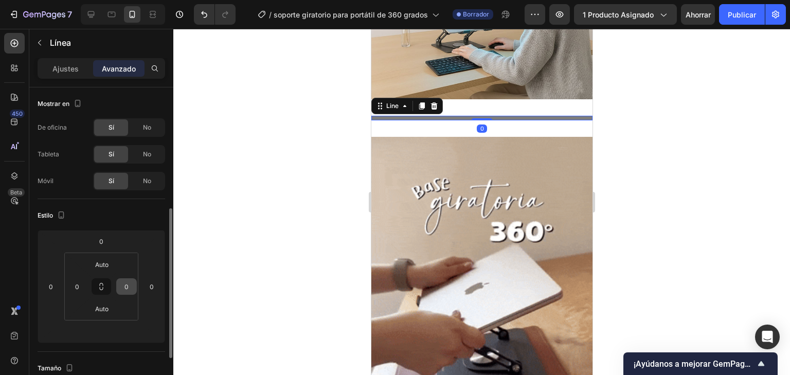
scroll to position [82, 0]
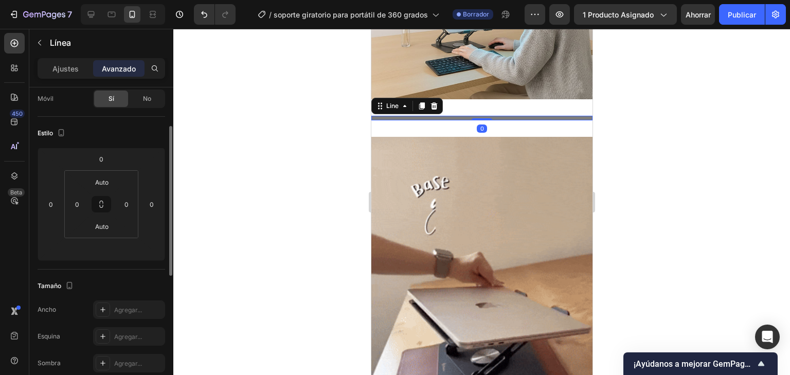
click at [237, 195] on div at bounding box center [481, 202] width 616 height 346
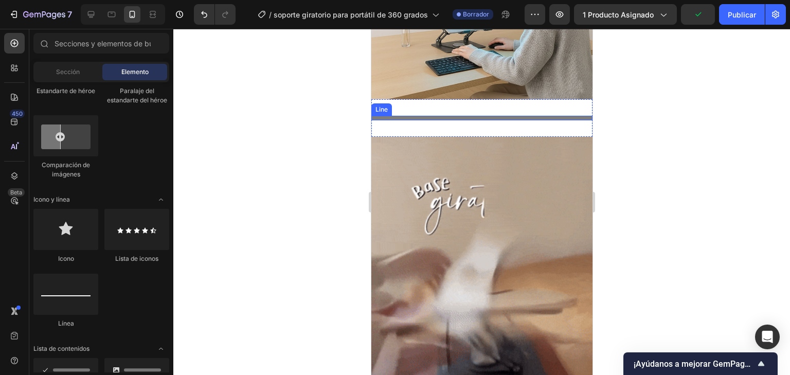
click at [437, 116] on div at bounding box center [481, 118] width 221 height 5
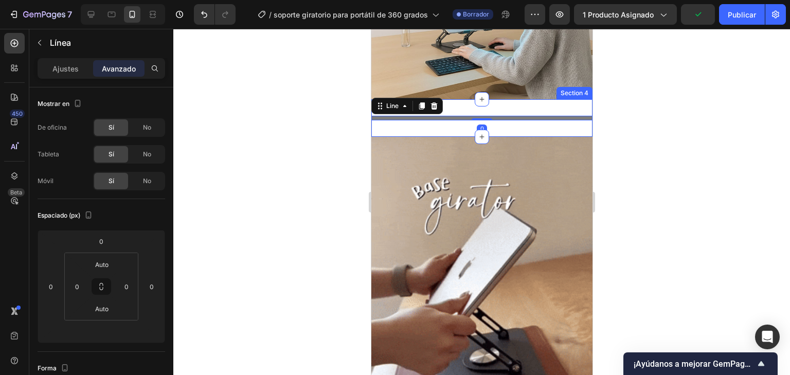
click at [439, 123] on div "Title Line 0 Section 4" at bounding box center [481, 118] width 221 height 38
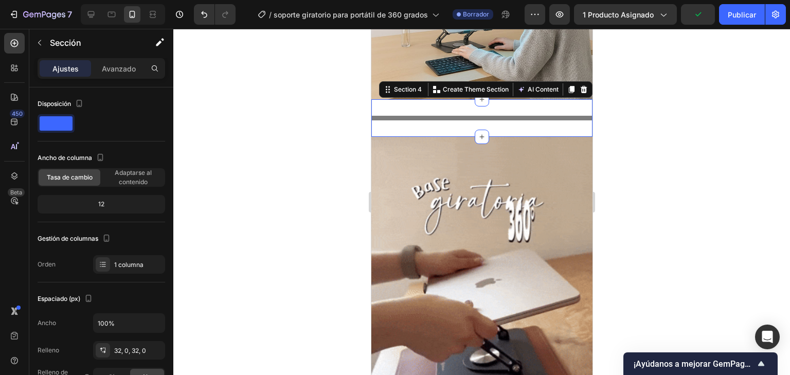
click at [439, 123] on div "Title Line Section 4 You can create reusable sections Create Theme Section AI C…" at bounding box center [481, 118] width 221 height 38
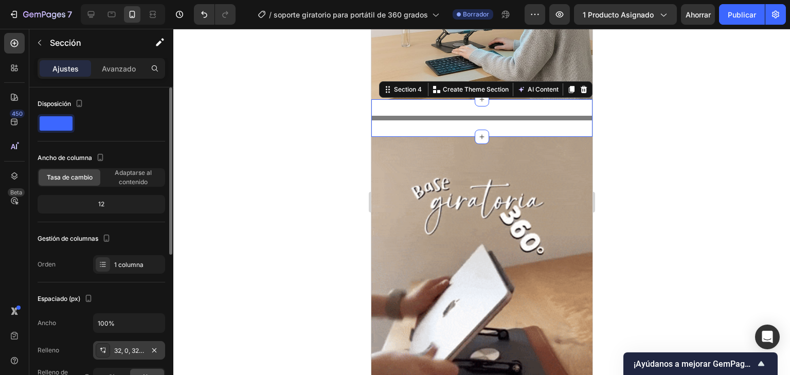
click at [128, 348] on font "32, 0, 32, 0" at bounding box center [130, 351] width 32 height 8
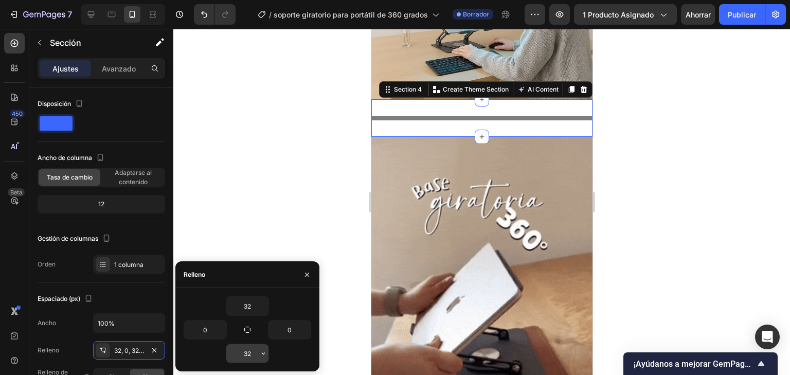
click at [259, 353] on button "button" at bounding box center [263, 353] width 10 height 19
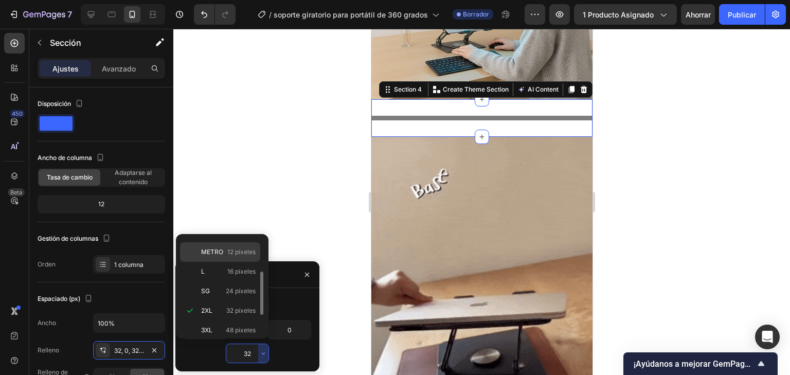
scroll to position [0, 0]
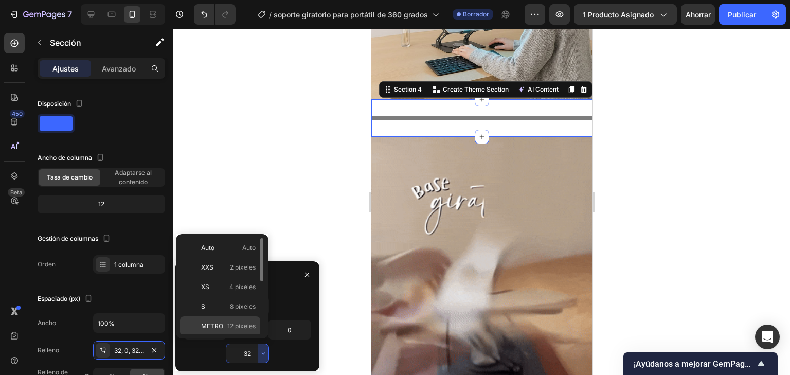
click at [239, 248] on p "Auto Auto" at bounding box center [228, 247] width 55 height 9
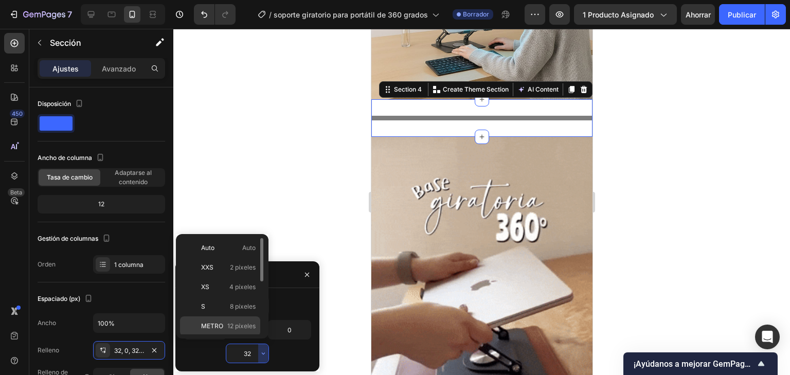
type input "Auto"
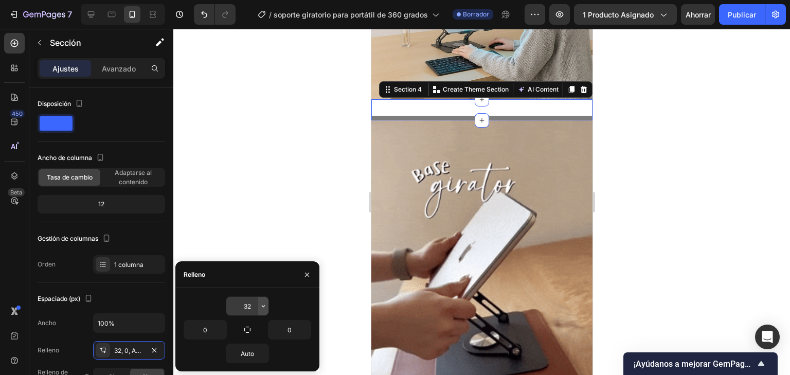
click at [260, 309] on icon "button" at bounding box center [263, 306] width 8 height 8
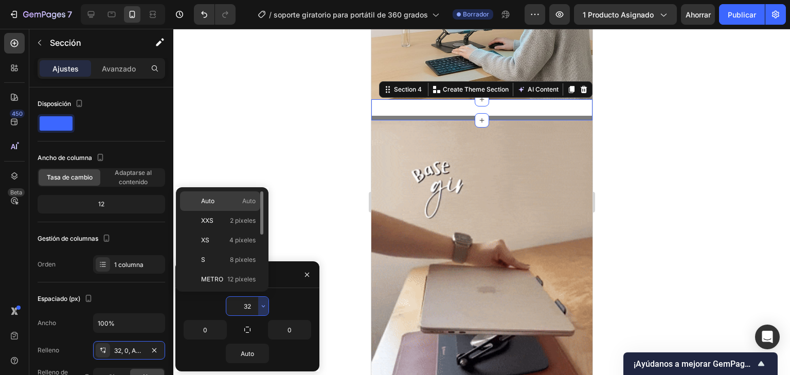
click at [252, 197] on font "Auto" at bounding box center [248, 201] width 13 height 8
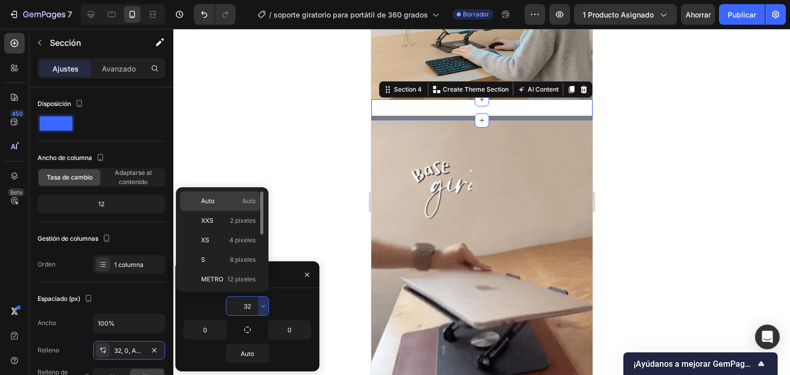
type input "Auto"
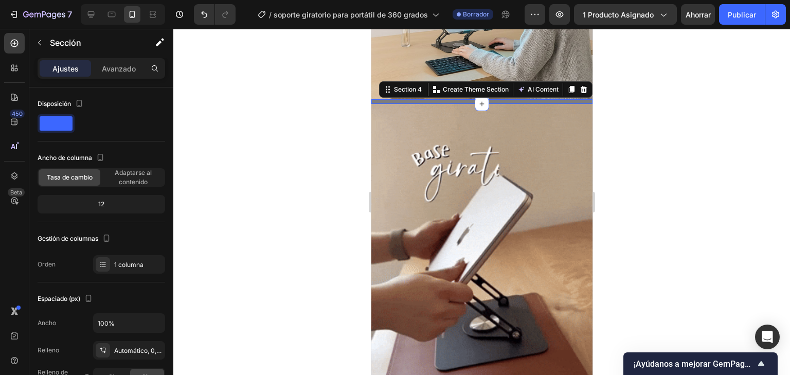
click at [341, 178] on div at bounding box center [481, 202] width 616 height 346
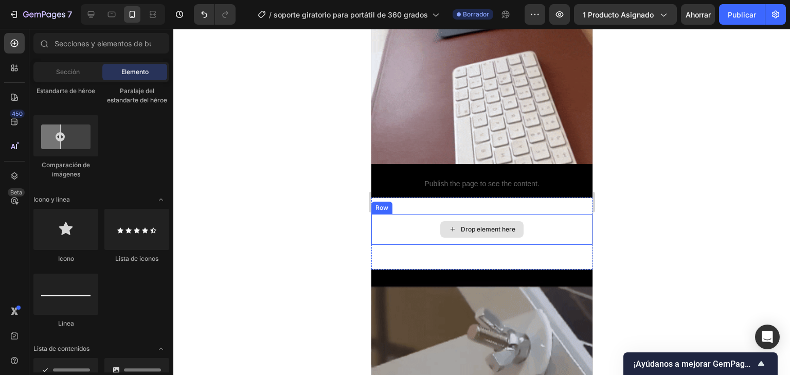
scroll to position [1028, 0]
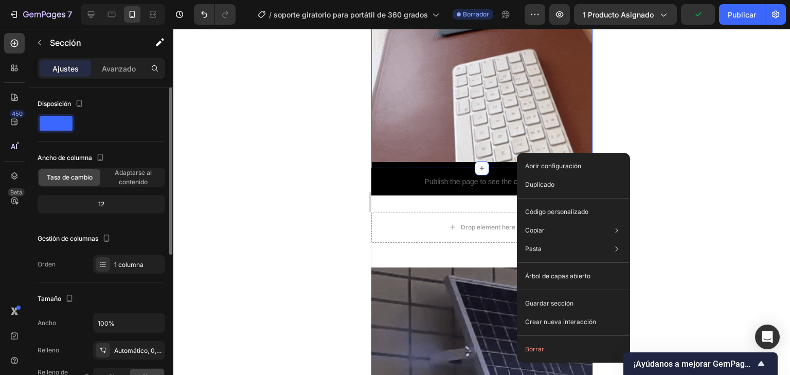
click at [83, 204] on div "12" at bounding box center [101, 204] width 123 height 14
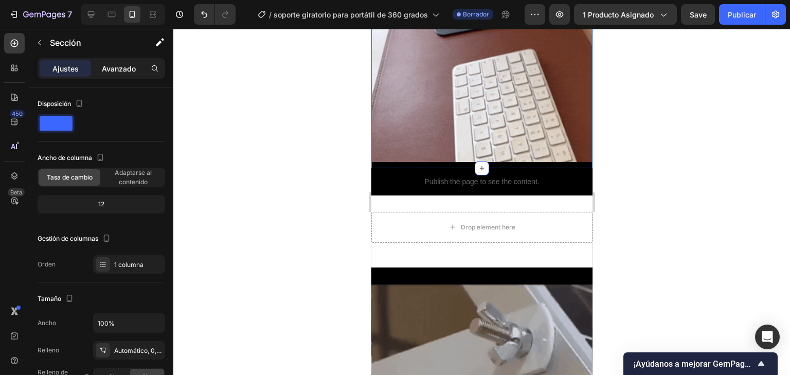
click at [119, 68] on font "Avanzado" at bounding box center [119, 68] width 34 height 9
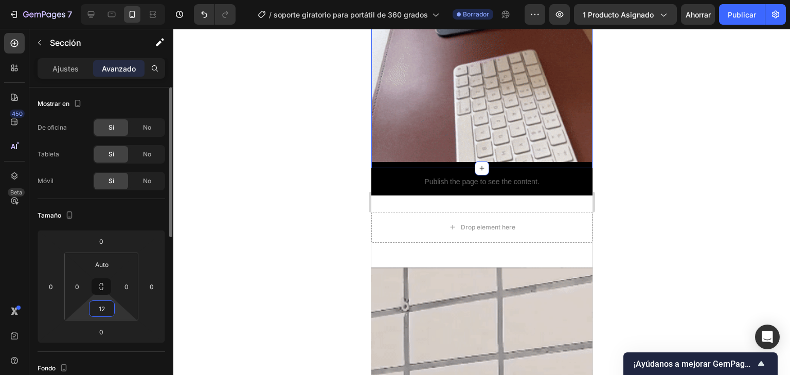
click at [112, 313] on input "12" at bounding box center [102, 308] width 21 height 15
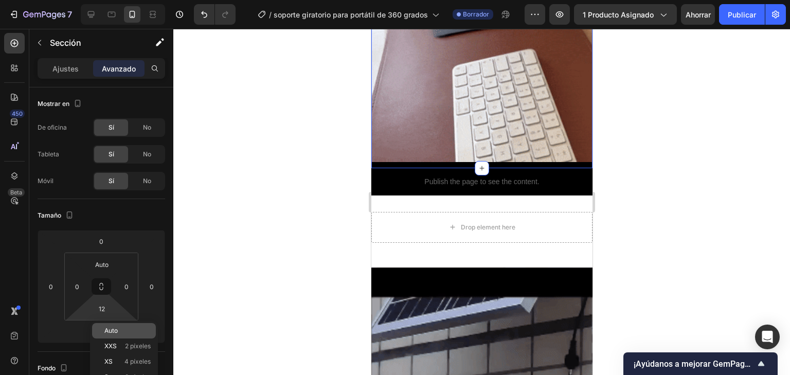
click at [122, 331] on p "Auto" at bounding box center [127, 330] width 46 height 7
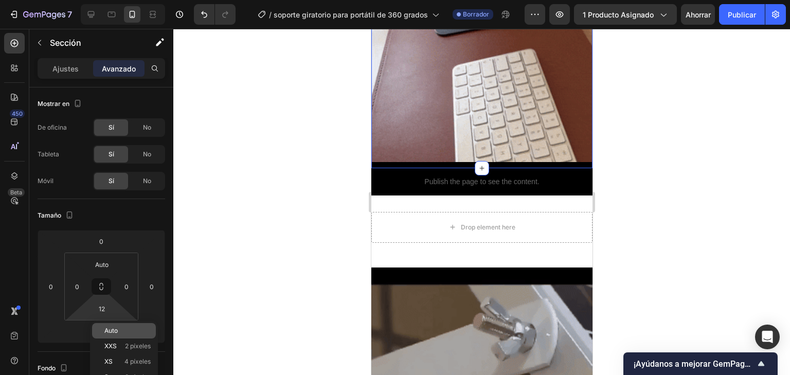
type input "Auto"
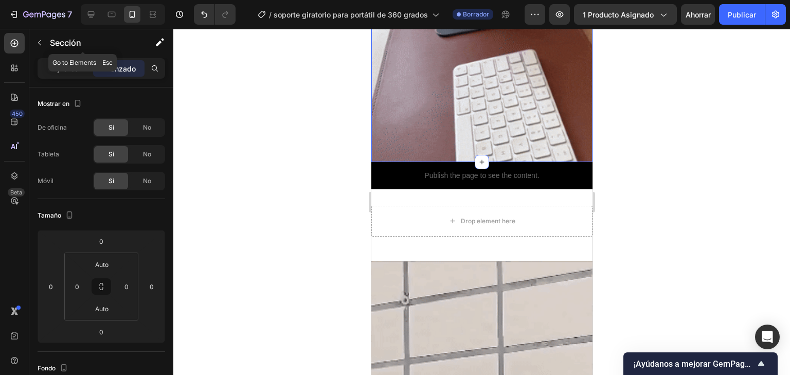
click at [63, 56] on div "Sección" at bounding box center [82, 43] width 107 height 29
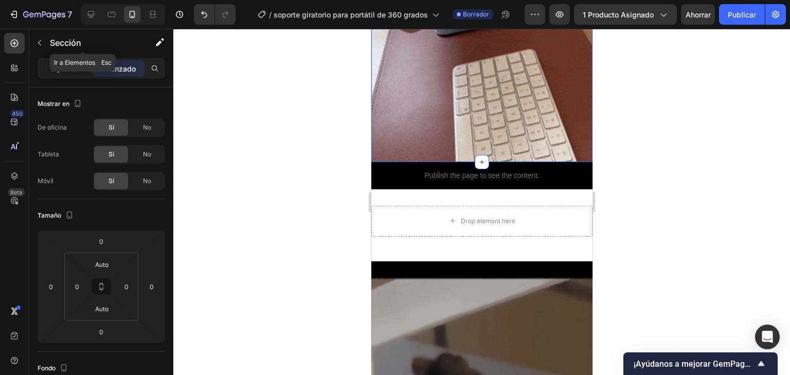
drag, startPoint x: 47, startPoint y: 41, endPoint x: 46, endPoint y: 47, distance: 6.3
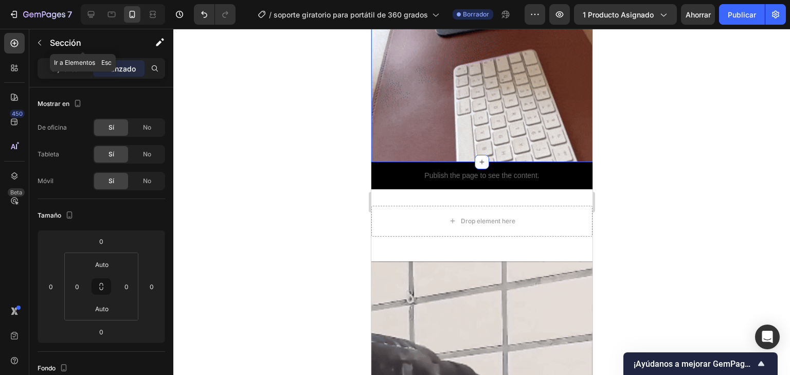
click at [46, 47] on button "button" at bounding box center [39, 42] width 16 height 16
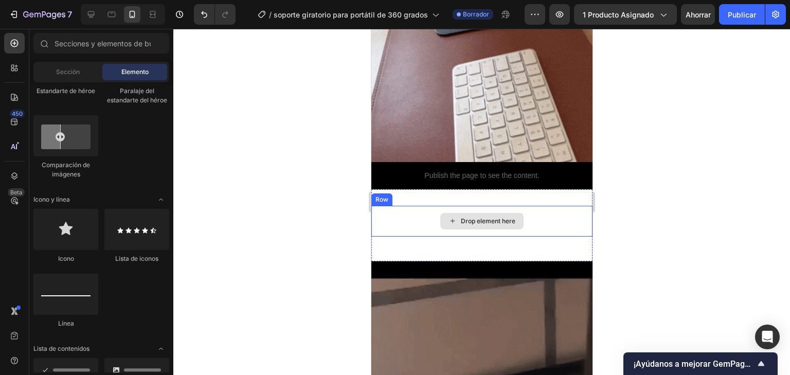
click at [481, 214] on div "Drop element here" at bounding box center [481, 221] width 83 height 16
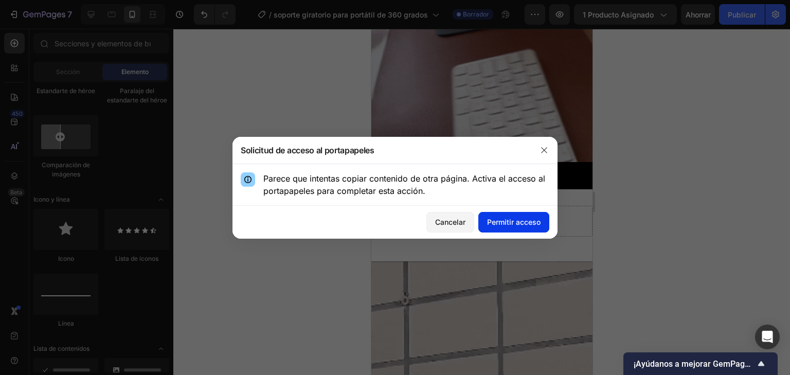
click at [506, 227] on font "Permitir acceso" at bounding box center [513, 221] width 53 height 11
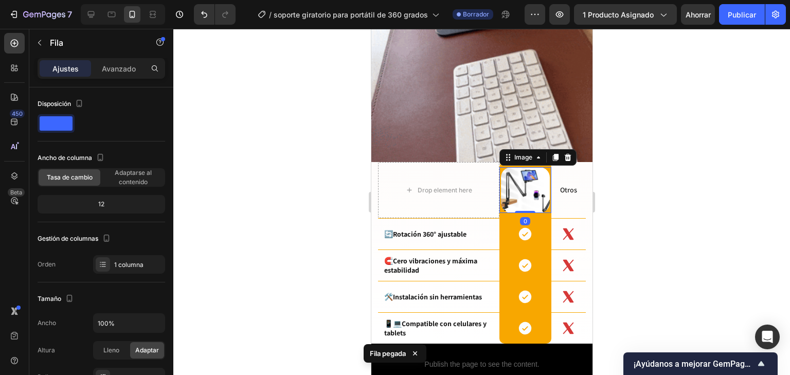
click at [515, 171] on img at bounding box center [524, 190] width 49 height 46
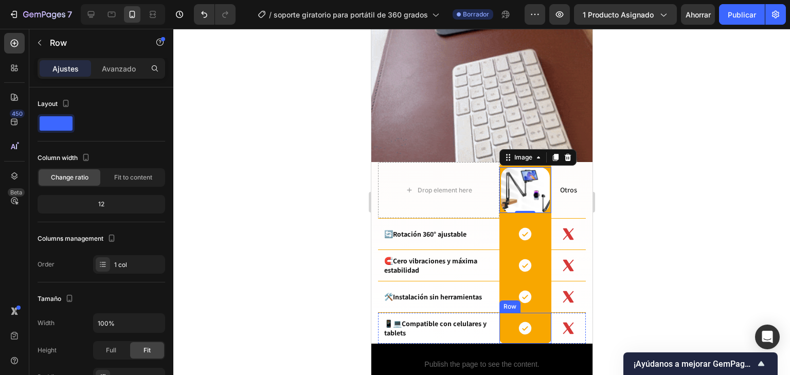
click at [542, 329] on div "Icon Row" at bounding box center [525, 328] width 52 height 31
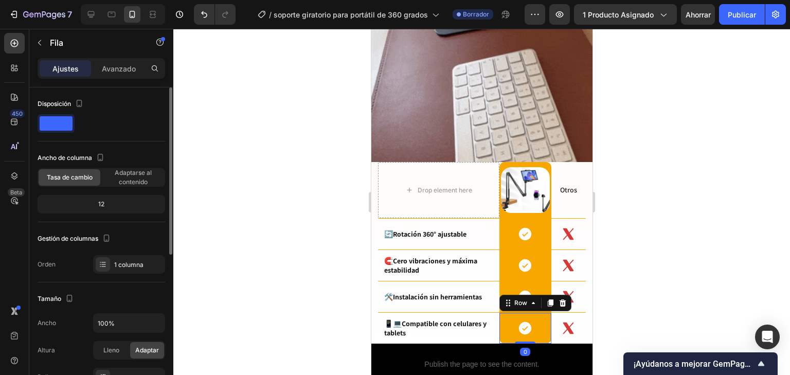
scroll to position [206, 0]
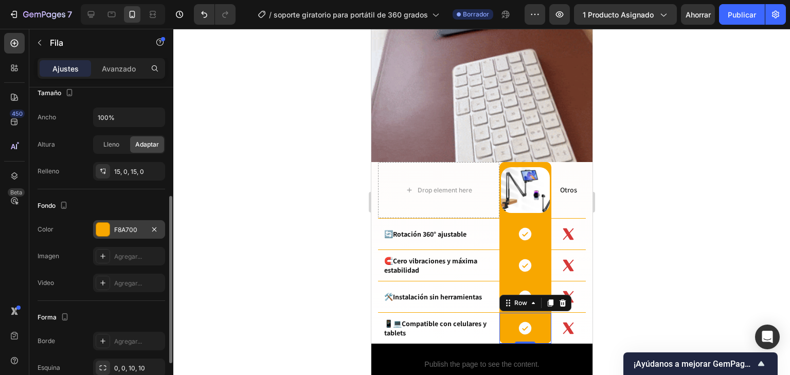
click at [101, 228] on div at bounding box center [102, 229] width 13 height 13
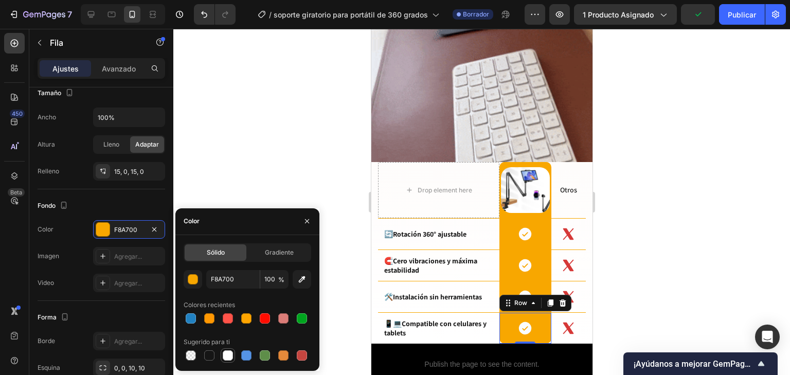
click at [232, 353] on div at bounding box center [228, 355] width 10 height 10
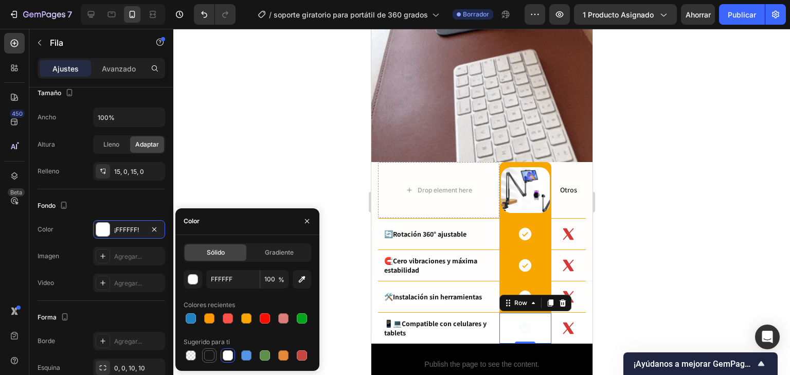
click at [208, 353] on div at bounding box center [209, 355] width 10 height 10
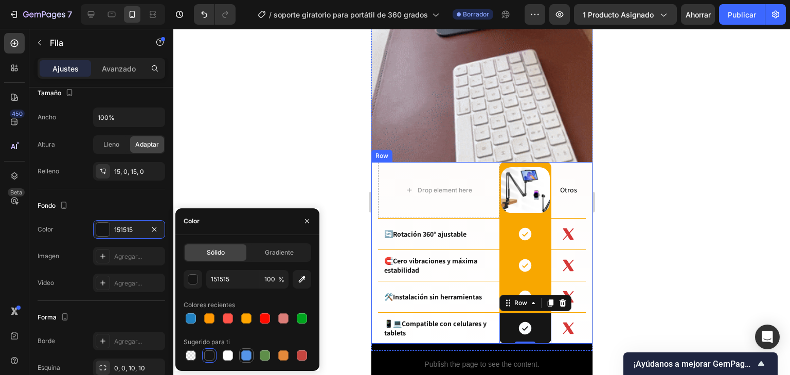
click at [241, 354] on div at bounding box center [246, 355] width 10 height 10
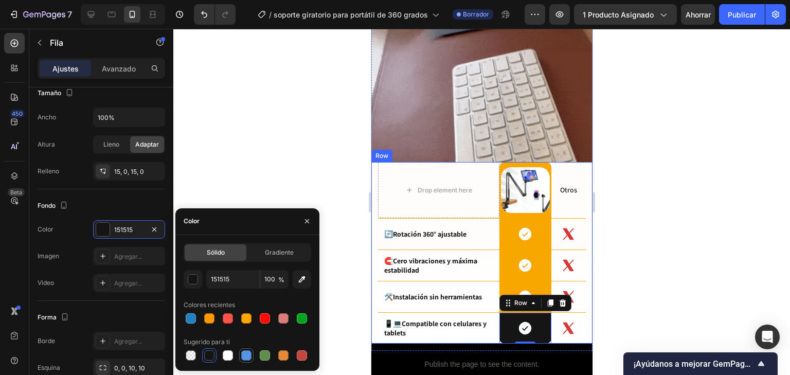
type input "5594E7"
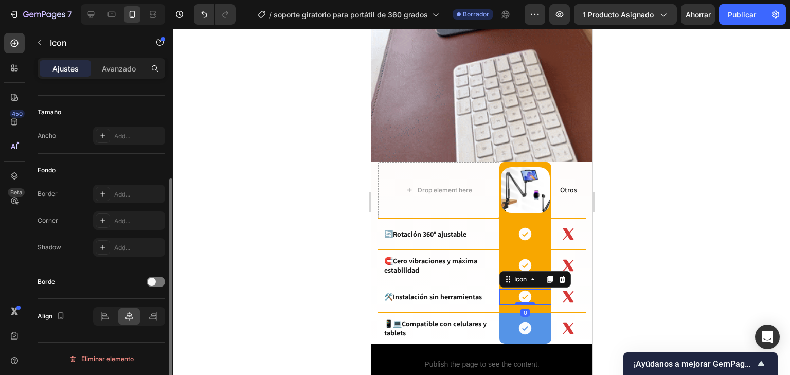
click at [539, 289] on div "Icon 0" at bounding box center [525, 296] width 52 height 15
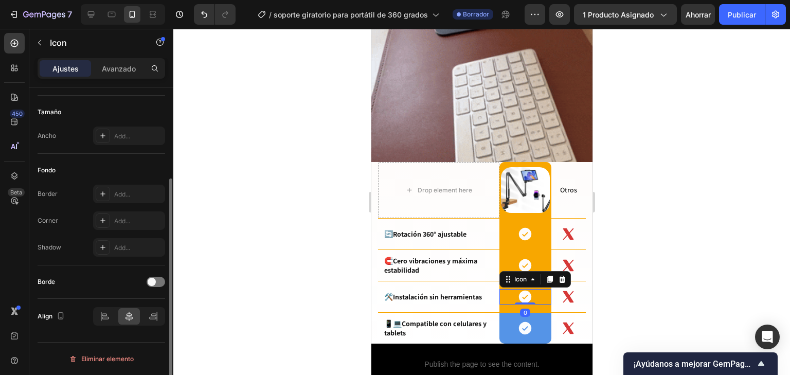
scroll to position [0, 0]
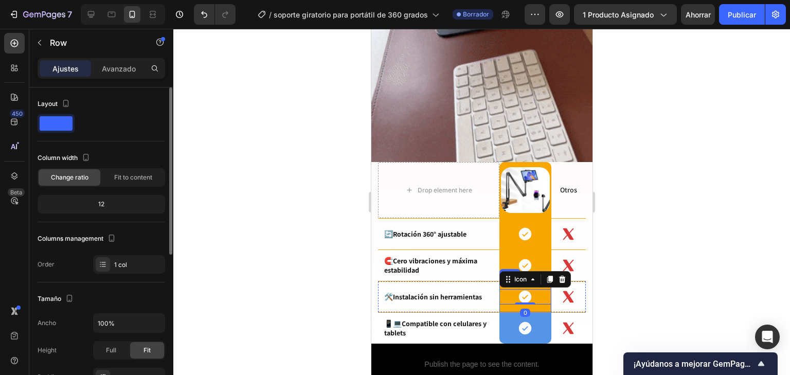
click at [543, 294] on div "Icon 0 Row" at bounding box center [525, 296] width 52 height 31
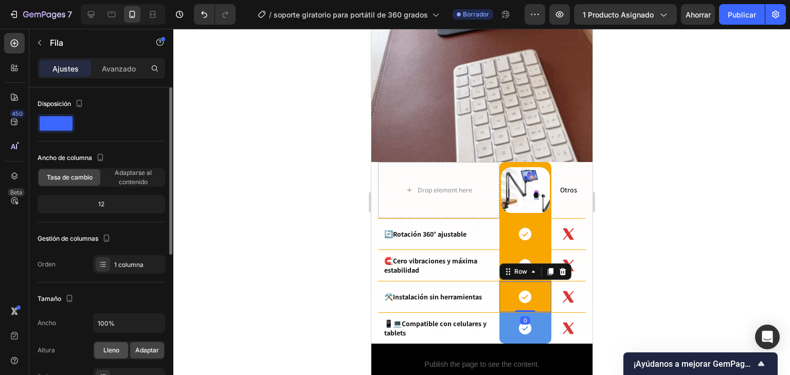
scroll to position [123, 0]
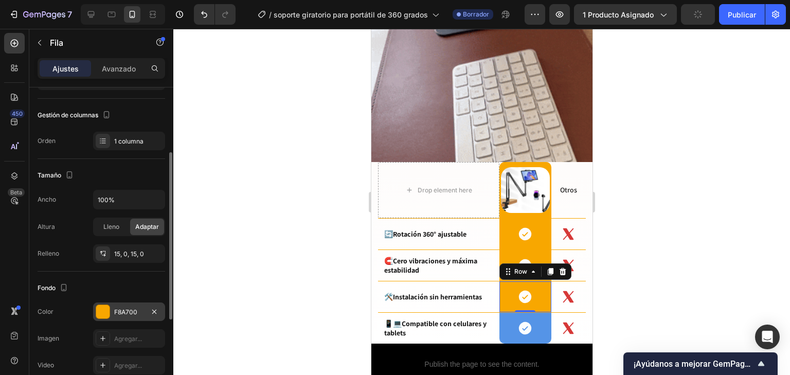
click at [117, 308] on font "F8A700" at bounding box center [125, 312] width 23 height 8
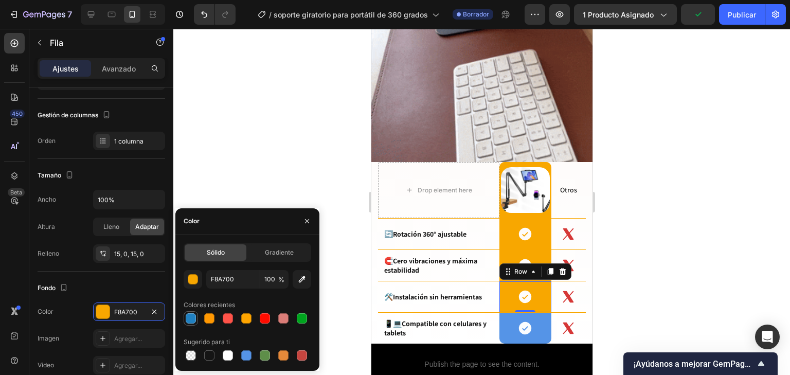
click at [192, 318] on div at bounding box center [191, 318] width 10 height 10
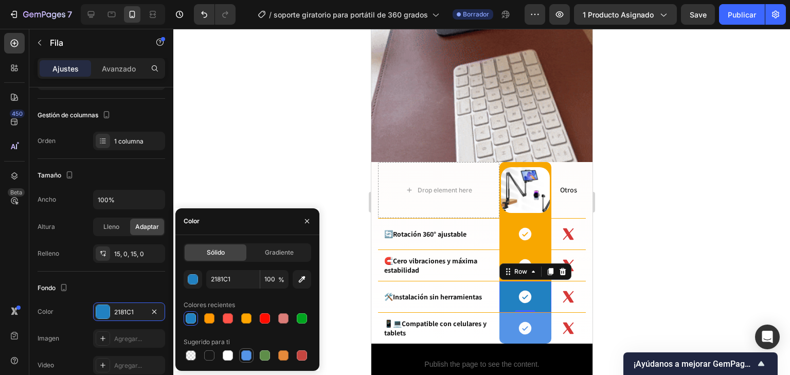
click at [243, 352] on div at bounding box center [246, 355] width 10 height 10
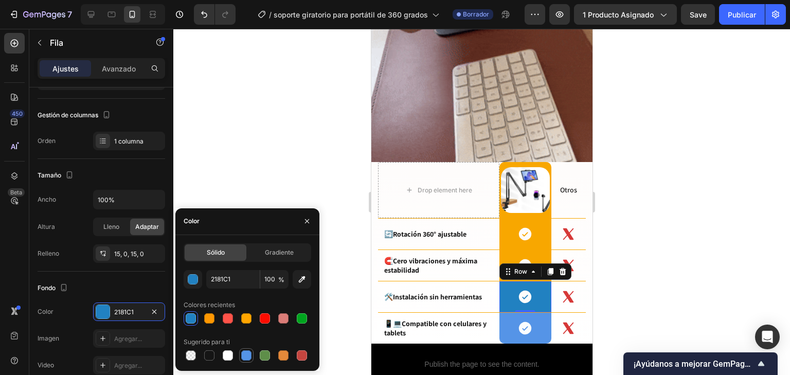
type input "5594E7"
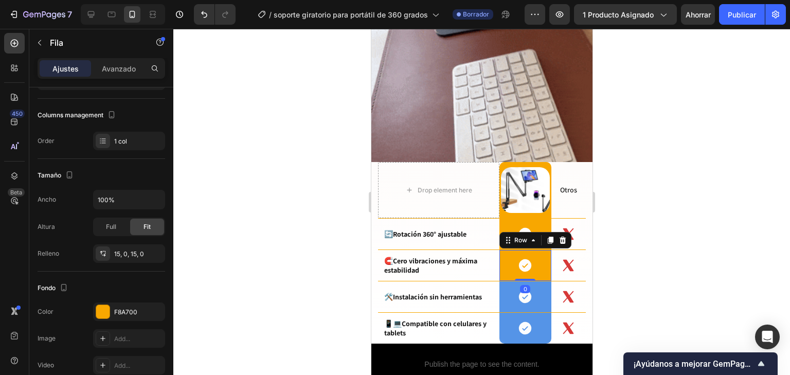
click at [536, 250] on div "Icon Row 0" at bounding box center [525, 265] width 52 height 31
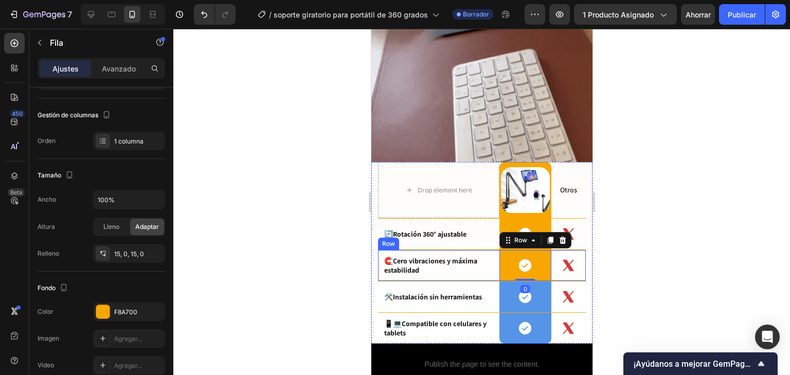
click at [709, 219] on div at bounding box center [481, 202] width 616 height 346
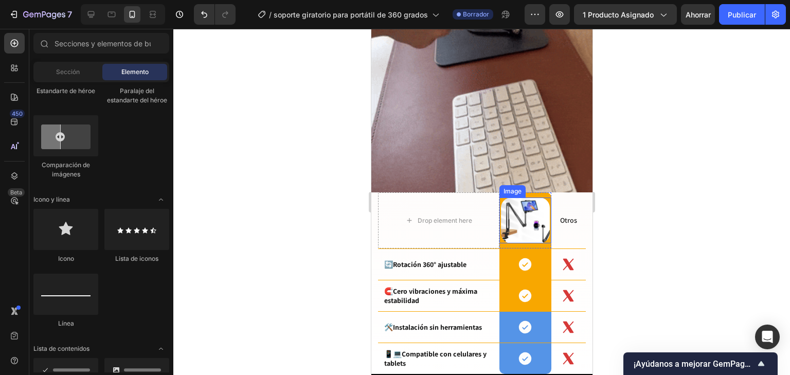
scroll to position [1069, 0]
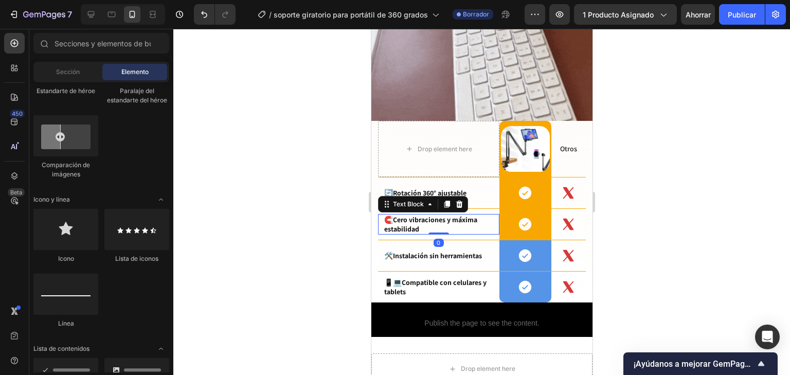
click at [421, 215] on p "🧲 Cero vibraciones y máxima estabilidad" at bounding box center [438, 224] width 109 height 19
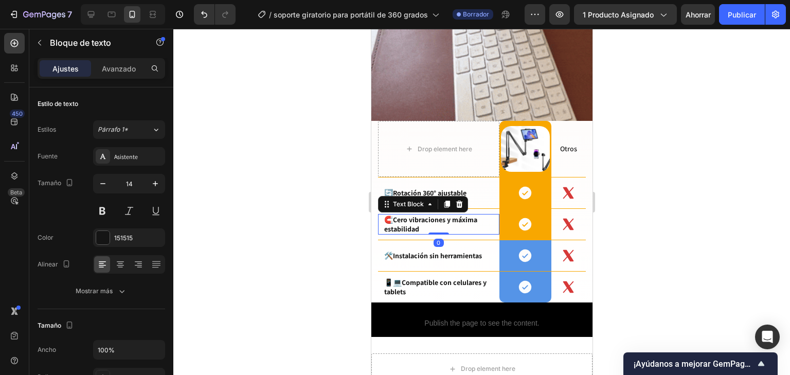
click at [421, 215] on p "🧲 Cero vibraciones y máxima estabilidad" at bounding box center [438, 224] width 109 height 19
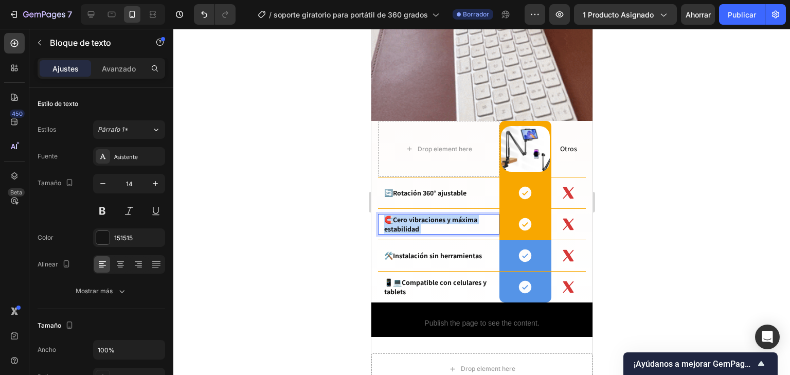
drag, startPoint x: 421, startPoint y: 212, endPoint x: 391, endPoint y: 216, distance: 30.1
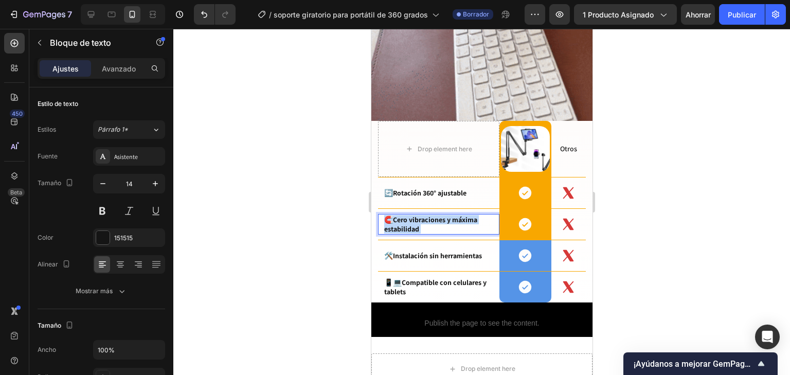
click at [391, 216] on p "🧲 Cero vibraciones y máxima estabilidad" at bounding box center [438, 224] width 109 height 19
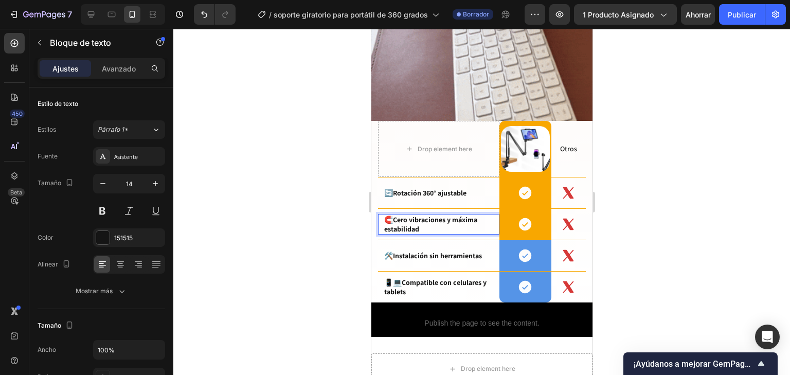
click at [414, 220] on strong "Cero vibraciones y máxima estabilidad" at bounding box center [430, 224] width 93 height 19
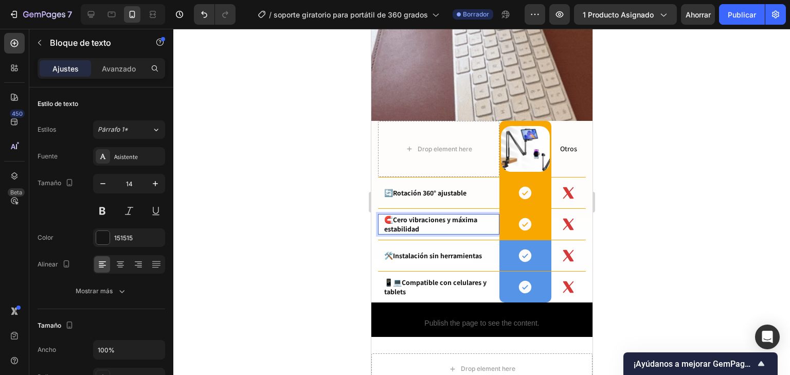
click at [421, 217] on p "🧲 Cero vibraciones y máxima estabilidad" at bounding box center [438, 224] width 109 height 19
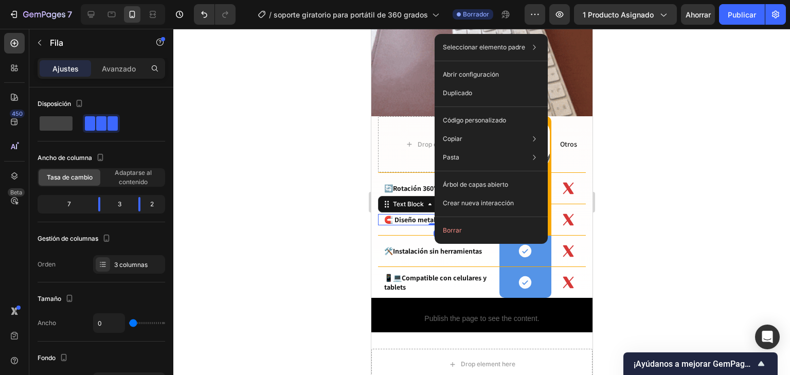
click at [427, 215] on p "🧲 Diseño metalico" at bounding box center [438, 219] width 109 height 9
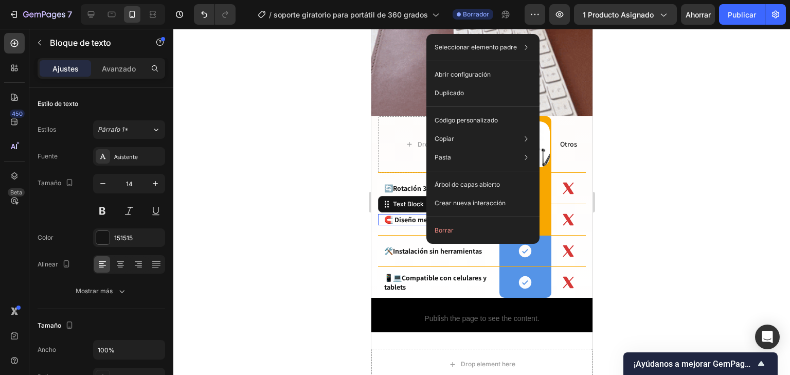
click at [427, 205] on div "Seleccionar elemento padre Sección Columna de la fila 1 Fila 3 columnas Bloque …" at bounding box center [482, 139] width 113 height 210
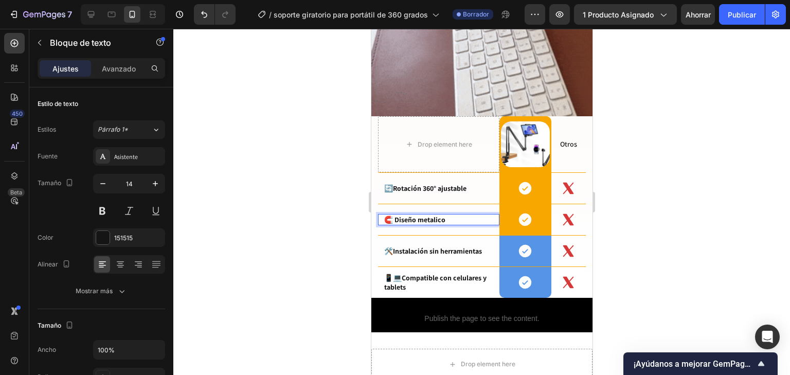
click at [441, 215] on p "🧲 Diseño metalico" at bounding box center [438, 219] width 109 height 9
click at [434, 215] on p "🧲 Diseño metalico" at bounding box center [438, 219] width 109 height 9
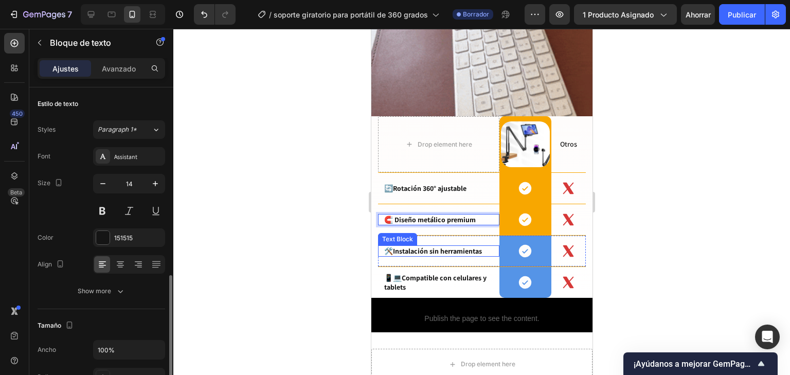
click at [481, 246] on strong "Instalación sin herramientas" at bounding box center [436, 250] width 89 height 9
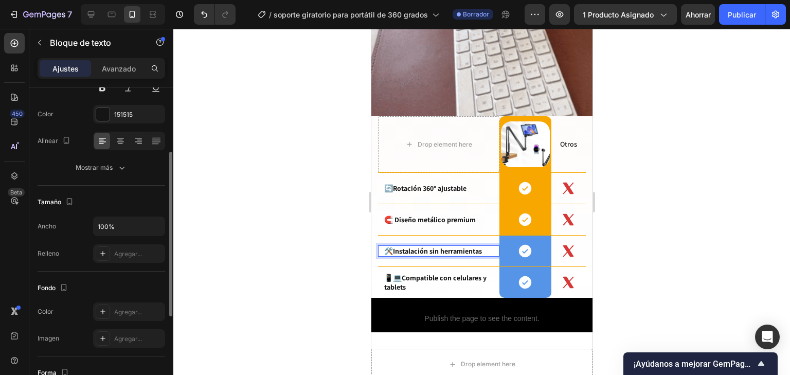
click at [481, 246] on strong "Instalación sin herramientas" at bounding box center [436, 250] width 89 height 9
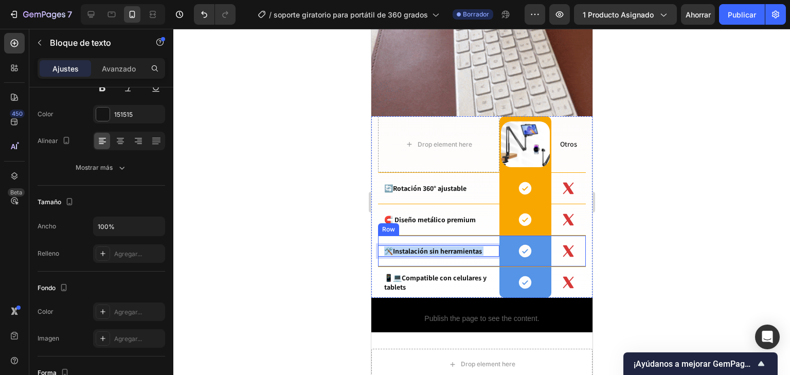
drag, startPoint x: 480, startPoint y: 239, endPoint x: 407, endPoint y: 245, distance: 73.3
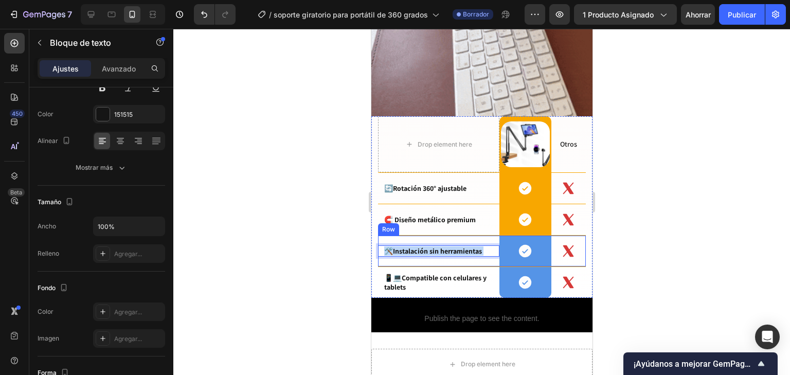
click at [407, 245] on div "🛠️ Instalación sin herramientas Text Block 0" at bounding box center [437, 250] width 121 height 31
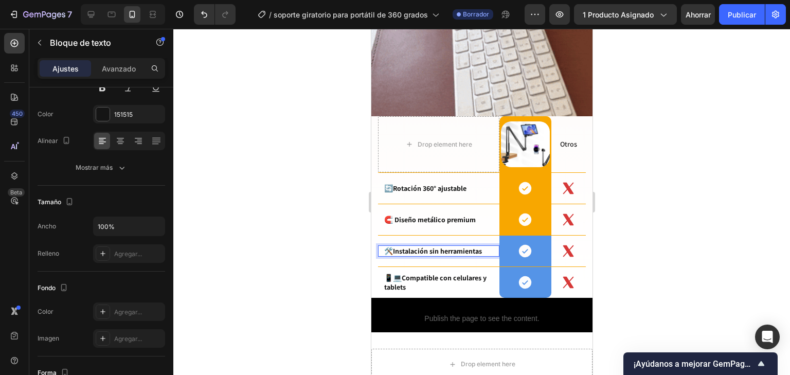
click at [485, 246] on p "🛠️ Instalación sin herramientas" at bounding box center [438, 250] width 109 height 9
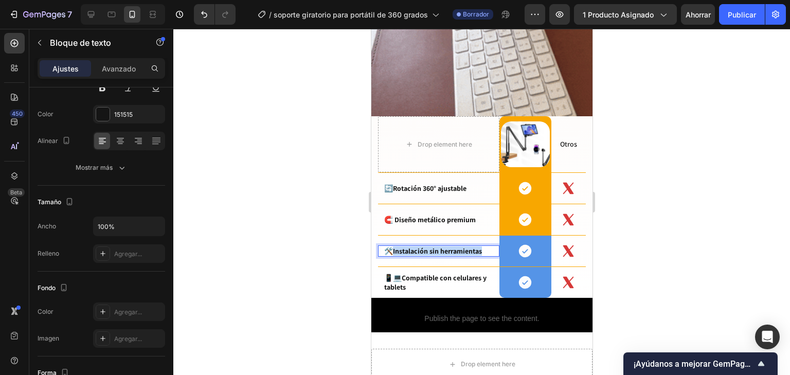
drag, startPoint x: 485, startPoint y: 237, endPoint x: 395, endPoint y: 236, distance: 90.0
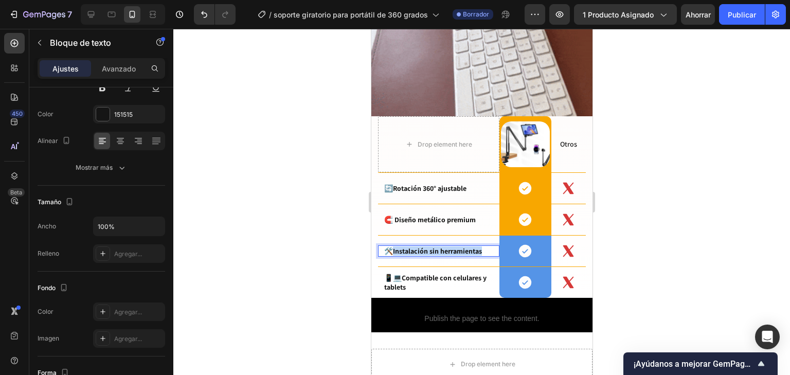
click at [395, 246] on p "🛠️ Instalación sin herramientas" at bounding box center [438, 250] width 109 height 9
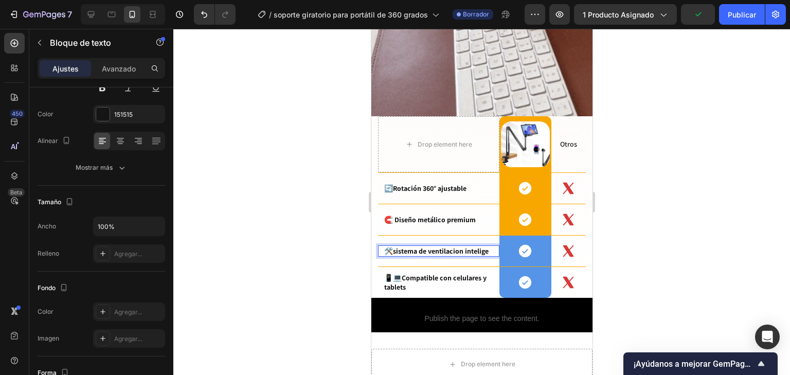
scroll to position [1069, 0]
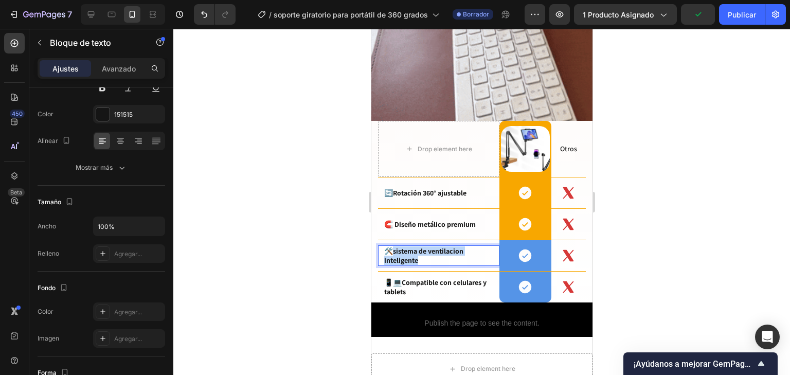
drag, startPoint x: 421, startPoint y: 247, endPoint x: 396, endPoint y: 234, distance: 27.6
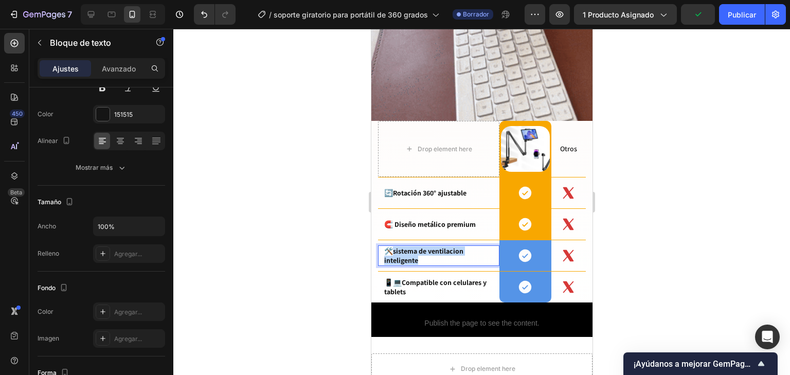
click at [396, 246] on p "🛠️ sistema de ventilacion inteligente" at bounding box center [438, 255] width 109 height 19
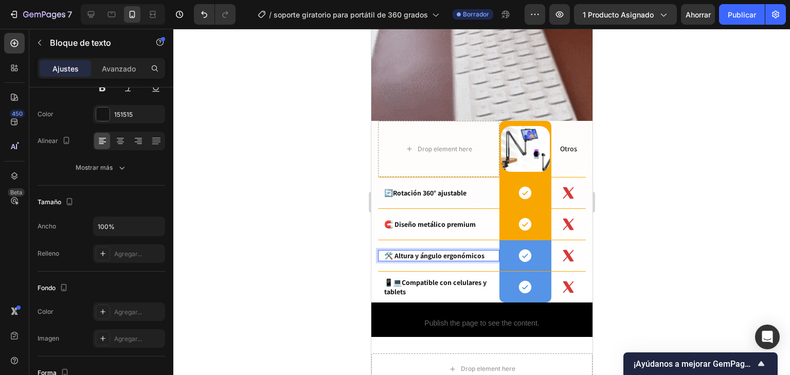
scroll to position [1074, 0]
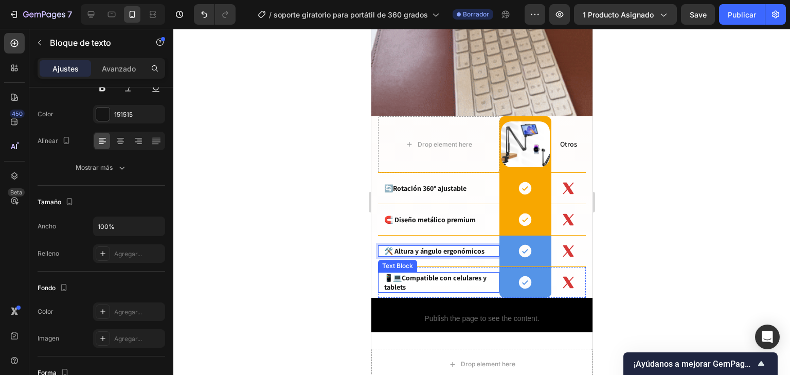
click at [407, 275] on p "📱💻 Compatible con celulares y tablets" at bounding box center [438, 282] width 109 height 19
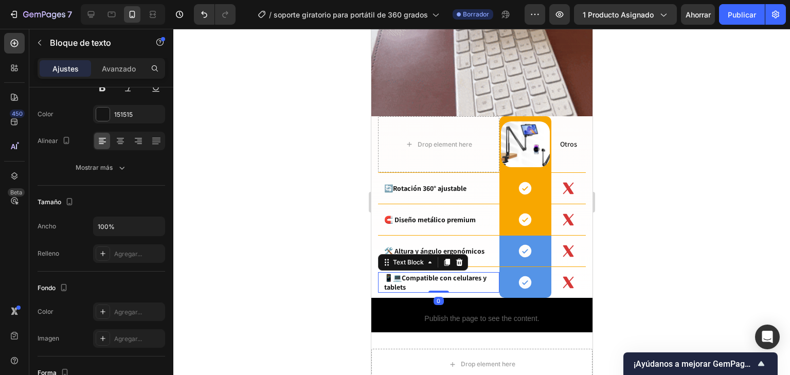
scroll to position [1069, 0]
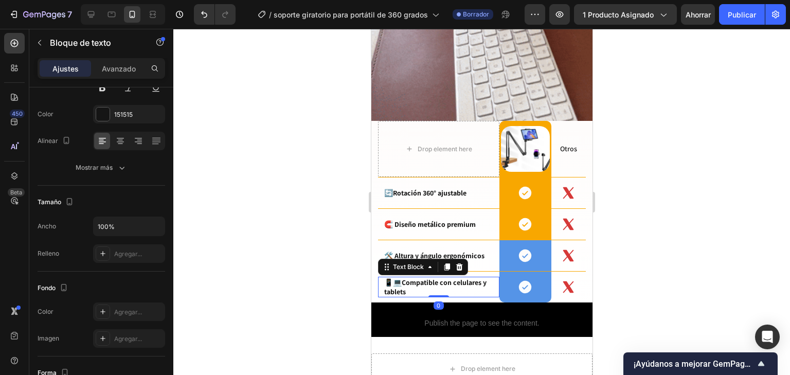
click at [407, 278] on strong "Compatible con celulares y tablets" at bounding box center [435, 287] width 102 height 19
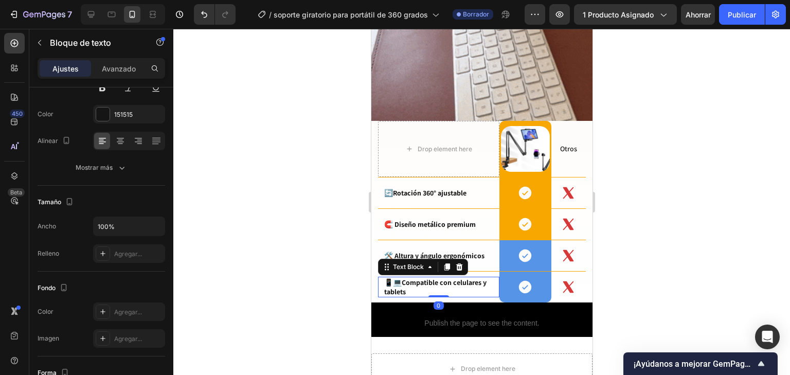
click at [404, 278] on p "📱💻 Compatible con celulares y tablets" at bounding box center [438, 287] width 109 height 19
drag, startPoint x: 405, startPoint y: 270, endPoint x: 408, endPoint y: 285, distance: 15.2
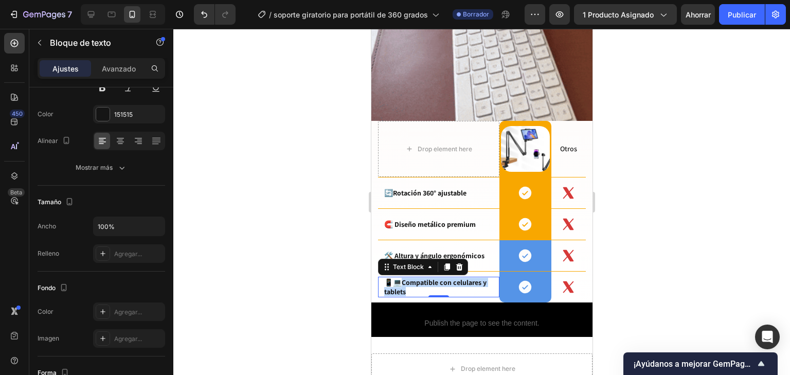
click at [408, 285] on div "📱💻 Compatible con celulares y tablets Text Block 0" at bounding box center [437, 286] width 121 height 31
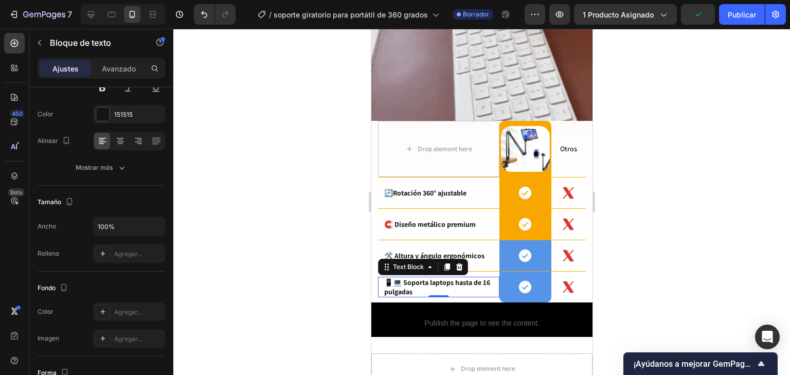
click at [392, 278] on p "📱💻 Soporta laptops hasta de 16 pulgadas" at bounding box center [438, 287] width 109 height 19
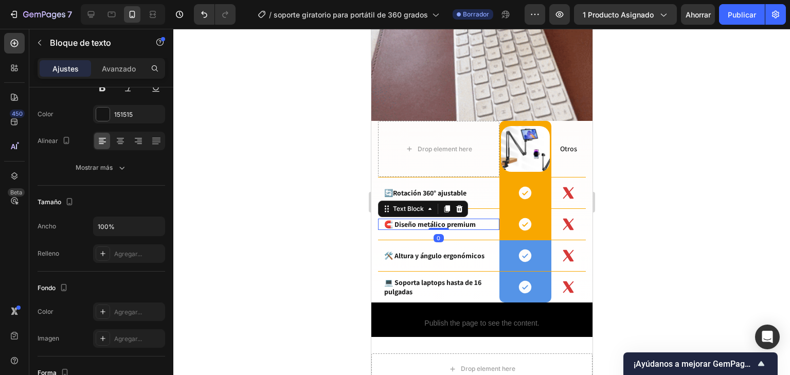
click at [439, 220] on p "🧲 Diseño metálico premium" at bounding box center [438, 224] width 109 height 9
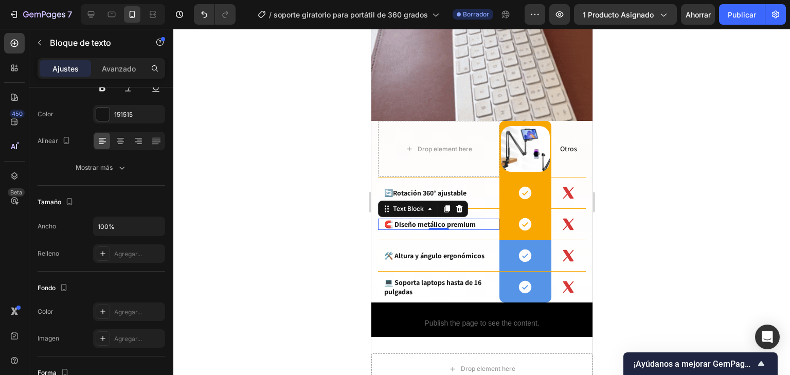
click at [681, 186] on div at bounding box center [481, 202] width 616 height 346
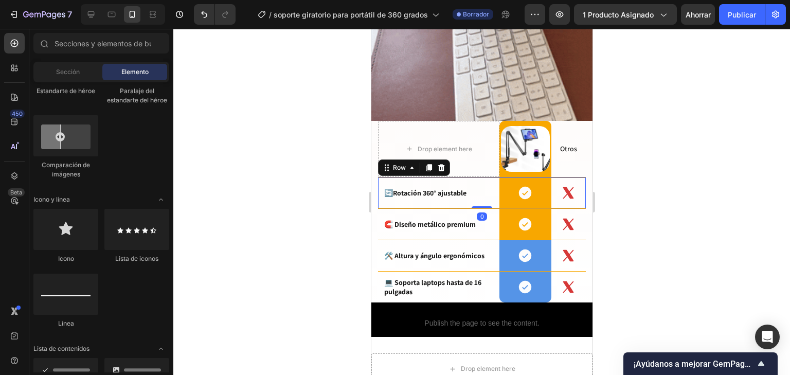
click at [482, 195] on div "🔄 Rotación 360° ajustable Text Block Icon Row Icon Row 0" at bounding box center [481, 192] width 208 height 31
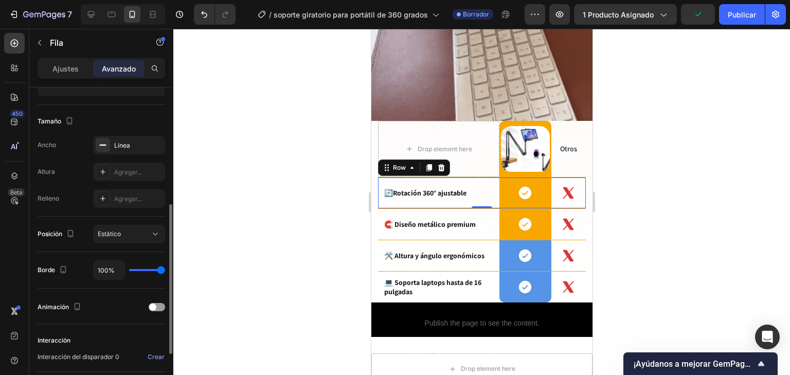
scroll to position [353, 0]
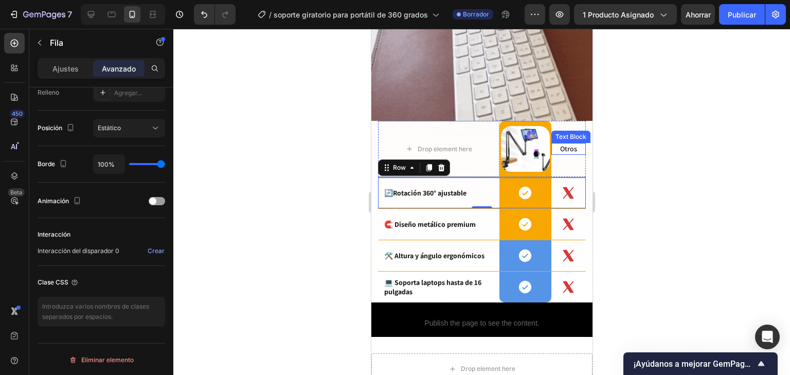
click at [559, 144] on p "Otros" at bounding box center [568, 148] width 32 height 9
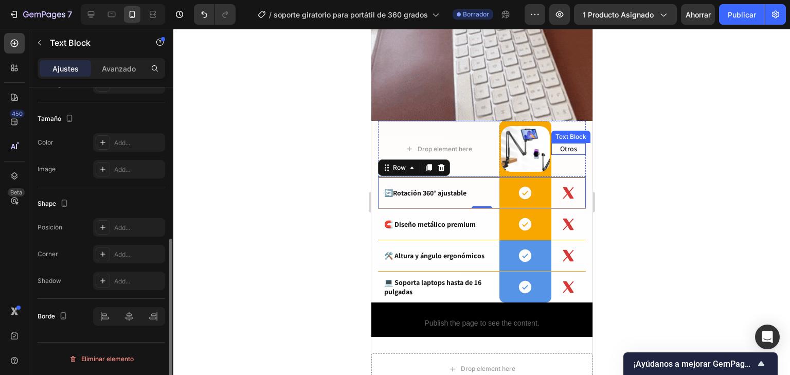
scroll to position [0, 0]
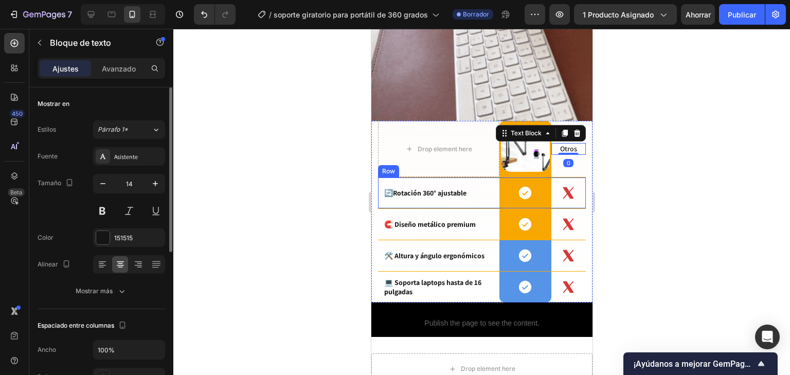
click at [420, 177] on div "🔄 Rotación 360° ajustable Text Block" at bounding box center [437, 192] width 121 height 31
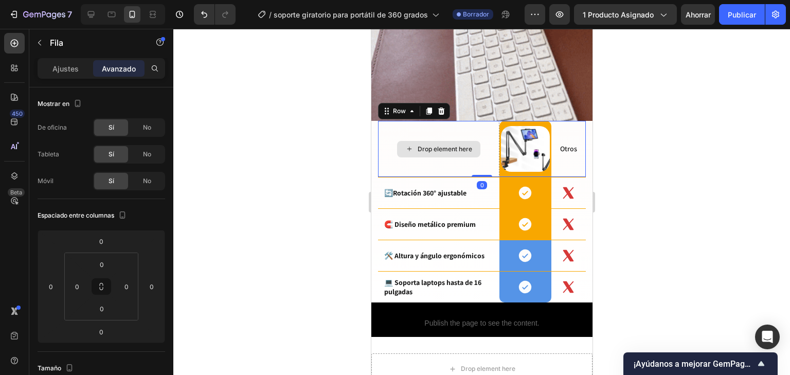
click at [420, 164] on div "Drop element here" at bounding box center [437, 149] width 121 height 56
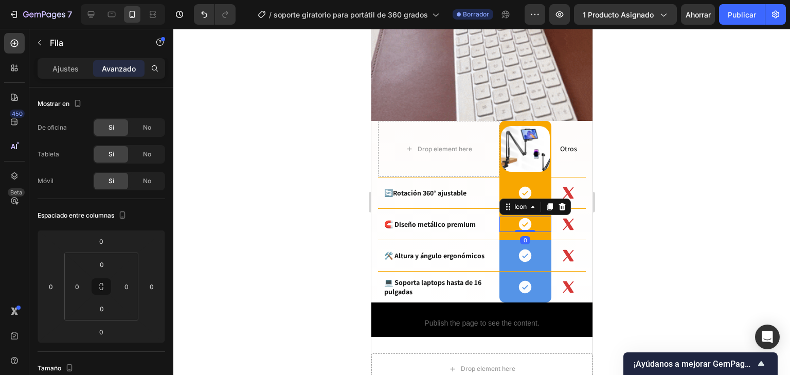
click at [536, 216] on div "Icon 0" at bounding box center [525, 223] width 52 height 15
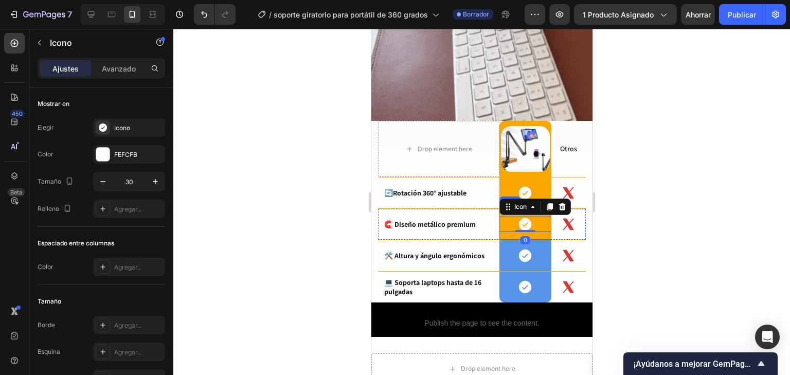
click at [542, 225] on div "Icon 0 Row" at bounding box center [525, 224] width 52 height 31
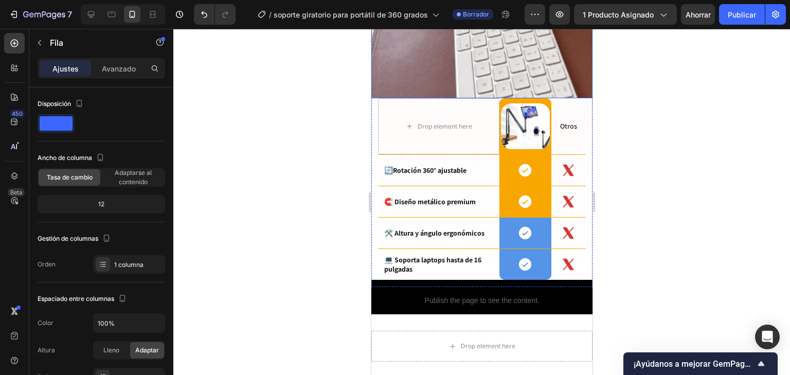
scroll to position [1111, 0]
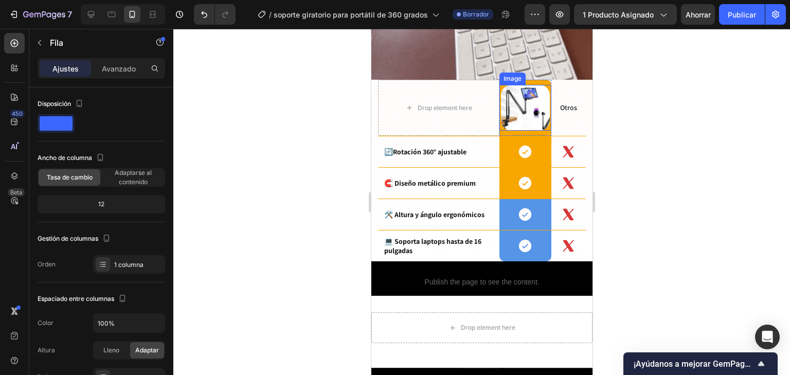
click at [542, 117] on div "Image" at bounding box center [525, 108] width 52 height 46
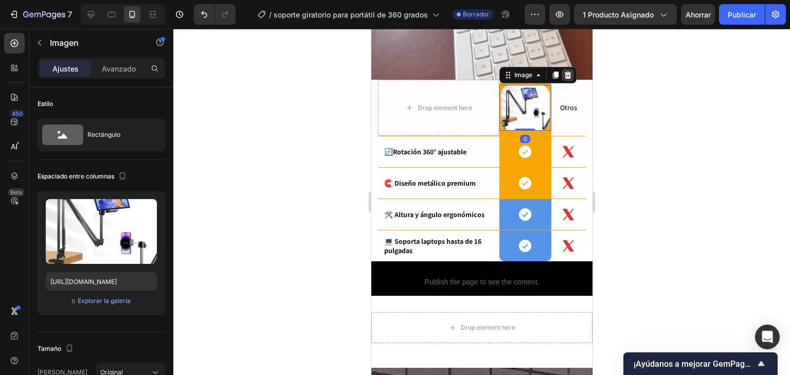
click at [566, 71] on icon at bounding box center [567, 74] width 7 height 7
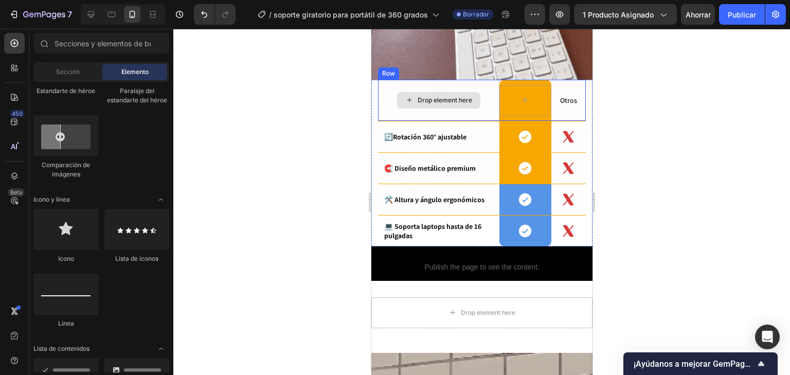
click at [457, 96] on div "Drop element here" at bounding box center [444, 100] width 55 height 8
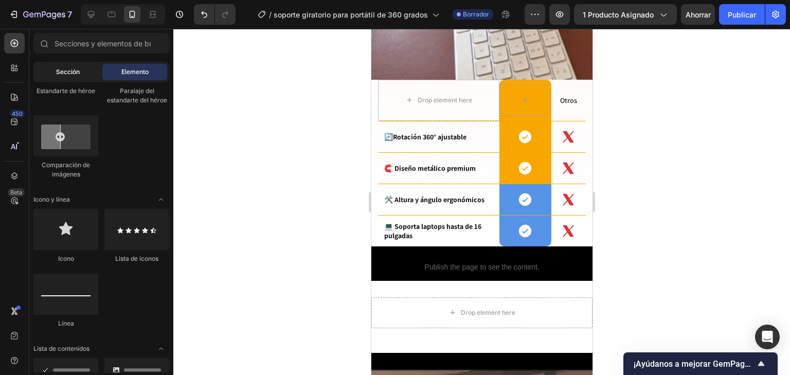
click at [54, 67] on div "Sección" at bounding box center [67, 72] width 65 height 16
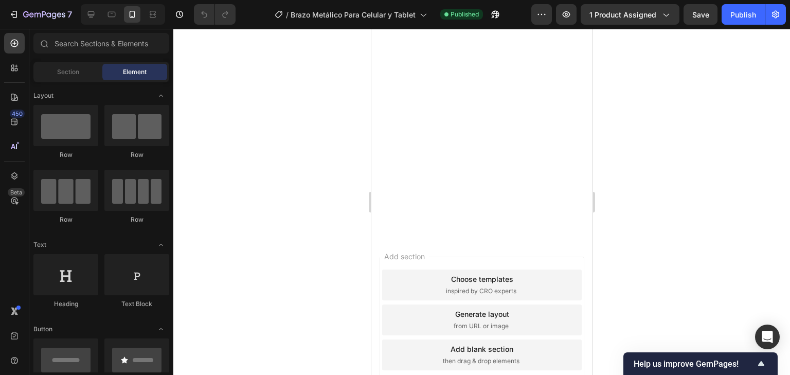
scroll to position [1522, 0]
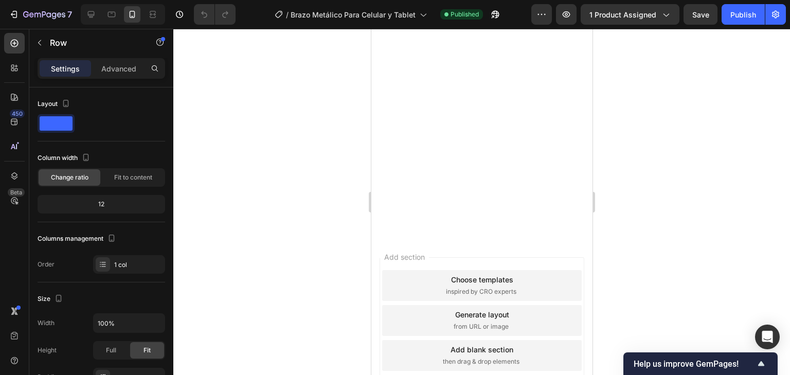
click at [393, 136] on div at bounding box center [481, 202] width 616 height 346
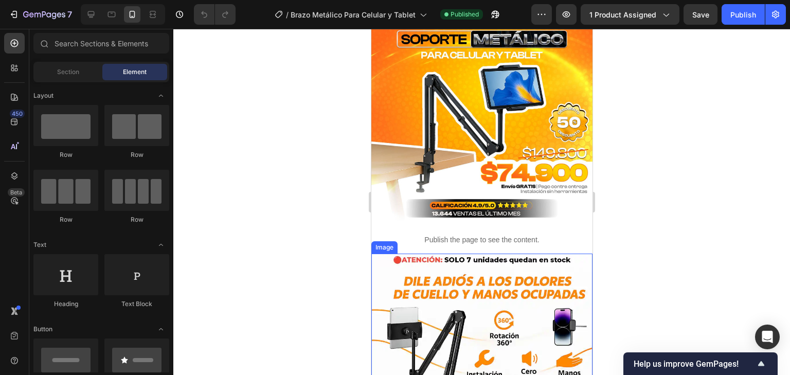
scroll to position [123, 0]
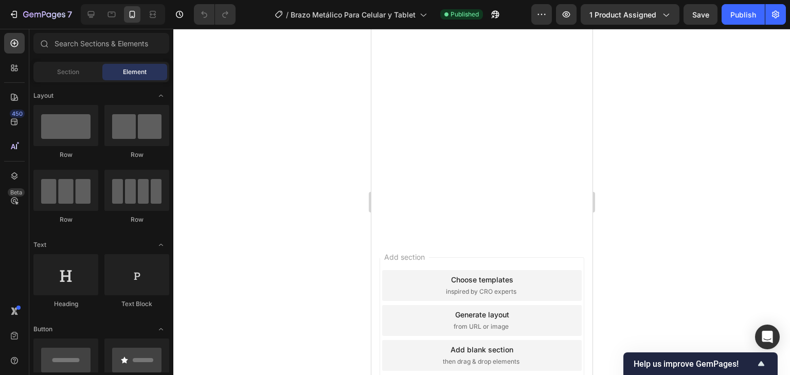
scroll to position [1522, 0]
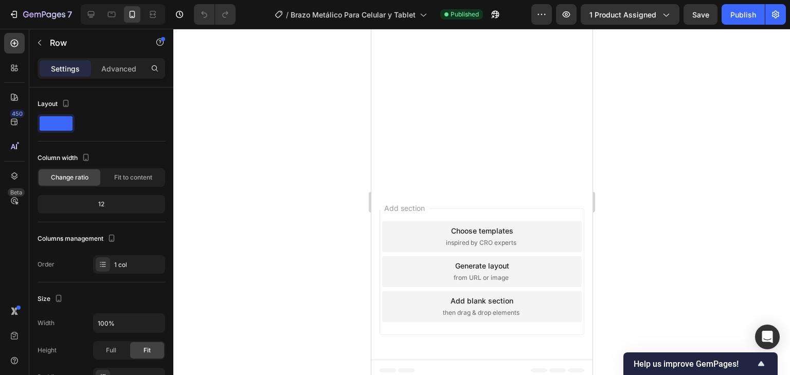
scroll to position [1686, 0]
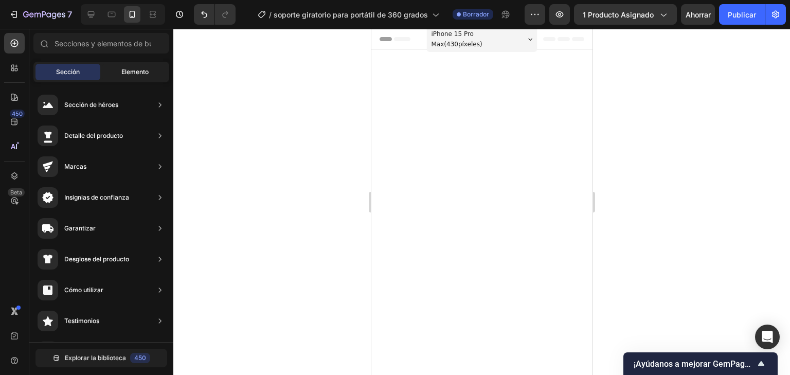
scroll to position [1111, 0]
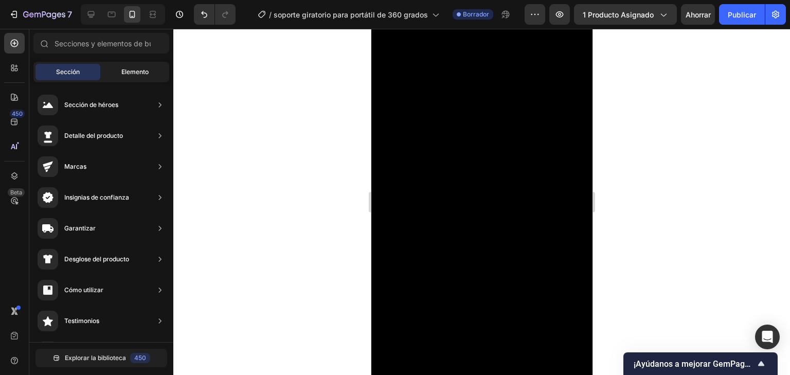
click at [134, 66] on div "Elemento" at bounding box center [134, 72] width 65 height 16
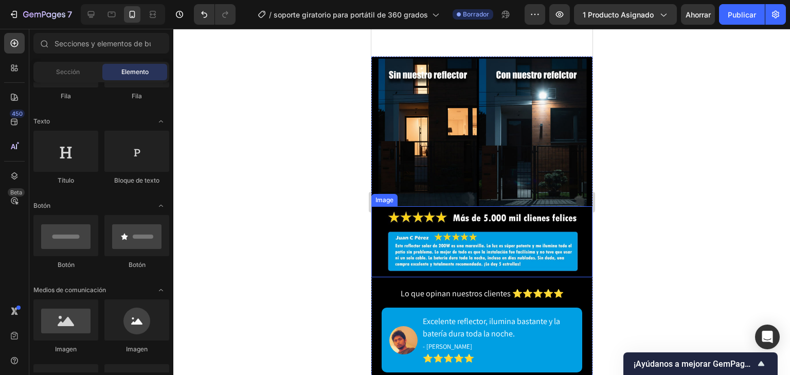
scroll to position [1728, 0]
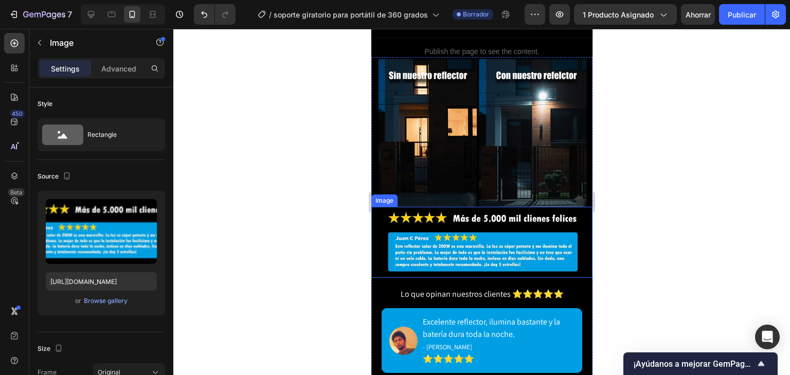
click at [486, 249] on img at bounding box center [481, 242] width 221 height 71
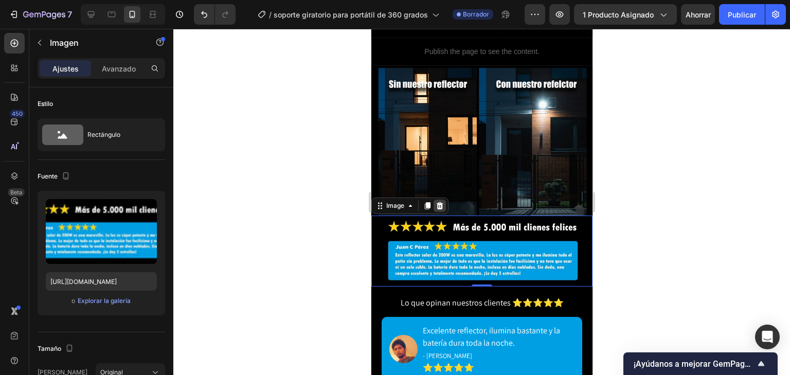
click at [436, 202] on icon at bounding box center [439, 206] width 8 height 8
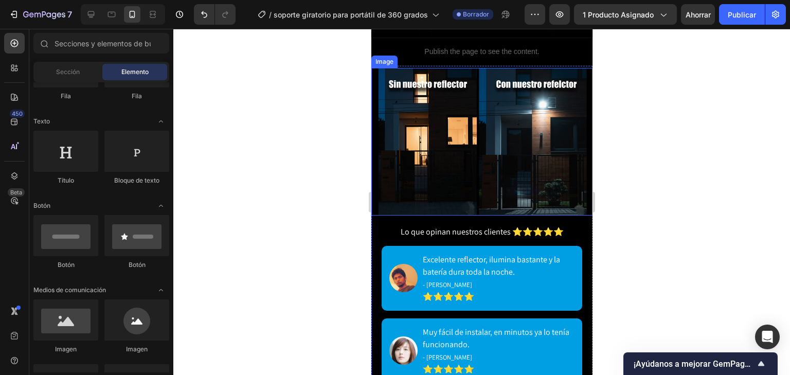
click at [484, 155] on img at bounding box center [481, 142] width 221 height 148
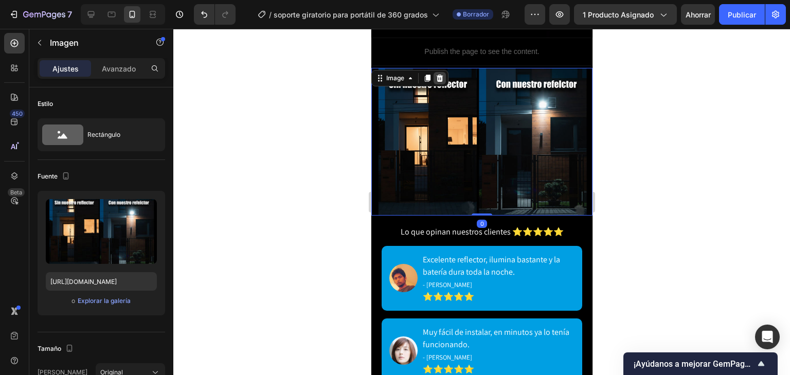
click at [443, 72] on div at bounding box center [439, 78] width 12 height 12
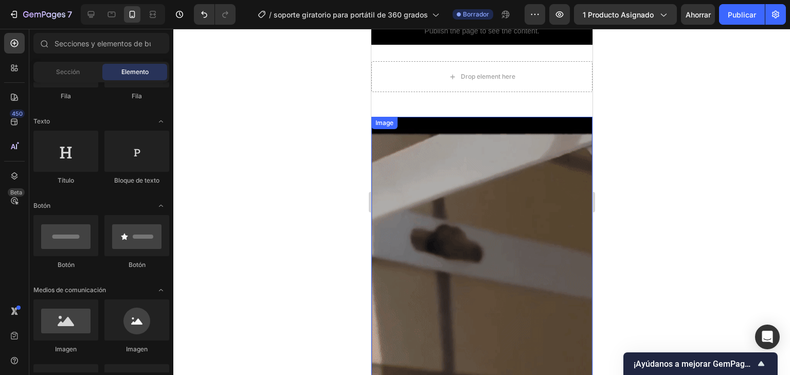
scroll to position [1316, 0]
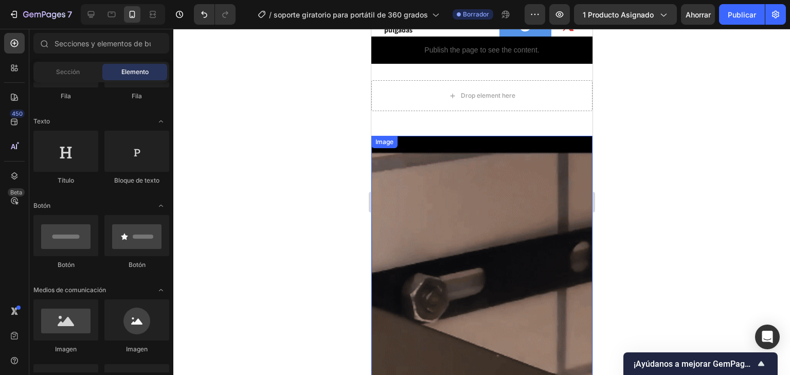
click at [498, 241] on img at bounding box center [481, 292] width 221 height 313
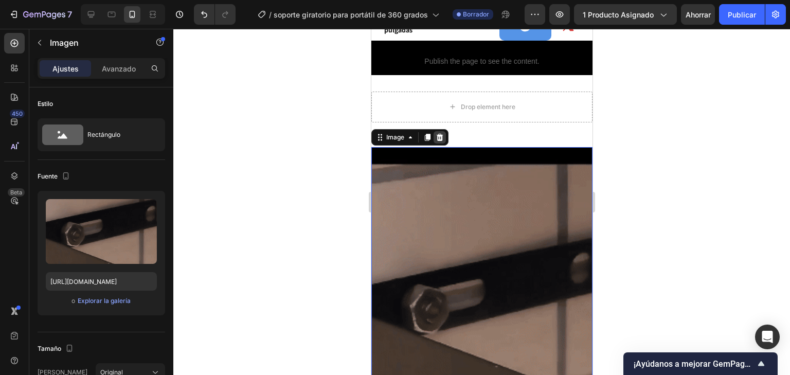
click at [440, 133] on icon at bounding box center [439, 137] width 8 height 8
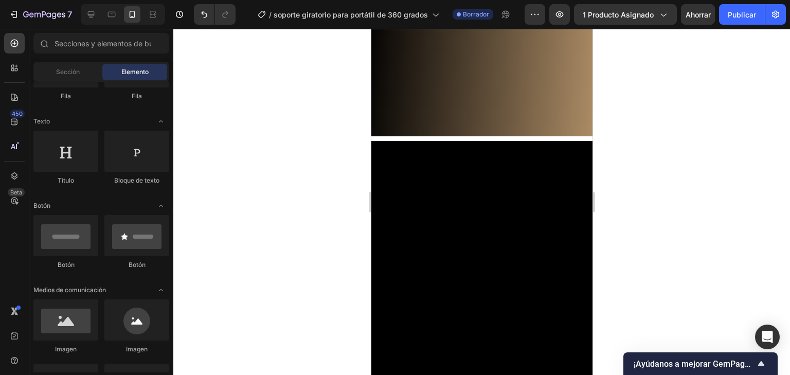
scroll to position [288, 0]
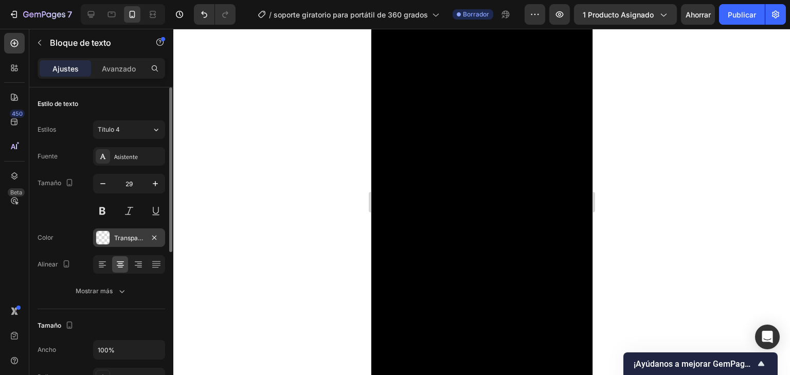
scroll to position [206, 0]
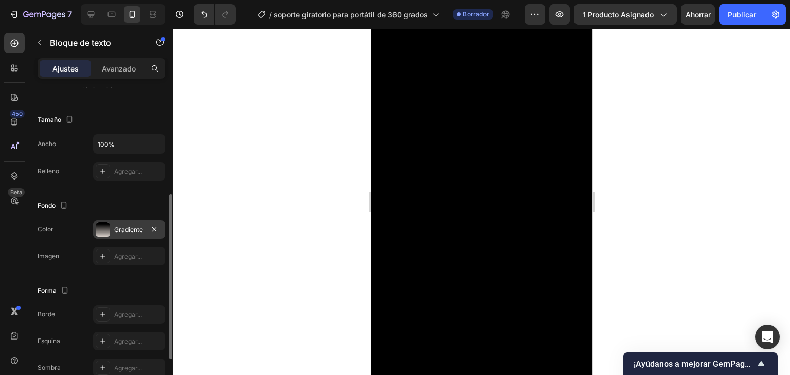
click at [122, 230] on font "Gradiente" at bounding box center [128, 230] width 29 height 8
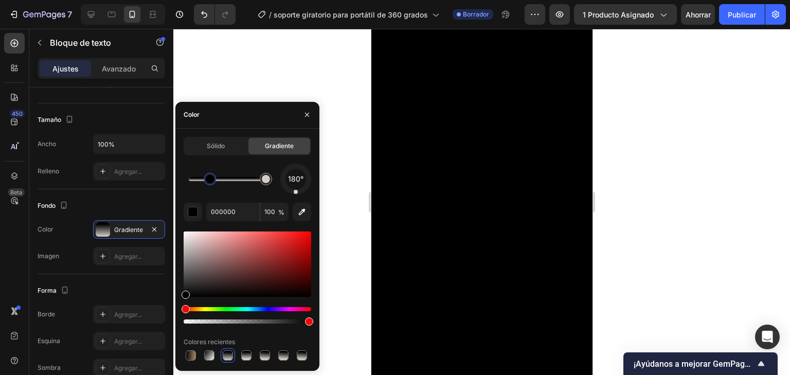
drag, startPoint x: 201, startPoint y: 179, endPoint x: 212, endPoint y: 177, distance: 11.6
click at [212, 177] on div at bounding box center [210, 179] width 8 height 8
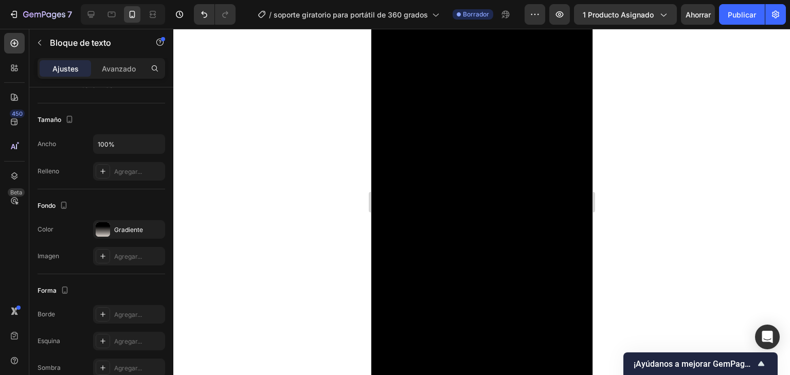
drag, startPoint x: 707, startPoint y: 177, endPoint x: 701, endPoint y: 178, distance: 5.7
click at [707, 177] on div at bounding box center [481, 202] width 616 height 346
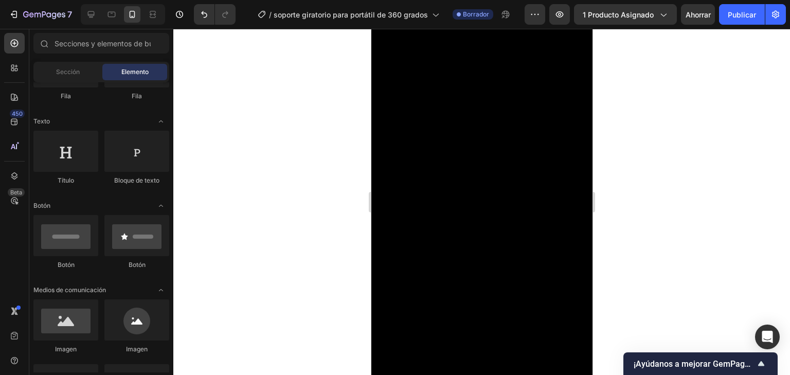
click at [689, 184] on div at bounding box center [481, 202] width 616 height 346
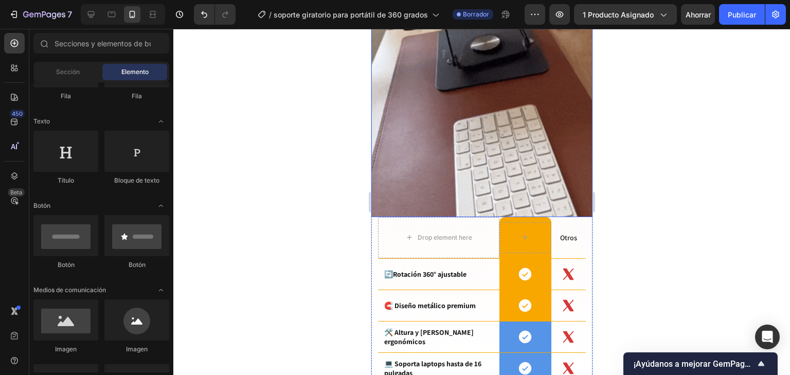
scroll to position [1111, 0]
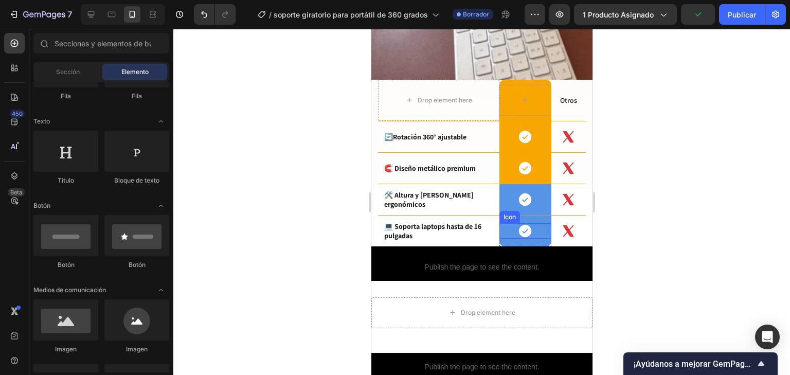
click at [535, 223] on div "Icon" at bounding box center [525, 230] width 52 height 15
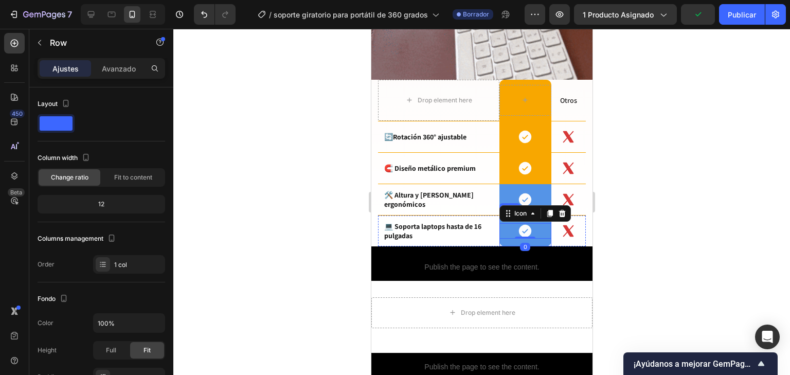
click at [539, 229] on div "Icon 0 Row" at bounding box center [525, 230] width 52 height 31
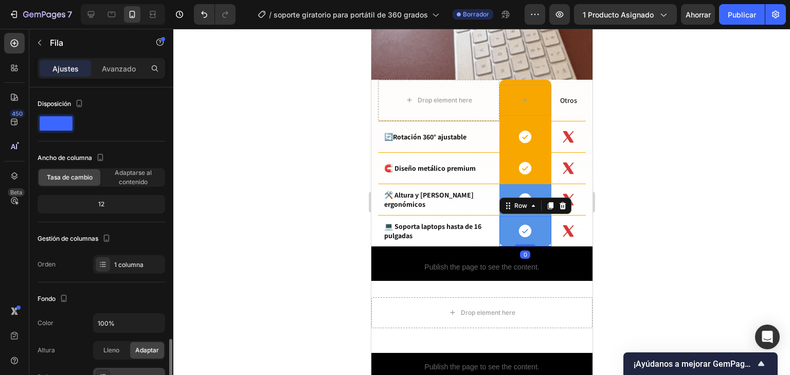
scroll to position [206, 0]
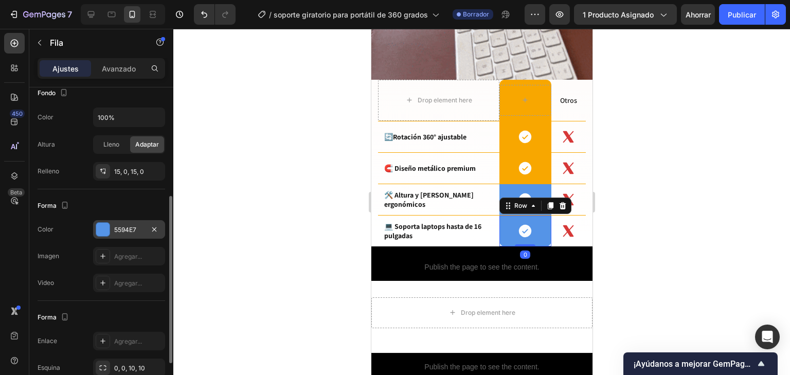
click at [115, 226] on font "5594E7" at bounding box center [125, 230] width 22 height 8
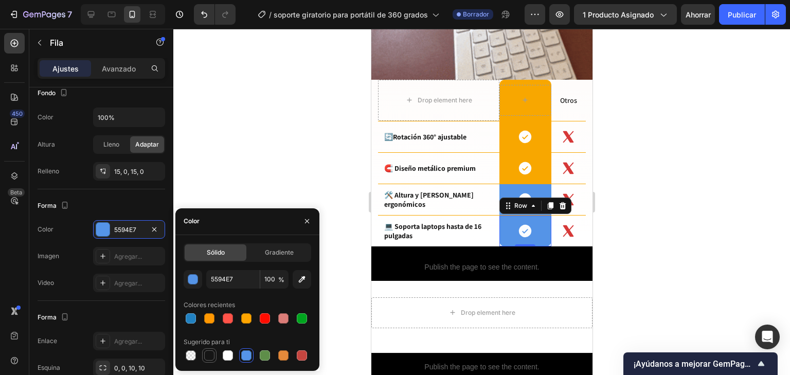
click at [212, 356] on div at bounding box center [209, 355] width 10 height 10
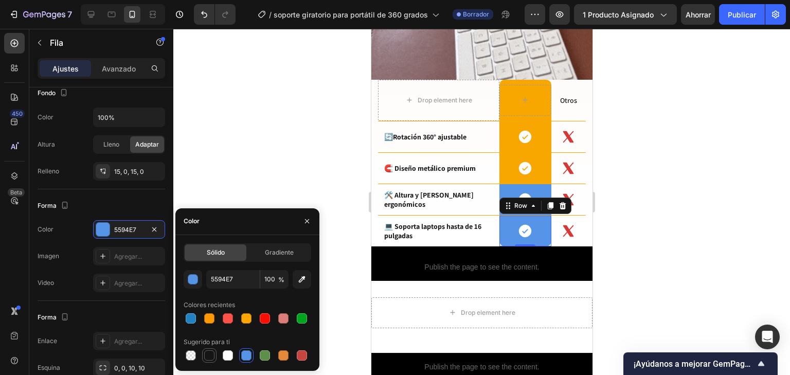
type input "151515"
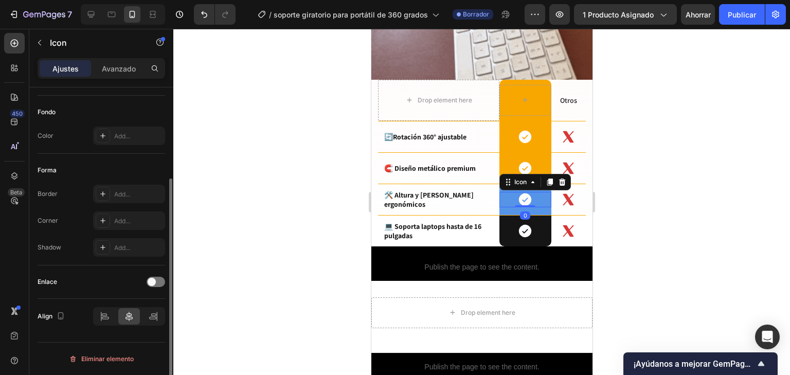
click at [540, 192] on div "Icon 0" at bounding box center [525, 199] width 52 height 15
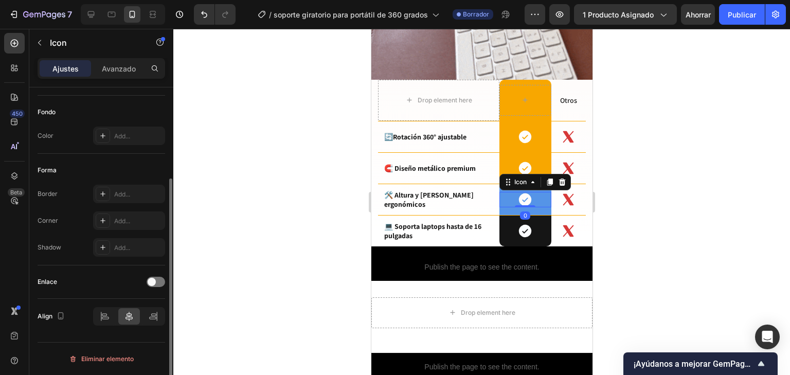
scroll to position [0, 0]
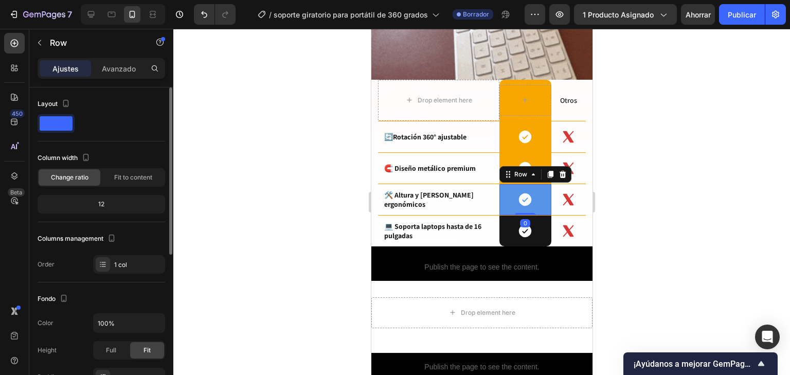
click at [542, 197] on div "Icon Row 0" at bounding box center [525, 199] width 52 height 31
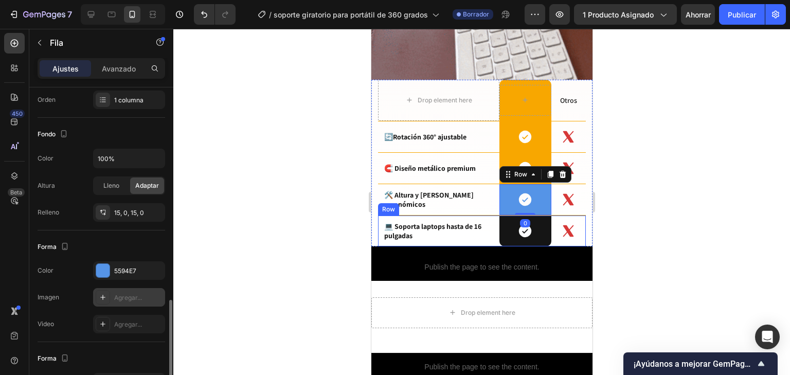
scroll to position [247, 0]
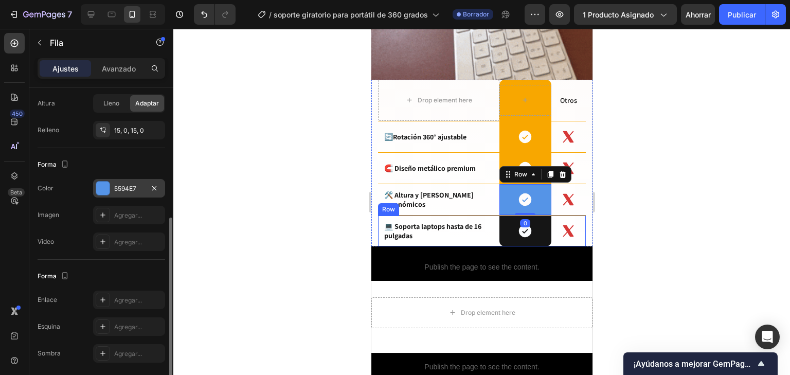
click at [105, 185] on div at bounding box center [102, 187] width 13 height 13
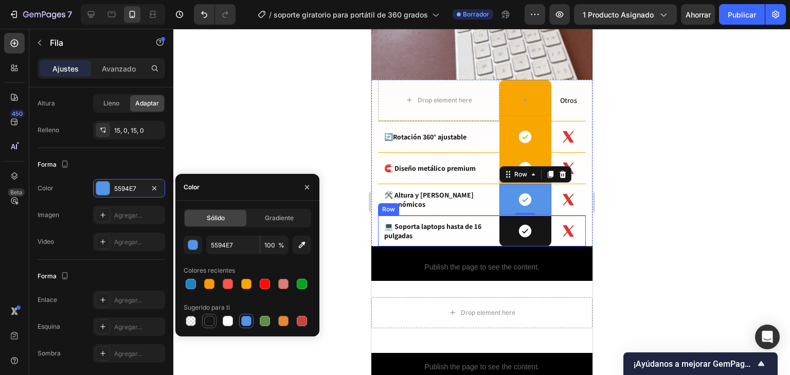
click at [203, 322] on div at bounding box center [209, 321] width 12 height 12
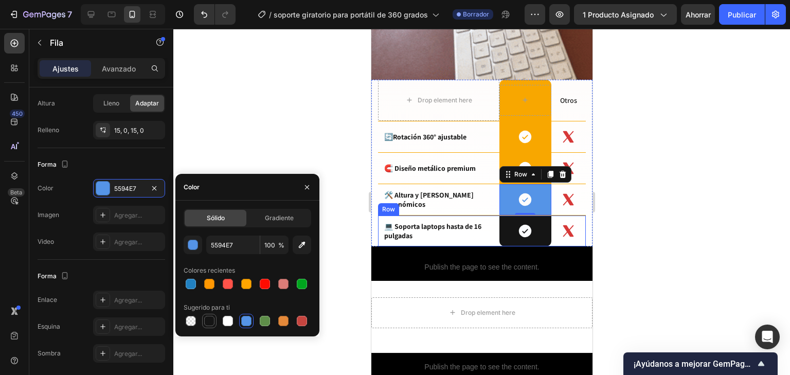
type input "151515"
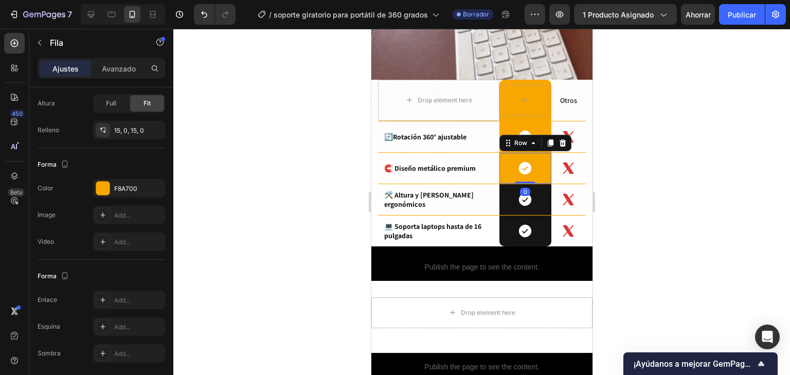
click at [539, 153] on div "Icon Row 0" at bounding box center [525, 168] width 52 height 31
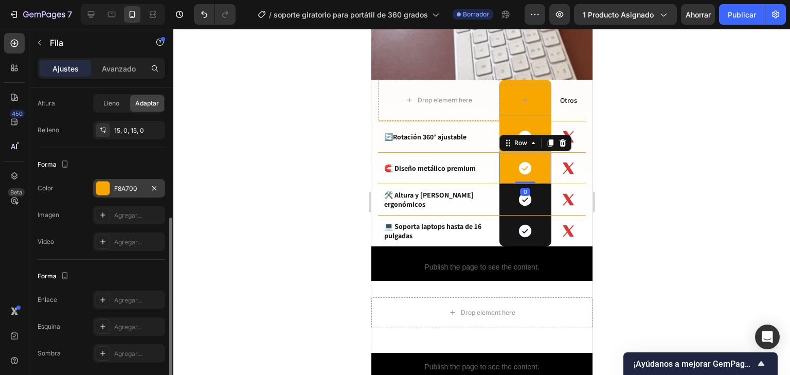
click at [123, 189] on font "F8A700" at bounding box center [125, 189] width 23 height 8
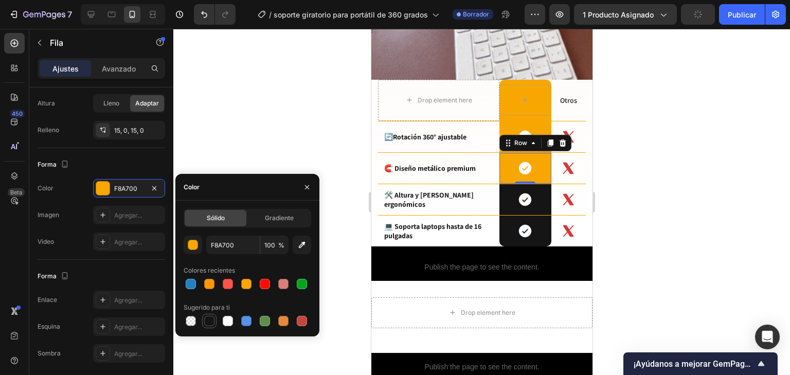
click at [208, 321] on div at bounding box center [209, 321] width 10 height 10
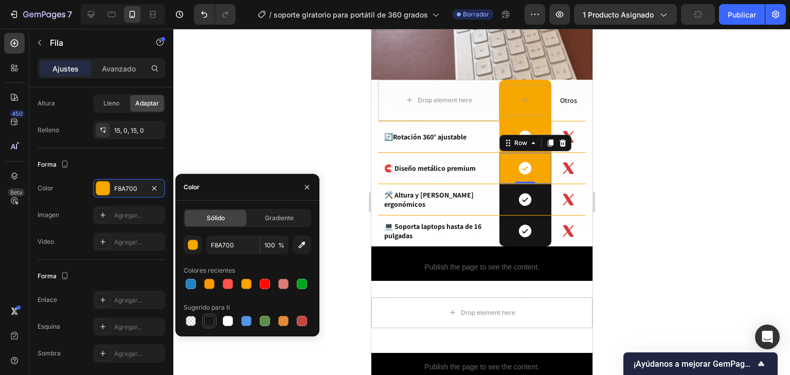
type input "151515"
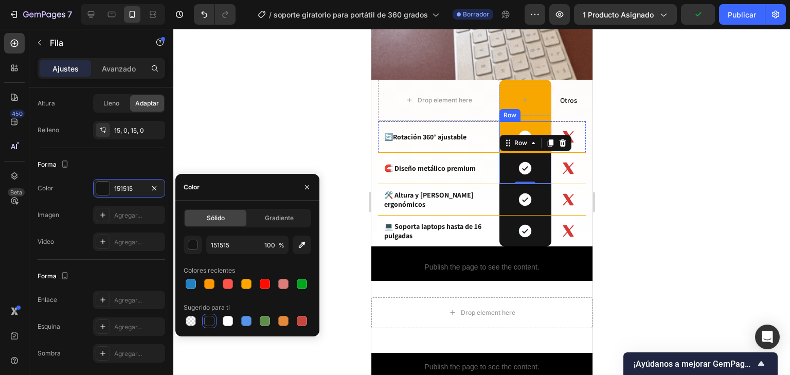
click at [539, 121] on div "Icon Row" at bounding box center [525, 136] width 52 height 31
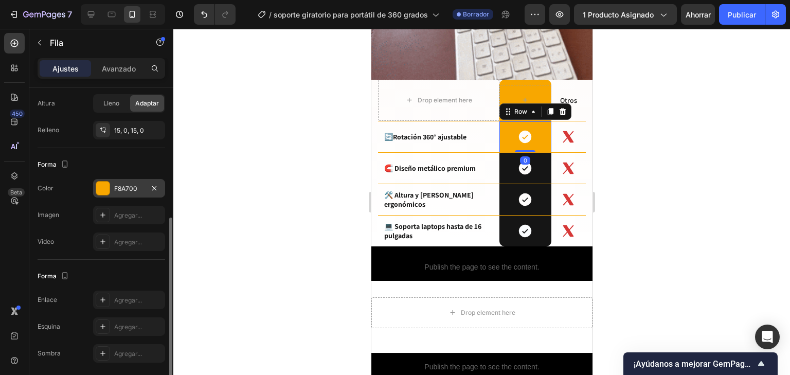
click at [130, 186] on font "F8A700" at bounding box center [125, 189] width 23 height 8
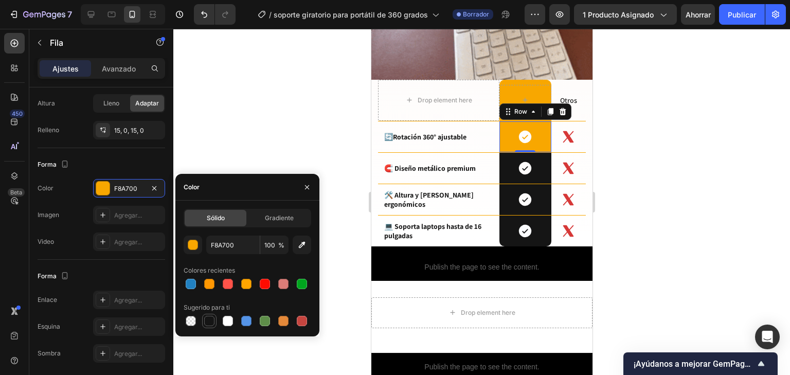
click at [202, 323] on div at bounding box center [209, 321] width 14 height 14
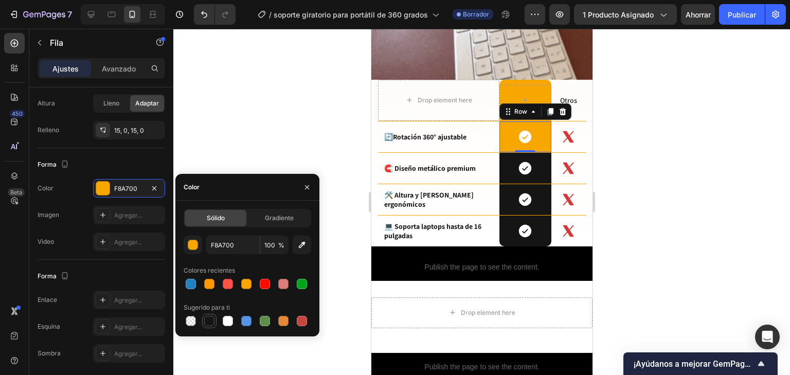
type input "151515"
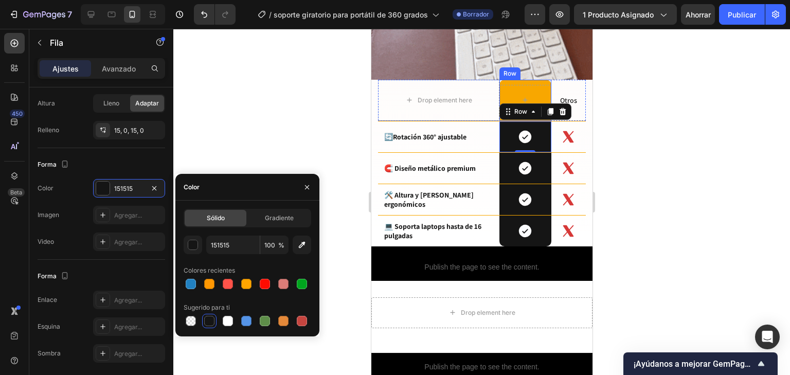
click at [542, 80] on div "Row" at bounding box center [525, 100] width 52 height 41
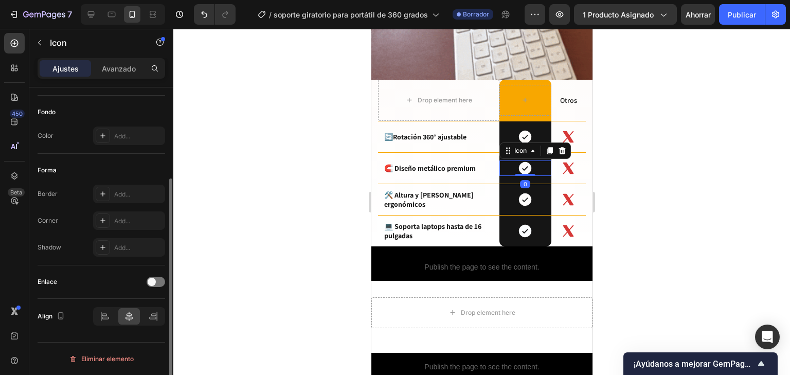
scroll to position [0, 0]
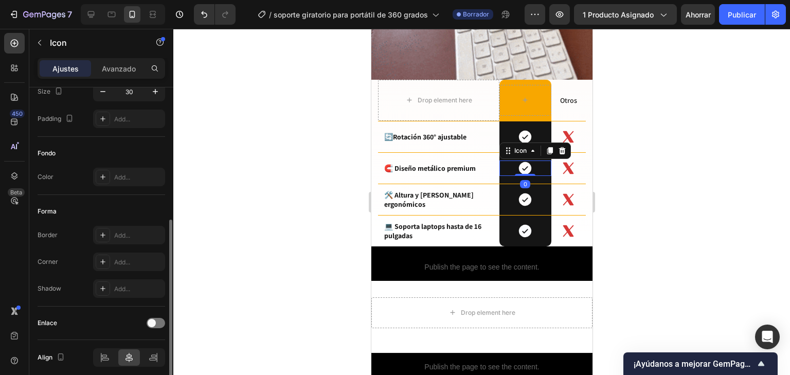
click at [518, 162] on icon at bounding box center [524, 168] width 12 height 12
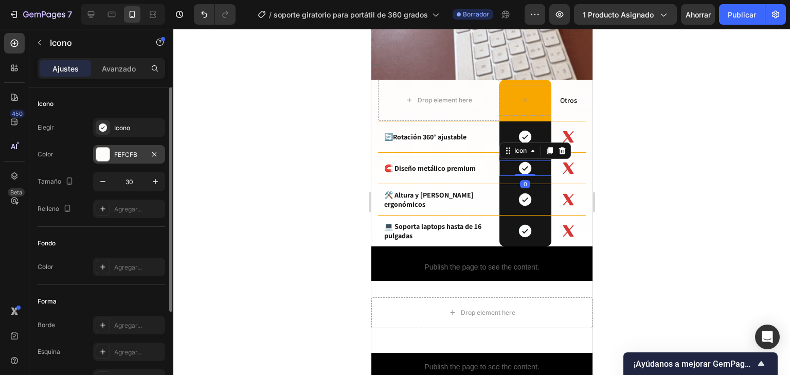
click at [121, 152] on font "FEFCFB" at bounding box center [125, 155] width 23 height 8
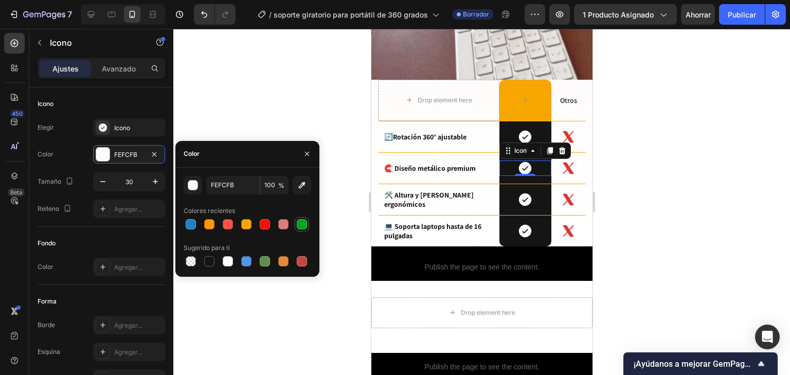
click at [304, 220] on div at bounding box center [302, 224] width 10 height 10
type input "00A51E"
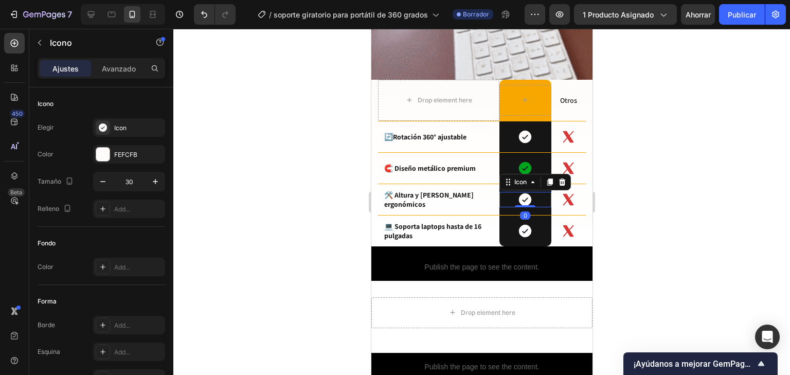
click at [523, 193] on icon at bounding box center [524, 199] width 12 height 12
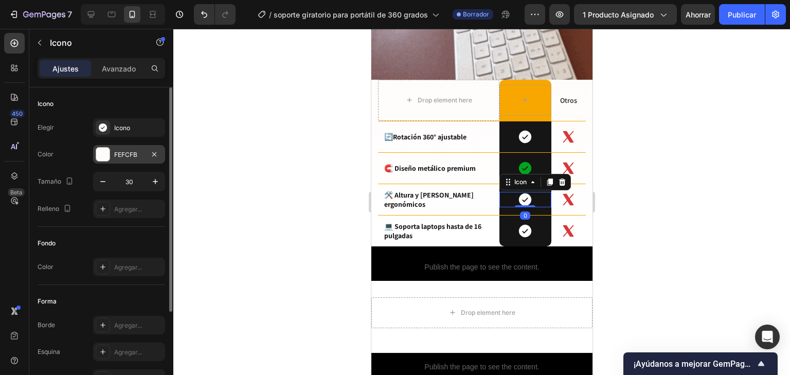
click at [136, 156] on font "FEFCFB" at bounding box center [125, 155] width 23 height 8
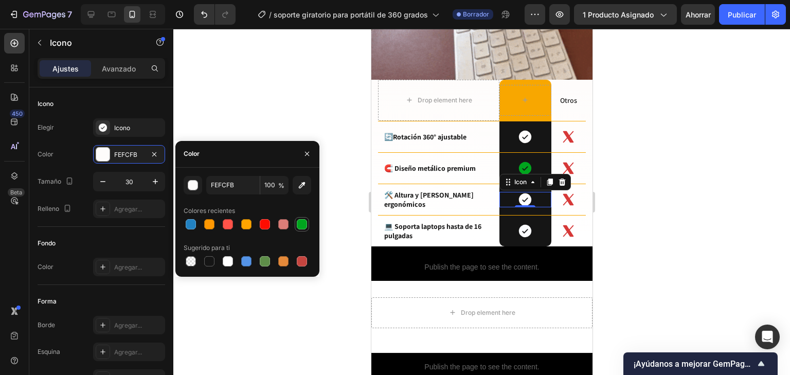
click at [302, 225] on div at bounding box center [302, 224] width 10 height 10
type input "00A51E"
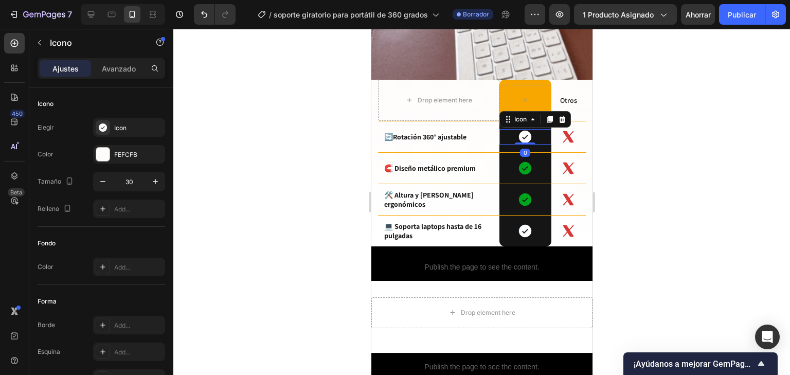
drag, startPoint x: 521, startPoint y: 123, endPoint x: 514, endPoint y: 130, distance: 9.5
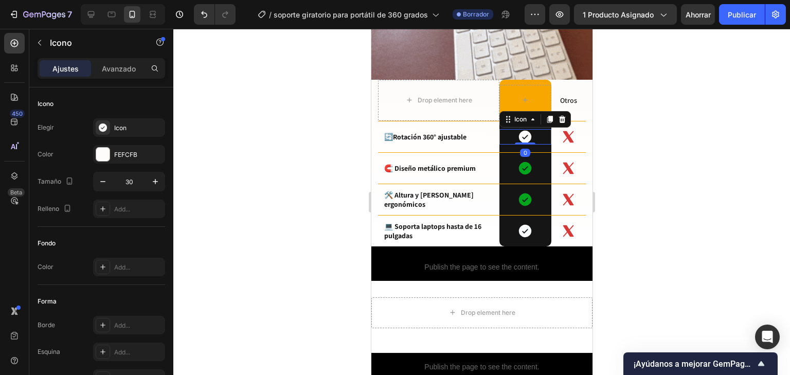
click at [521, 131] on icon at bounding box center [524, 137] width 12 height 12
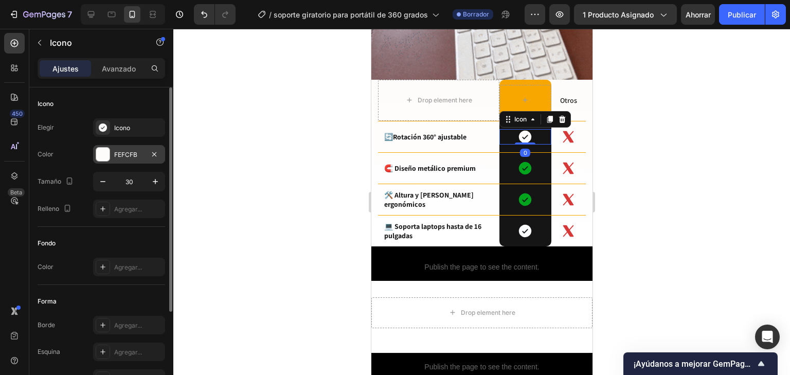
click at [102, 153] on div at bounding box center [102, 154] width 13 height 13
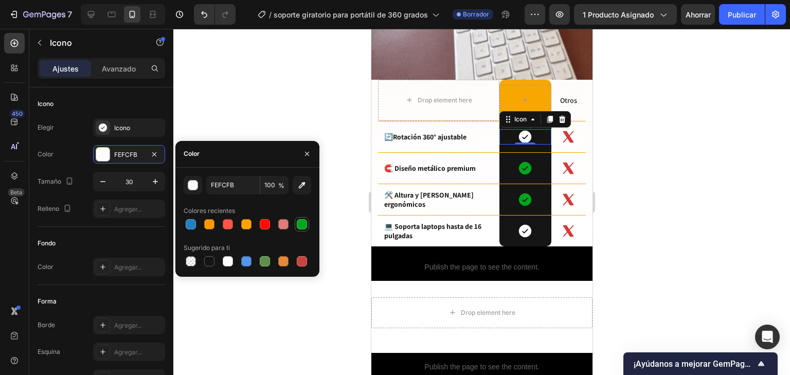
click at [302, 222] on div at bounding box center [302, 224] width 10 height 10
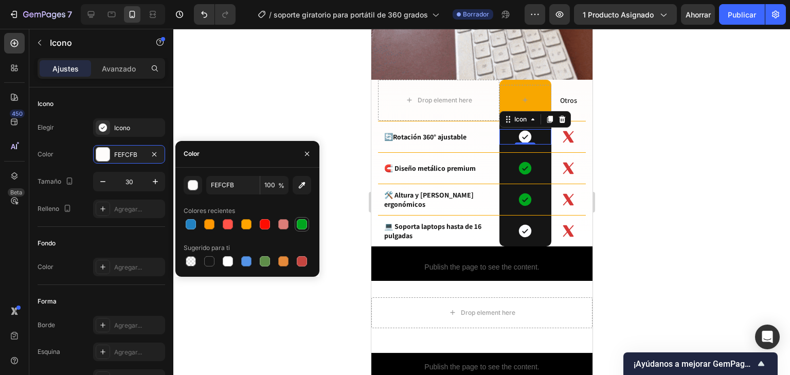
type input "00A51E"
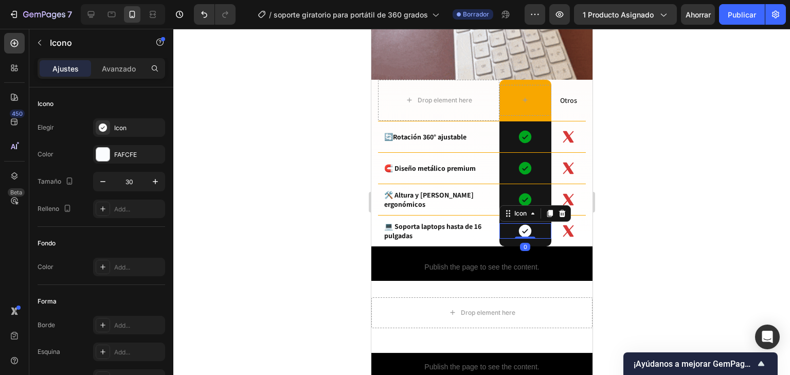
click at [523, 225] on icon at bounding box center [524, 231] width 12 height 12
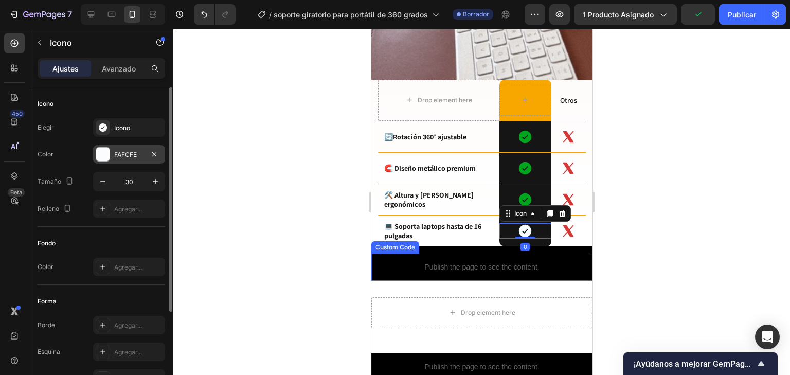
click at [121, 150] on div "FAFCFE" at bounding box center [129, 154] width 30 height 9
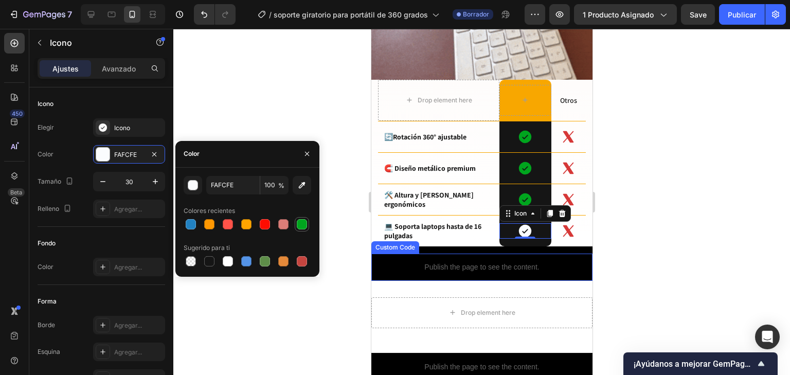
click at [307, 219] on div at bounding box center [302, 224] width 12 height 12
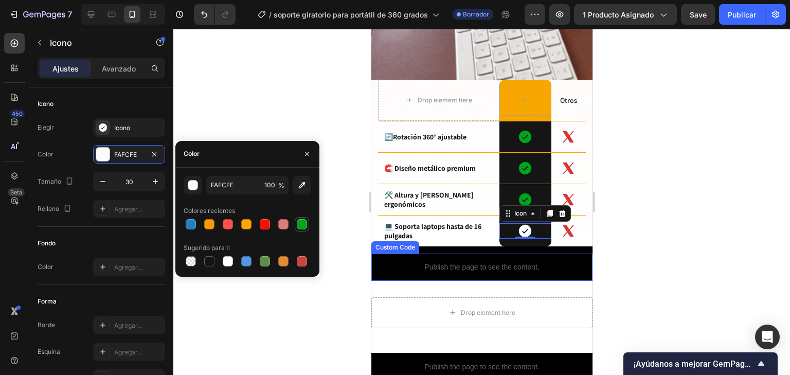
type input "00A51E"
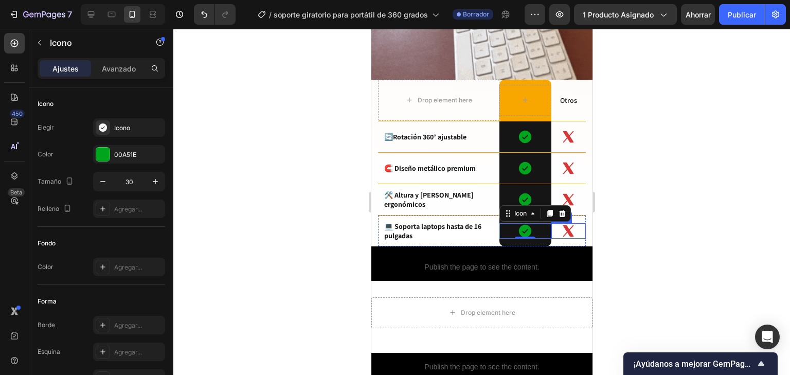
click at [641, 179] on div at bounding box center [481, 202] width 616 height 346
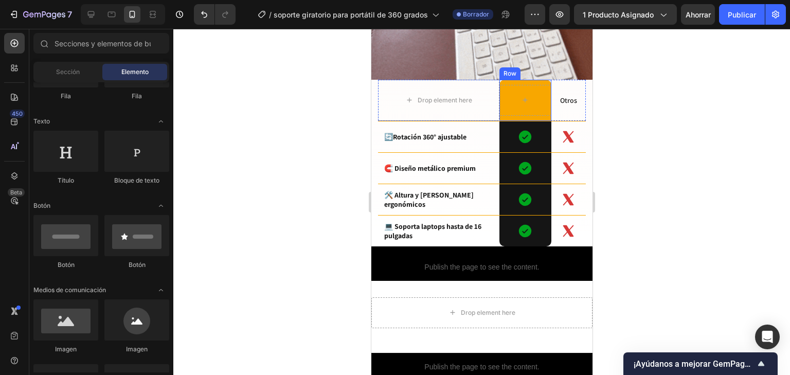
click at [540, 106] on div "Row" at bounding box center [525, 100] width 52 height 41
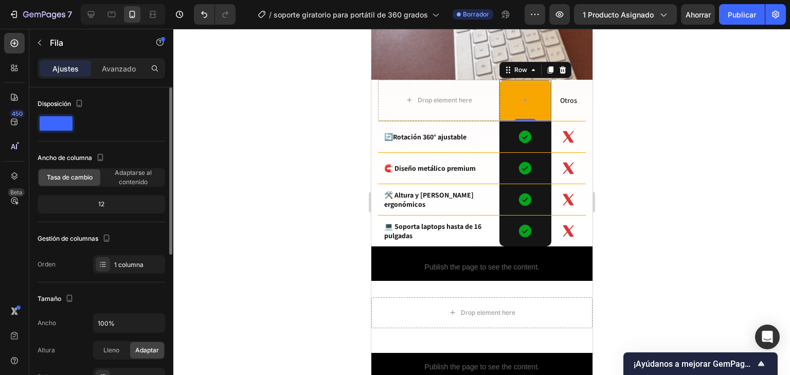
scroll to position [247, 0]
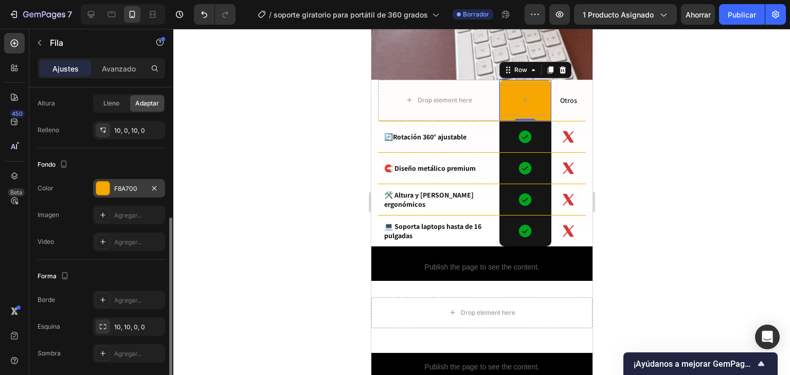
click at [118, 181] on div "F8A700" at bounding box center [129, 188] width 72 height 19
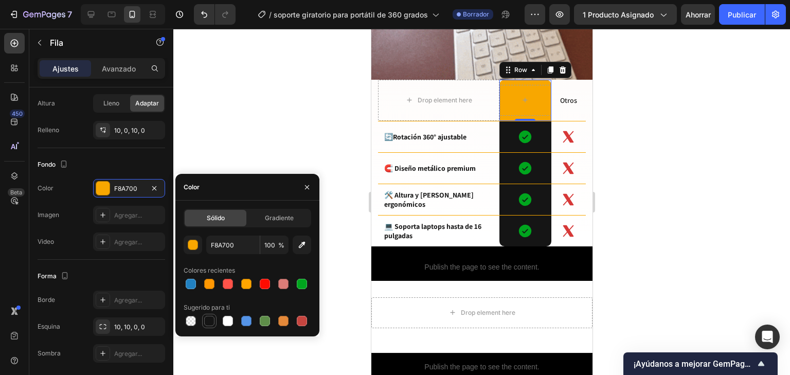
click at [212, 323] on div at bounding box center [209, 321] width 10 height 10
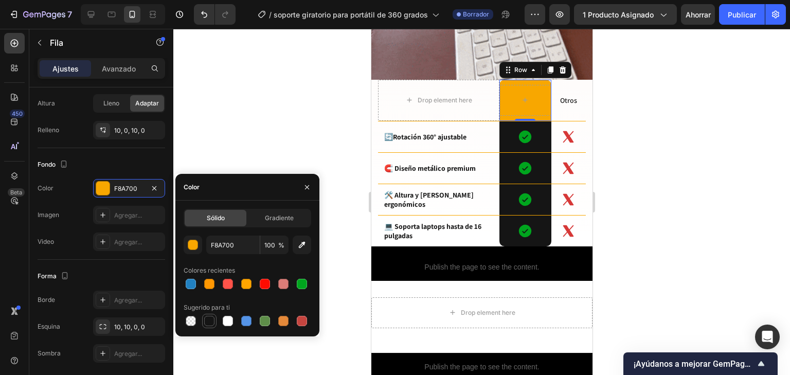
type input "151515"
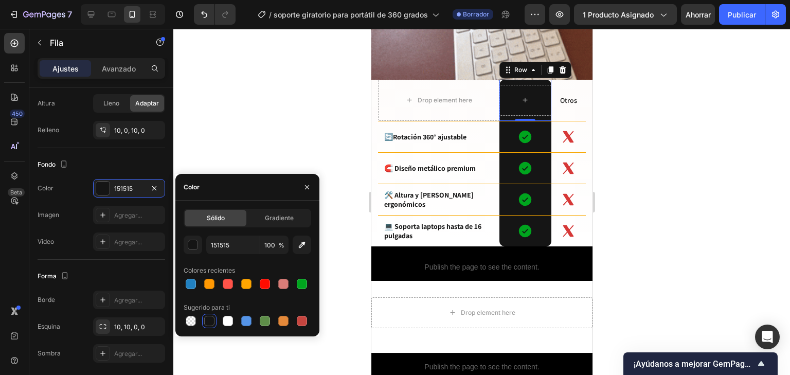
click at [766, 296] on div at bounding box center [481, 202] width 616 height 346
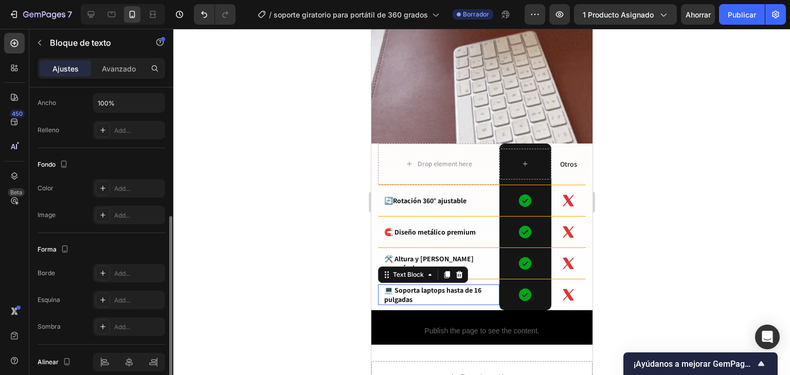
scroll to position [1152, 0]
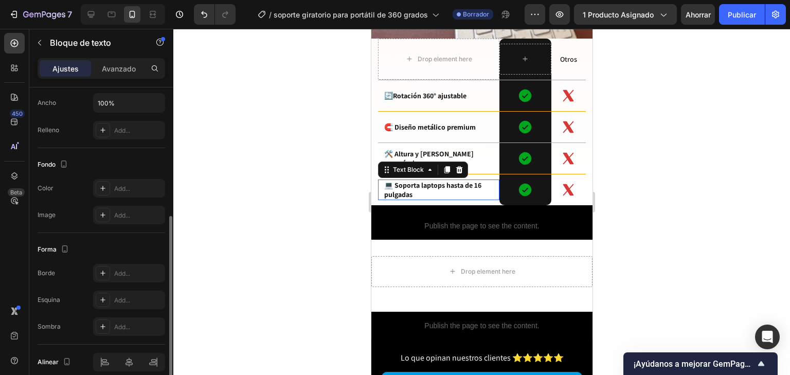
drag, startPoint x: 488, startPoint y: 210, endPoint x: 491, endPoint y: 201, distance: 9.1
click at [620, 215] on div at bounding box center [481, 202] width 616 height 346
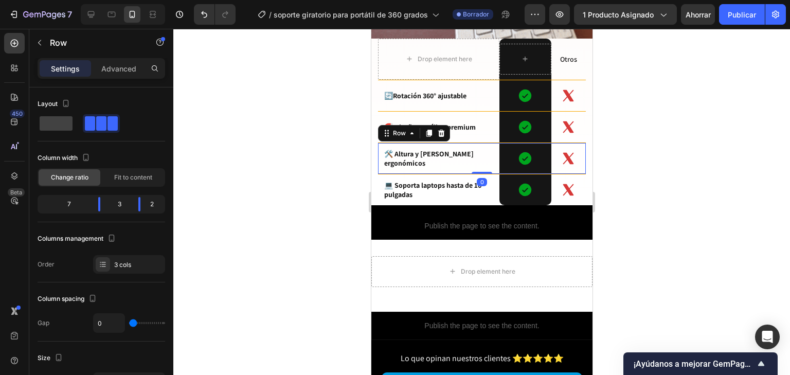
click at [379, 162] on div "🛠️ Altura y ángulo ergonómicos Text Block" at bounding box center [437, 158] width 121 height 31
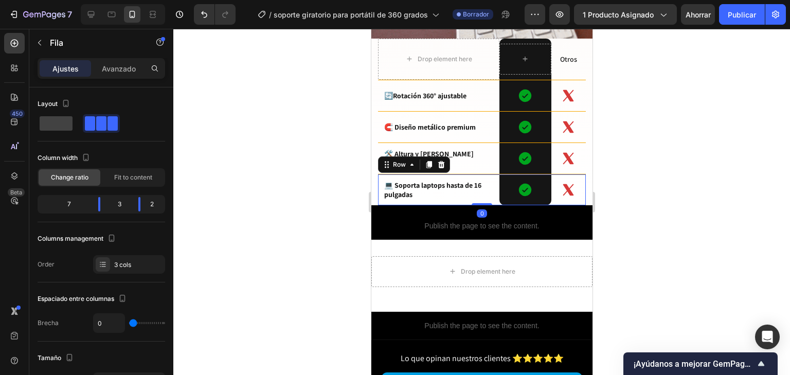
scroll to position [247, 0]
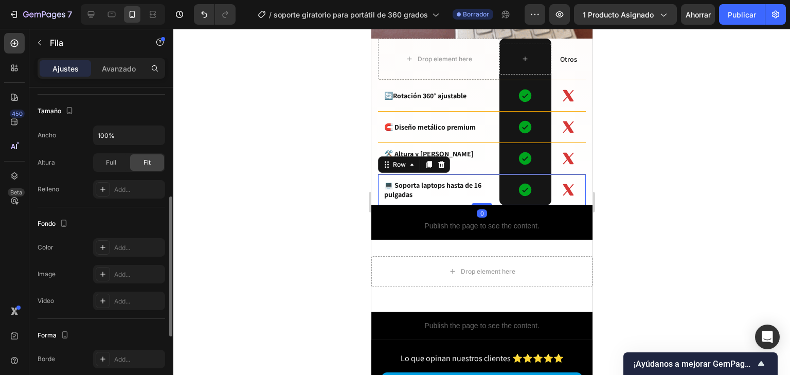
click at [422, 174] on div "💻 Soporta laptops hasta de 16 pulgadas Text Block" at bounding box center [437, 189] width 121 height 31
click at [294, 145] on div at bounding box center [481, 202] width 616 height 346
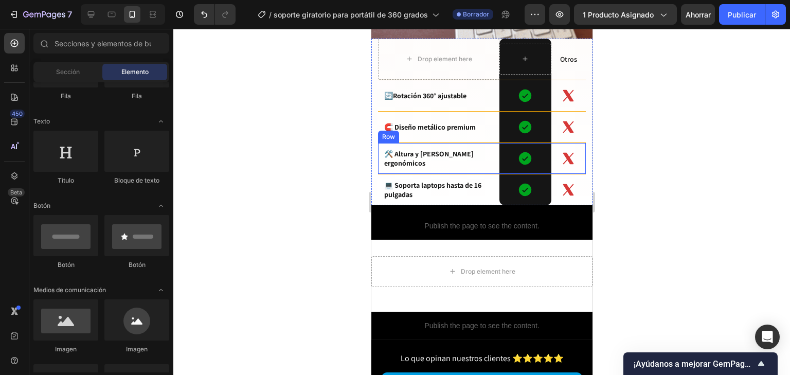
drag, startPoint x: 728, startPoint y: 184, endPoint x: 379, endPoint y: 160, distance: 349.4
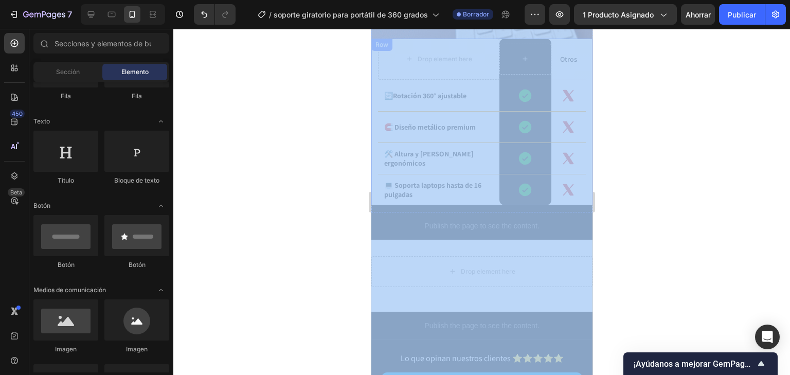
drag, startPoint x: 734, startPoint y: 192, endPoint x: 377, endPoint y: 162, distance: 358.1
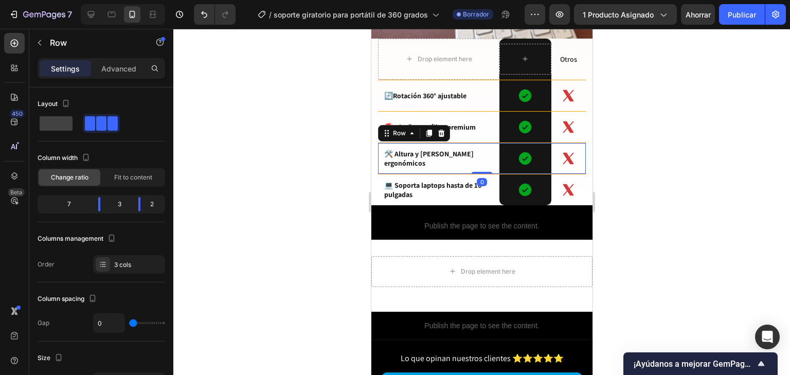
click at [377, 162] on div "🛠️ Altura y ángulo ergonómicos Text Block" at bounding box center [437, 158] width 121 height 31
click at [382, 162] on div "🛠️ Altura y ángulo ergonómicos Text Block" at bounding box center [437, 158] width 121 height 31
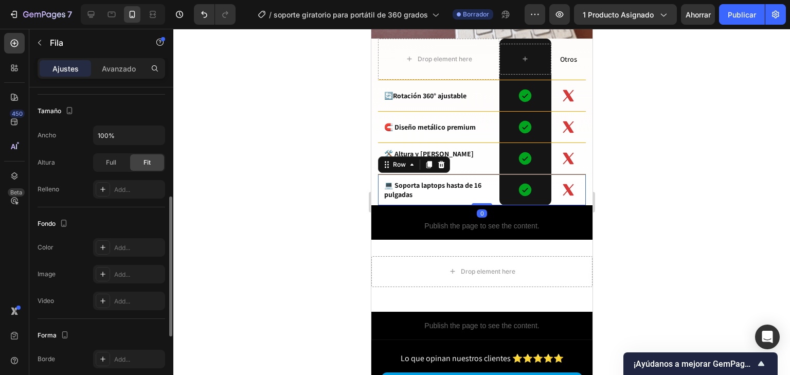
click at [382, 174] on div "💻 Soporta laptops hasta de 16 pulgadas Text Block" at bounding box center [437, 189] width 121 height 31
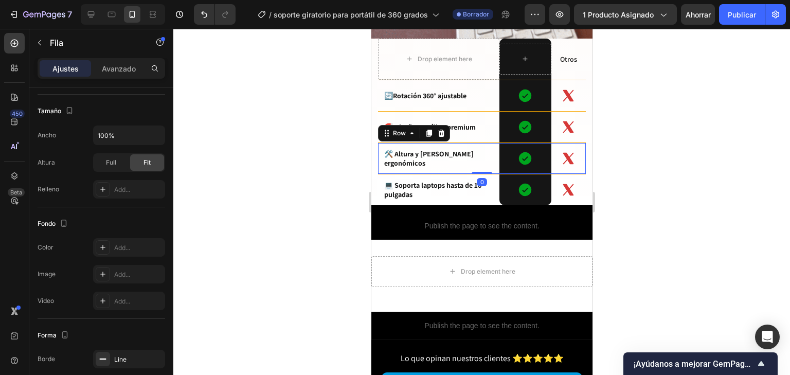
click at [383, 162] on div "🛠️ Altura y ángulo ergonómicos Text Block" at bounding box center [437, 158] width 121 height 31
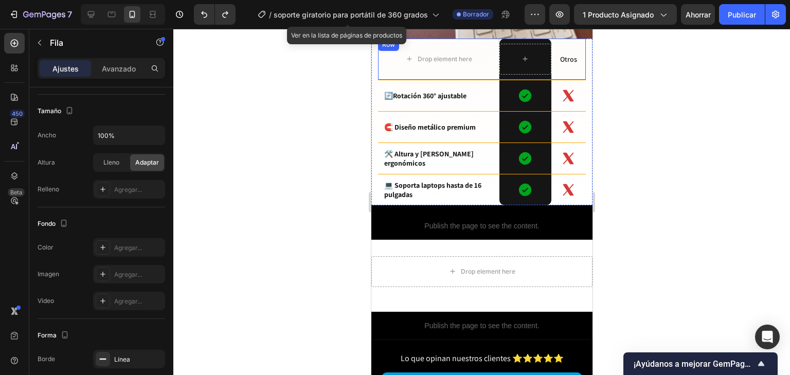
click at [577, 68] on div "Otros Text Block" at bounding box center [568, 59] width 34 height 41
click at [577, 80] on div "Icon" at bounding box center [568, 95] width 34 height 31
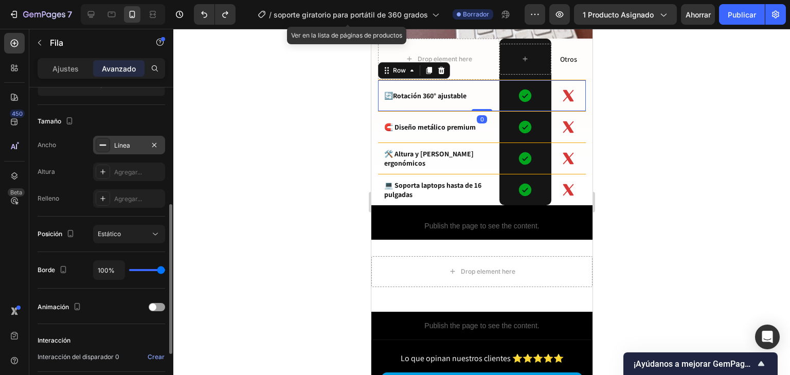
click at [129, 146] on font "Línea" at bounding box center [122, 145] width 16 height 8
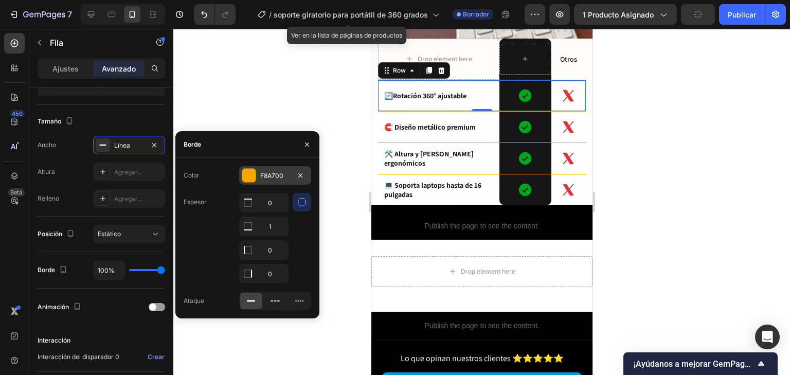
click at [253, 177] on div at bounding box center [248, 175] width 13 height 13
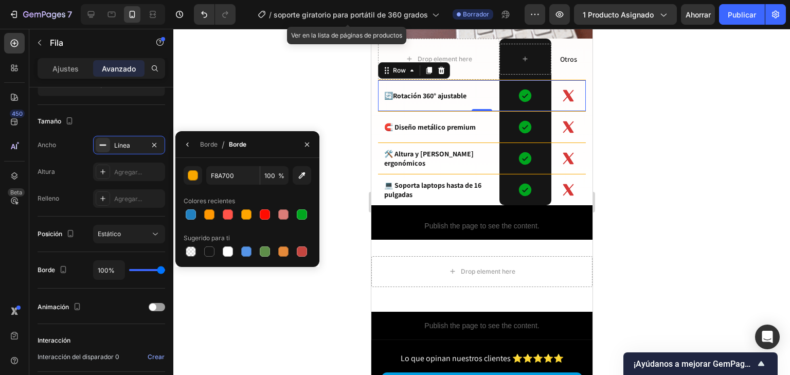
click at [204, 260] on div "F8A700 100 % Colores recientes Sugerido para ti" at bounding box center [247, 212] width 144 height 109
click at [228, 246] on div at bounding box center [228, 251] width 10 height 10
click at [208, 254] on div at bounding box center [209, 251] width 10 height 10
type input "151515"
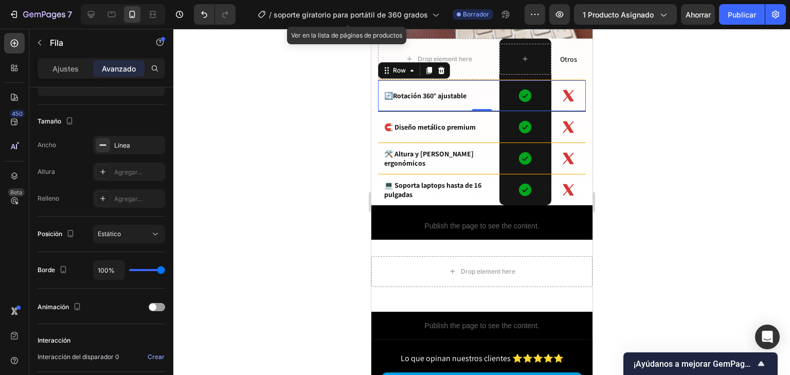
click at [625, 164] on div at bounding box center [481, 202] width 616 height 346
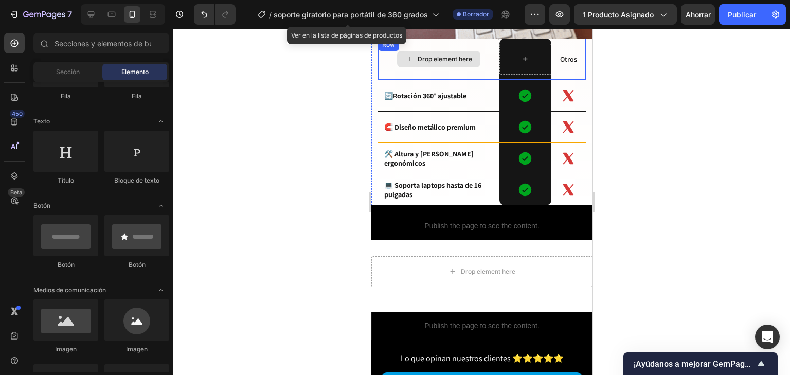
click at [422, 62] on div "Drop element here" at bounding box center [437, 59] width 121 height 41
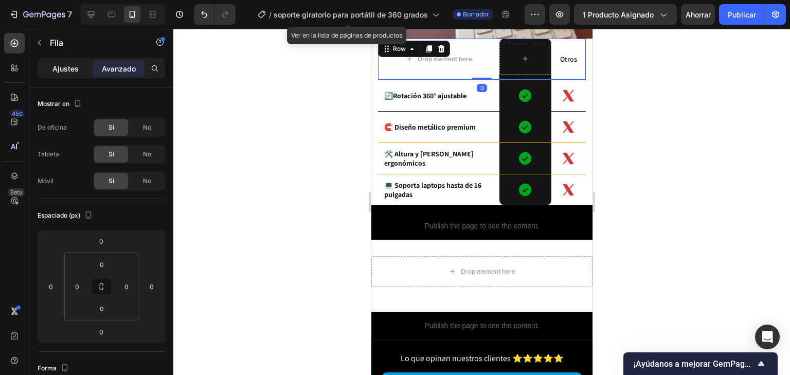
click at [73, 70] on font "Ajustes" at bounding box center [65, 68] width 26 height 9
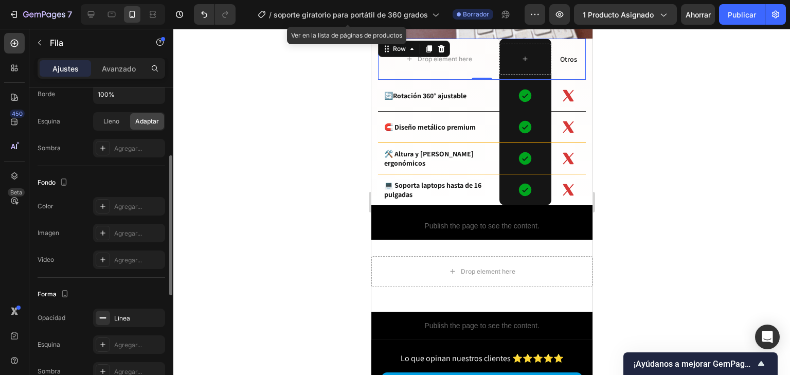
scroll to position [370, 0]
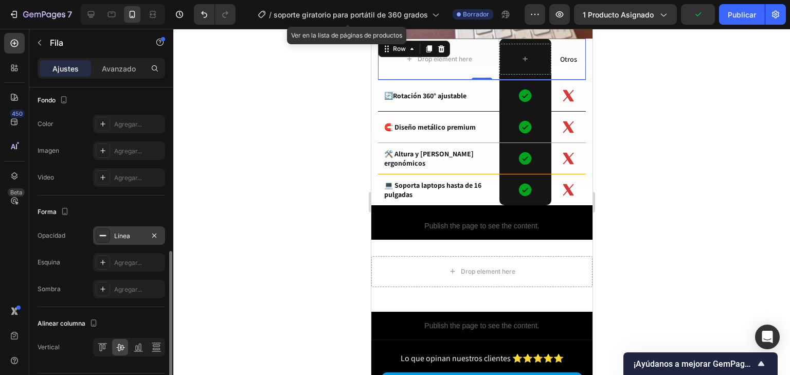
click at [128, 232] on font "Línea" at bounding box center [122, 236] width 16 height 8
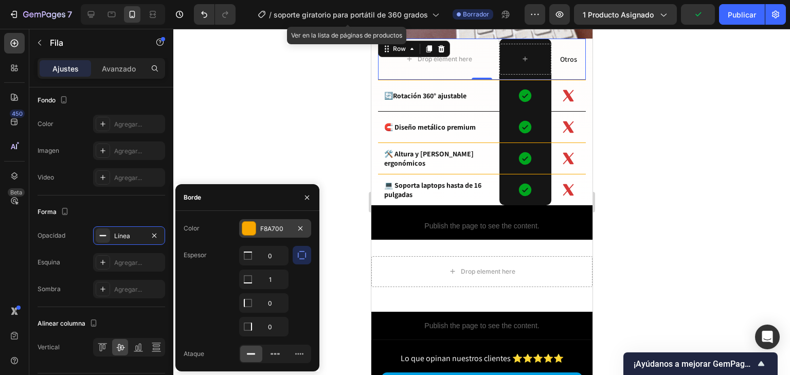
click at [252, 227] on div at bounding box center [248, 228] width 13 height 13
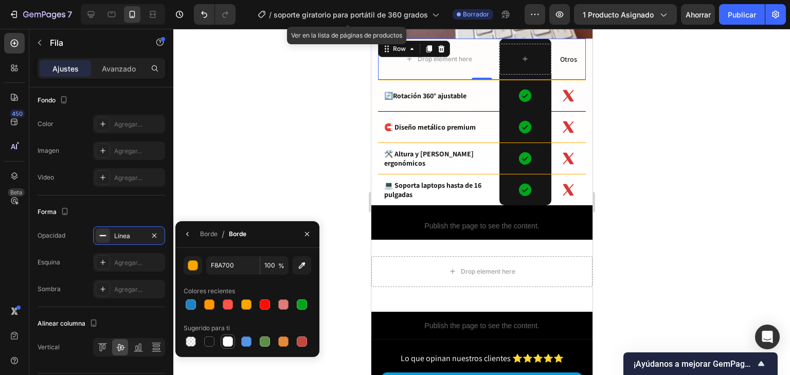
click at [213, 341] on div at bounding box center [209, 341] width 10 height 10
type input "151515"
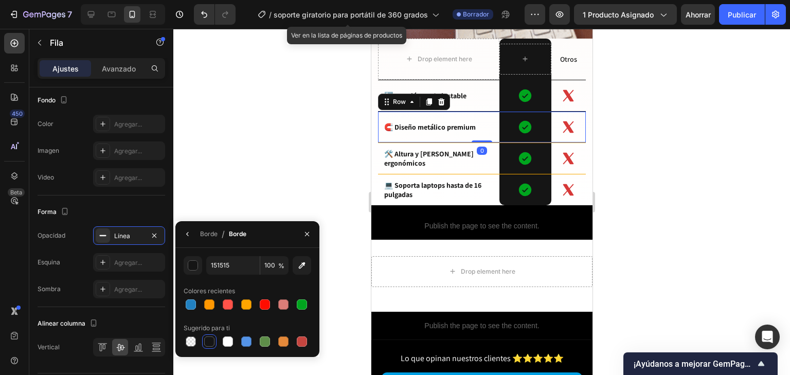
click at [442, 131] on div "🧲 Diseño metálico premium Text Block" at bounding box center [437, 127] width 121 height 31
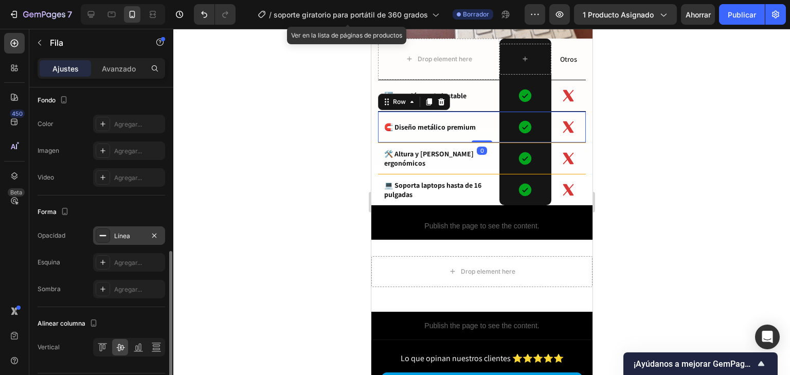
click at [136, 232] on div "Línea" at bounding box center [129, 235] width 30 height 9
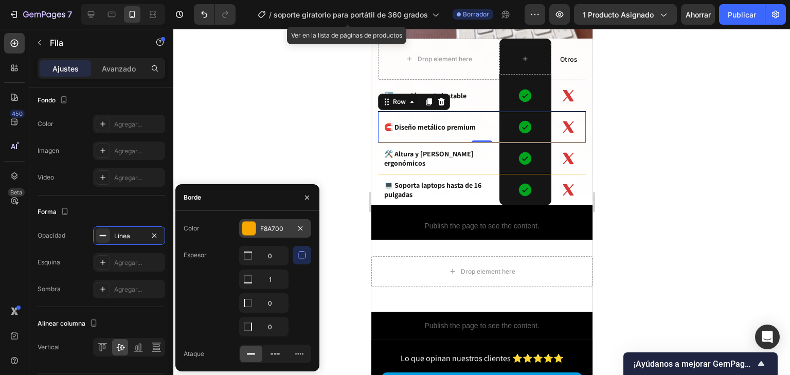
click at [251, 232] on div at bounding box center [248, 228] width 13 height 13
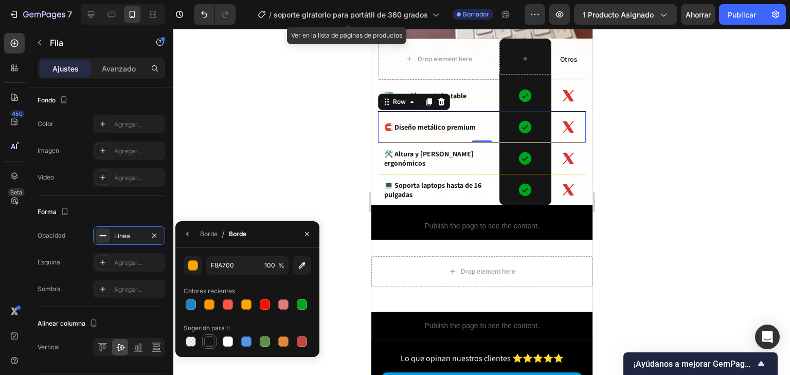
click at [207, 345] on div at bounding box center [209, 341] width 10 height 10
type input "151515"
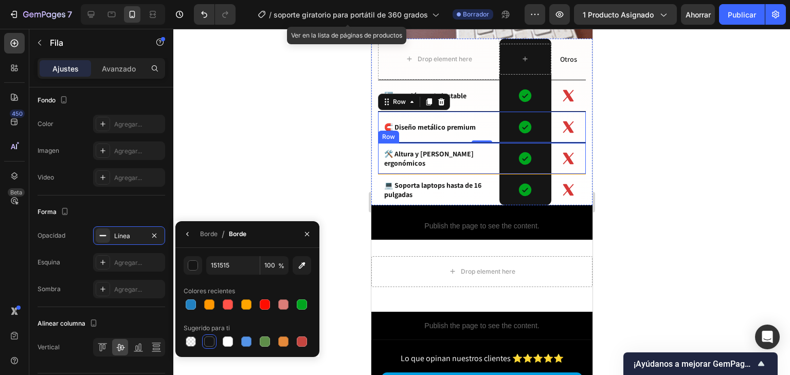
click at [471, 158] on div "🛠️ Altura y ángulo ergonómicos Text Block" at bounding box center [437, 158] width 121 height 31
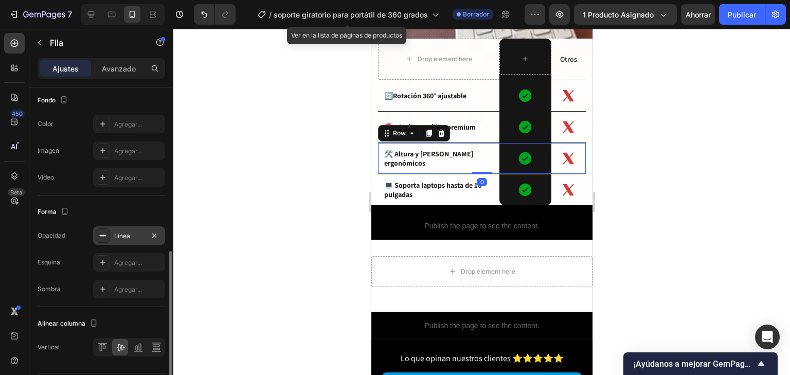
click at [128, 226] on div "Línea" at bounding box center [129, 235] width 72 height 19
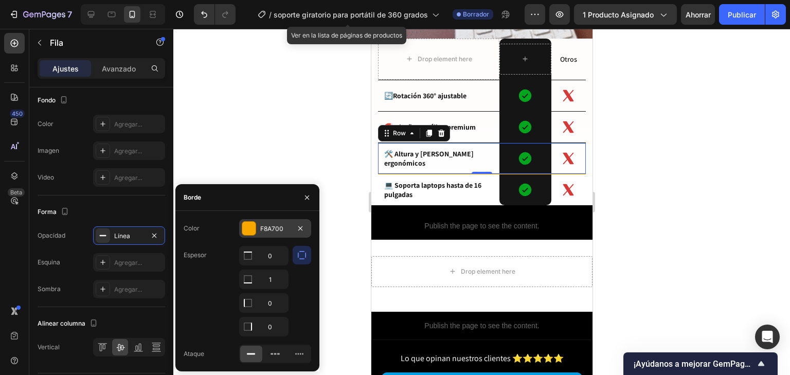
click at [252, 236] on div "F8A700" at bounding box center [275, 228] width 72 height 19
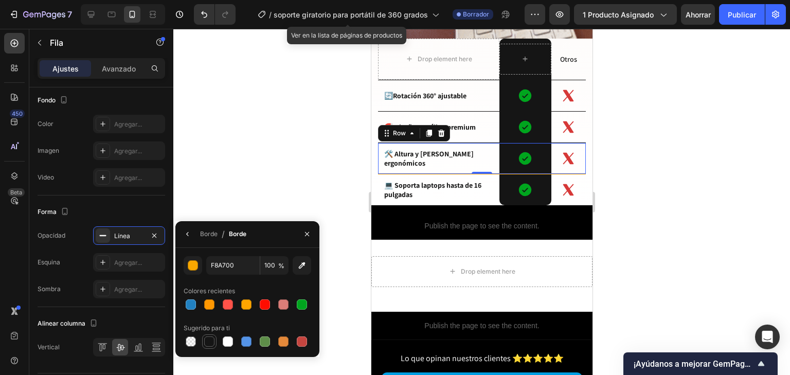
click at [208, 340] on div at bounding box center [209, 341] width 10 height 10
type input "151515"
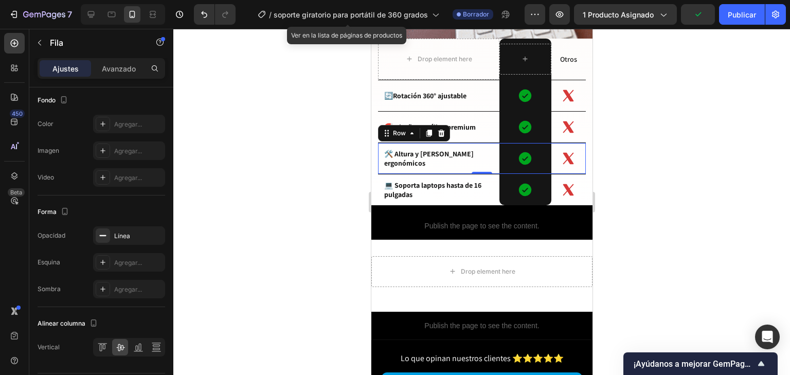
click at [739, 187] on div at bounding box center [481, 202] width 616 height 346
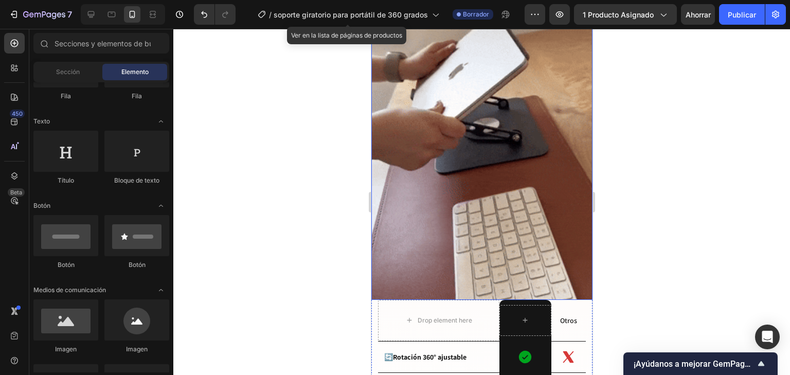
scroll to position [905, 0]
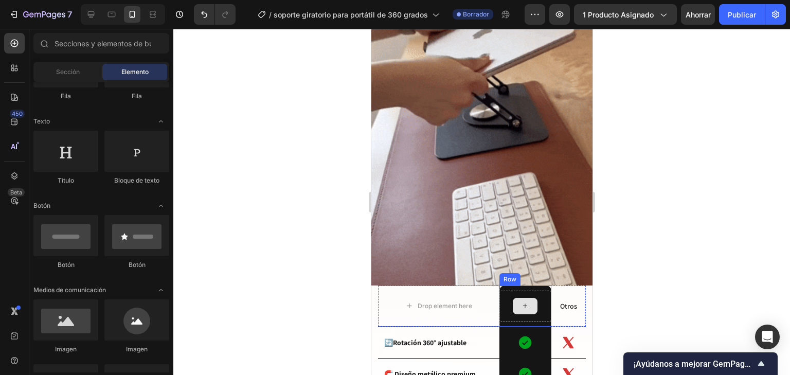
click at [514, 298] on div at bounding box center [524, 306] width 25 height 16
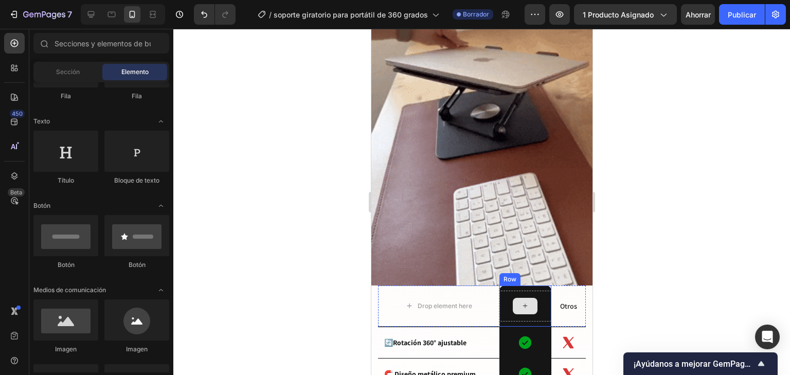
click at [520, 301] on icon at bounding box center [524, 305] width 8 height 9
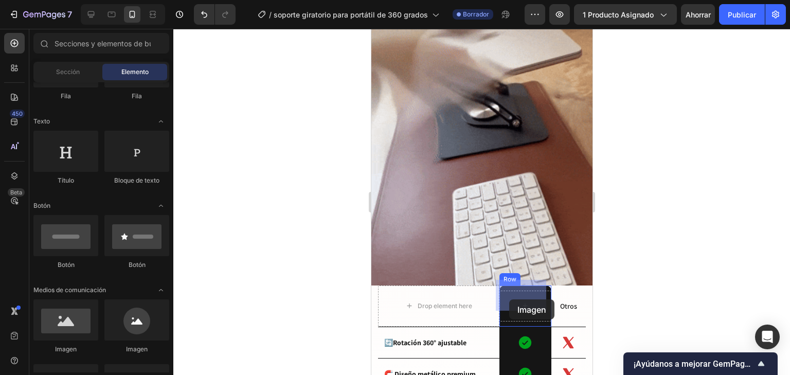
drag, startPoint x: 436, startPoint y: 356, endPoint x: 509, endPoint y: 299, distance: 91.9
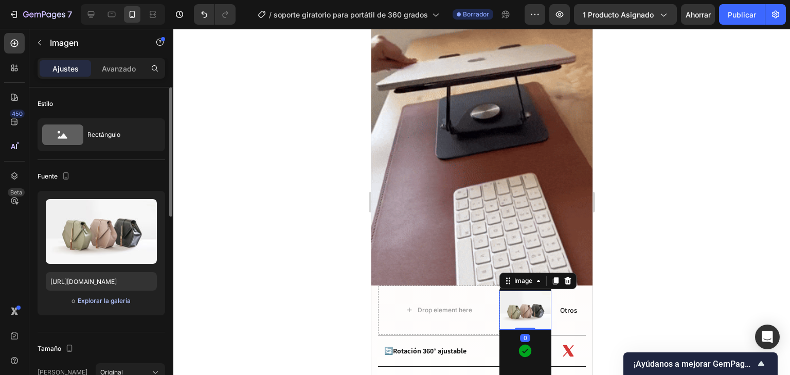
click at [101, 298] on font "Explorar la galería" at bounding box center [104, 301] width 53 height 8
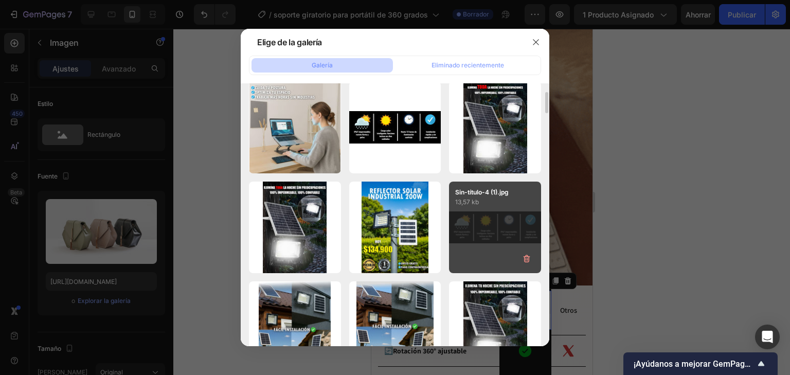
scroll to position [0, 0]
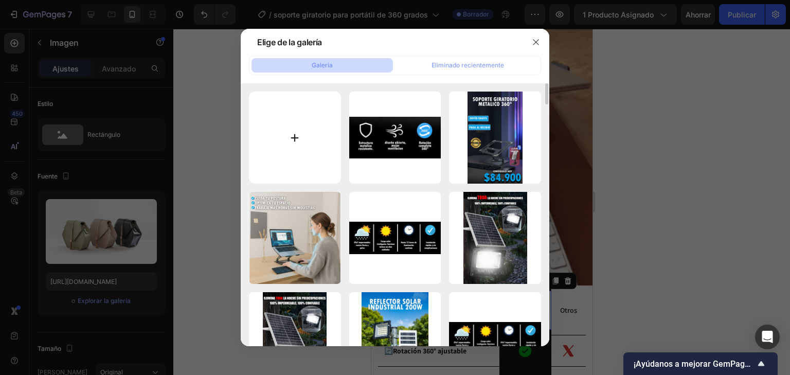
click at [277, 169] on input "file" at bounding box center [295, 138] width 92 height 92
type input "C:\fakepath\yojo.jpg"
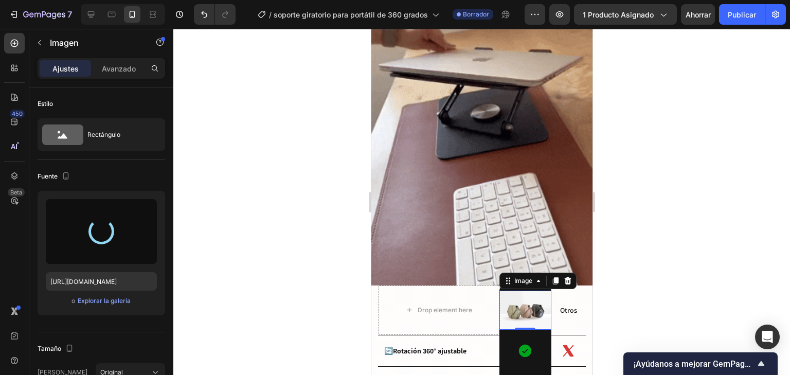
type input "https://cdn.shopify.com/s/files/1/0597/3783/3532/files/gempages_497817723598800…"
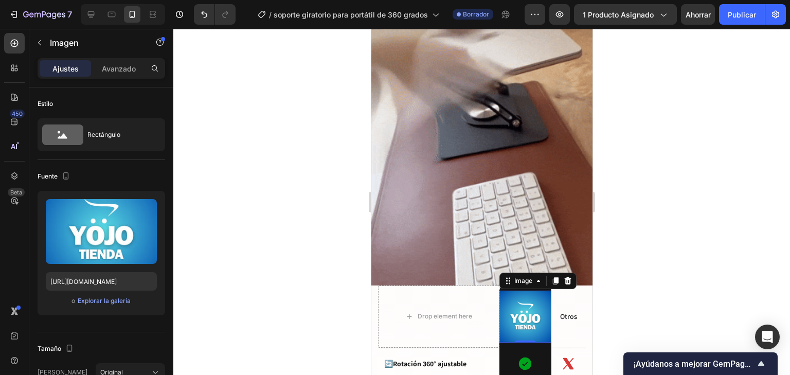
click at [648, 241] on div at bounding box center [481, 202] width 616 height 346
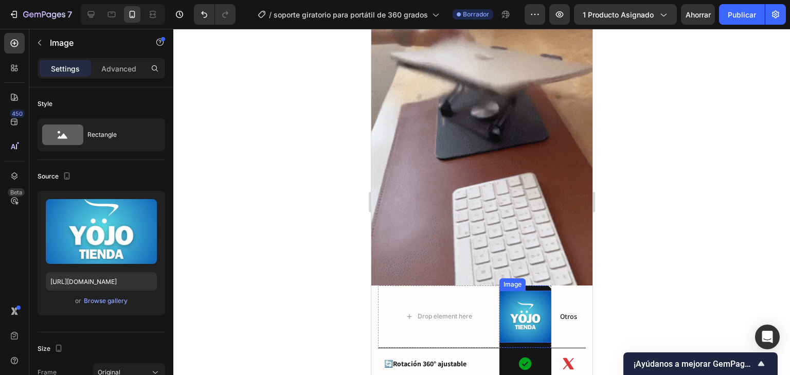
click at [522, 297] on img at bounding box center [525, 316] width 52 height 52
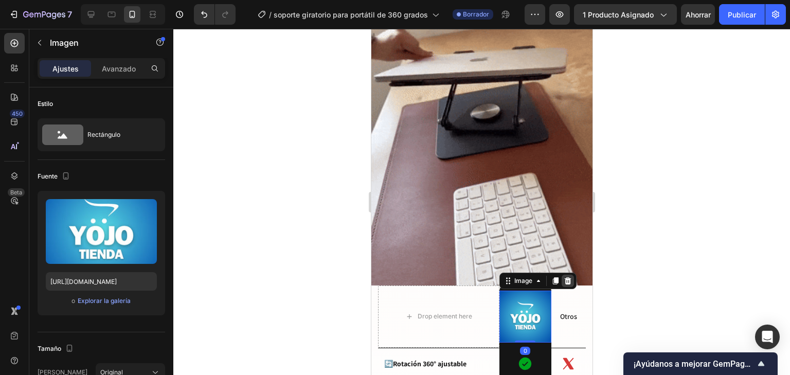
click at [565, 277] on icon at bounding box center [567, 280] width 7 height 7
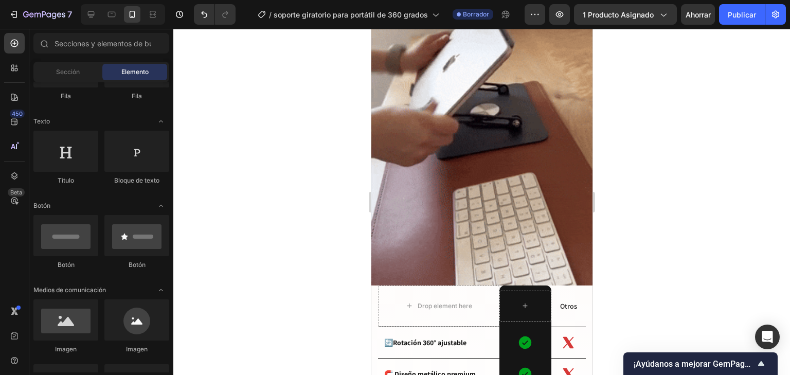
click at [687, 266] on div at bounding box center [481, 202] width 616 height 346
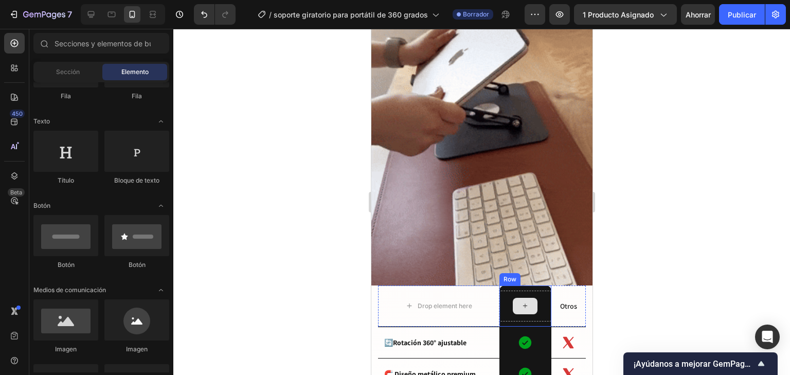
click at [525, 298] on div at bounding box center [524, 306] width 25 height 16
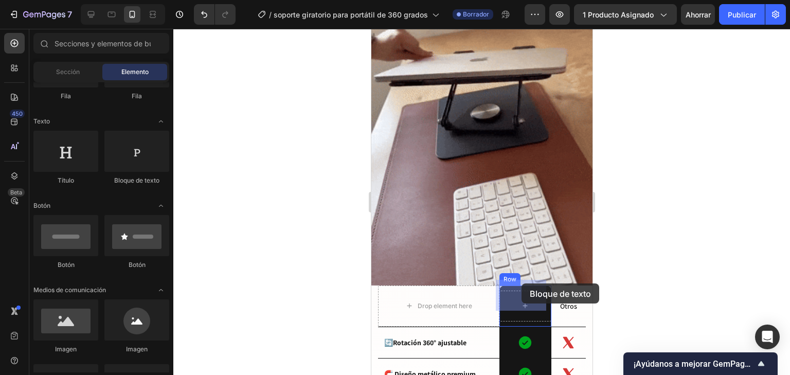
drag, startPoint x: 497, startPoint y: 188, endPoint x: 521, endPoint y: 285, distance: 99.6
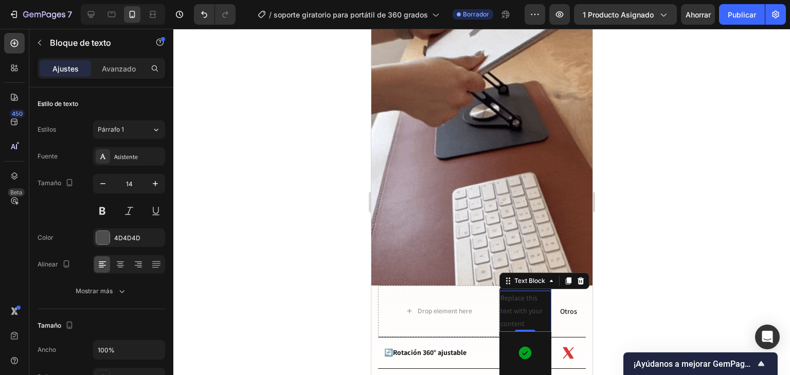
click at [529, 314] on div "Replace this text with your content" at bounding box center [525, 310] width 52 height 41
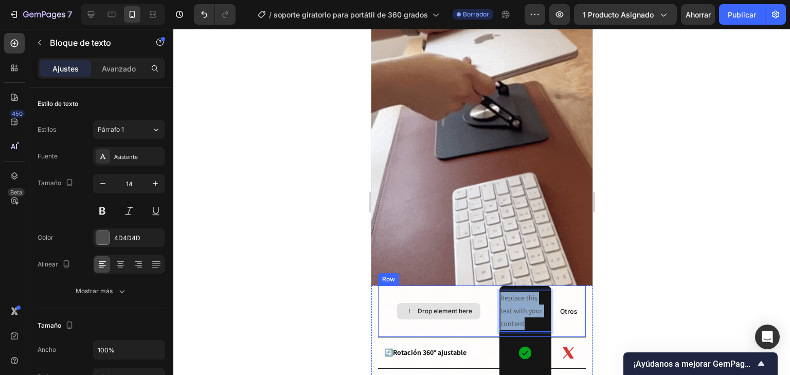
drag, startPoint x: 529, startPoint y: 314, endPoint x: 477, endPoint y: 282, distance: 60.9
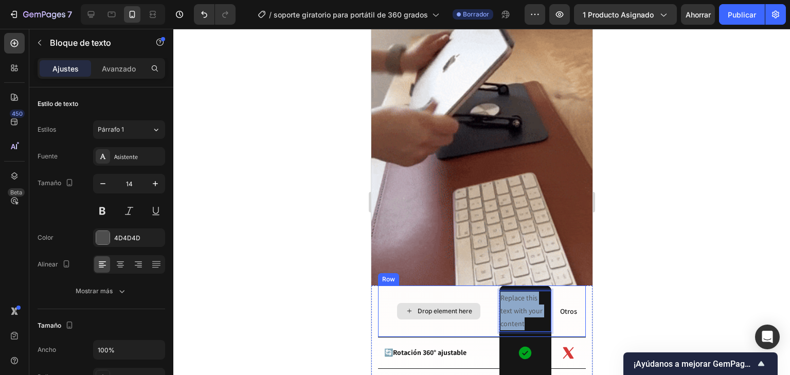
click at [477, 285] on div "Drop element here Replace this text with your content Text Block 0 Row Otros Te…" at bounding box center [481, 311] width 208 height 52
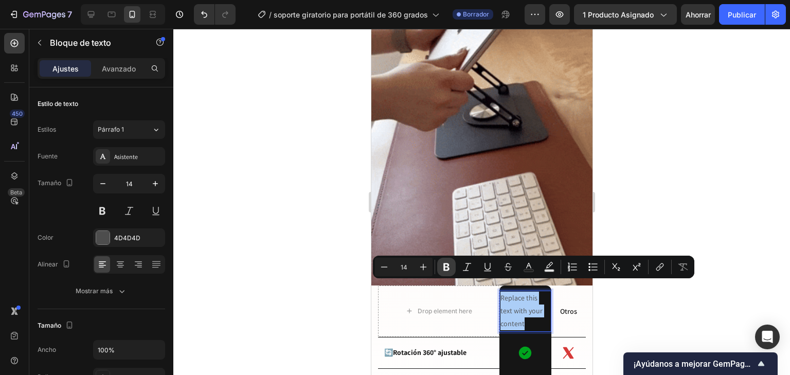
click at [442, 265] on icon "Editor contextual toolbar" at bounding box center [446, 267] width 10 height 10
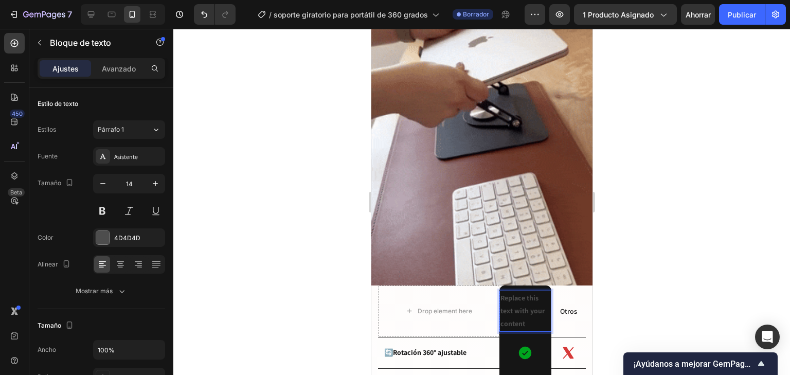
click at [523, 314] on p "Replace this text with your content" at bounding box center [525, 311] width 50 height 39
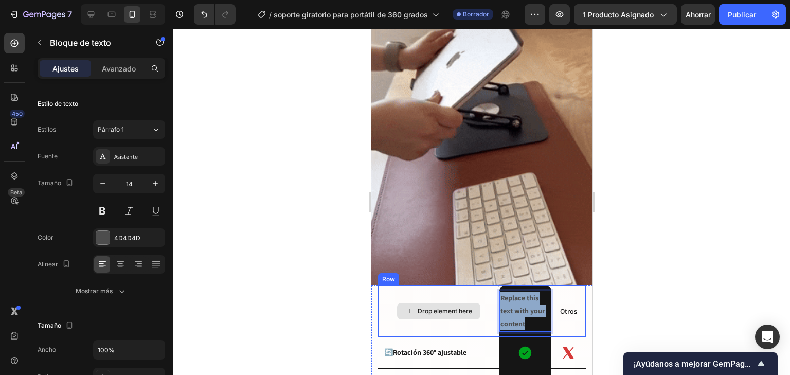
drag, startPoint x: 525, startPoint y: 314, endPoint x: 484, endPoint y: 275, distance: 56.4
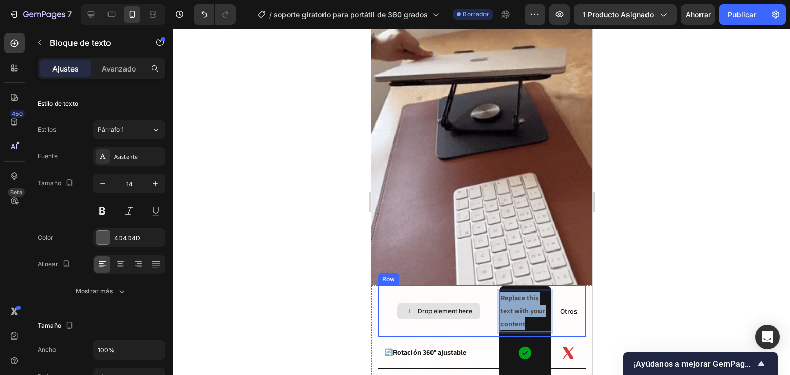
click at [484, 285] on div "Drop element here Replace this text with your content Text Block 0 Row Otros Te…" at bounding box center [481, 311] width 208 height 52
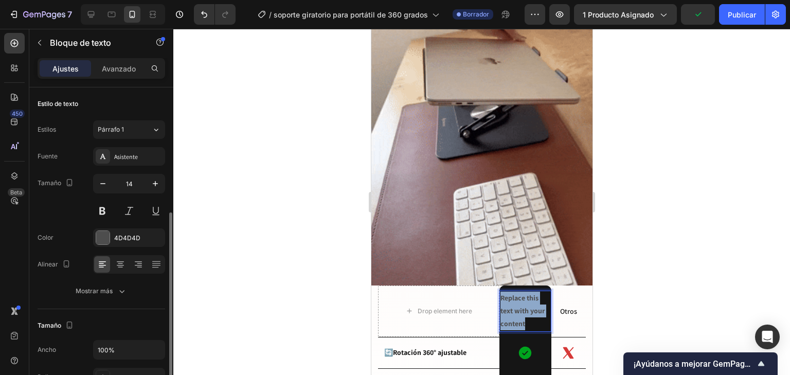
scroll to position [82, 0]
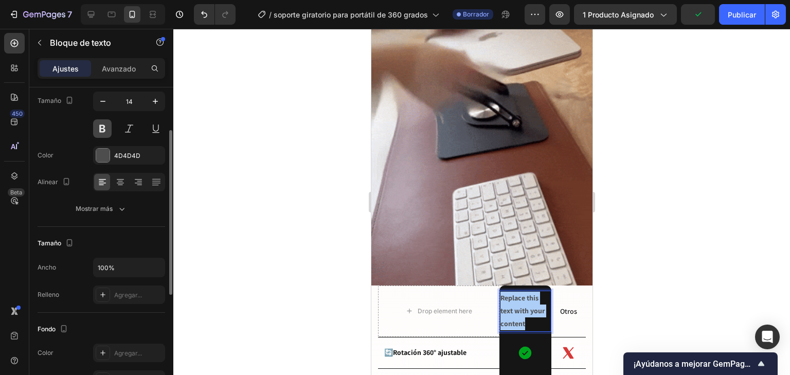
click at [103, 128] on button at bounding box center [102, 128] width 19 height 19
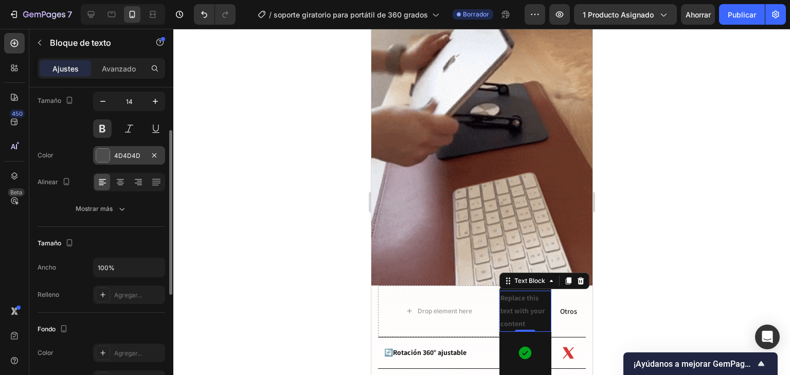
click at [135, 154] on font "4D4D4D" at bounding box center [127, 156] width 26 height 8
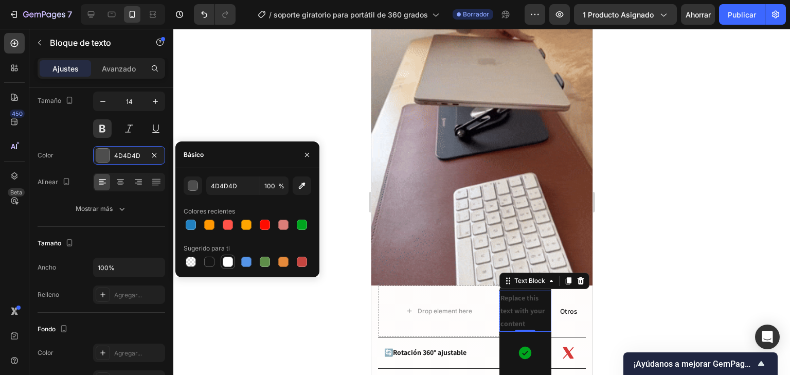
click at [229, 263] on div at bounding box center [228, 262] width 10 height 10
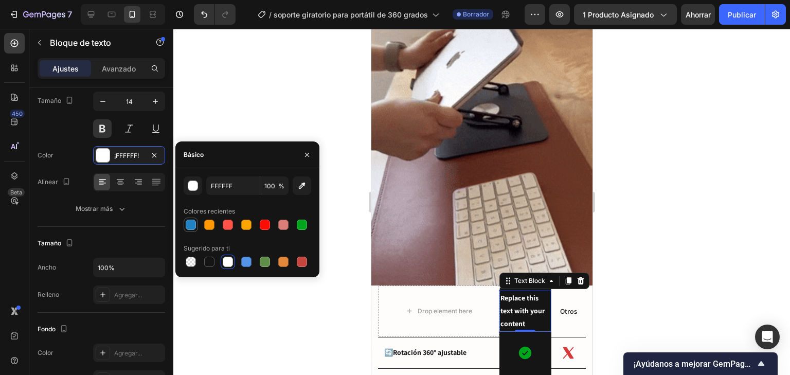
click at [188, 224] on div at bounding box center [191, 225] width 10 height 10
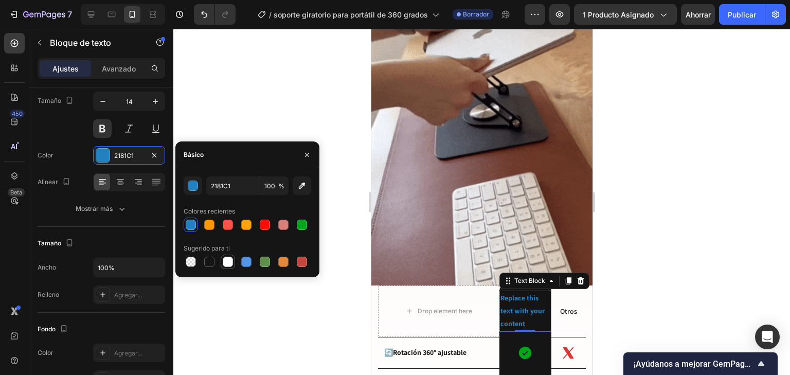
click at [221, 266] on div at bounding box center [228, 262] width 14 height 14
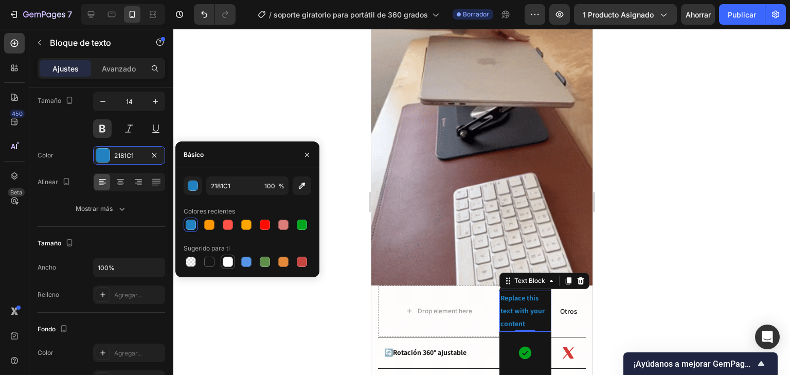
type input "FFFFFF"
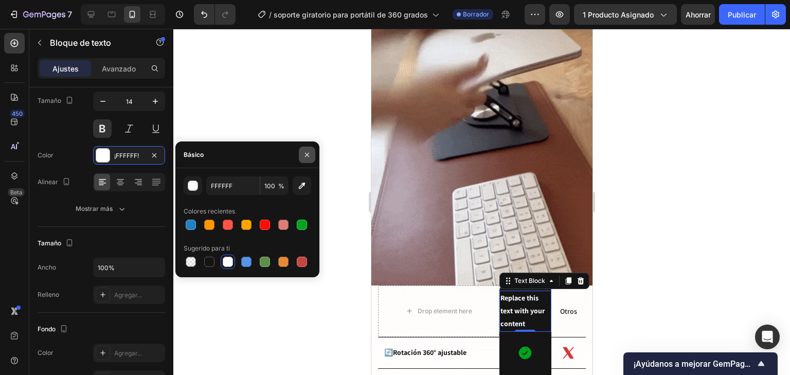
click at [304, 155] on icon "button" at bounding box center [307, 155] width 8 height 8
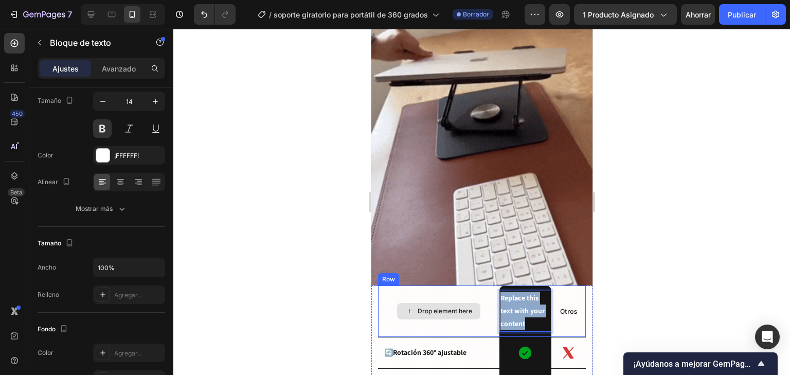
drag, startPoint x: 526, startPoint y: 310, endPoint x: 487, endPoint y: 284, distance: 47.2
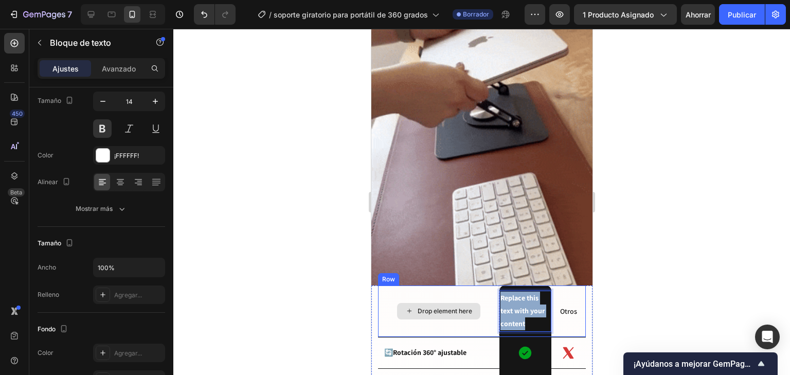
click at [487, 285] on div "Drop element here Replace this text with your content Text Block 0 Row Otros Te…" at bounding box center [481, 311] width 208 height 52
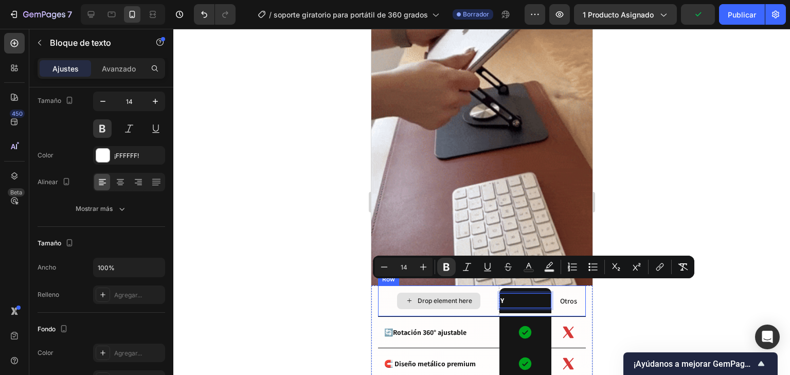
scroll to position [907, 0]
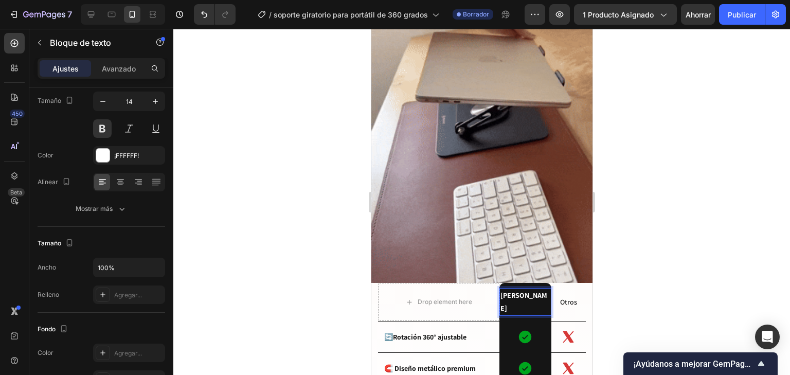
click at [541, 289] on p "YOJO TIENDA" at bounding box center [525, 302] width 50 height 26
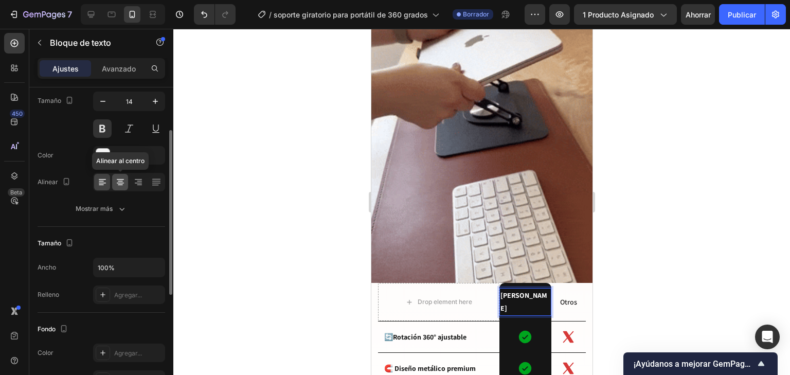
click at [119, 184] on icon at bounding box center [120, 182] width 10 height 10
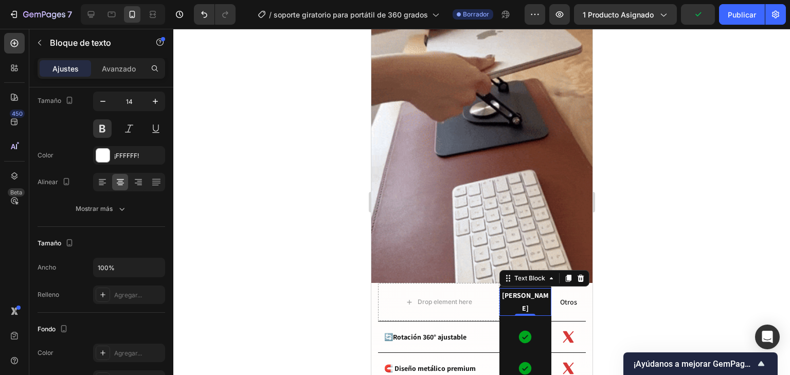
click at [202, 212] on div at bounding box center [481, 202] width 616 height 346
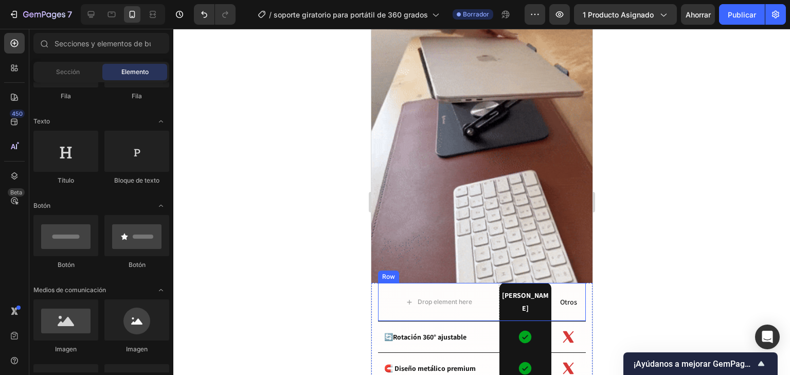
click at [531, 301] on div "YOJO TIENDA Text Block Row" at bounding box center [525, 302] width 52 height 38
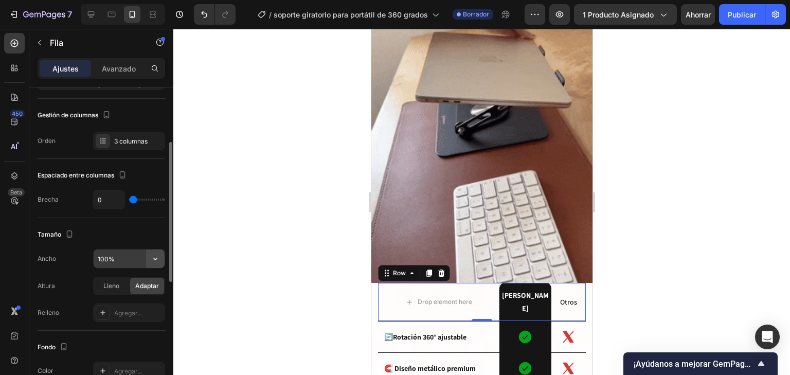
scroll to position [329, 0]
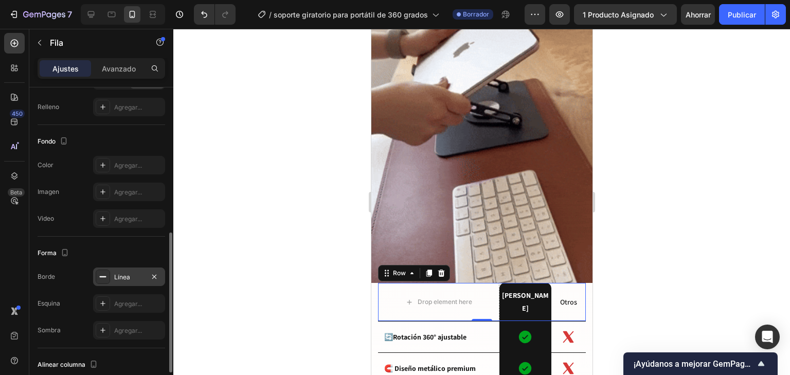
click at [143, 267] on div "Línea" at bounding box center [129, 276] width 72 height 19
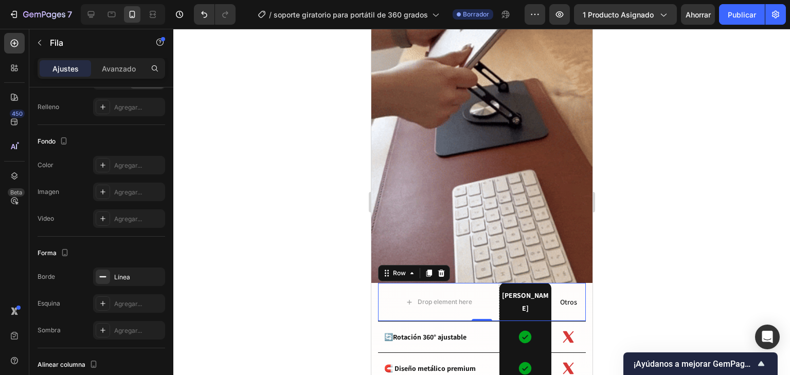
click at [676, 247] on div at bounding box center [481, 202] width 616 height 346
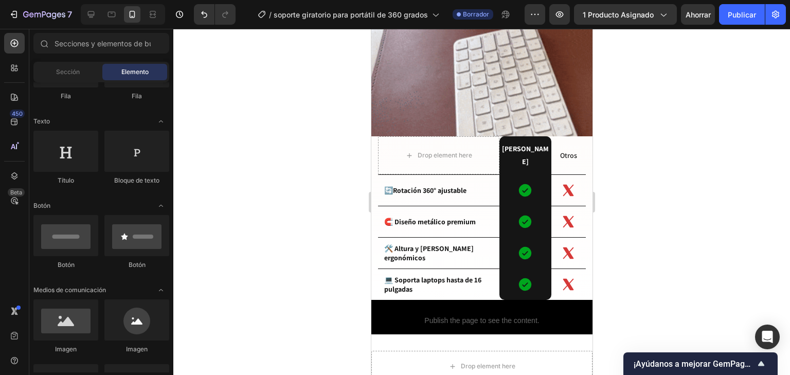
scroll to position [1072, 0]
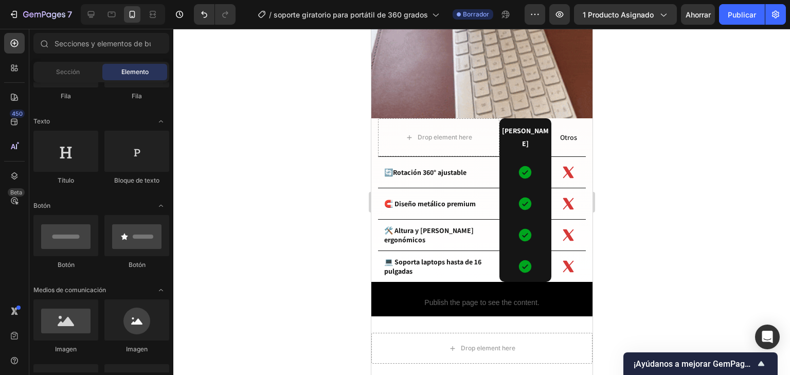
click at [655, 235] on div at bounding box center [481, 202] width 616 height 346
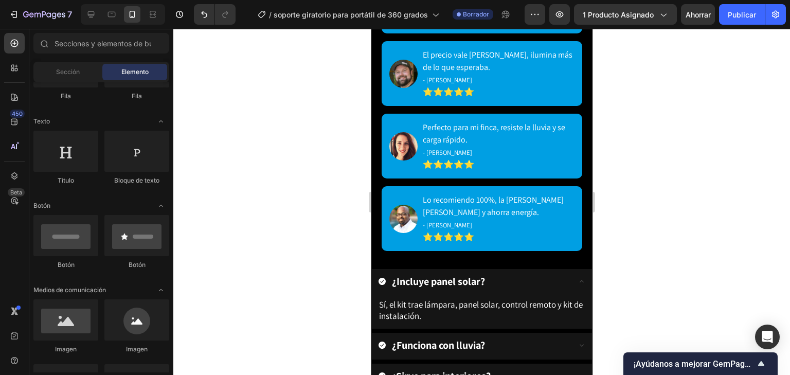
scroll to position [1607, 0]
